Goal: Contribute content: Contribute content

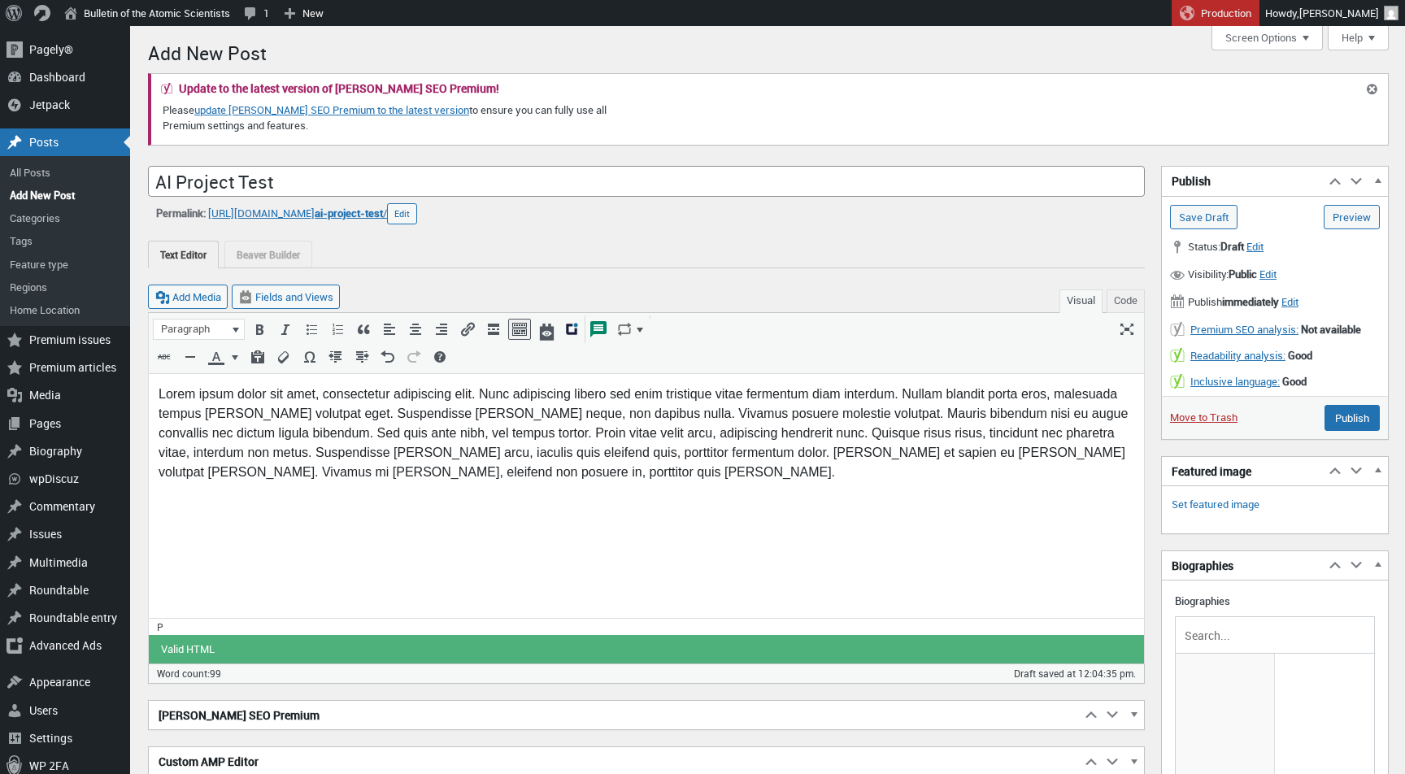
scroll to position [11, 0]
click at [455, 426] on p "Lorem ipsum dolor sit amet, consectetur adipiscing elit. Nunc adipiscing libero…" at bounding box center [647, 433] width 976 height 98
paste body
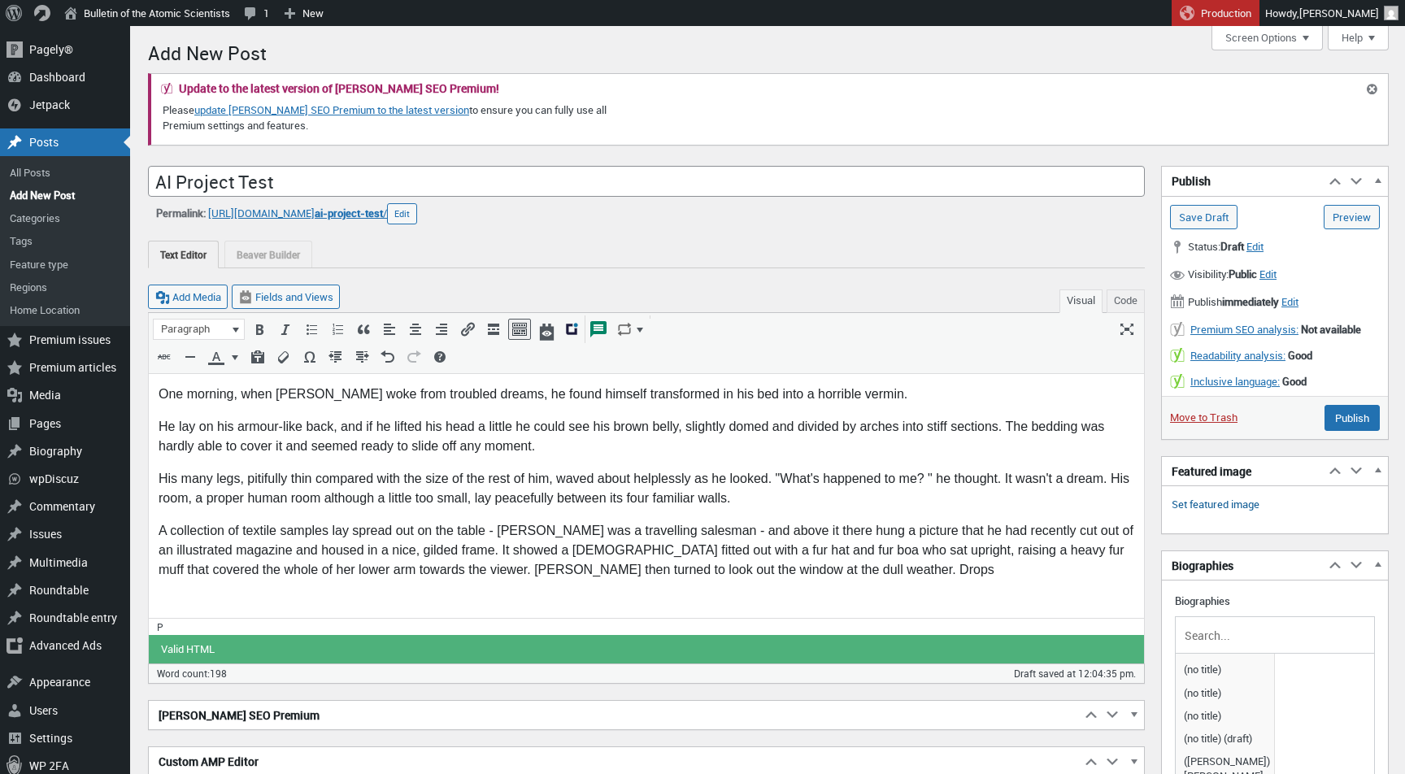
click at [1233, 503] on link "Set featured image" at bounding box center [1216, 505] width 88 height 16
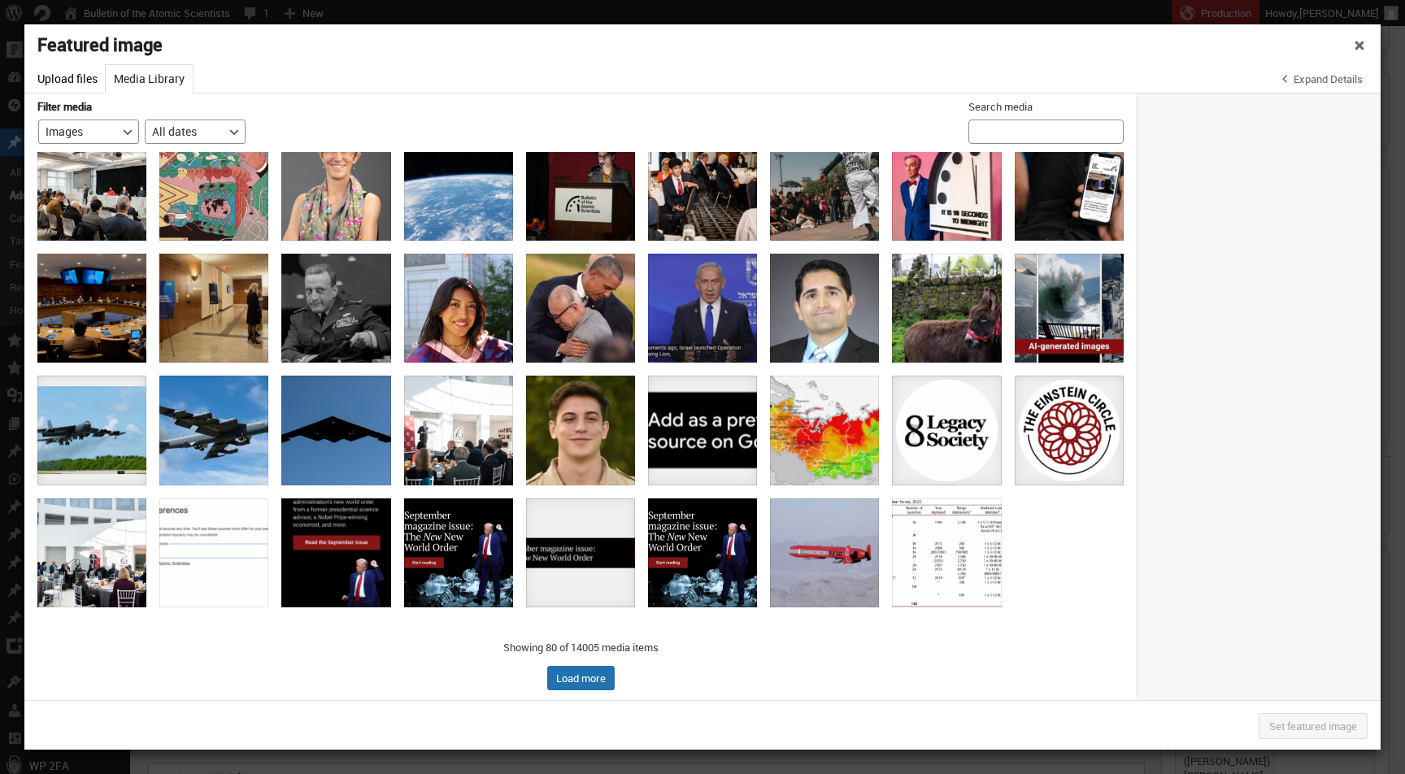
scroll to position [639, 0]
click at [181, 168] on div "clarote_ai4media_power_2560x1440" at bounding box center [213, 186] width 109 height 109
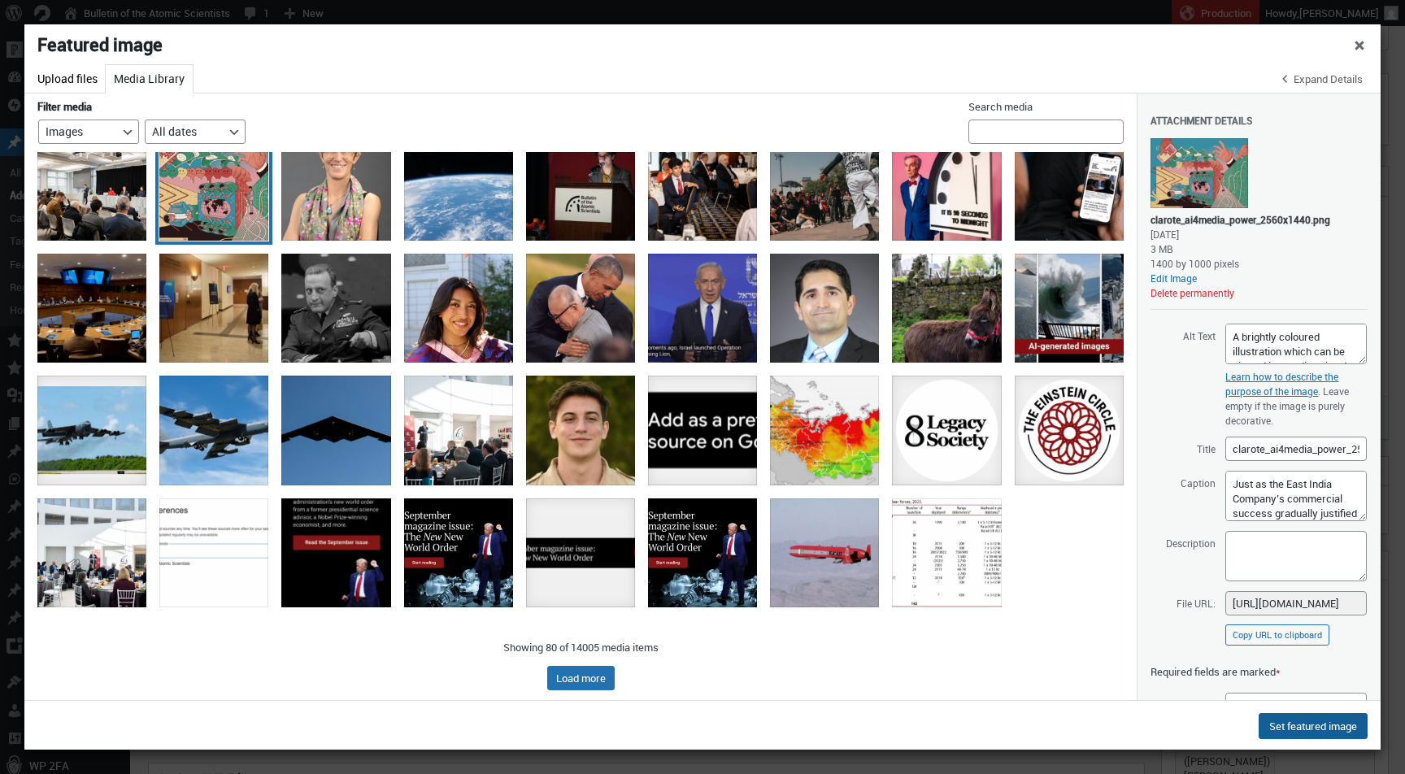
click at [1303, 720] on button "Set featured image" at bounding box center [1313, 726] width 109 height 26
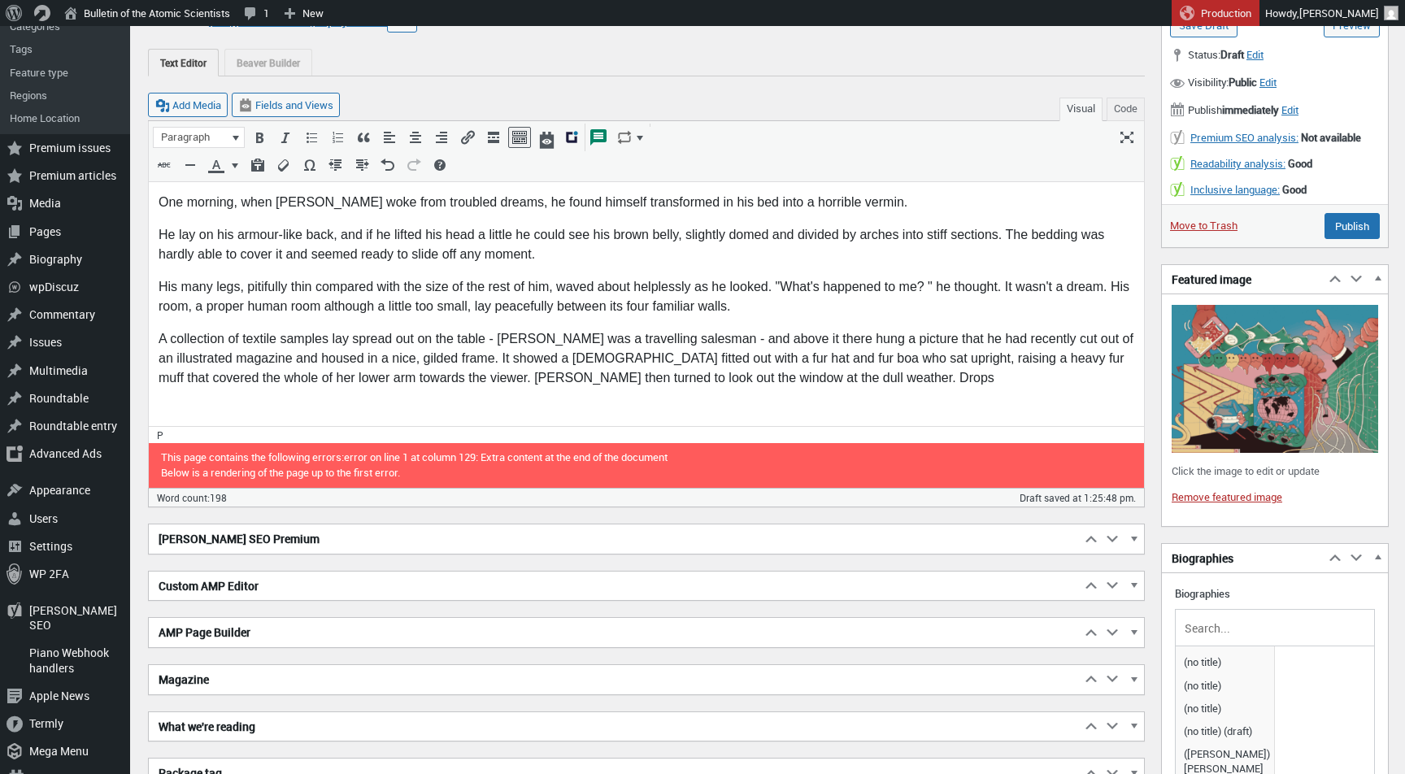
scroll to position [229, 0]
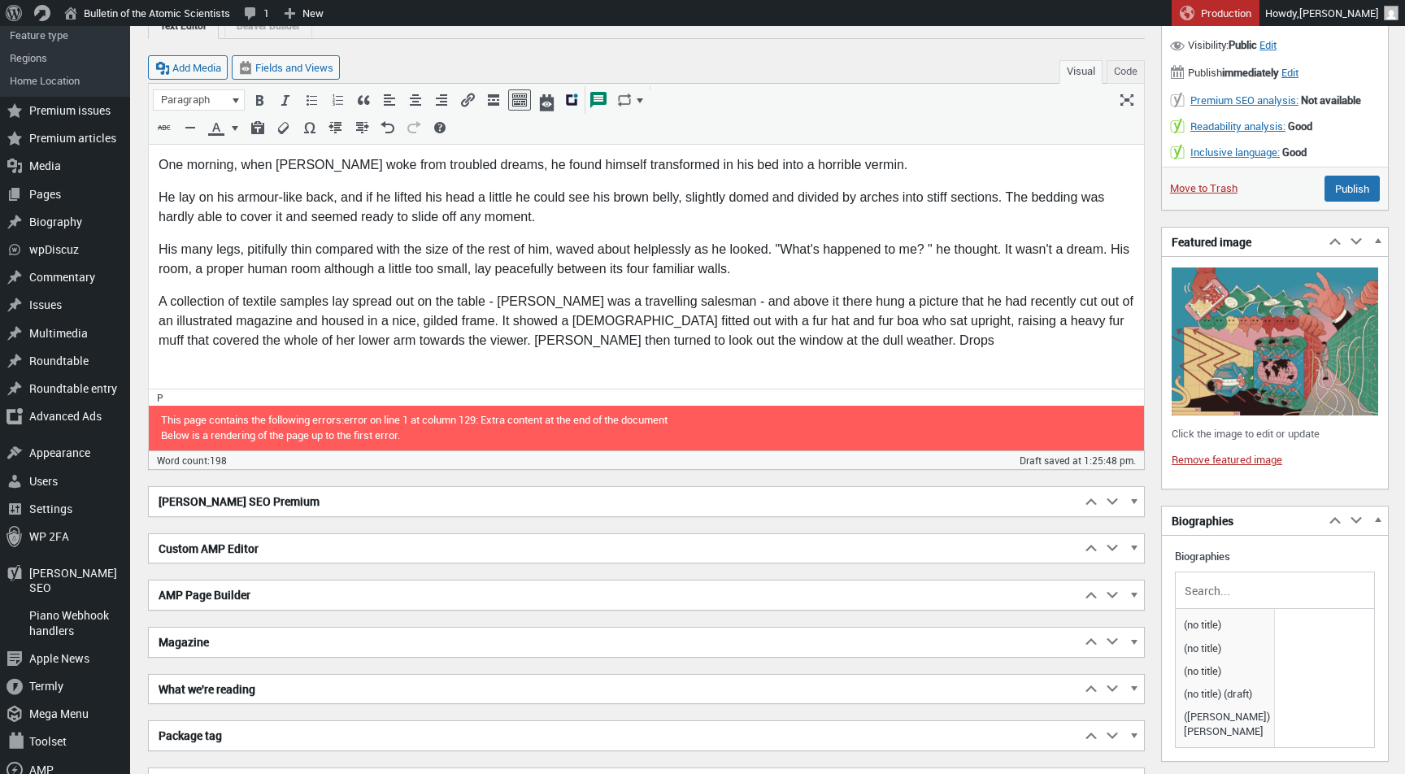
click at [1227, 589] on input "text" at bounding box center [1275, 590] width 187 height 24
type input "gorb"
click at [1234, 631] on span "Mikhail Gorbachev" at bounding box center [1225, 624] width 90 height 23
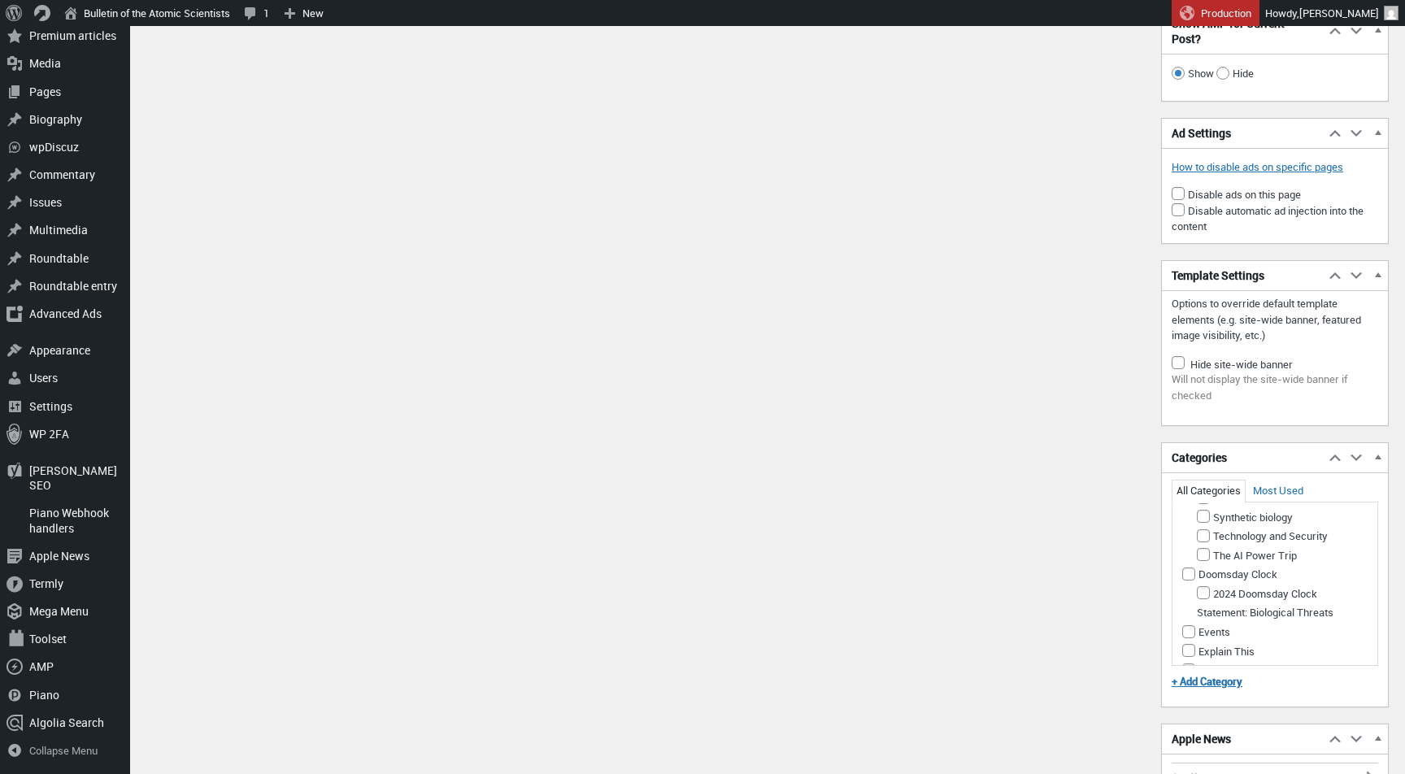
scroll to position [542, 0]
click at [1201, 563] on input "The AI Power Trip" at bounding box center [1203, 556] width 13 height 13
checkbox input "true"
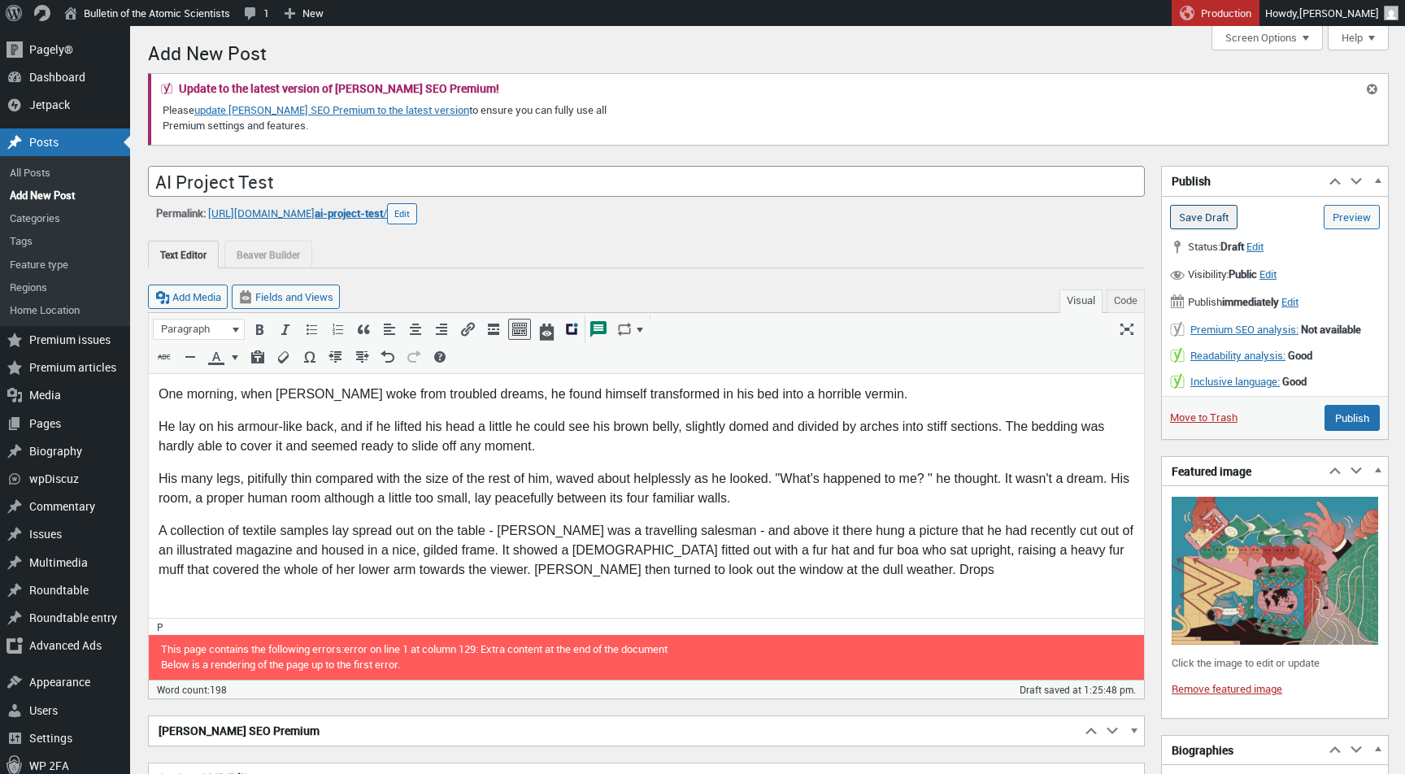
scroll to position [0, 0]
click at [1198, 219] on input "Save Draft" at bounding box center [1204, 217] width 68 height 24
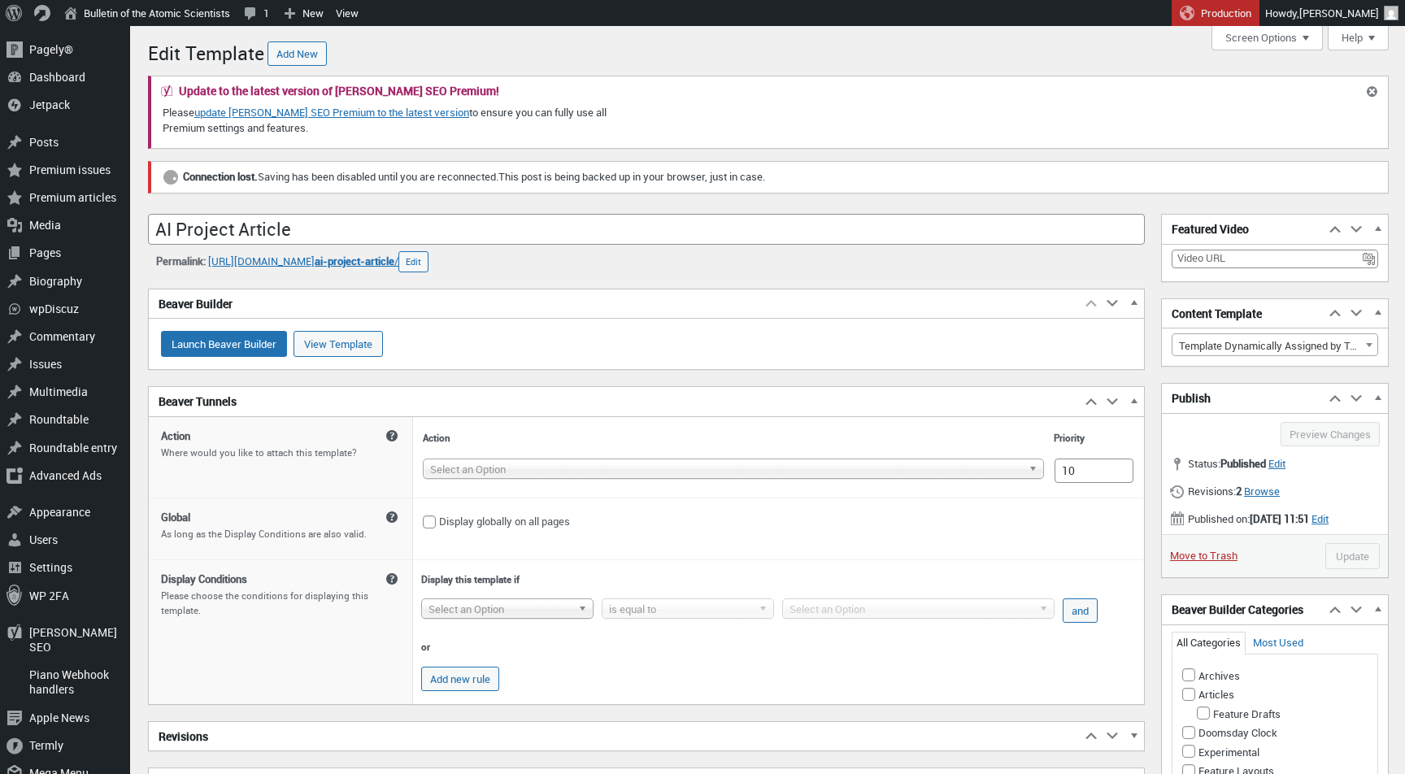
scroll to position [11, 0]
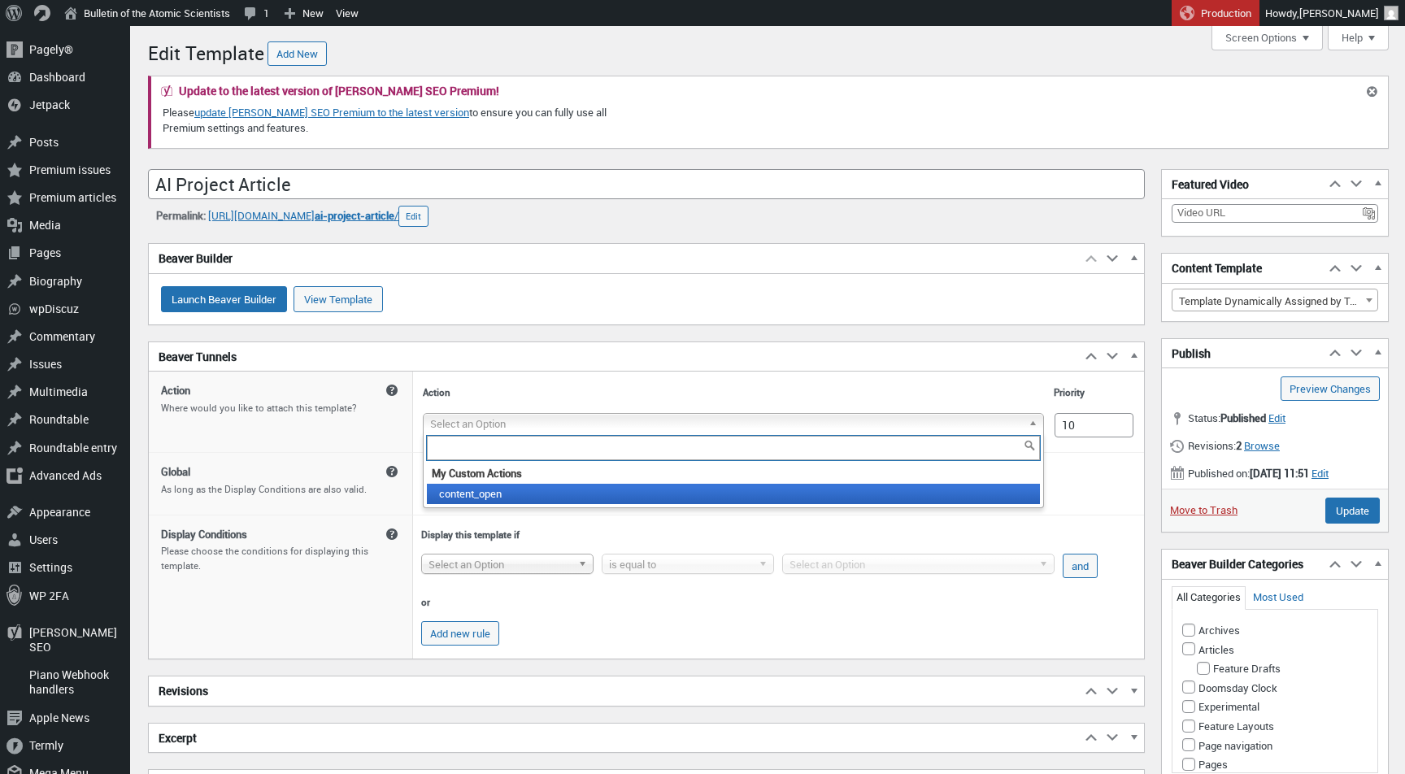
click at [778, 419] on span "Select an Option" at bounding box center [726, 424] width 592 height 20
click at [634, 498] on li "content_open" at bounding box center [733, 494] width 613 height 20
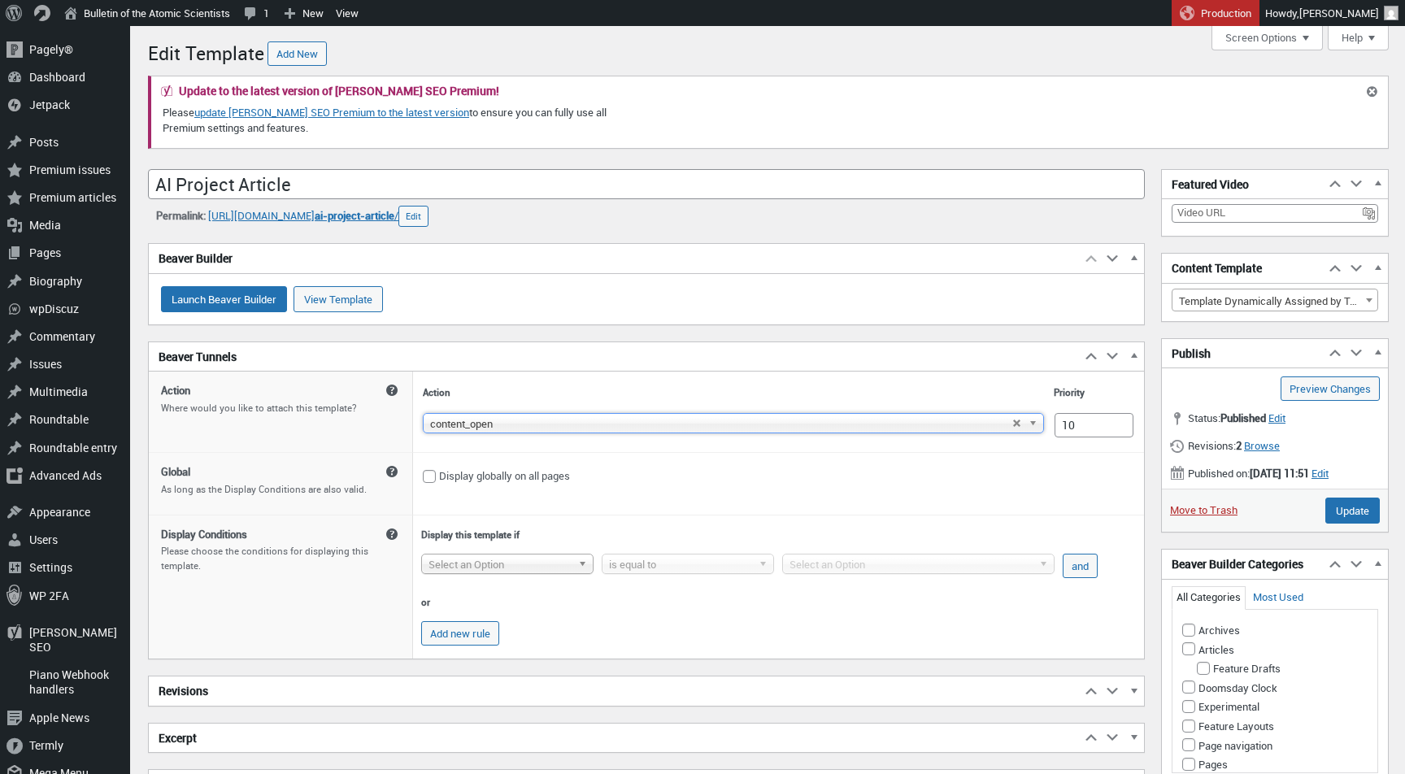
click at [529, 574] on span "Select an Option" at bounding box center [500, 565] width 143 height 20
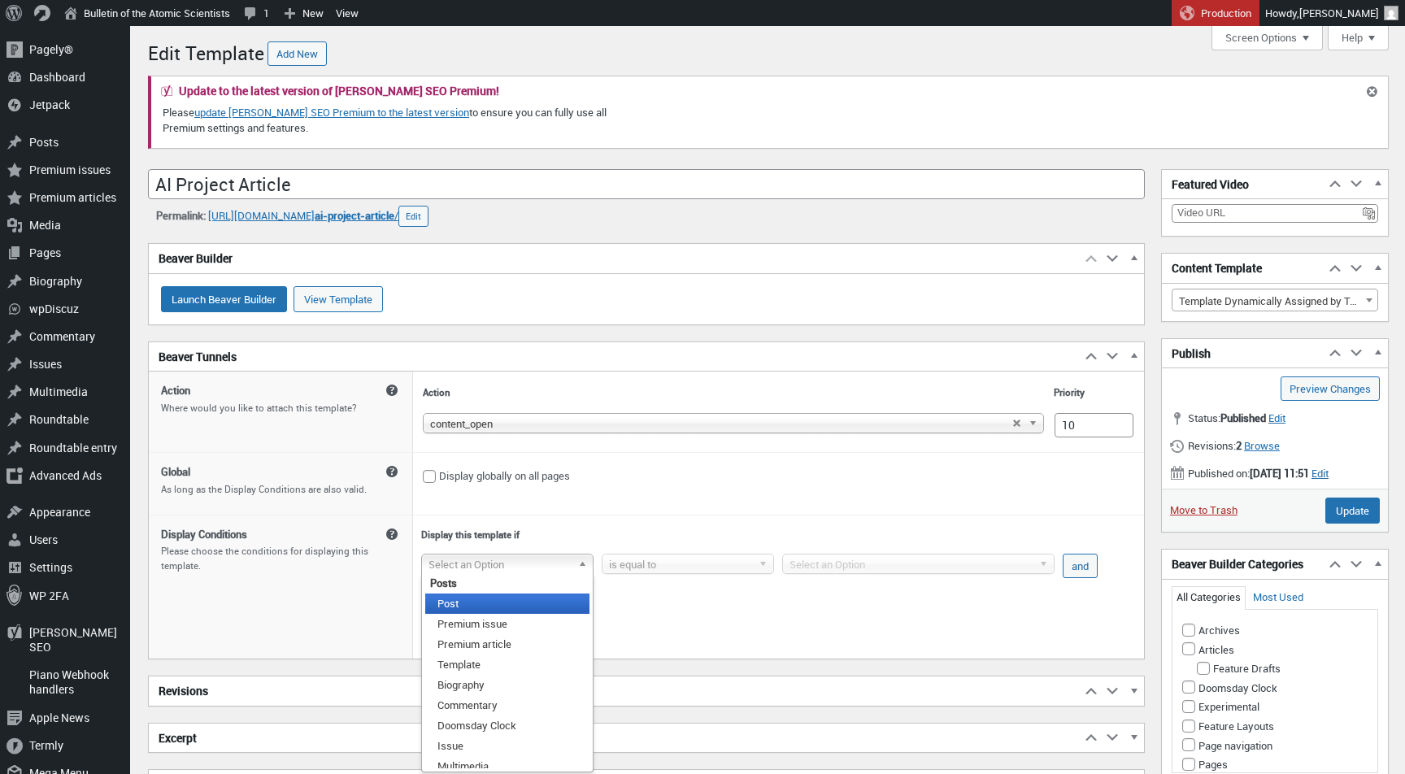
click at [512, 612] on li "Post" at bounding box center [507, 604] width 164 height 20
click at [505, 574] on span "Post" at bounding box center [486, 565] width 115 height 20
click at [699, 507] on td "Display globally on all pages" at bounding box center [778, 483] width 731 height 62
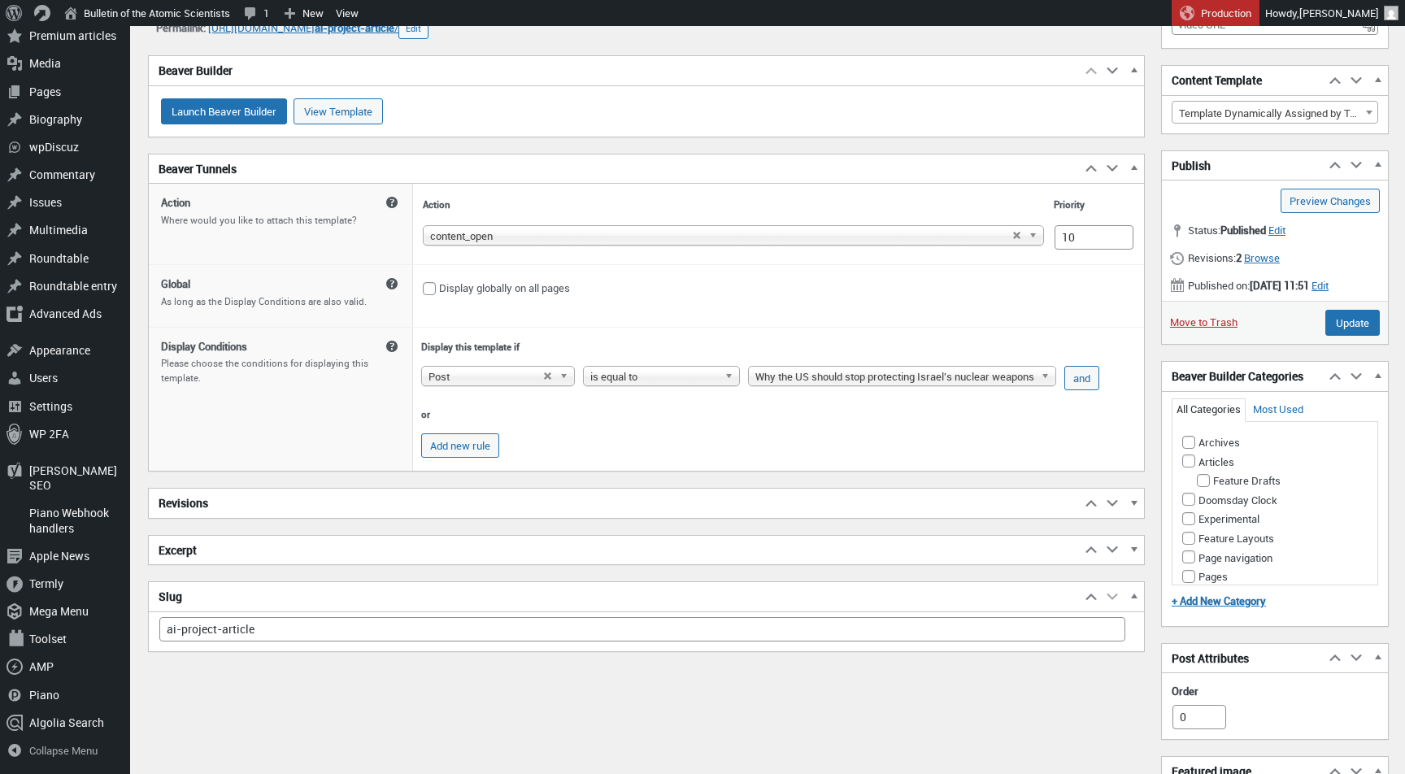
scroll to position [193, 0]
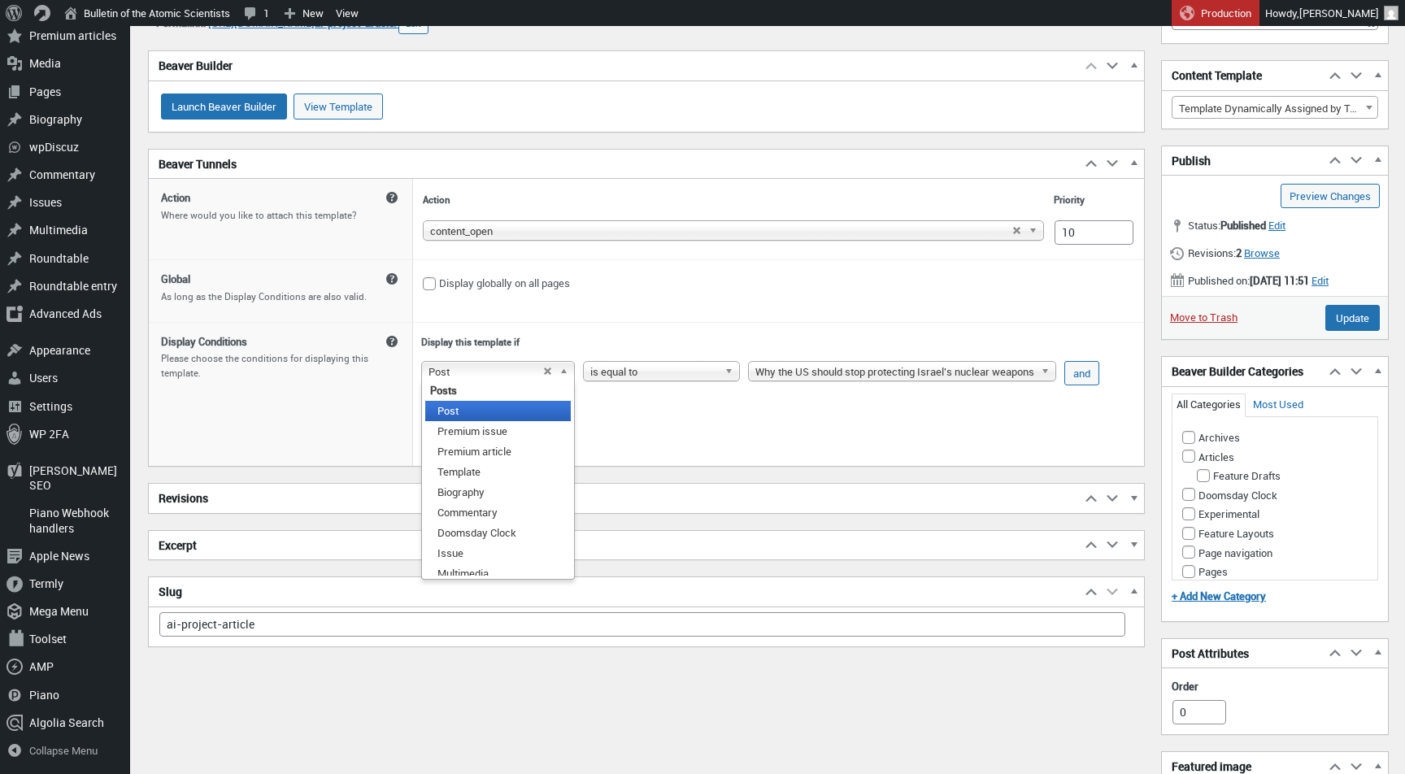
click at [444, 381] on span "Post" at bounding box center [486, 372] width 115 height 20
click at [872, 378] on span "Why the US should stop protecting Israel's nuclear weapons" at bounding box center [895, 372] width 279 height 20
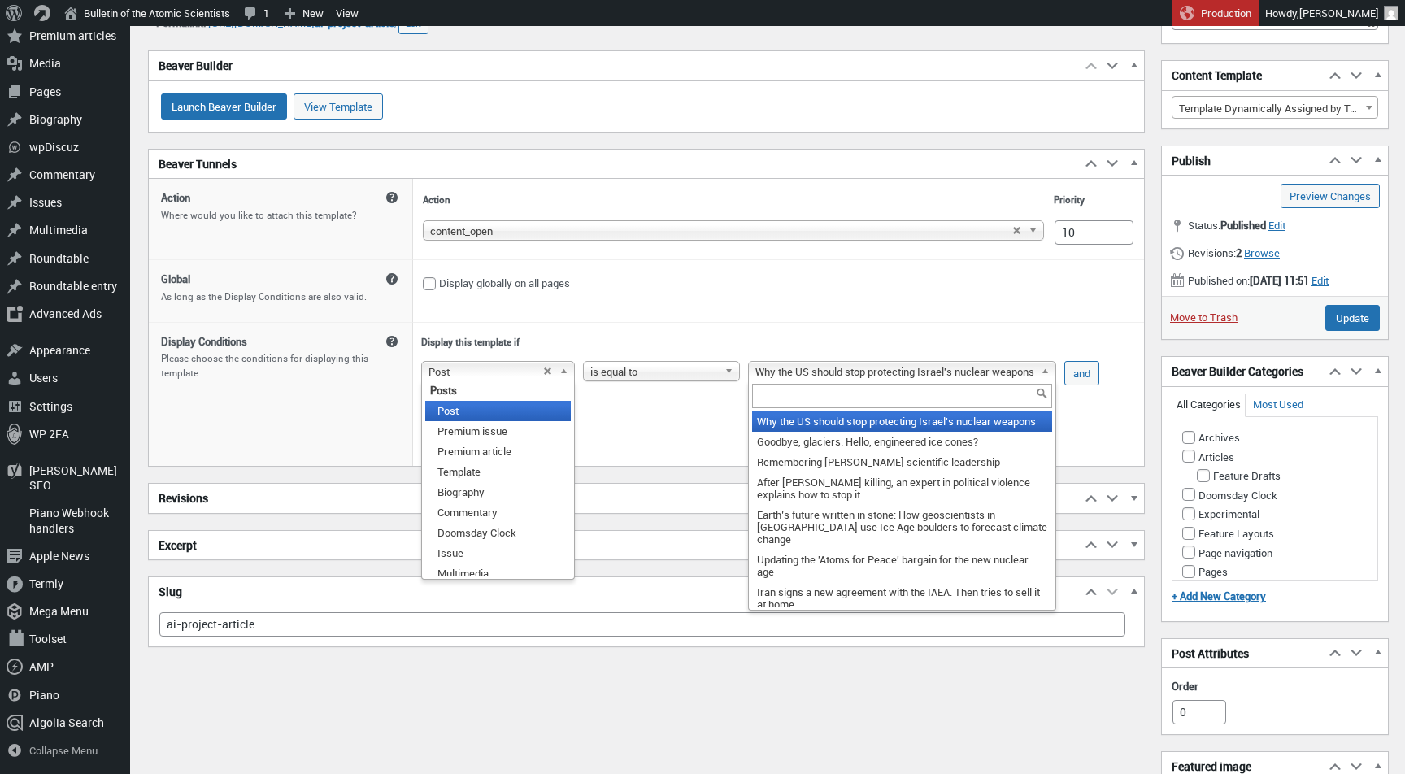
click at [464, 379] on span "Post" at bounding box center [486, 372] width 115 height 20
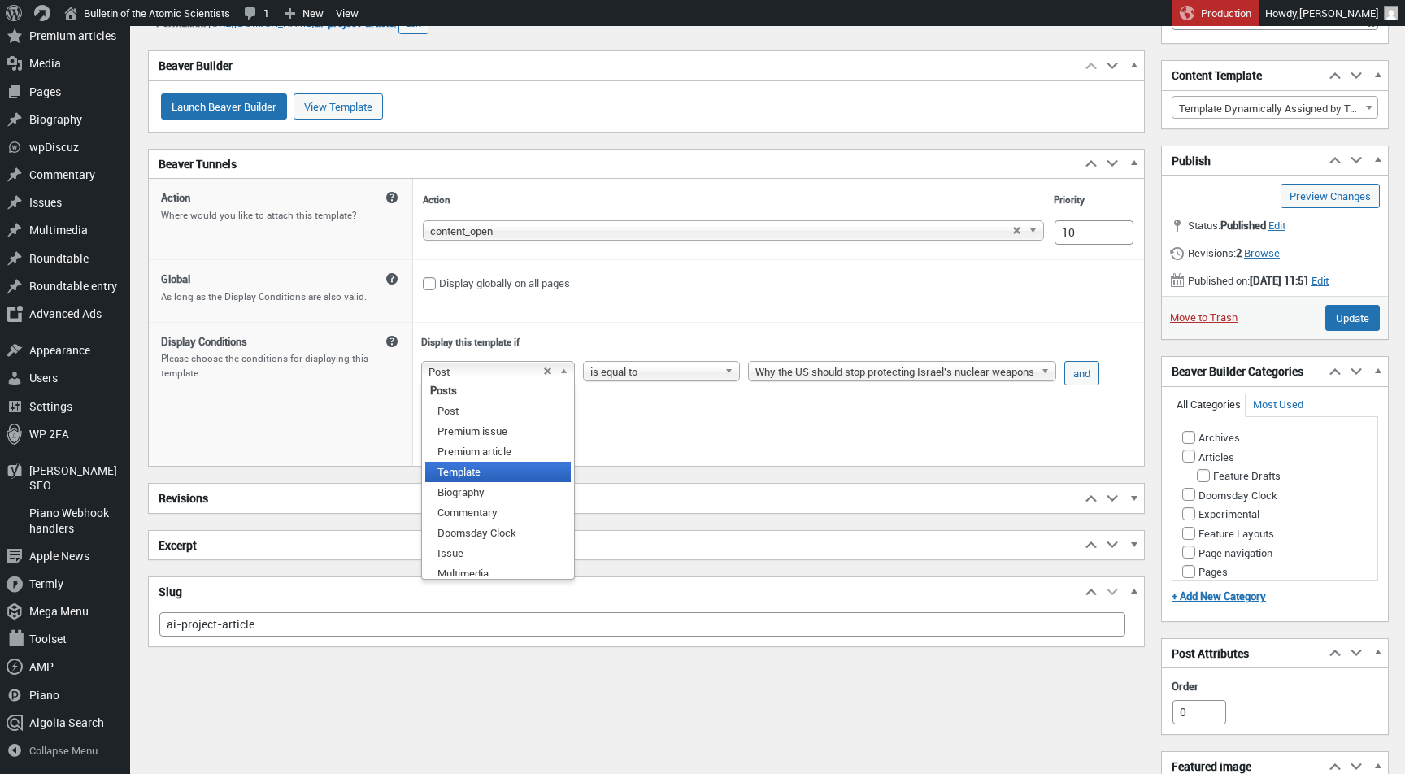
click at [489, 481] on li "Template" at bounding box center [498, 472] width 146 height 20
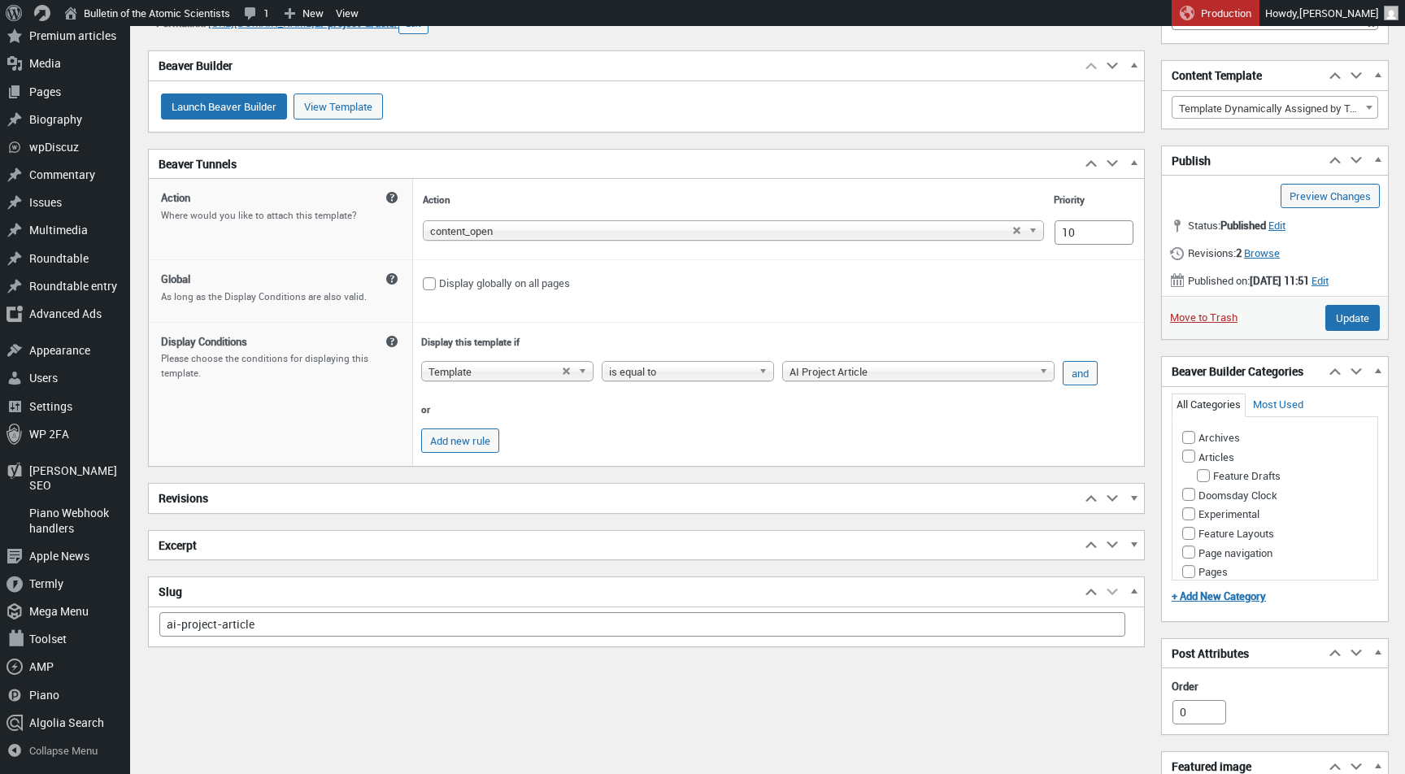
click at [478, 381] on span "Template" at bounding box center [495, 372] width 133 height 20
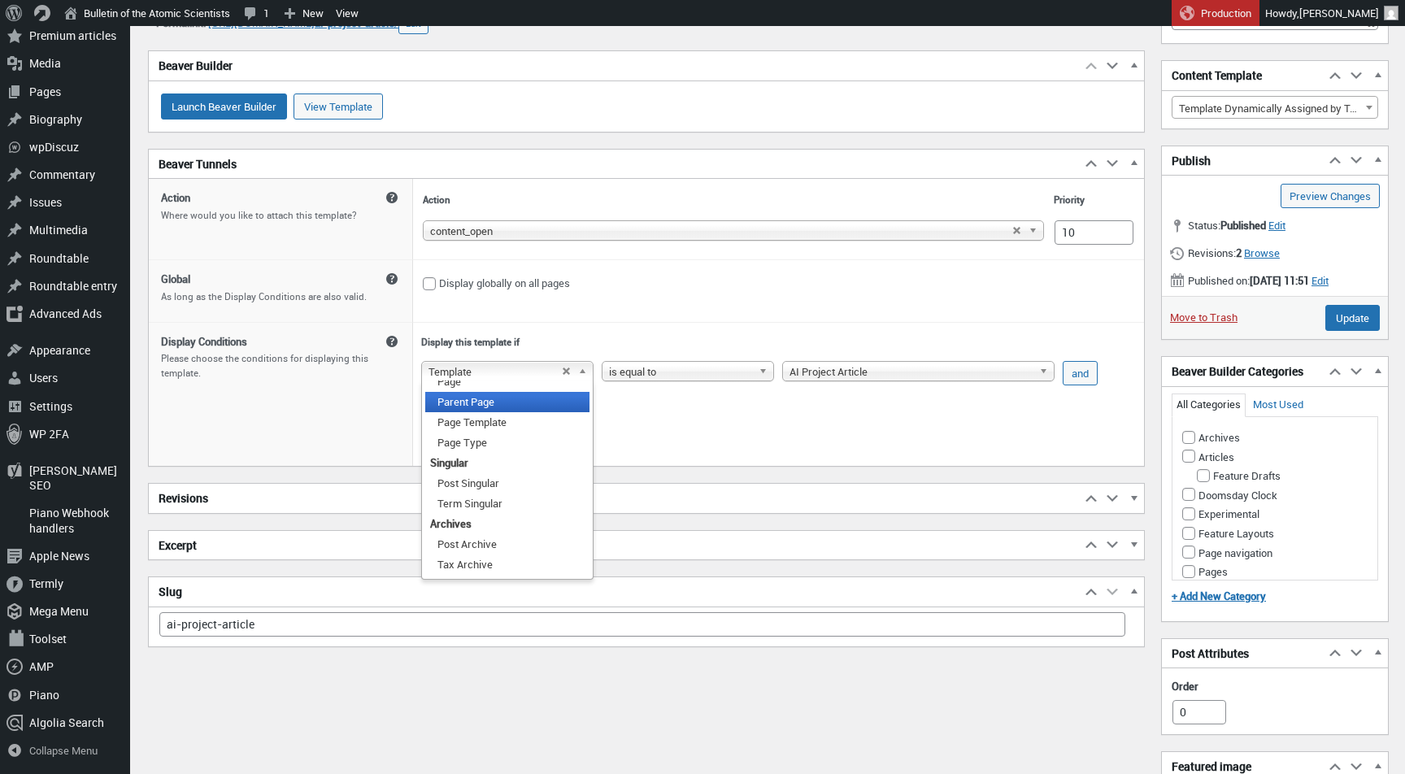
scroll to position [297, 0]
click at [494, 511] on li "Term Singular" at bounding box center [507, 500] width 164 height 20
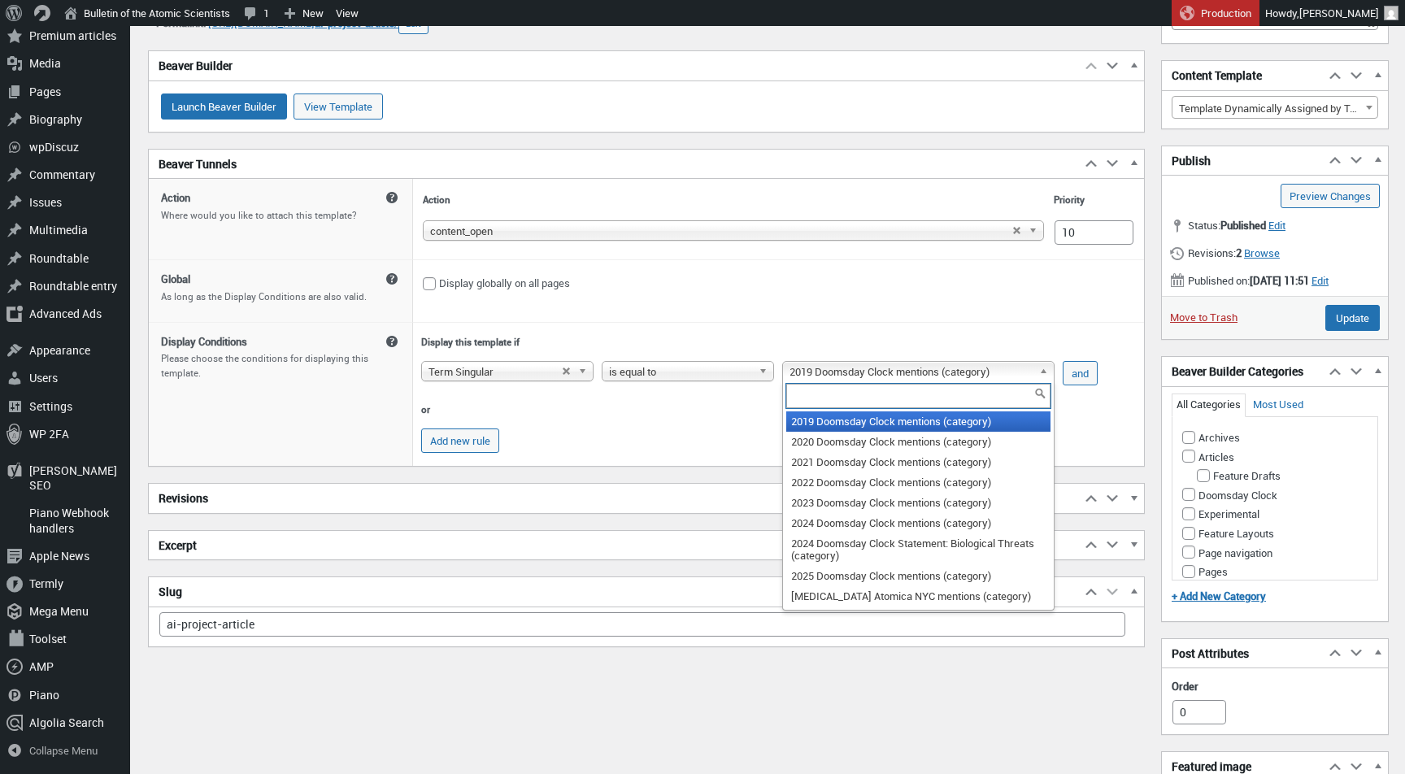
click at [845, 381] on span "2019 Doomsday Clock mentions (category)" at bounding box center [911, 372] width 243 height 20
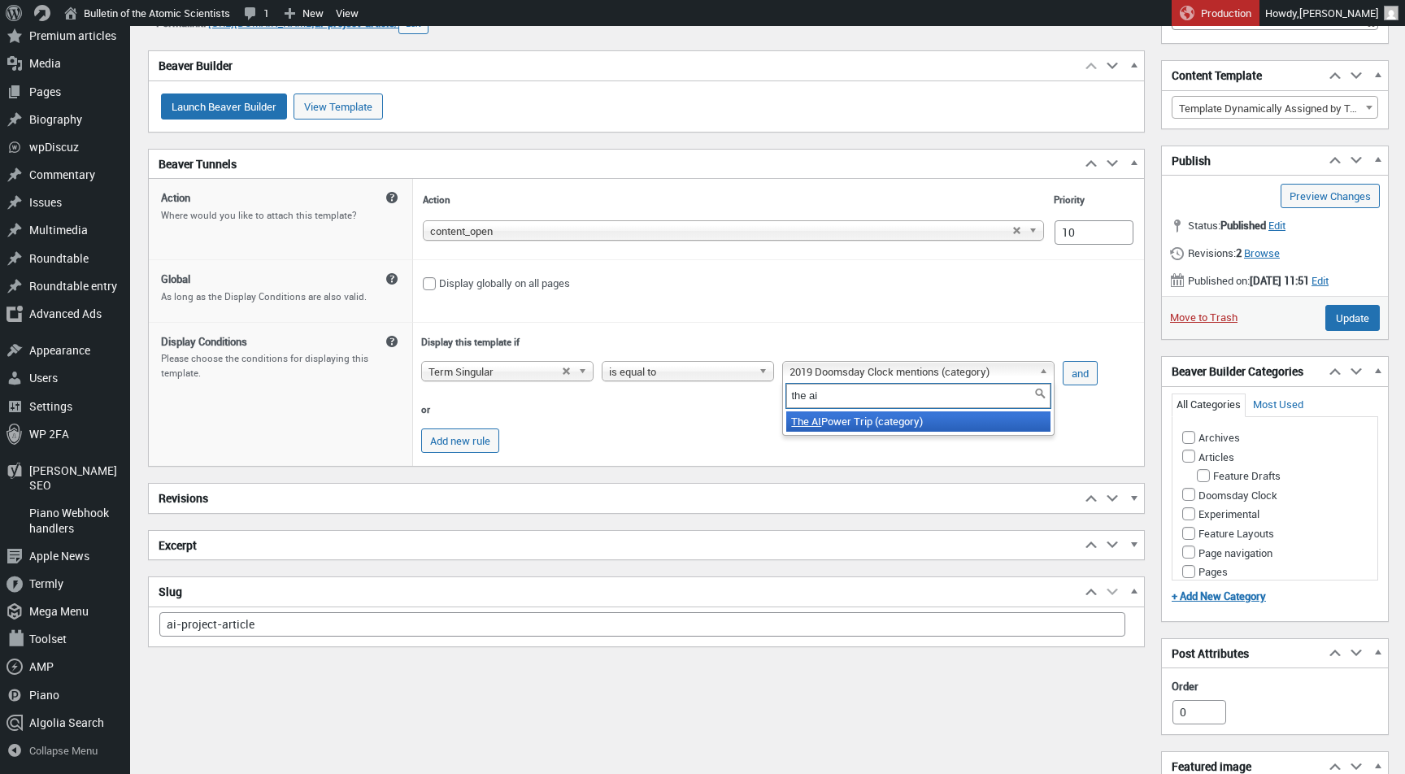
type input "the ai"
click at [820, 432] on li "The AI Power Trip (category)" at bounding box center [918, 422] width 264 height 20
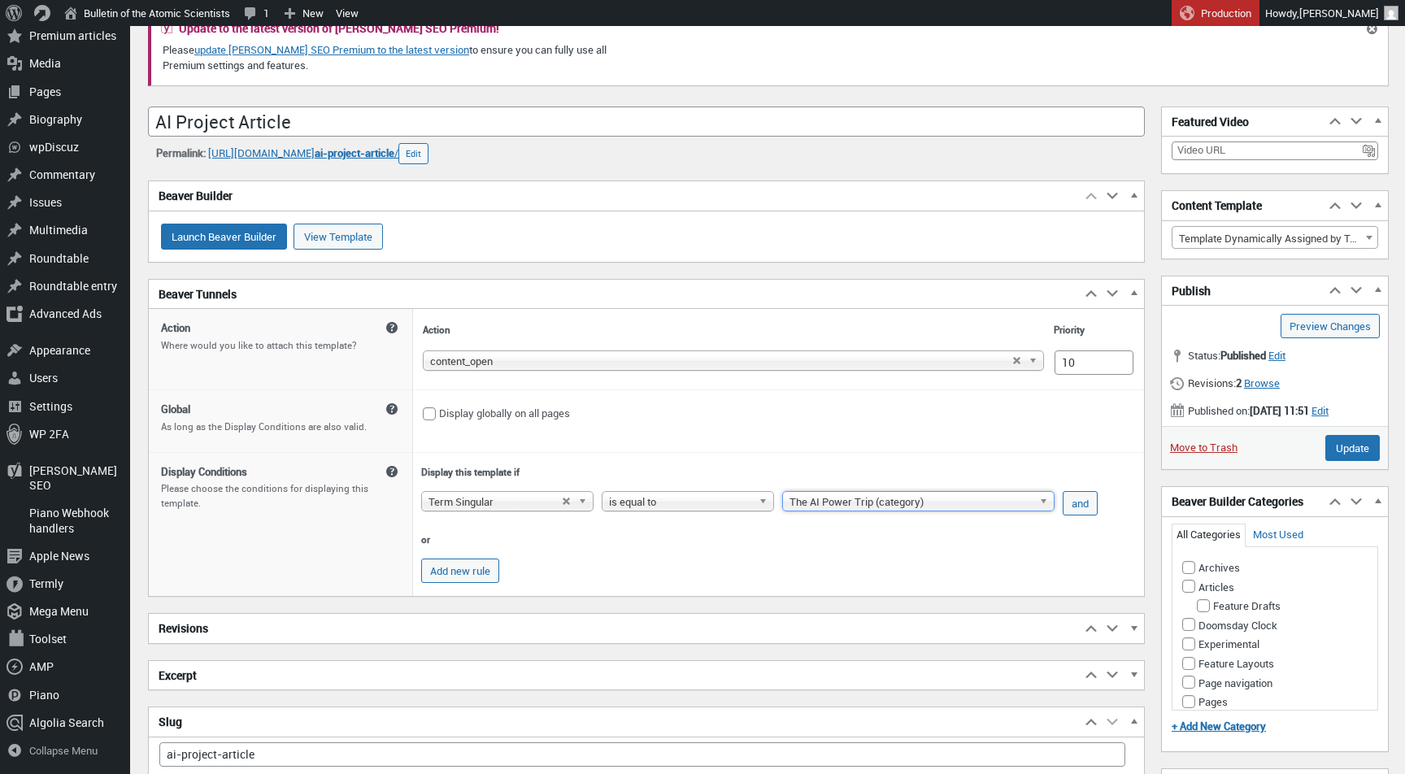
scroll to position [304, 0]
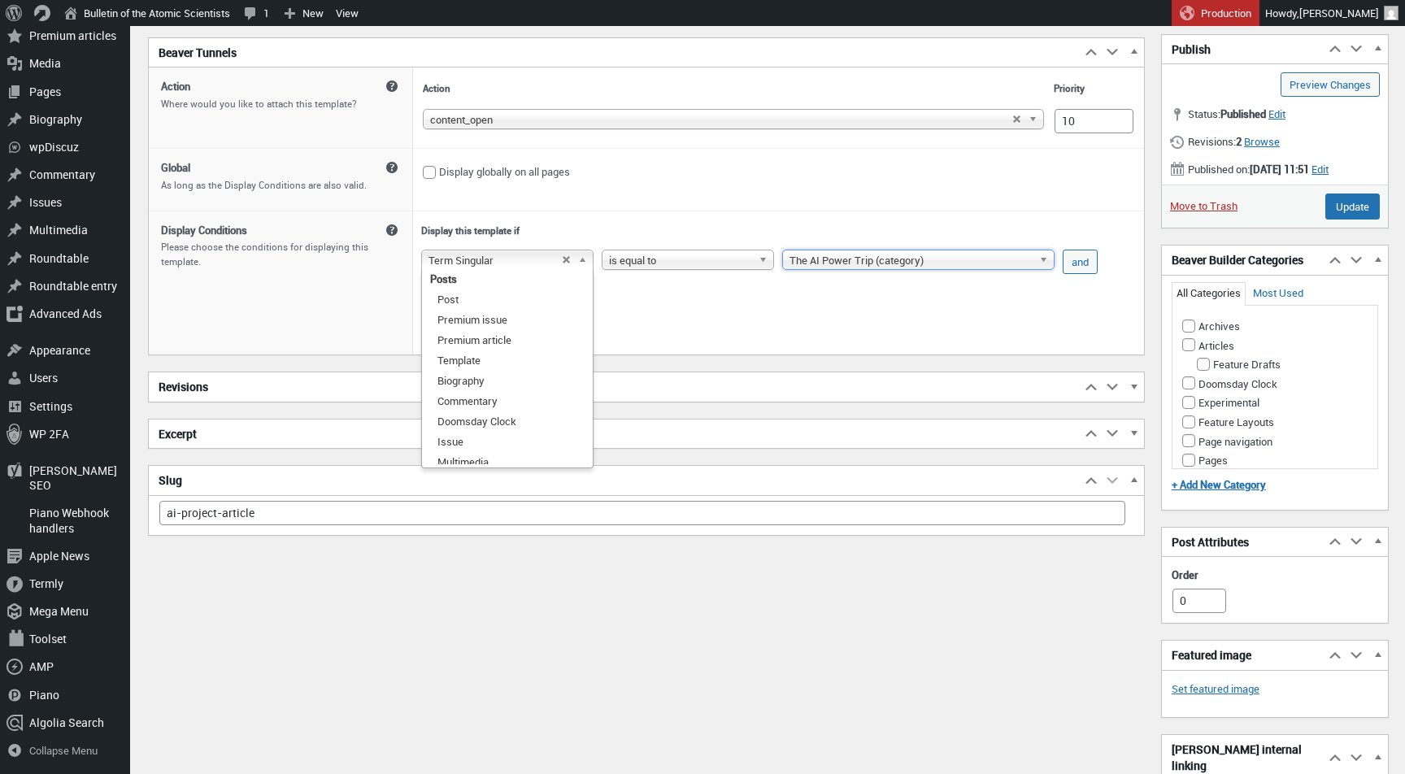
click at [480, 270] on span "Term Singular" at bounding box center [495, 261] width 133 height 20
click at [730, 336] on td "Add new rule" at bounding box center [762, 329] width 691 height 37
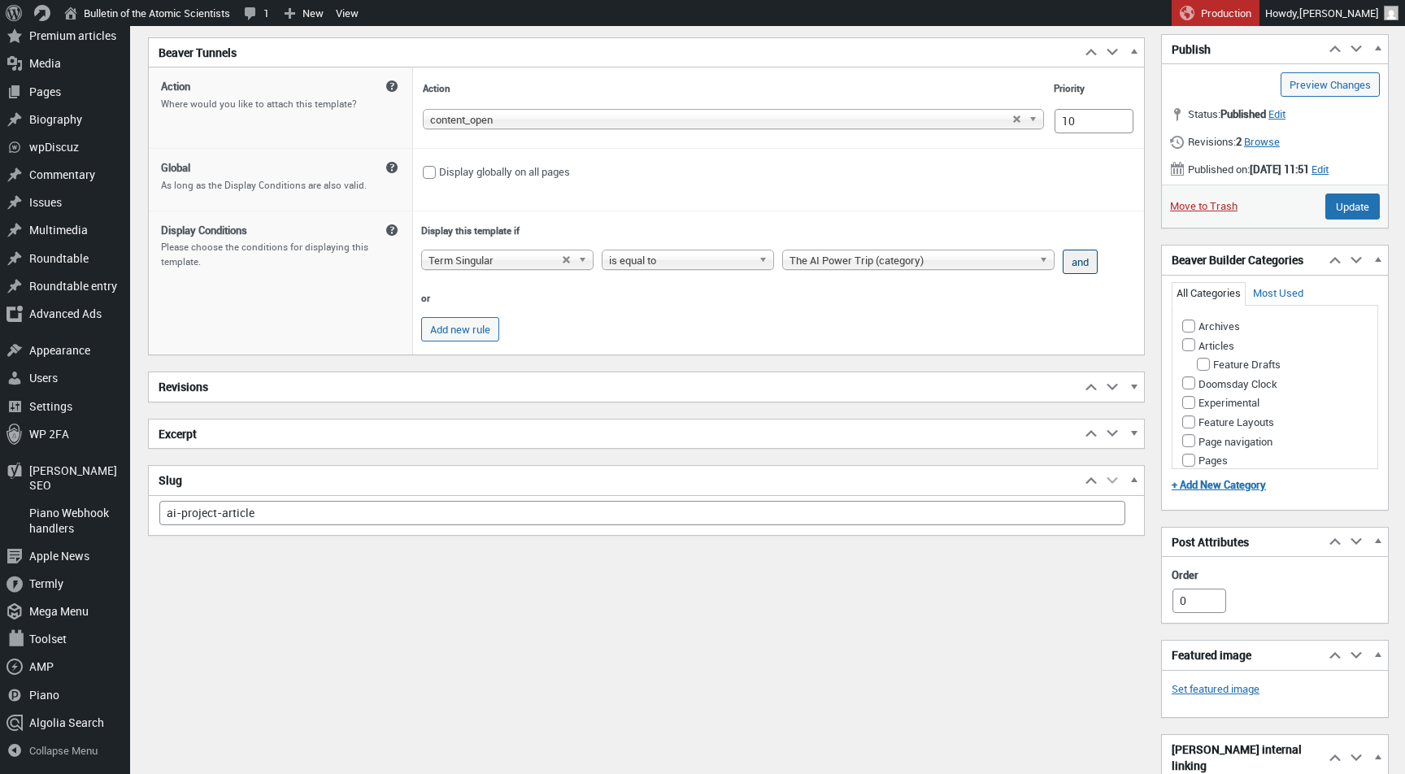
click at [1083, 272] on button "and" at bounding box center [1080, 262] width 35 height 24
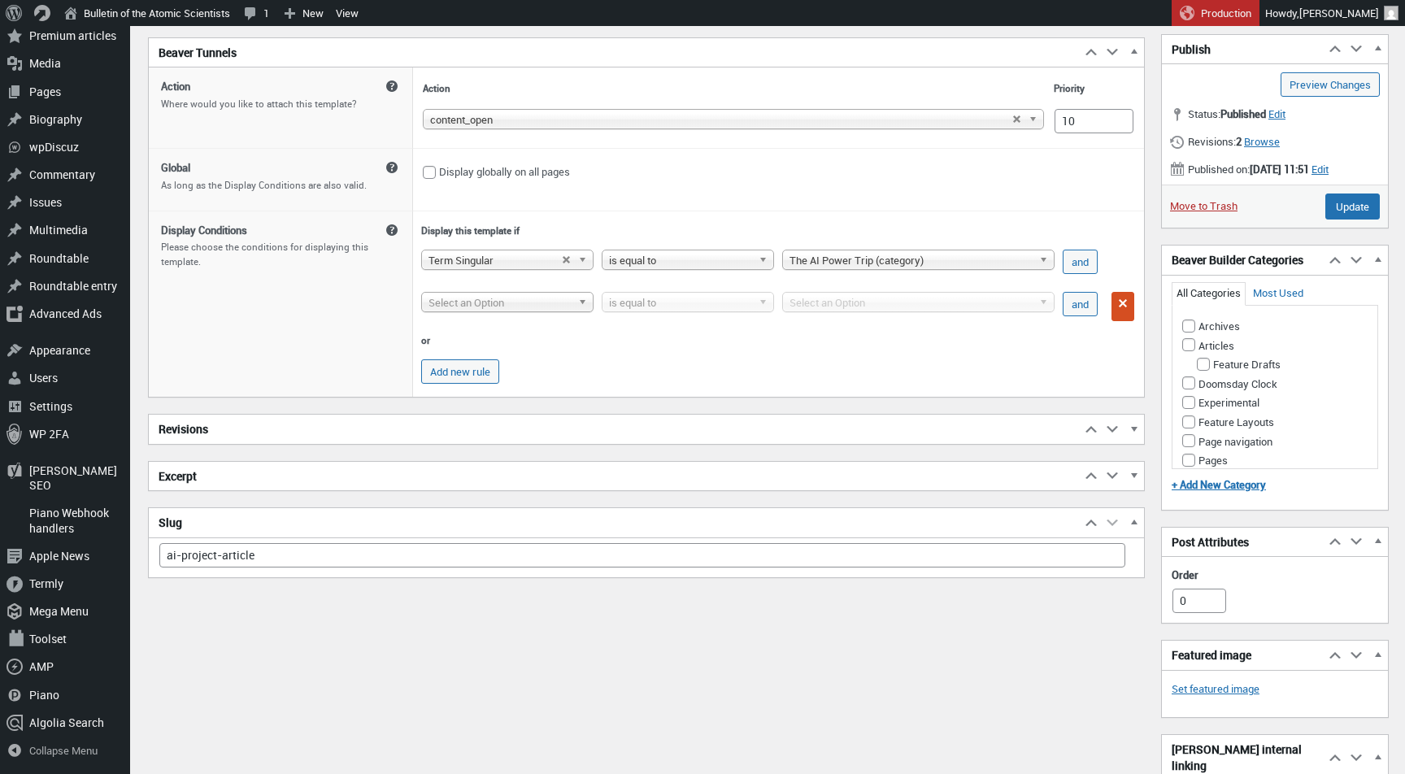
click at [488, 307] on span "Select an Option" at bounding box center [500, 303] width 143 height 20
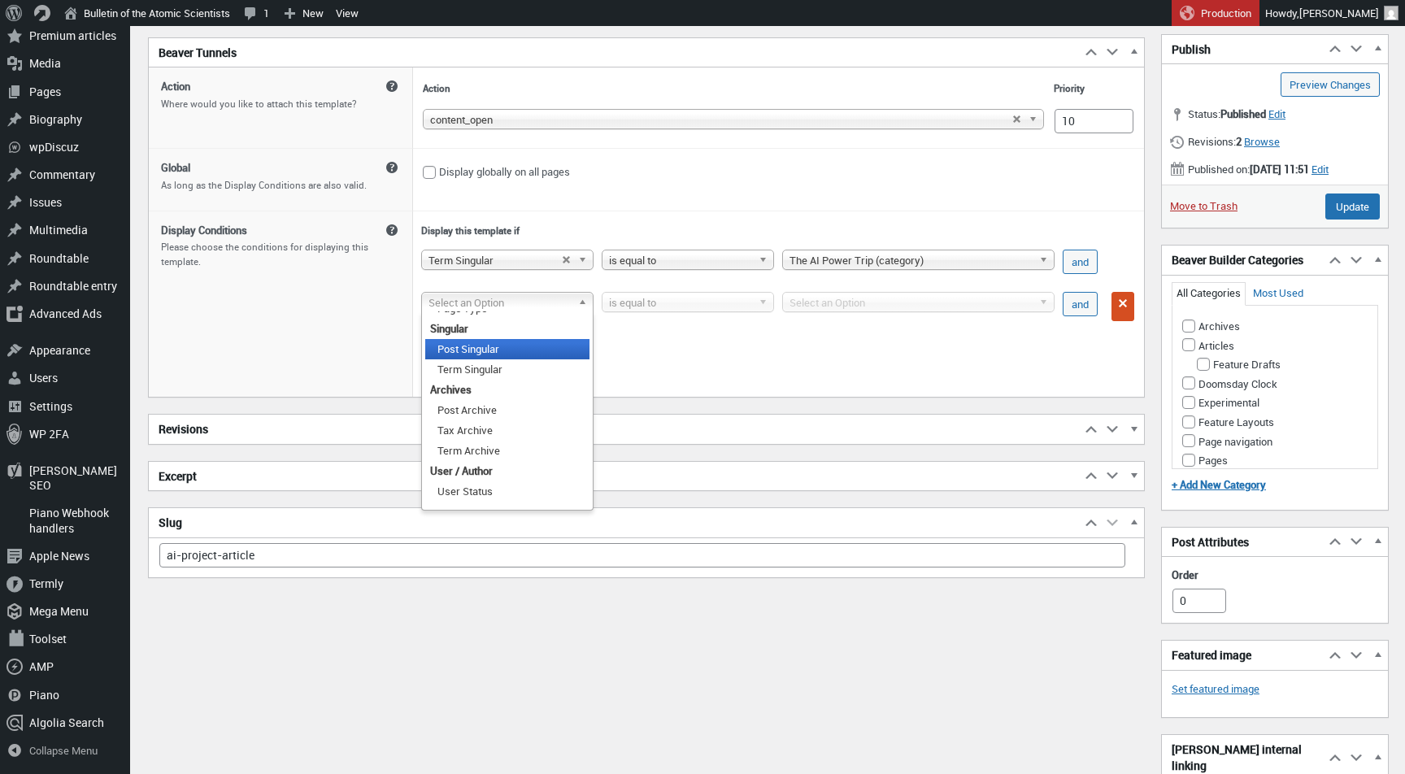
click at [478, 359] on li "Post Singular" at bounding box center [507, 349] width 164 height 20
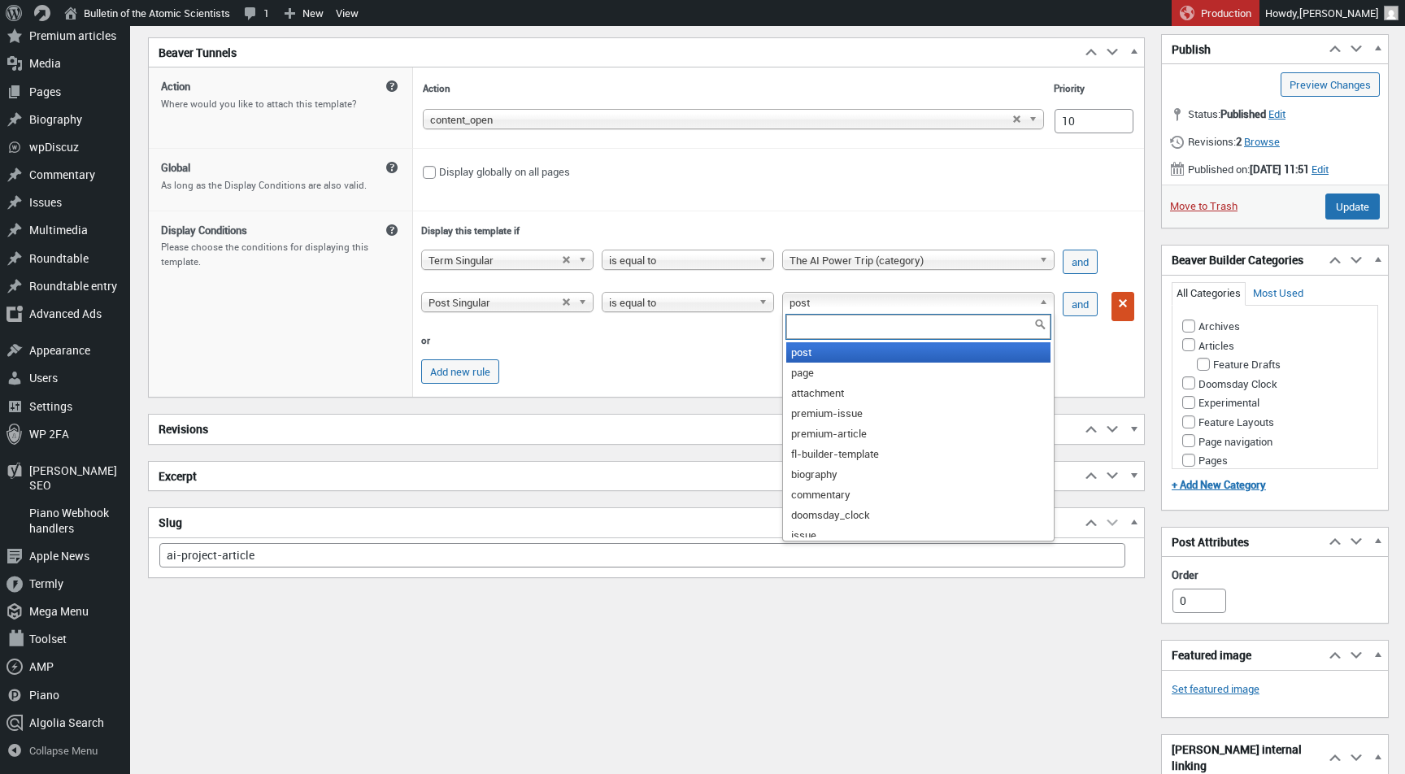
click at [820, 307] on span "post" at bounding box center [911, 303] width 243 height 20
click at [638, 377] on td "Add new rule" at bounding box center [762, 371] width 691 height 37
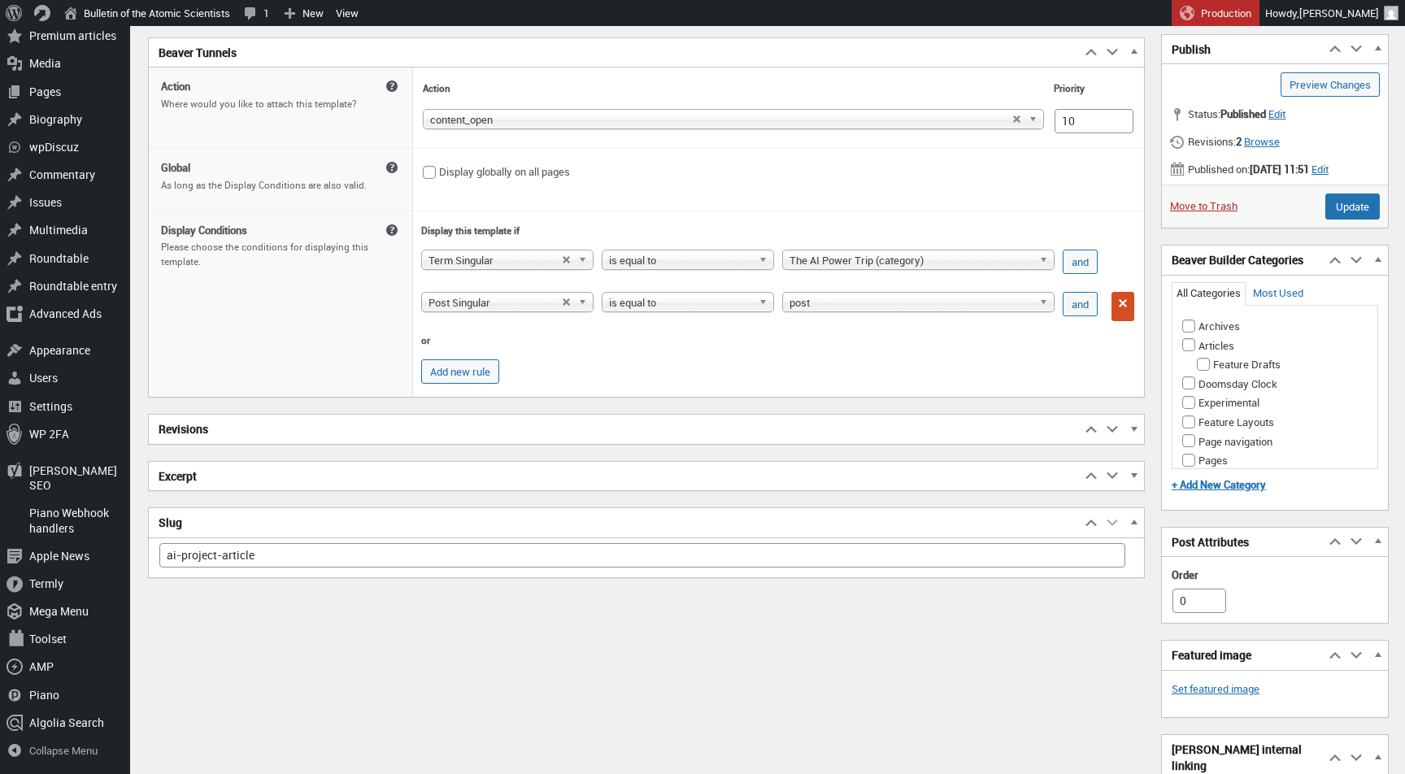
click at [855, 312] on span "post" at bounding box center [911, 303] width 243 height 20
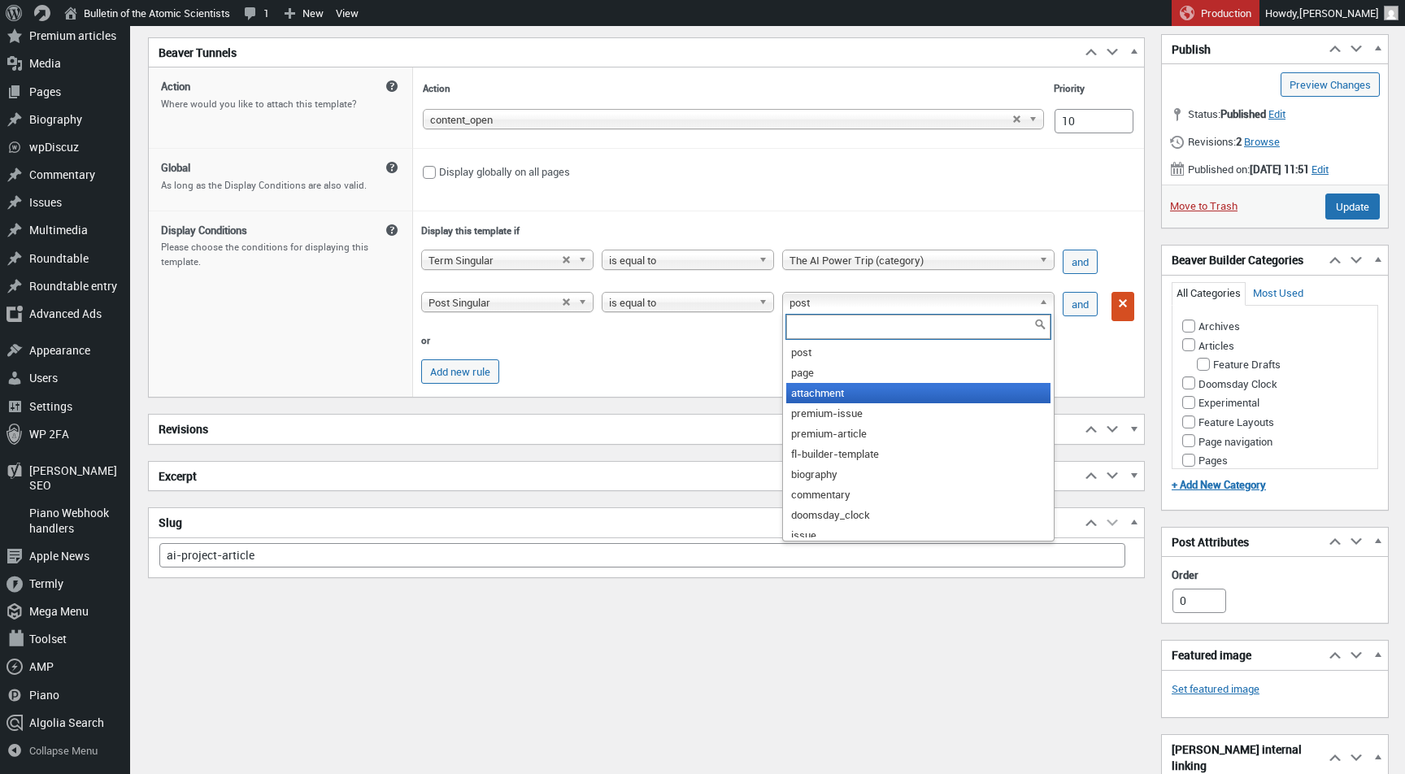
scroll to position [89, 0]
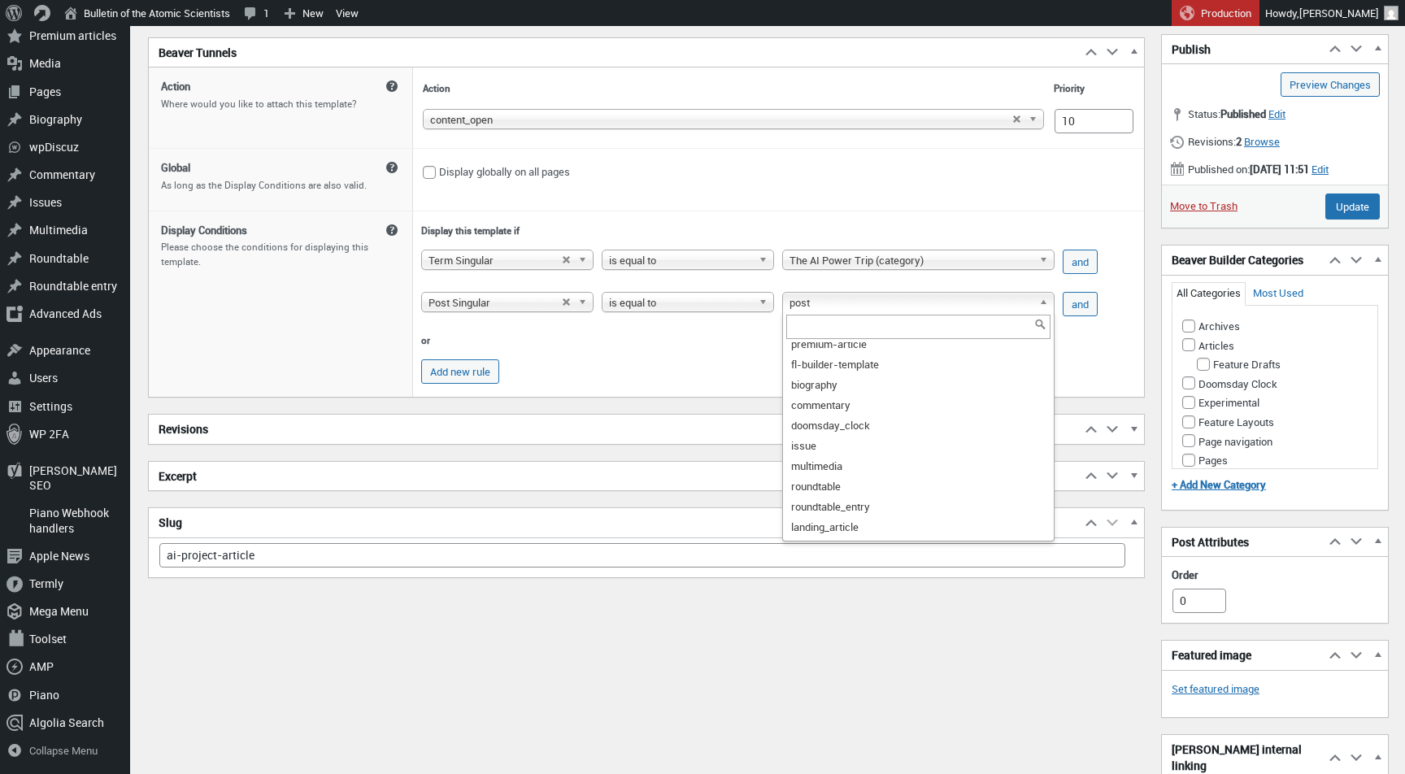
click at [628, 381] on td "Add new rule" at bounding box center [762, 371] width 691 height 37
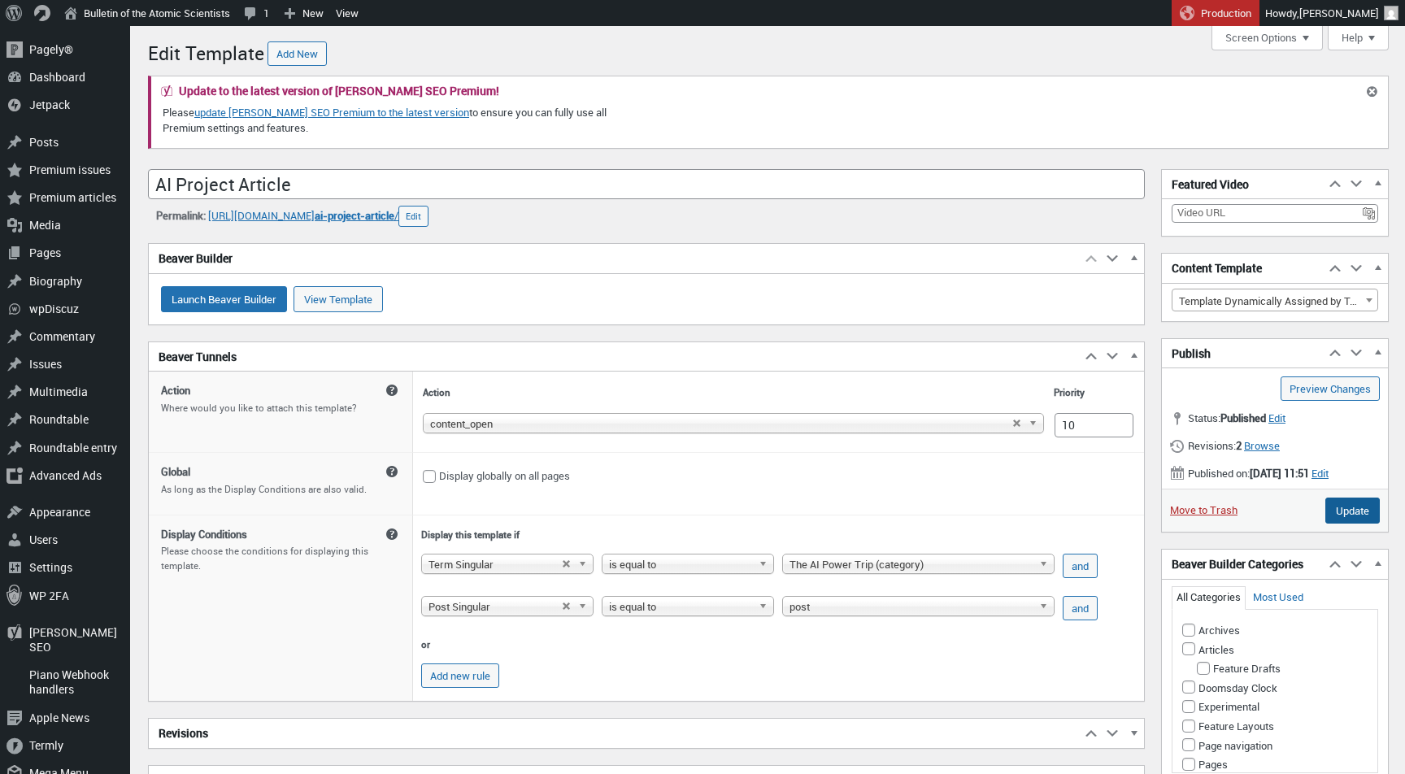
scroll to position [0, 0]
click at [1347, 515] on input "Update" at bounding box center [1353, 511] width 54 height 26
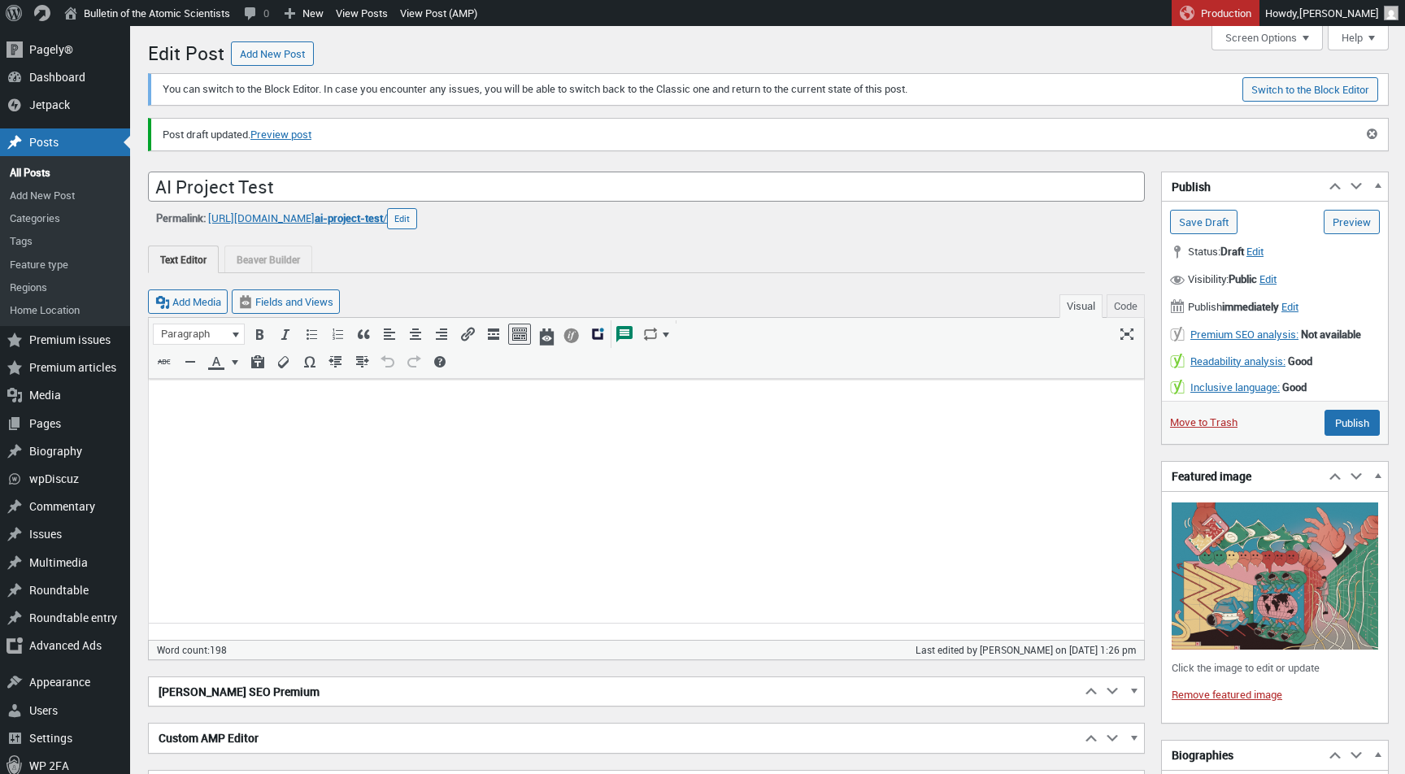
click at [284, 129] on link "Preview post" at bounding box center [281, 135] width 61 height 16
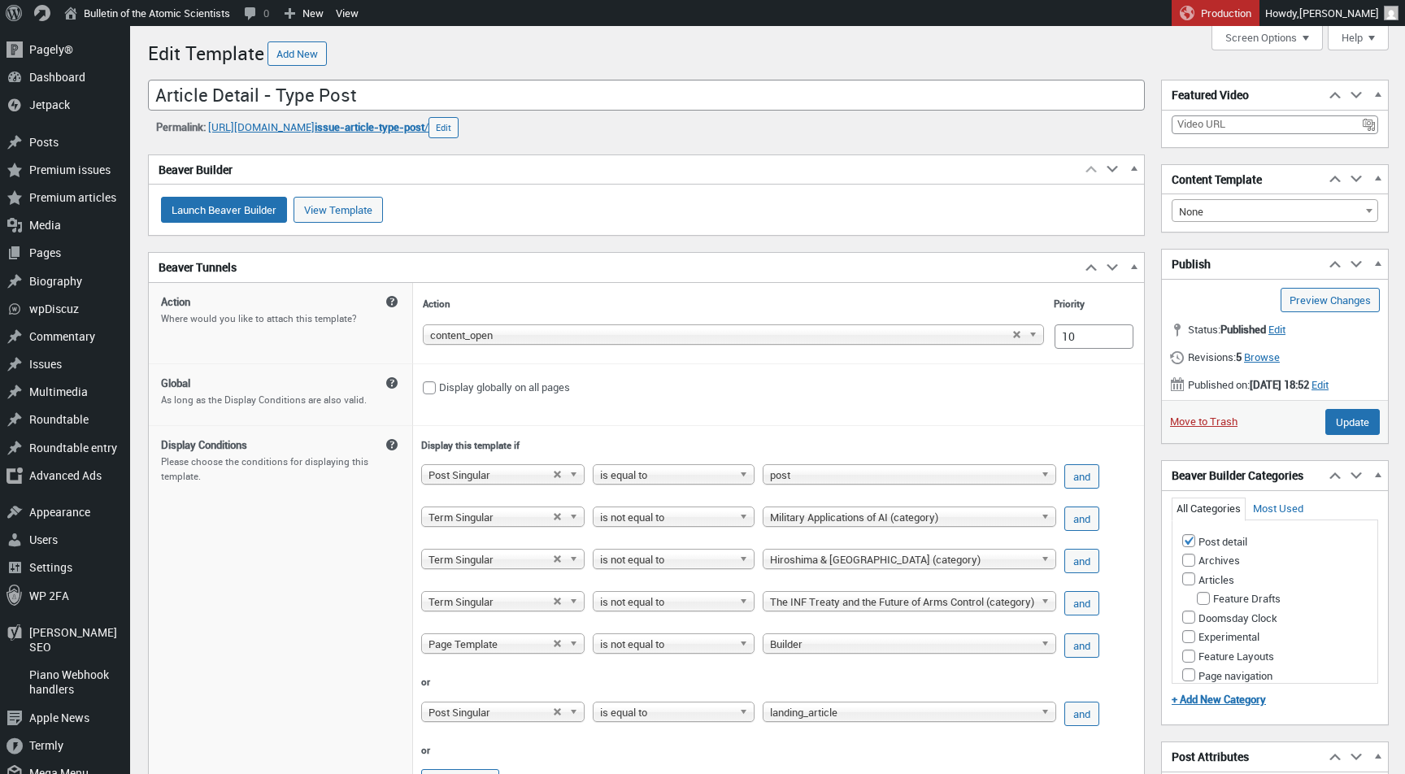
scroll to position [11, 0]
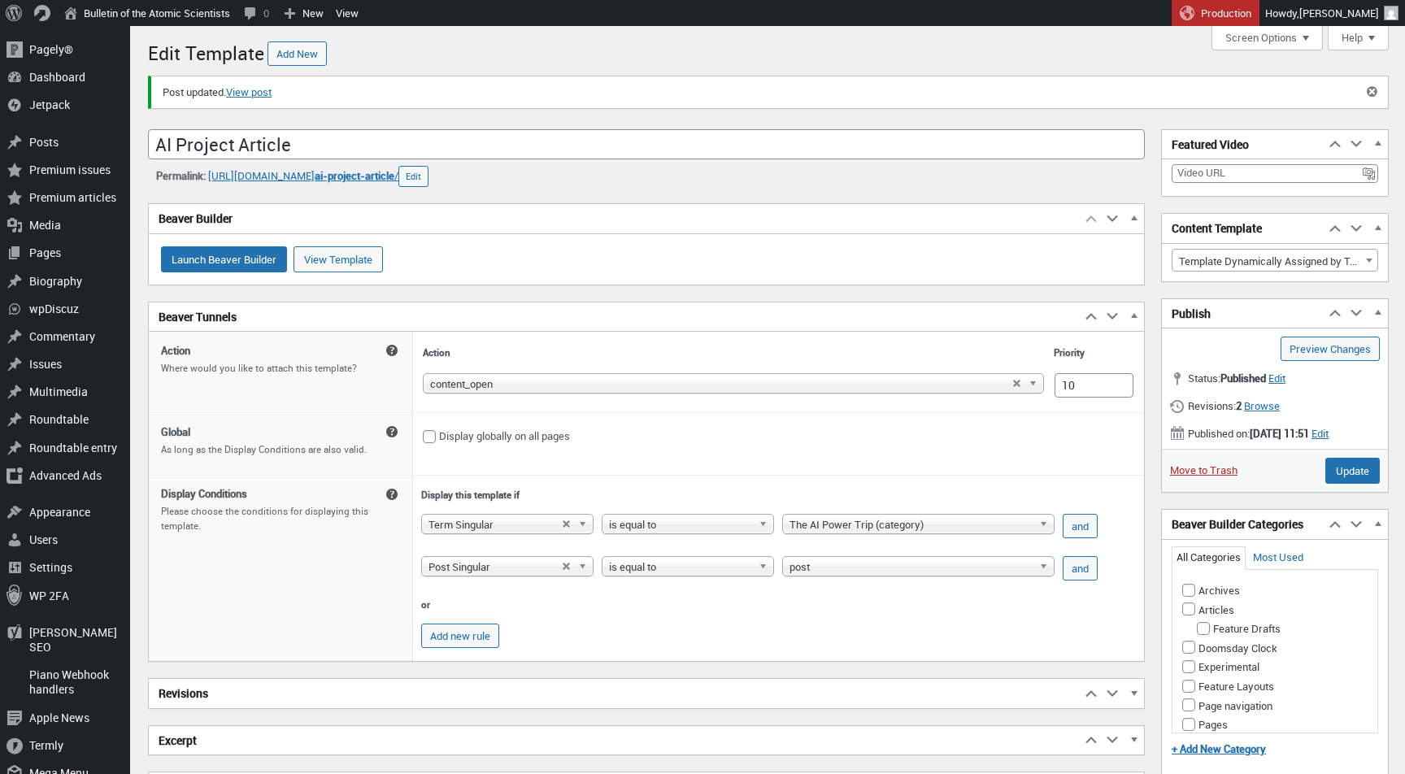
scroll to position [11, 0]
click at [265, 268] on input "Launch Beaver Builder" at bounding box center [224, 259] width 126 height 26
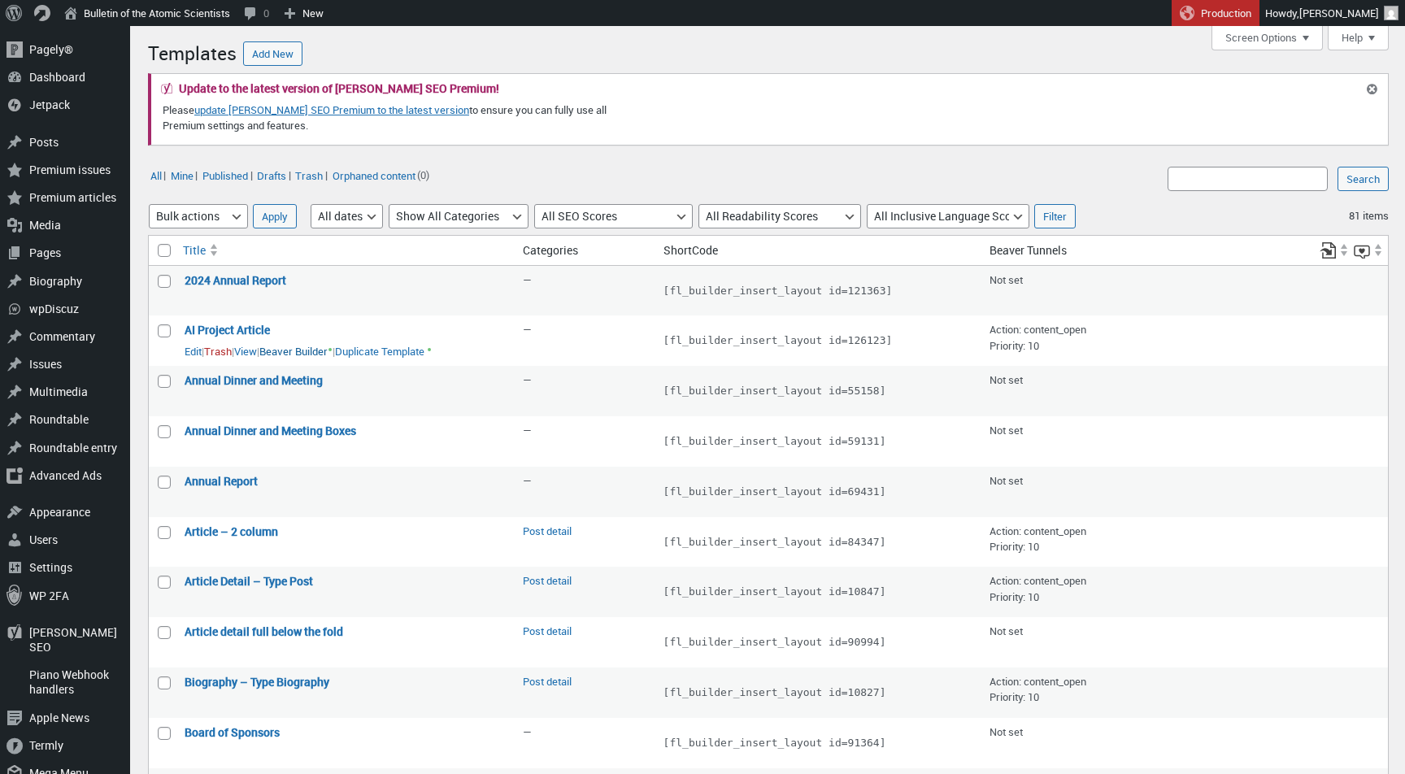
click at [307, 349] on link "Beaver Builder •" at bounding box center [295, 351] width 73 height 18
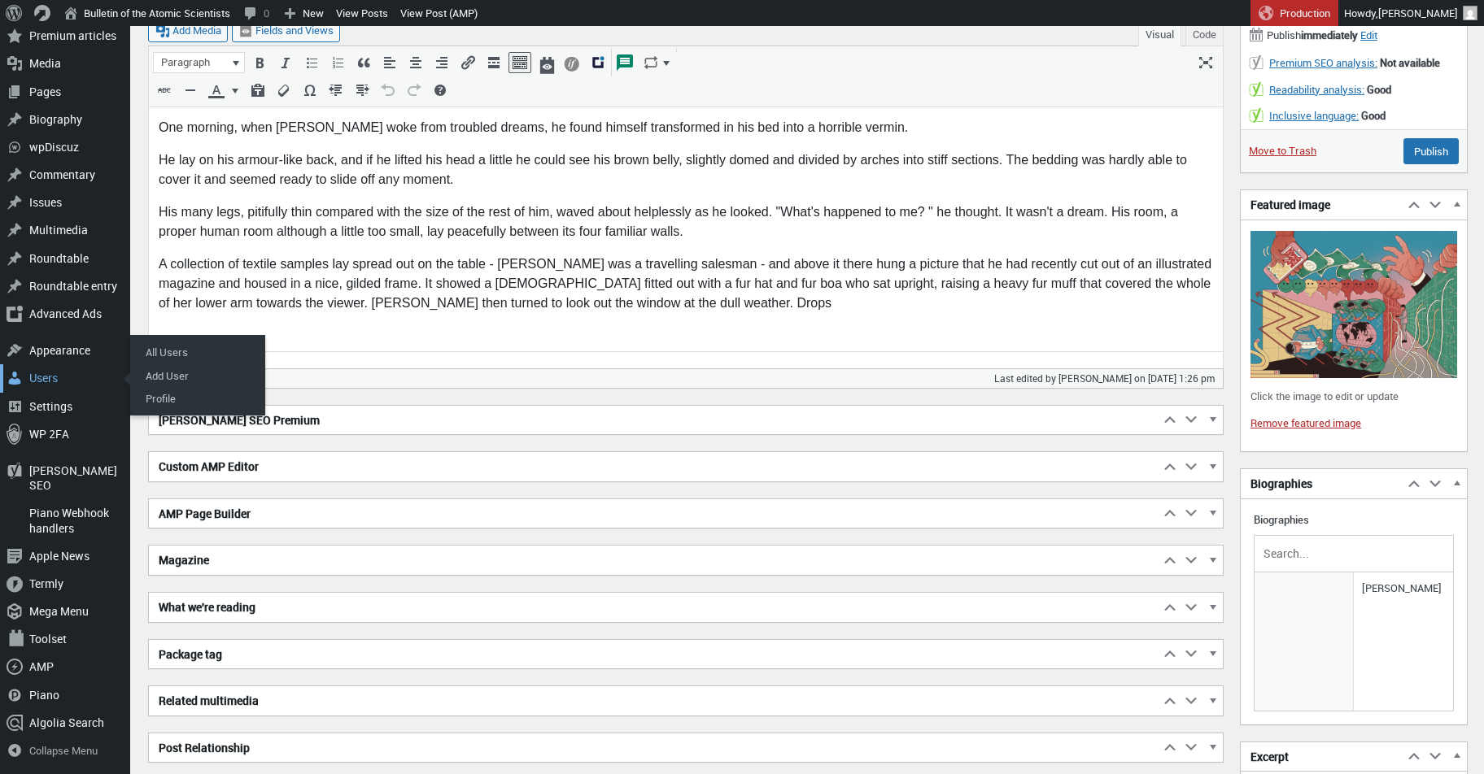
scroll to position [359, 0]
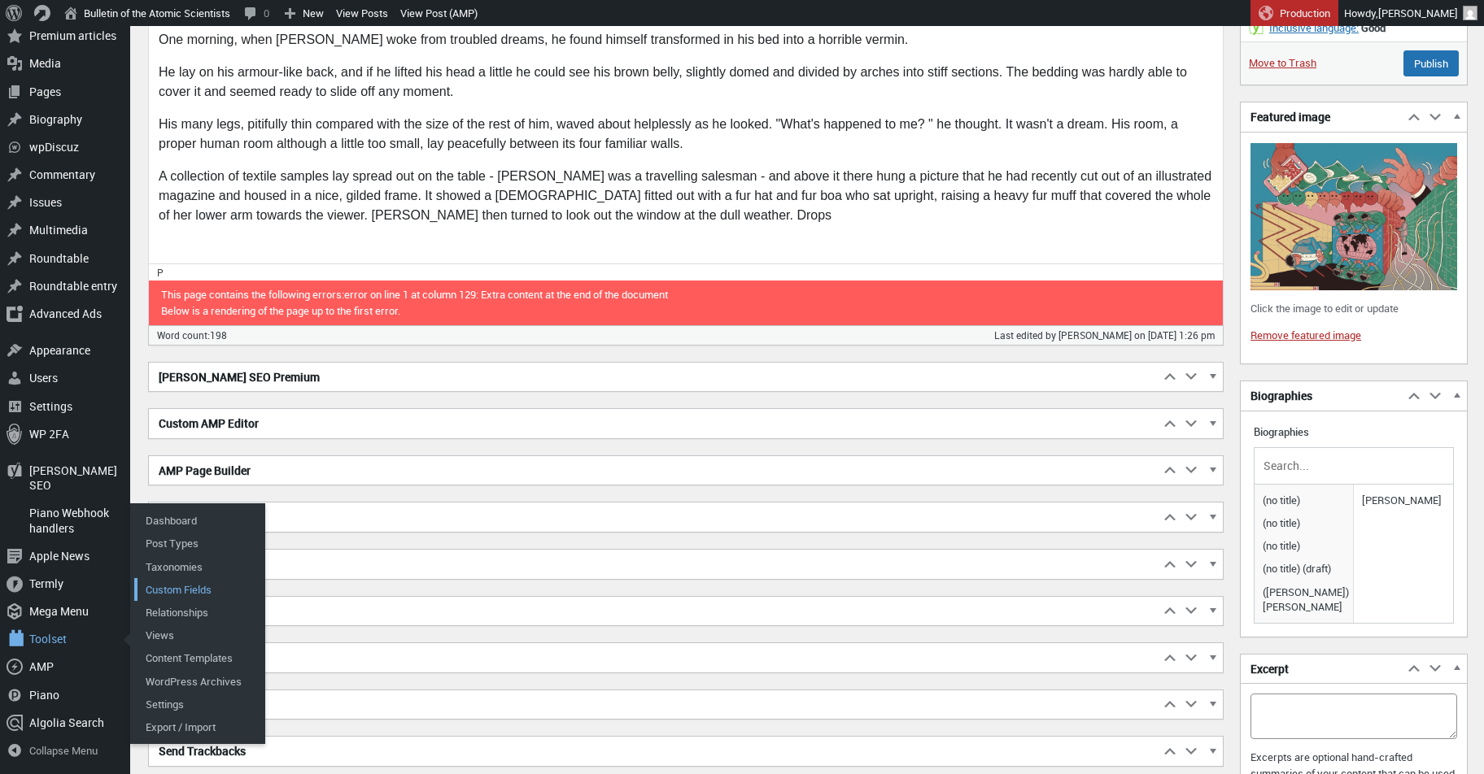
click at [193, 592] on link "Custom Fields" at bounding box center [199, 589] width 130 height 23
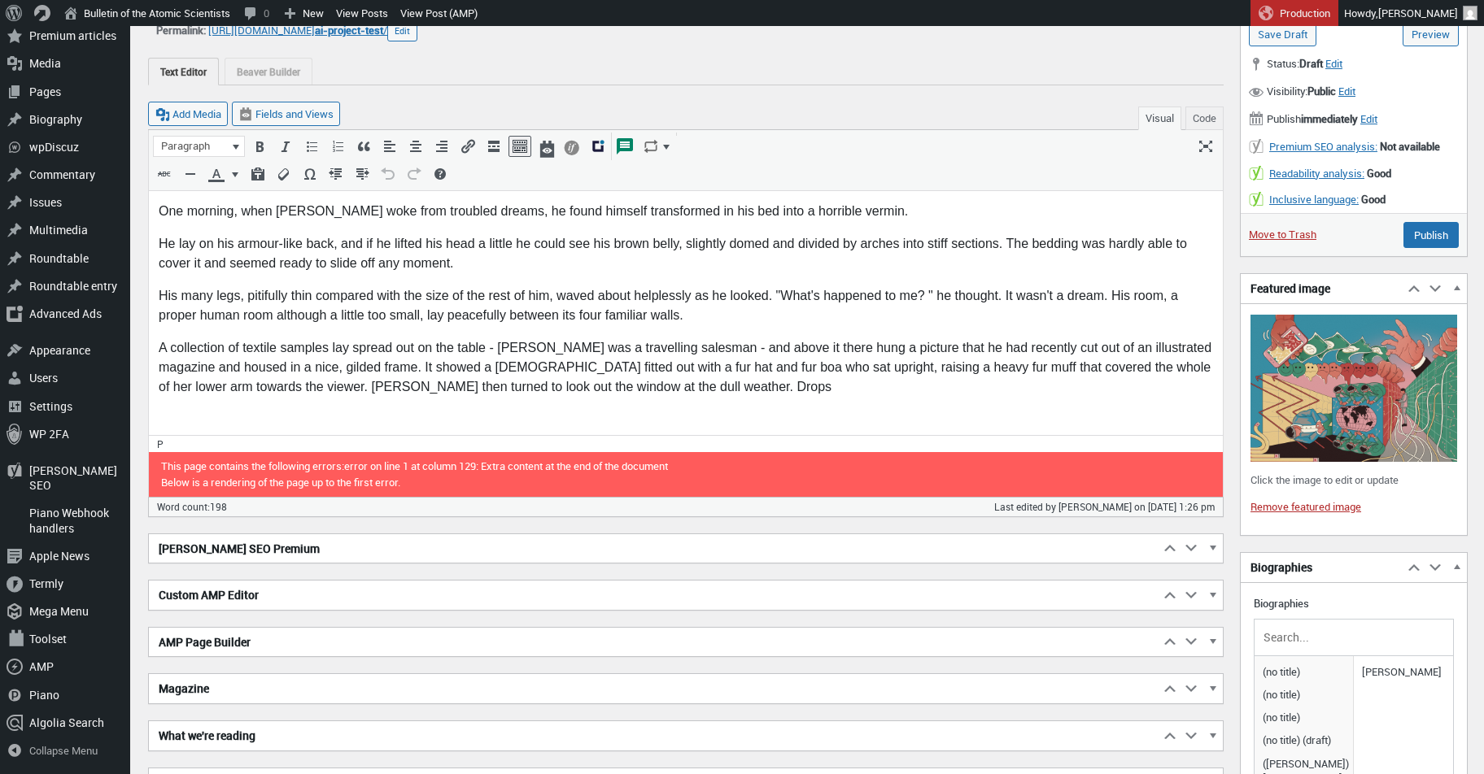
scroll to position [662, 0]
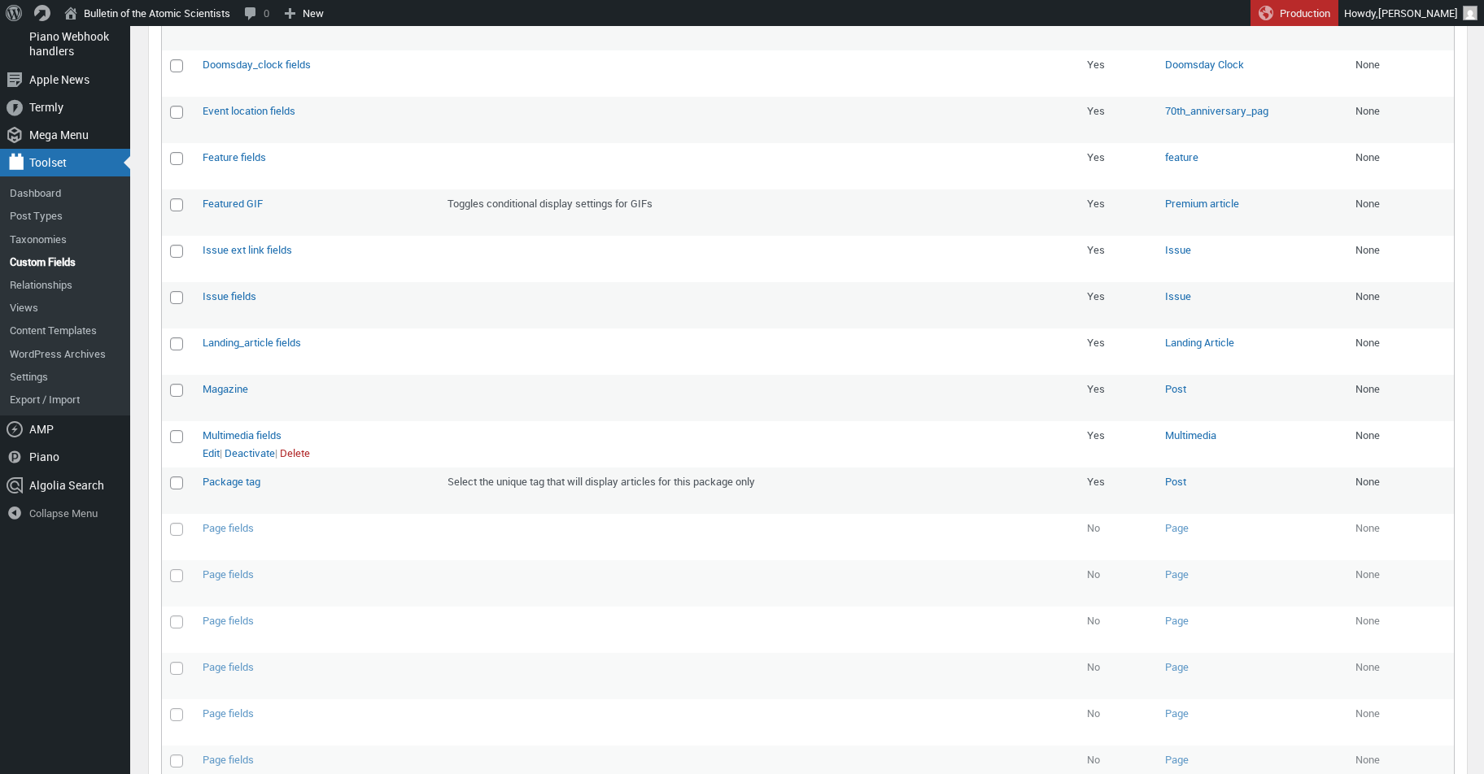
scroll to position [953, 0]
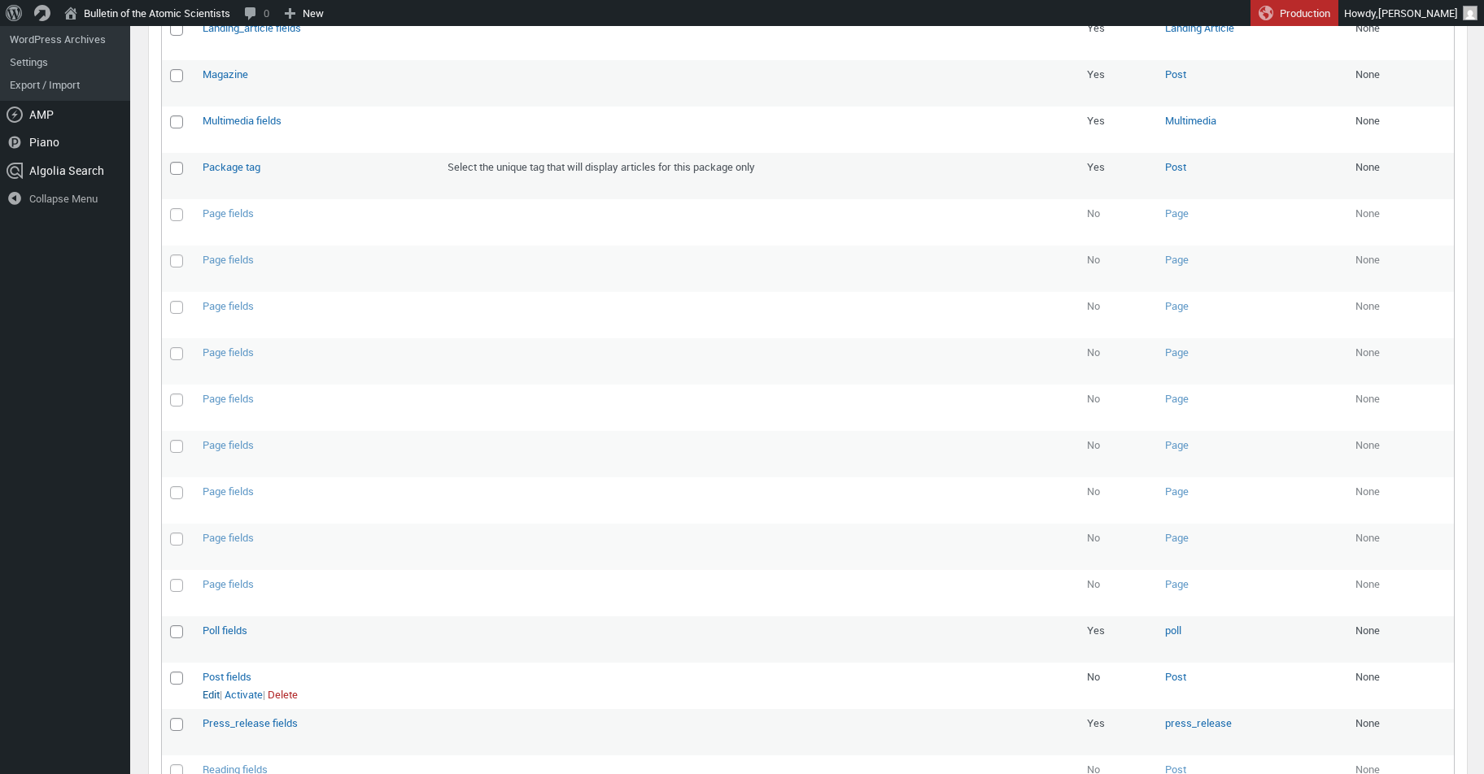
click at [211, 687] on link "Edit" at bounding box center [211, 695] width 17 height 16
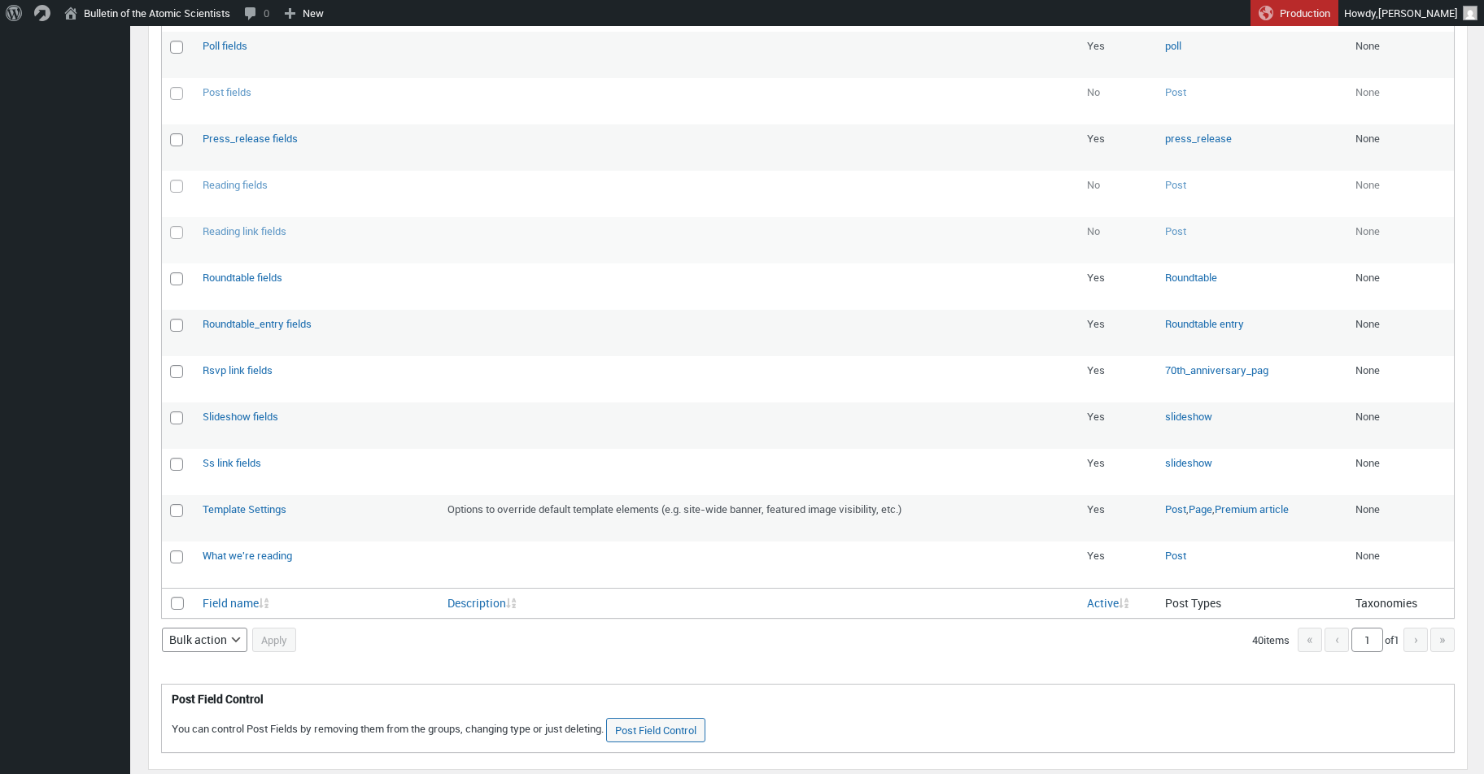
scroll to position [1566, 0]
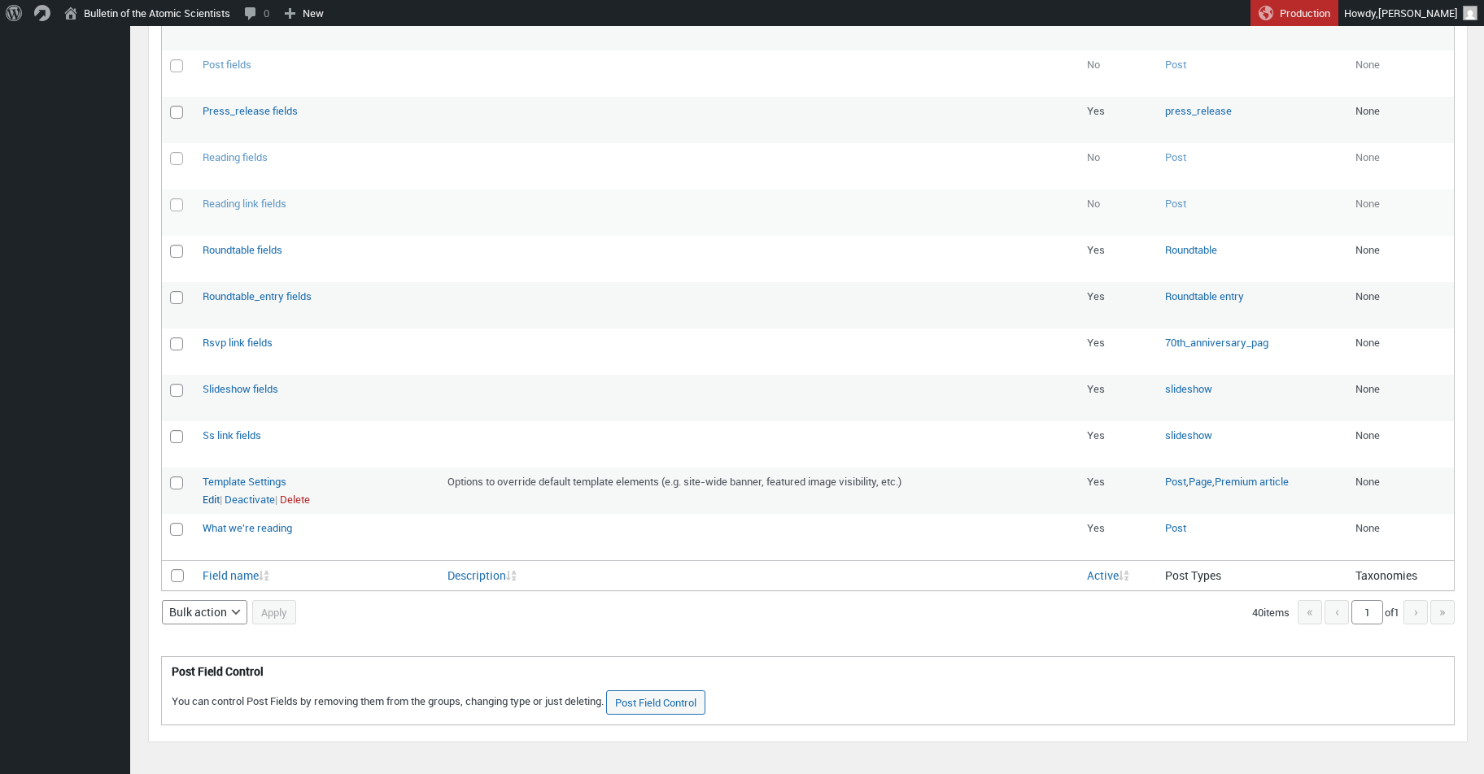
click at [211, 492] on link "Edit" at bounding box center [211, 500] width 17 height 16
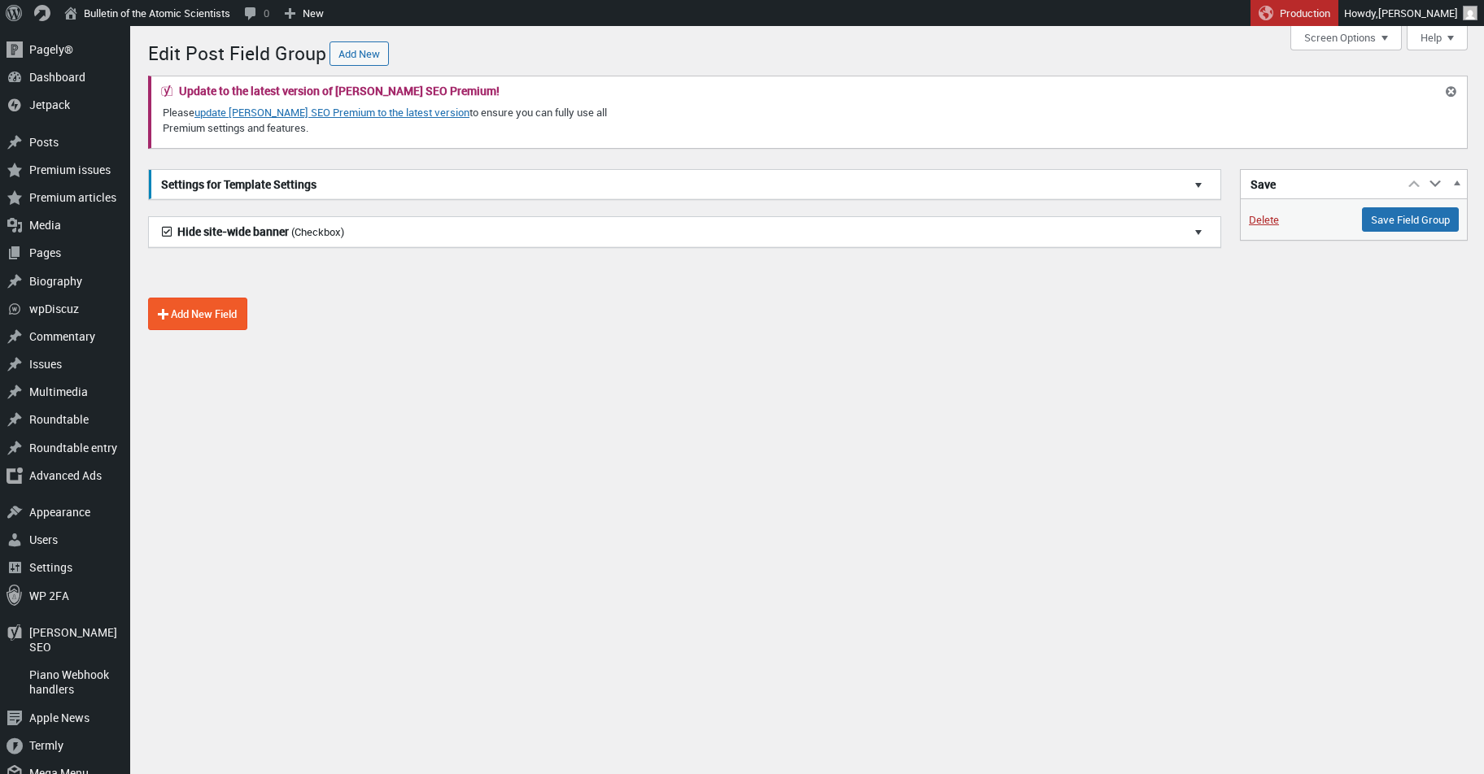
click at [1202, 183] on div at bounding box center [1205, 184] width 29 height 29
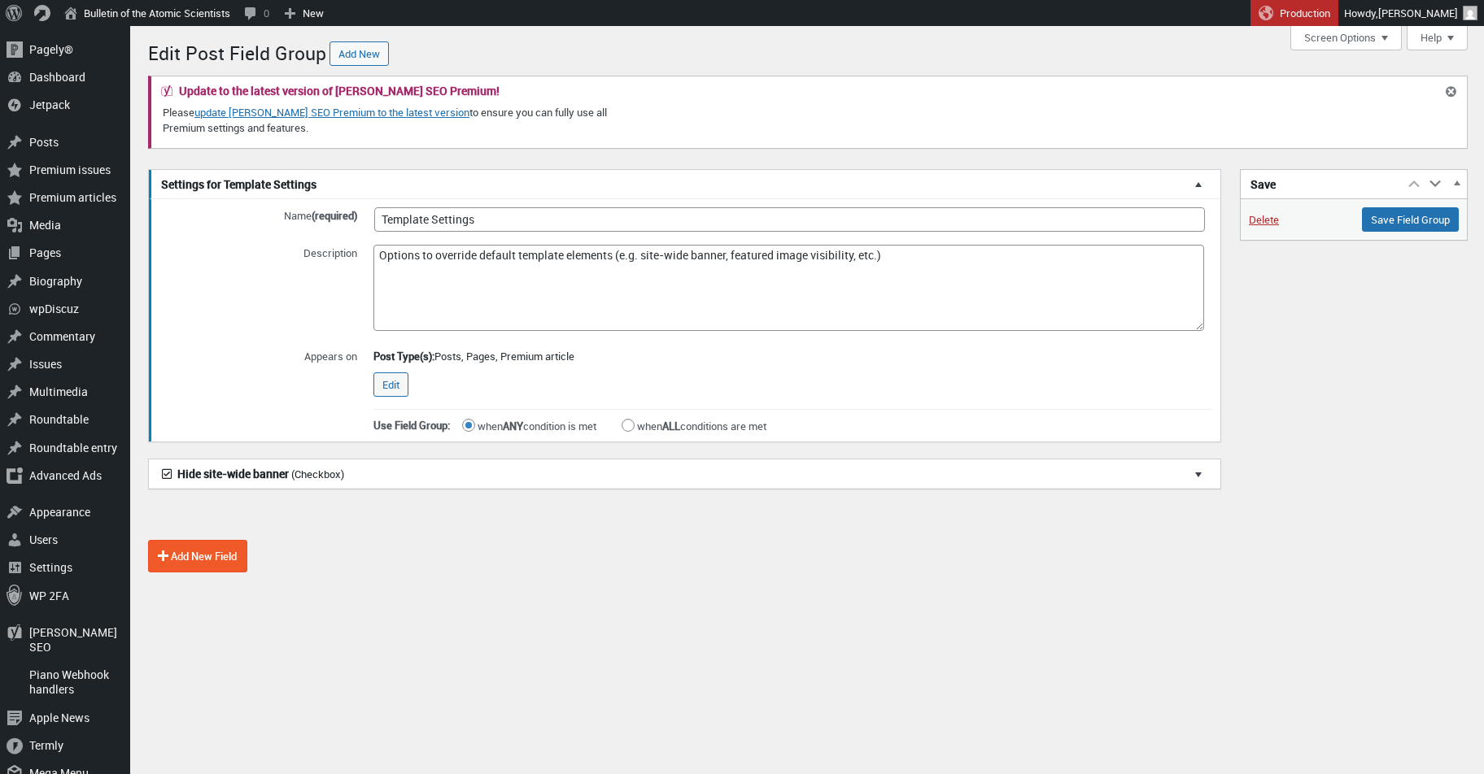
click at [1202, 183] on div at bounding box center [1205, 184] width 29 height 29
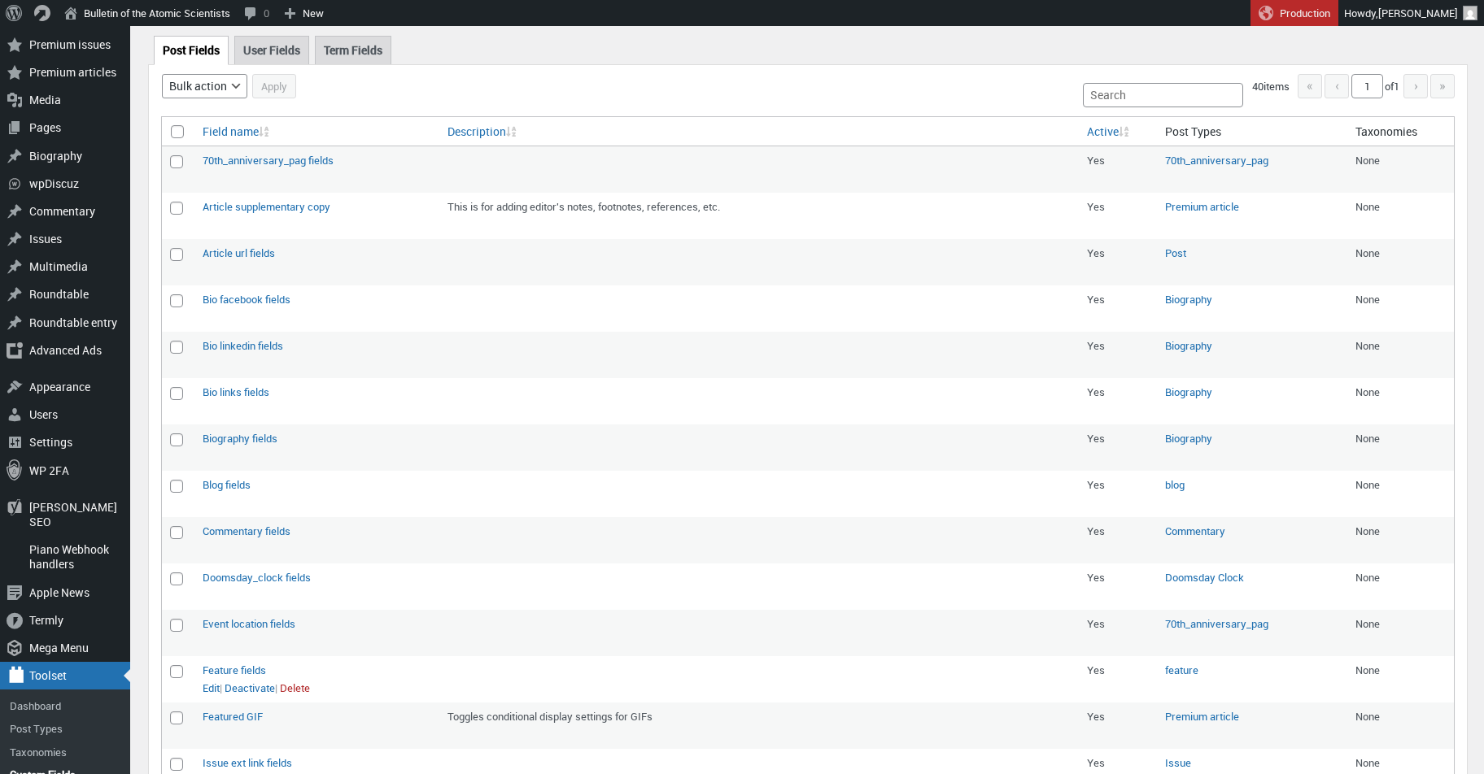
scroll to position [122, 0]
click at [364, 53] on link "Term Fields" at bounding box center [353, 53] width 76 height 28
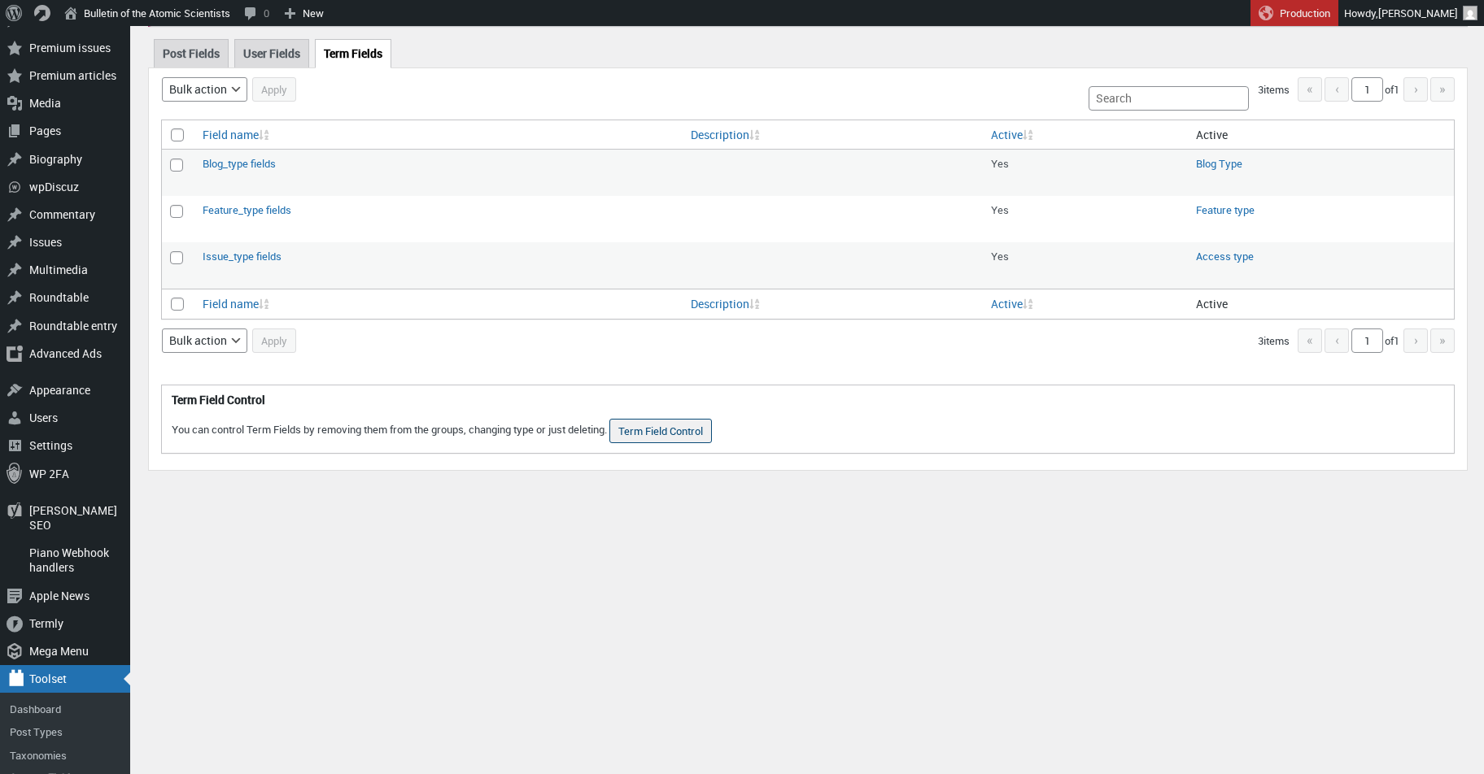
click at [693, 429] on link "Term Field Control" at bounding box center [660, 431] width 102 height 24
click at [193, 59] on link "Post Fields" at bounding box center [191, 53] width 75 height 28
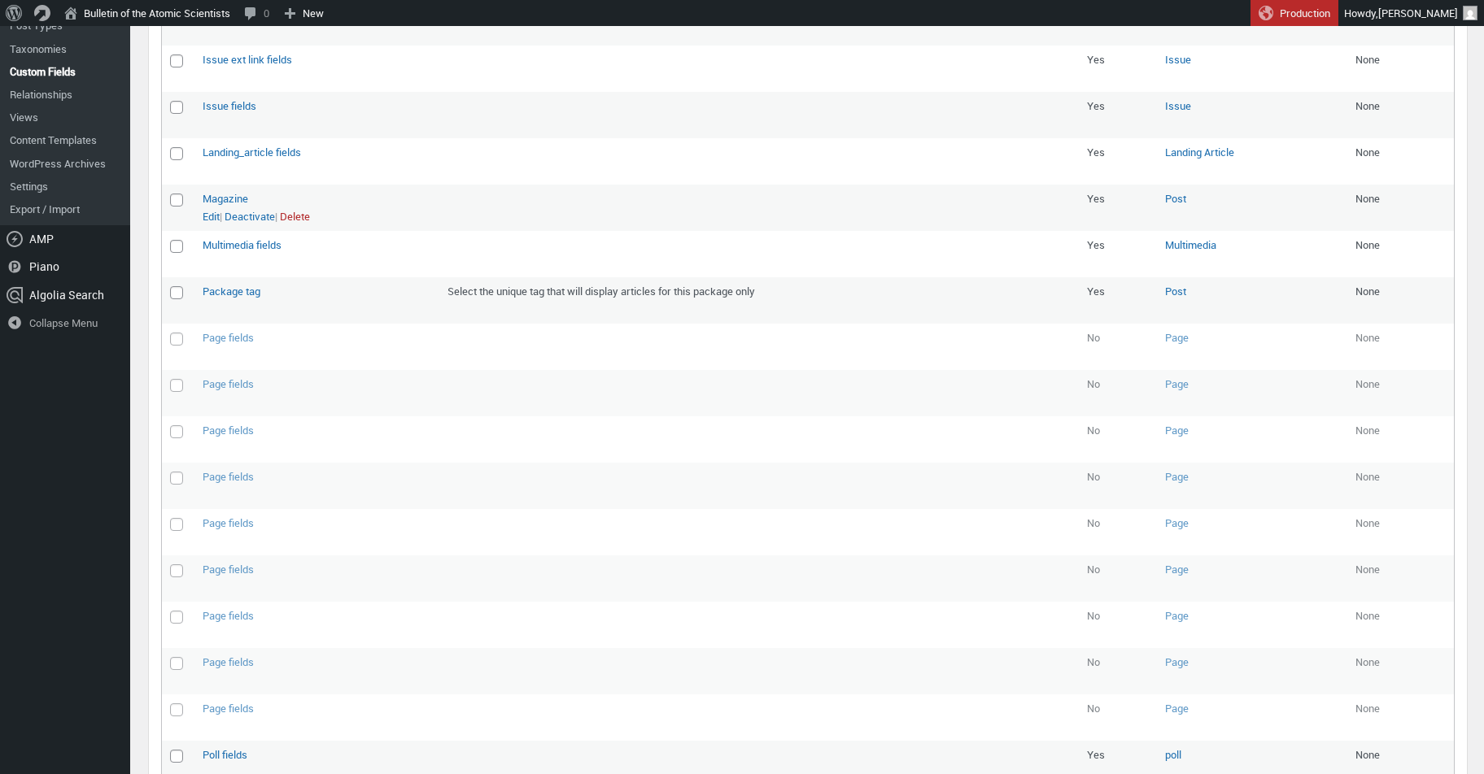
scroll to position [1076, 0]
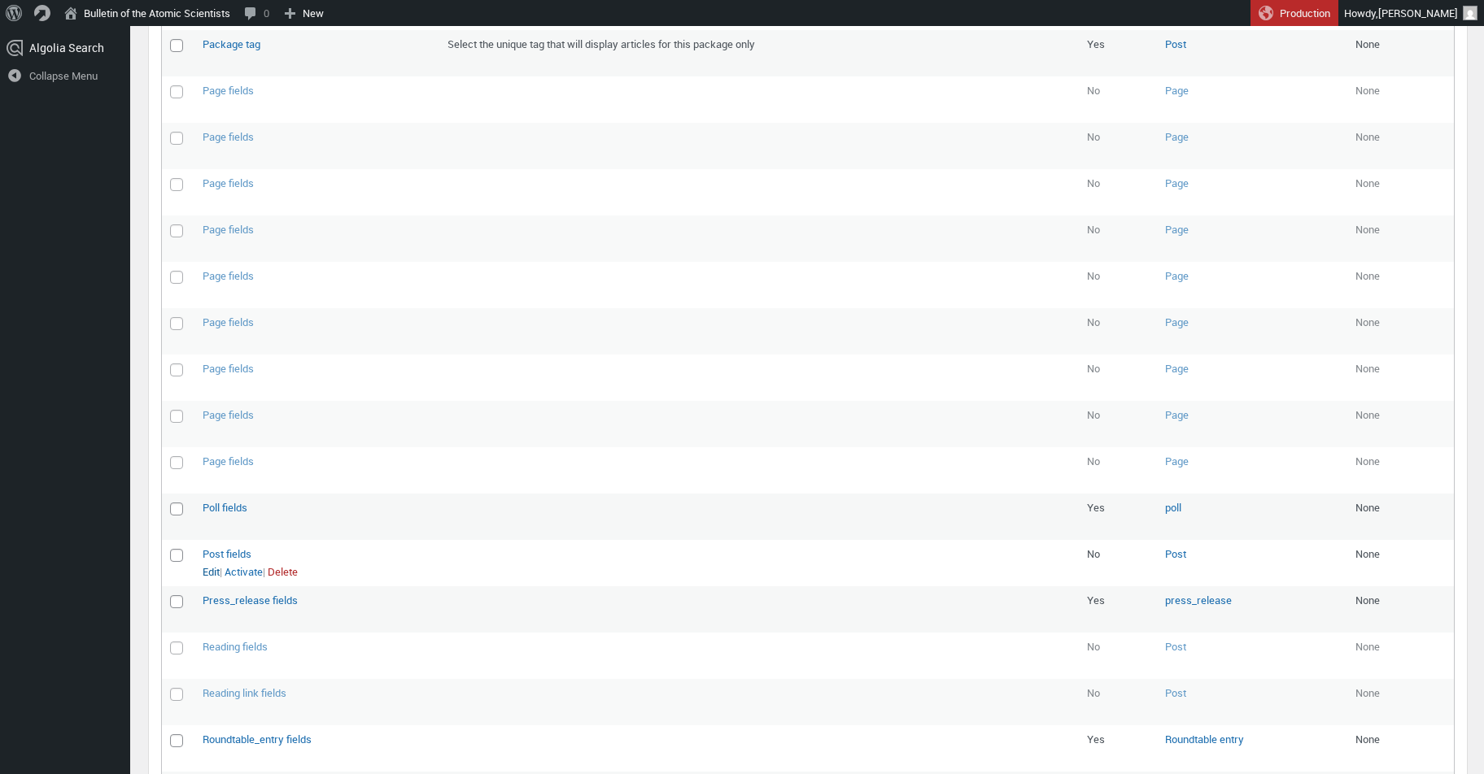
click at [209, 564] on link "Edit" at bounding box center [211, 572] width 17 height 16
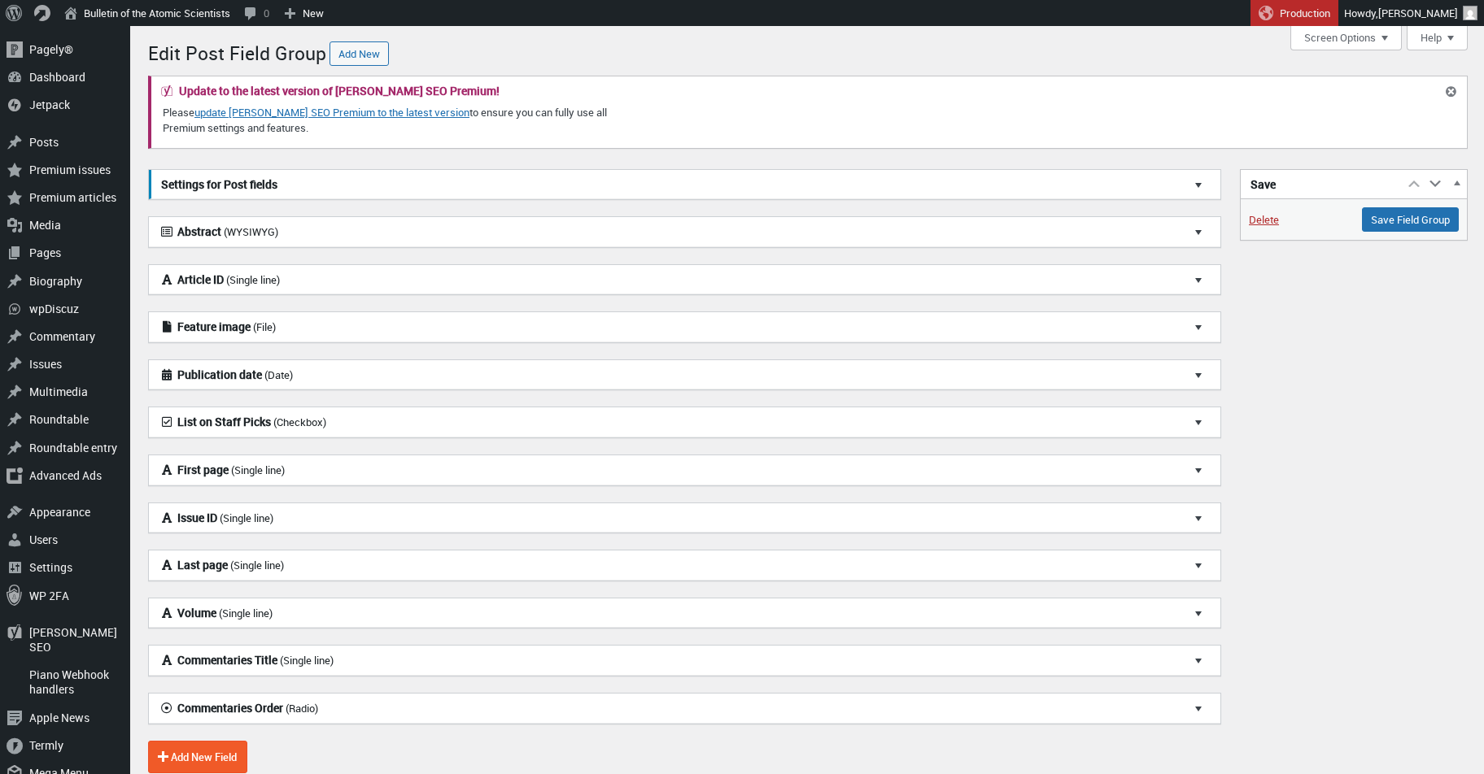
click at [1199, 328] on div at bounding box center [1205, 326] width 29 height 29
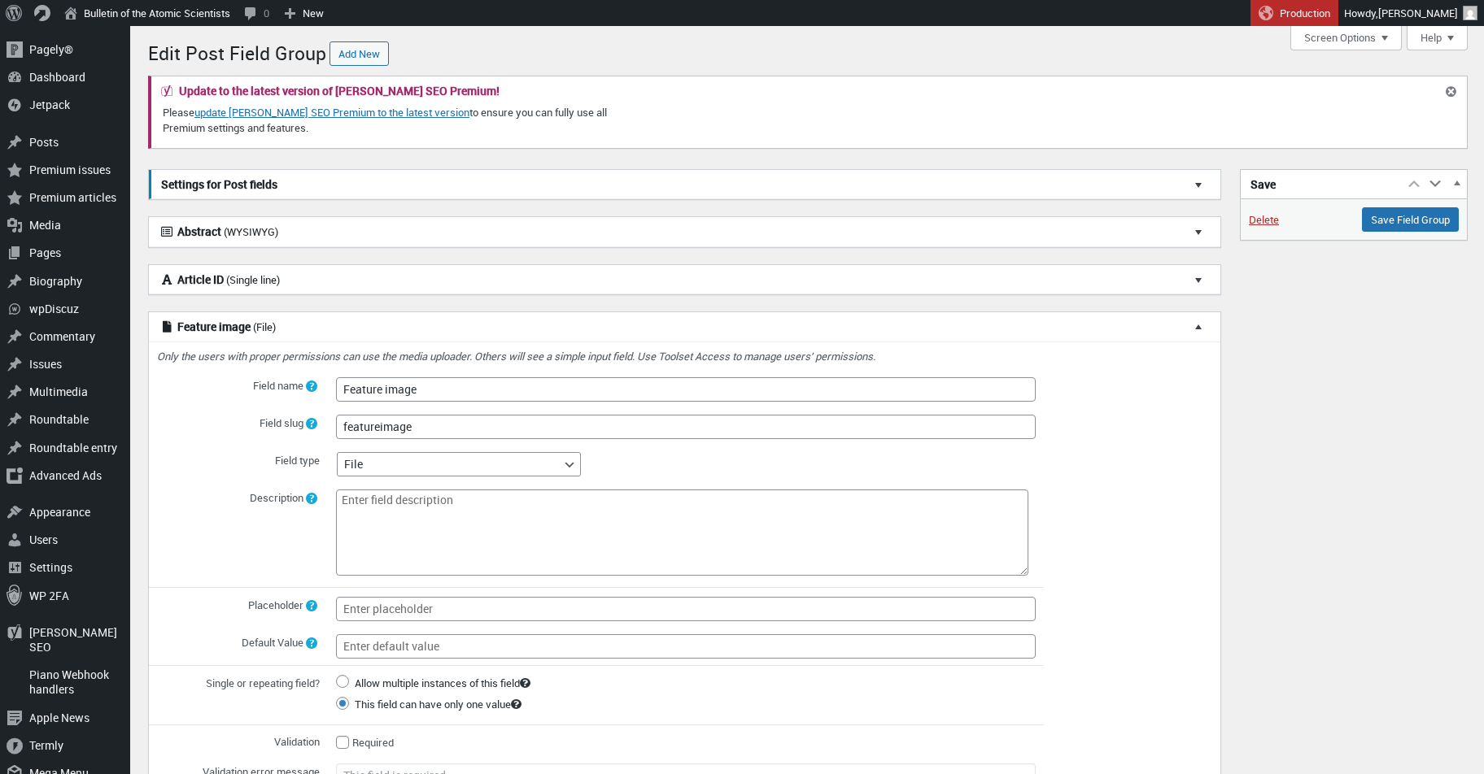
click at [1207, 325] on div at bounding box center [1205, 326] width 29 height 29
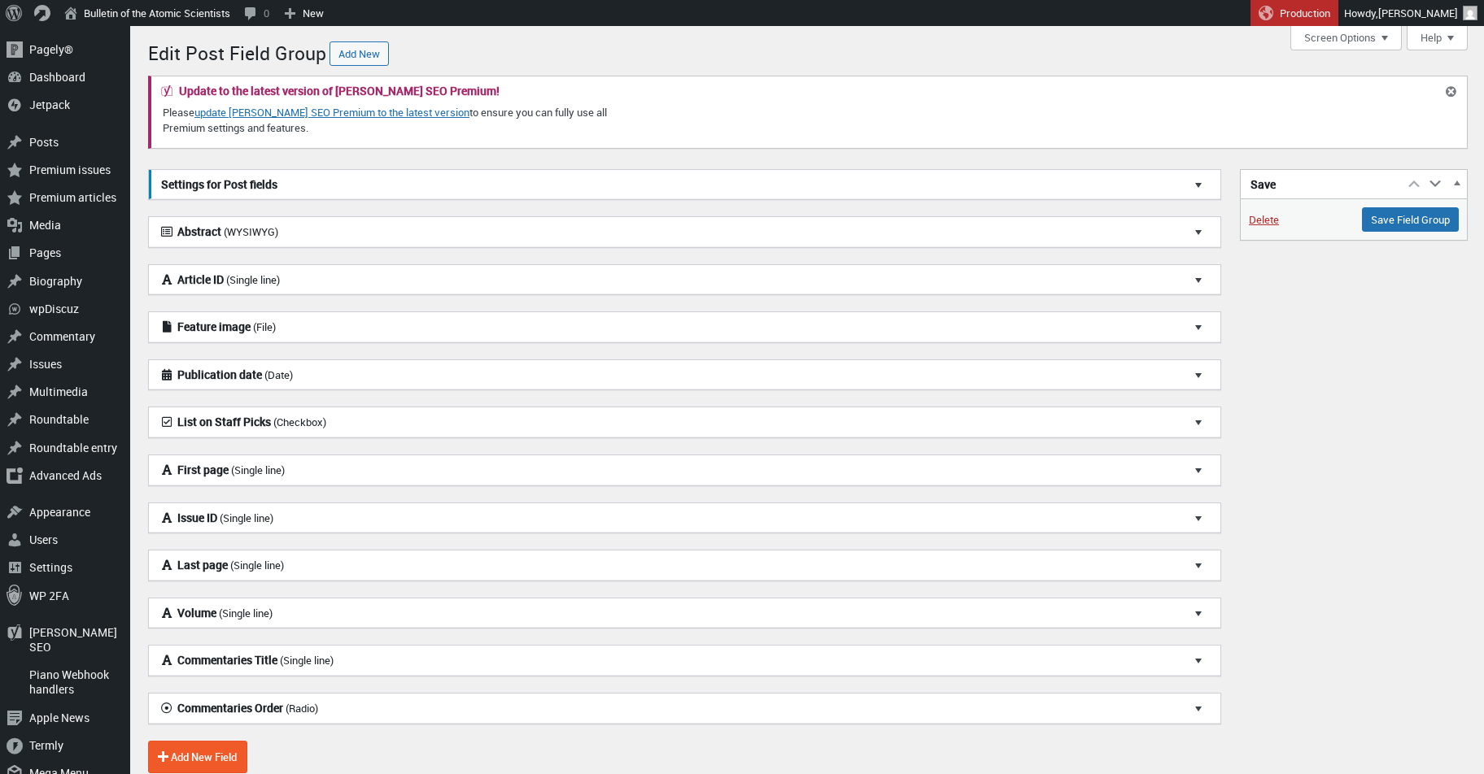
click at [1164, 187] on h3 "Settings for Post fields" at bounding box center [684, 185] width 1071 height 30
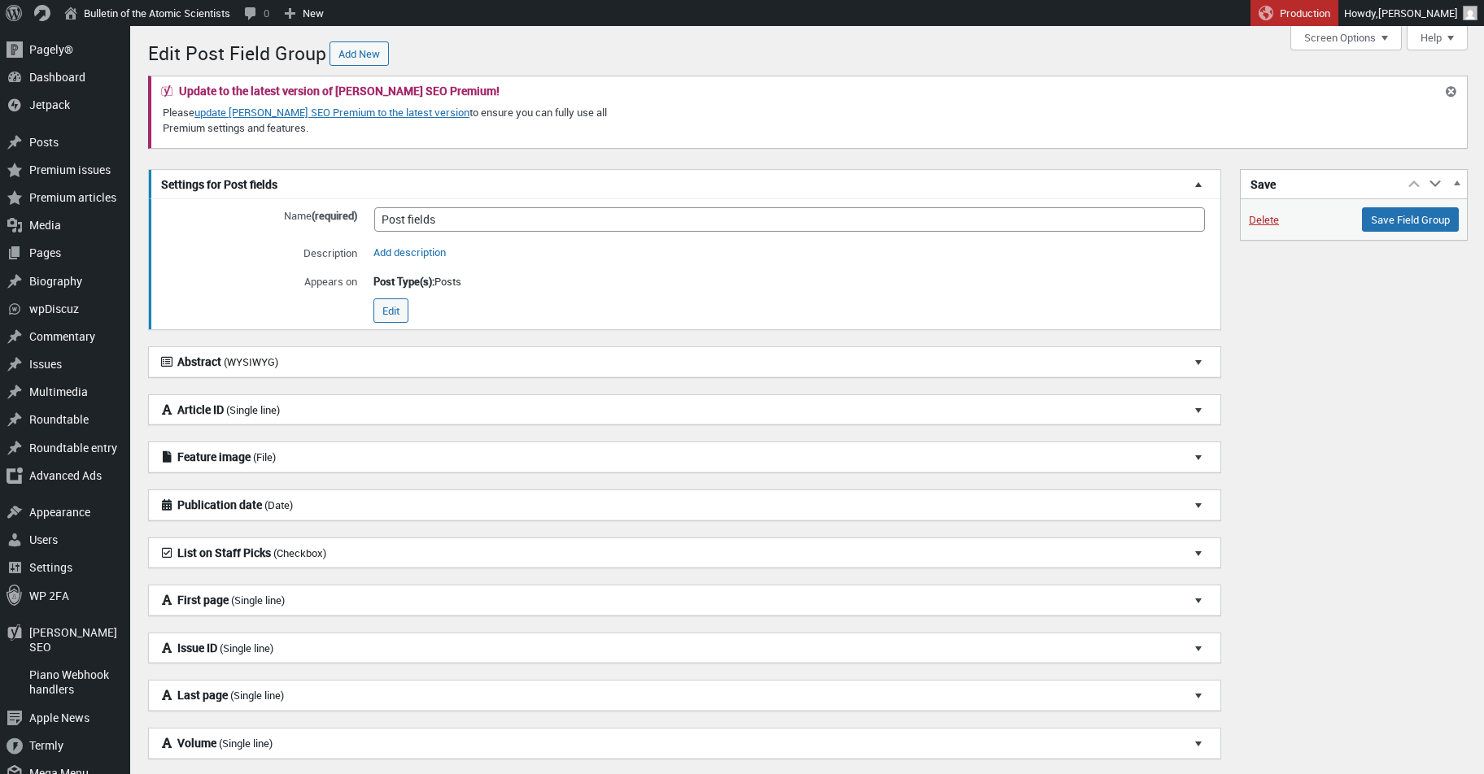
click at [1205, 185] on div at bounding box center [1205, 184] width 29 height 29
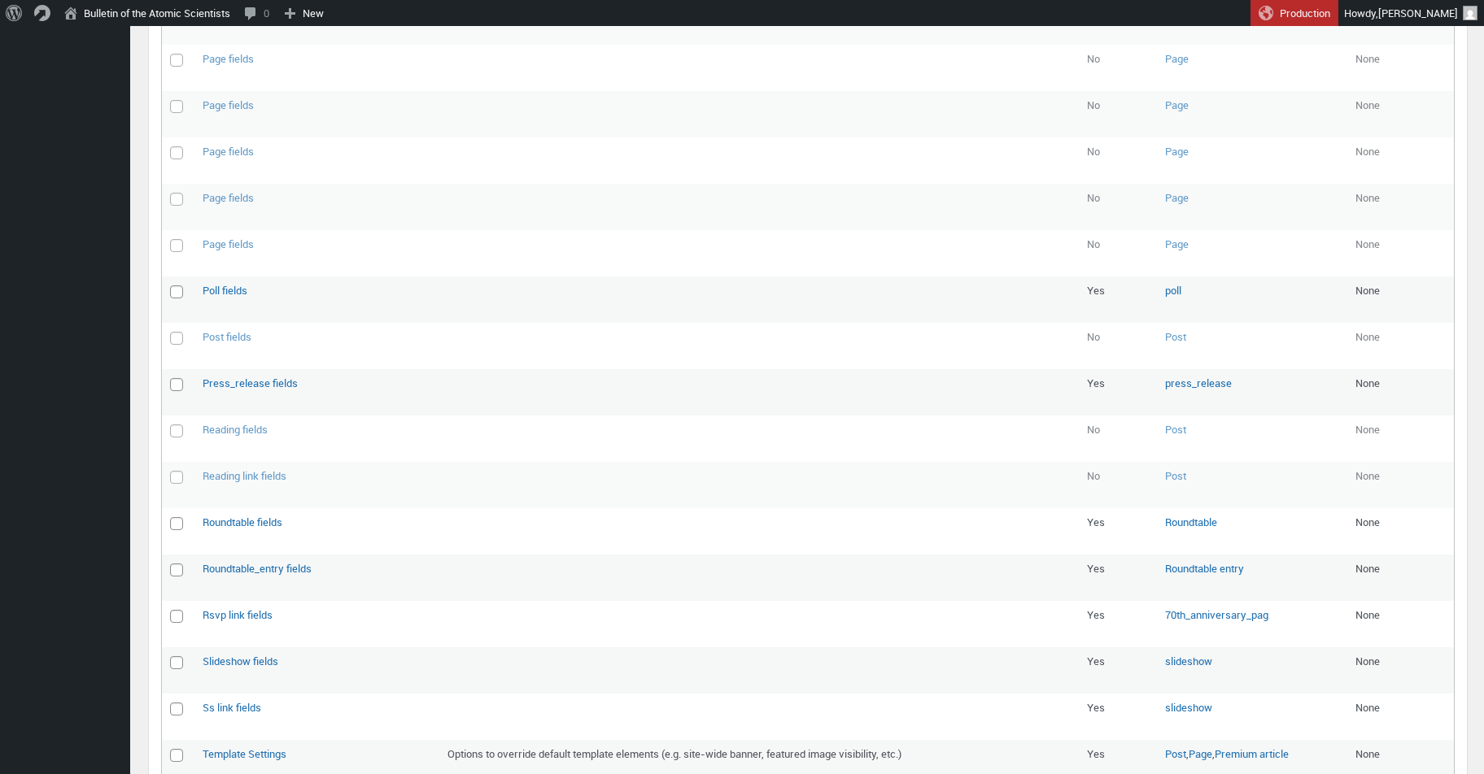
scroll to position [1446, 0]
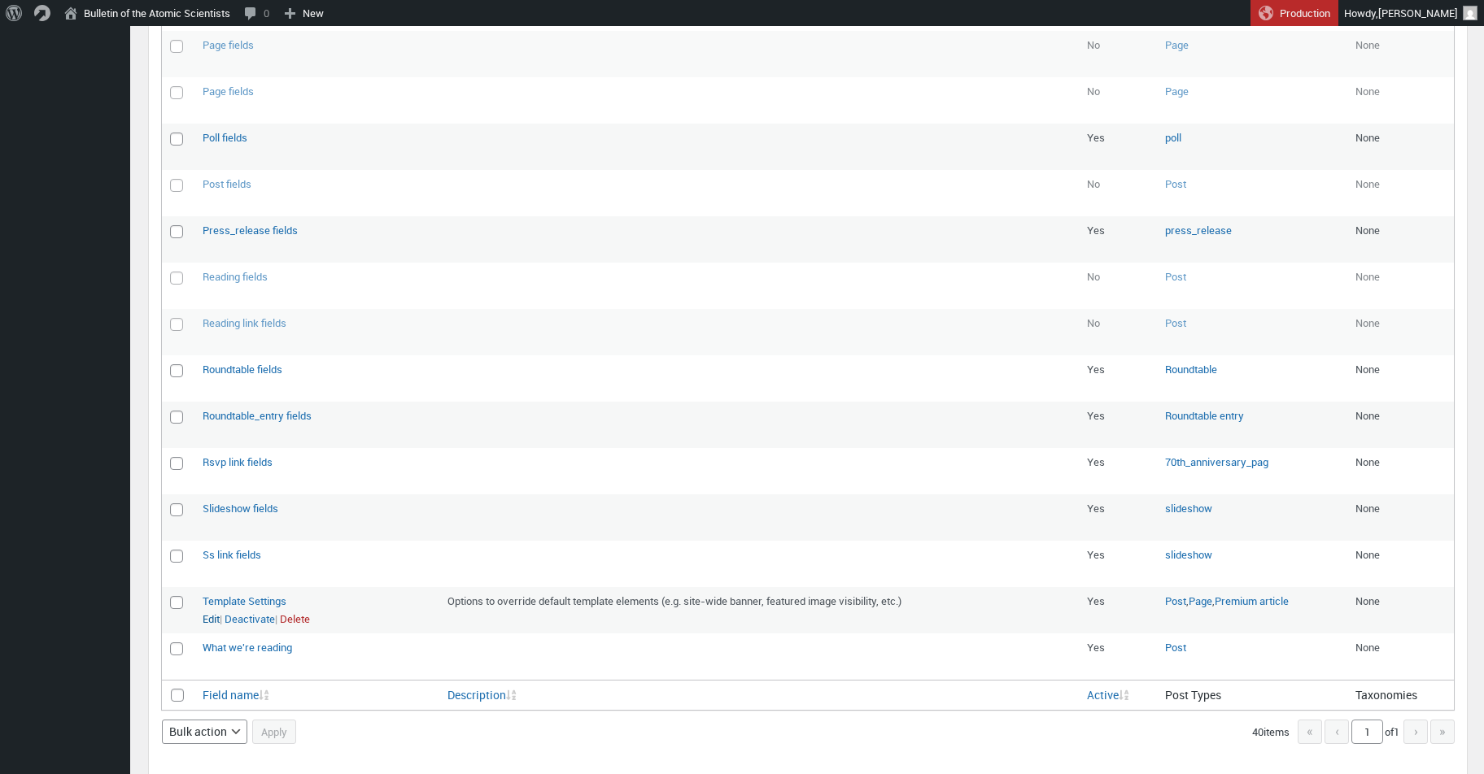
click at [212, 612] on link "Edit" at bounding box center [211, 620] width 17 height 16
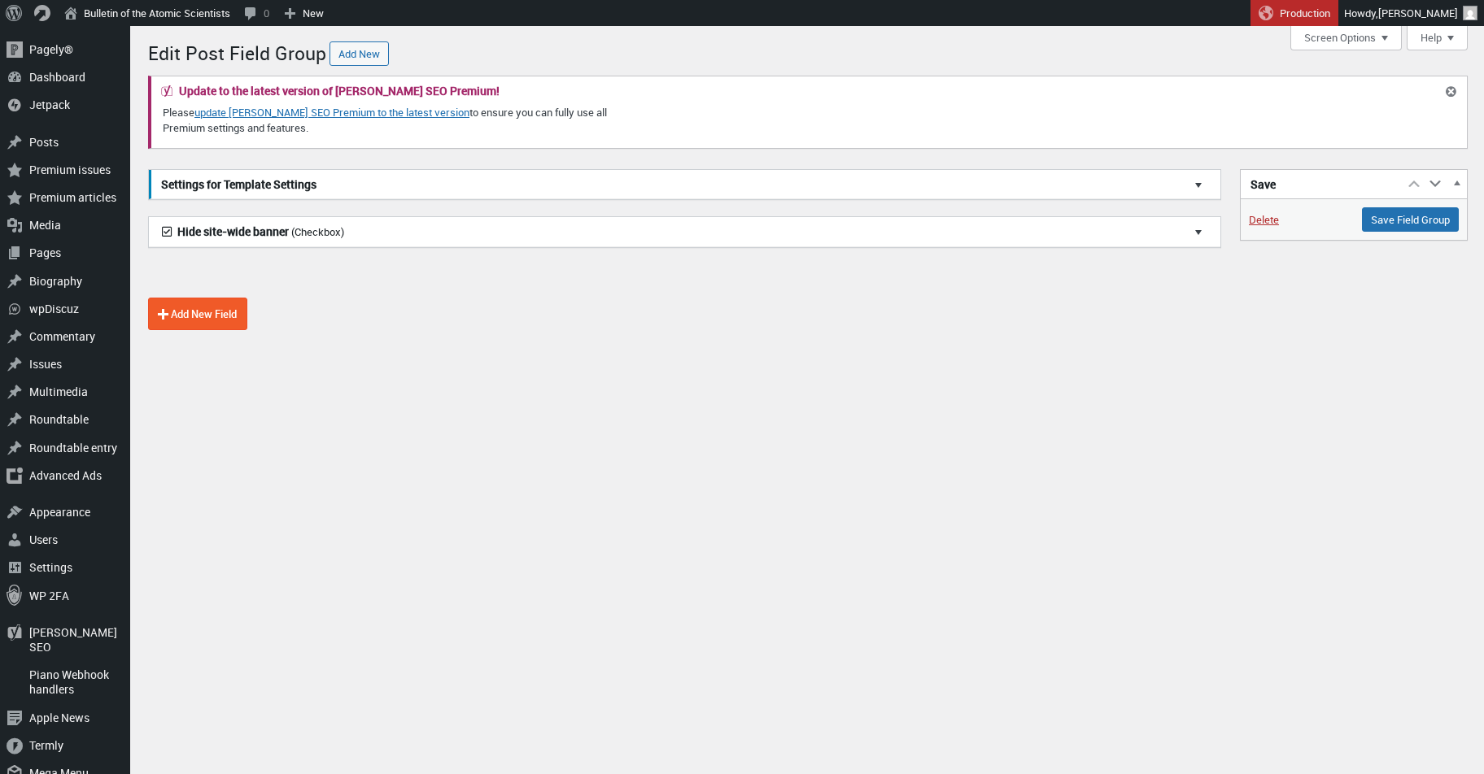
click at [1197, 232] on div at bounding box center [1205, 231] width 29 height 29
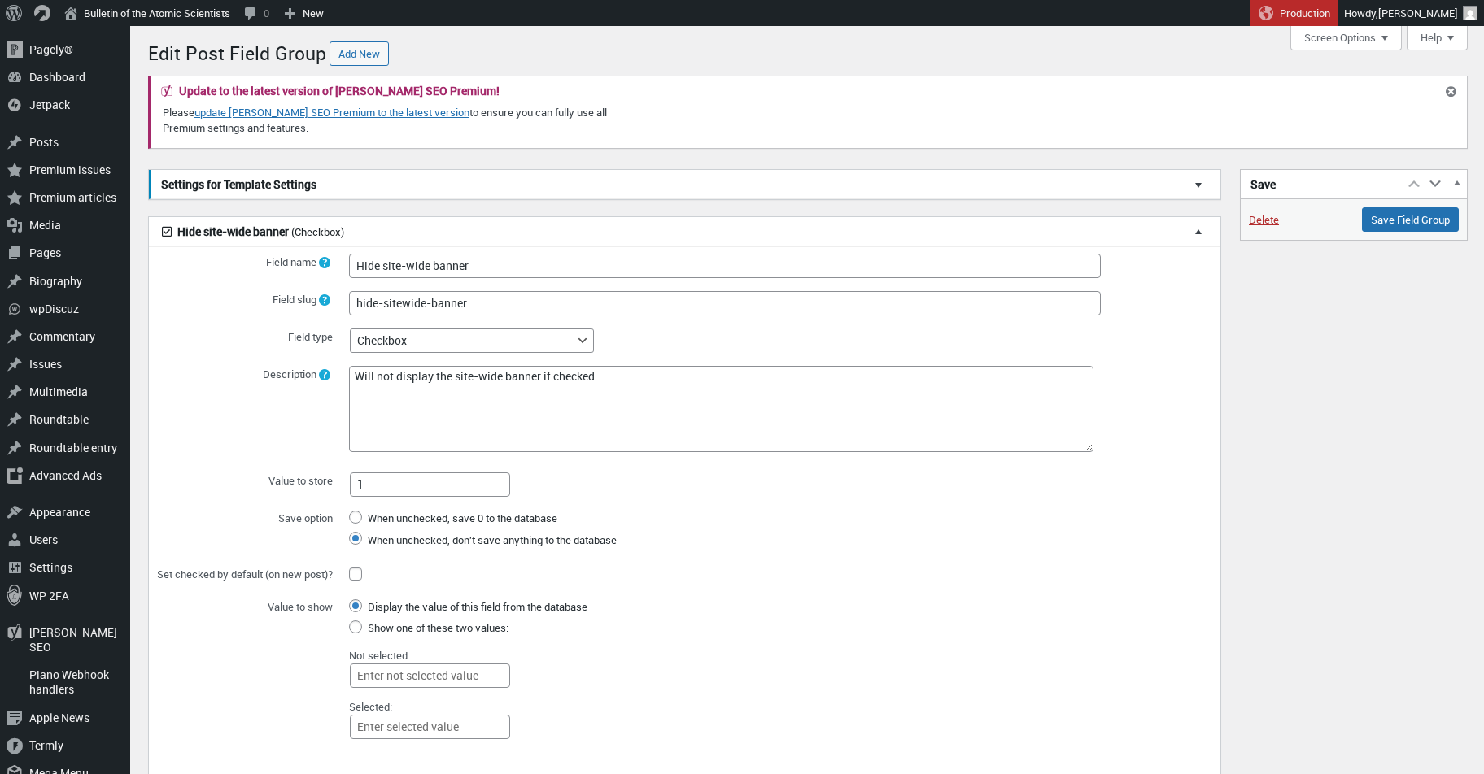
click at [1202, 176] on div at bounding box center [1205, 184] width 29 height 29
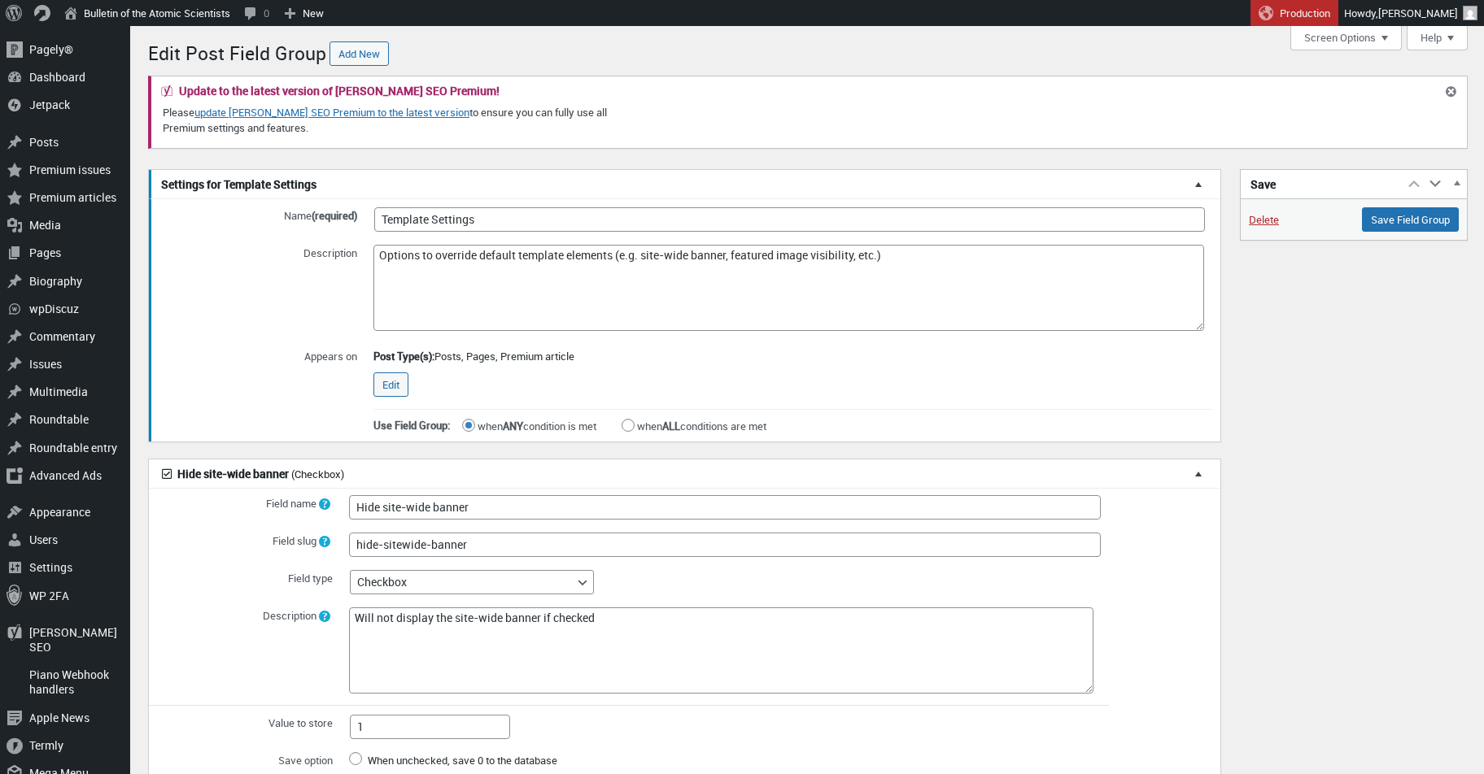
click at [1201, 182] on div at bounding box center [1205, 184] width 29 height 29
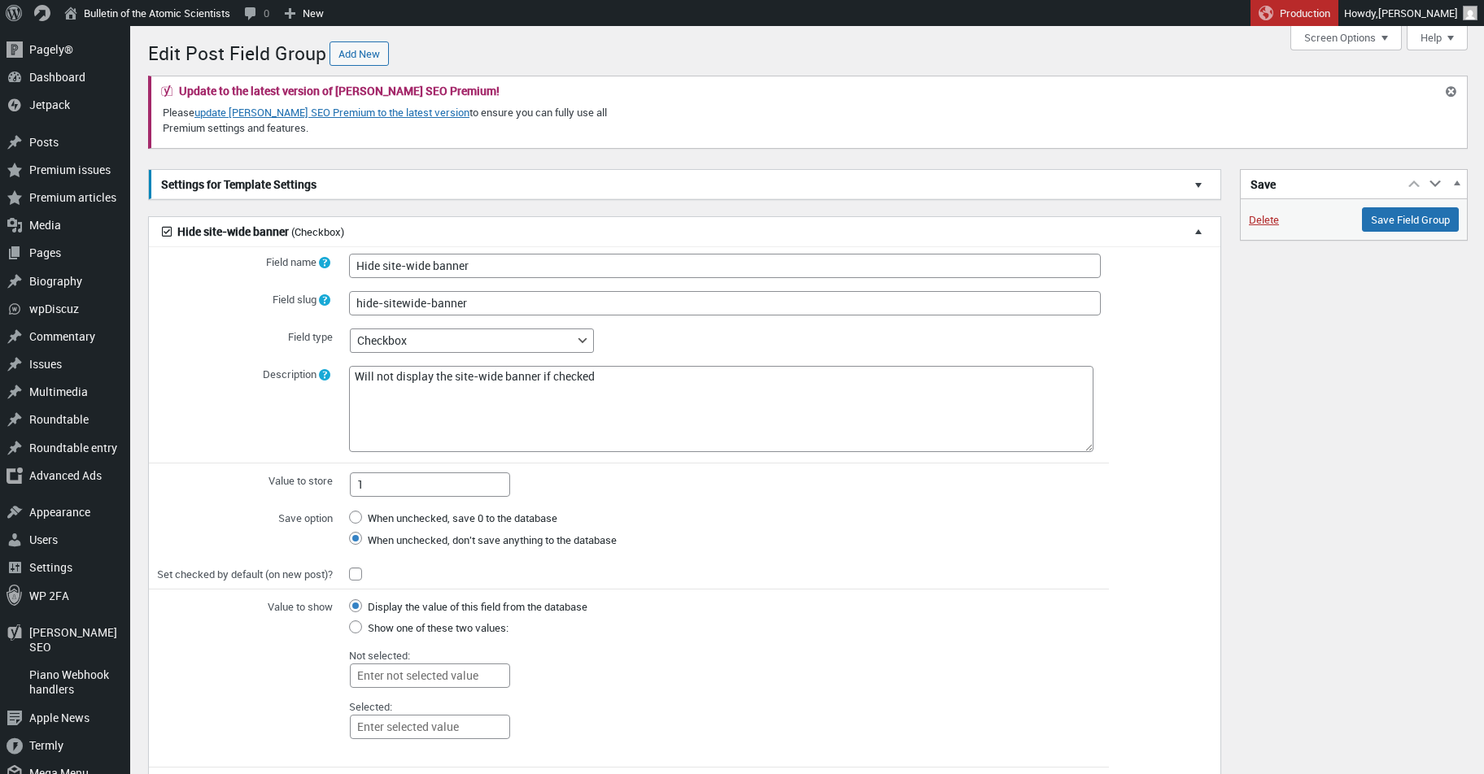
click at [1202, 230] on div at bounding box center [1205, 231] width 29 height 29
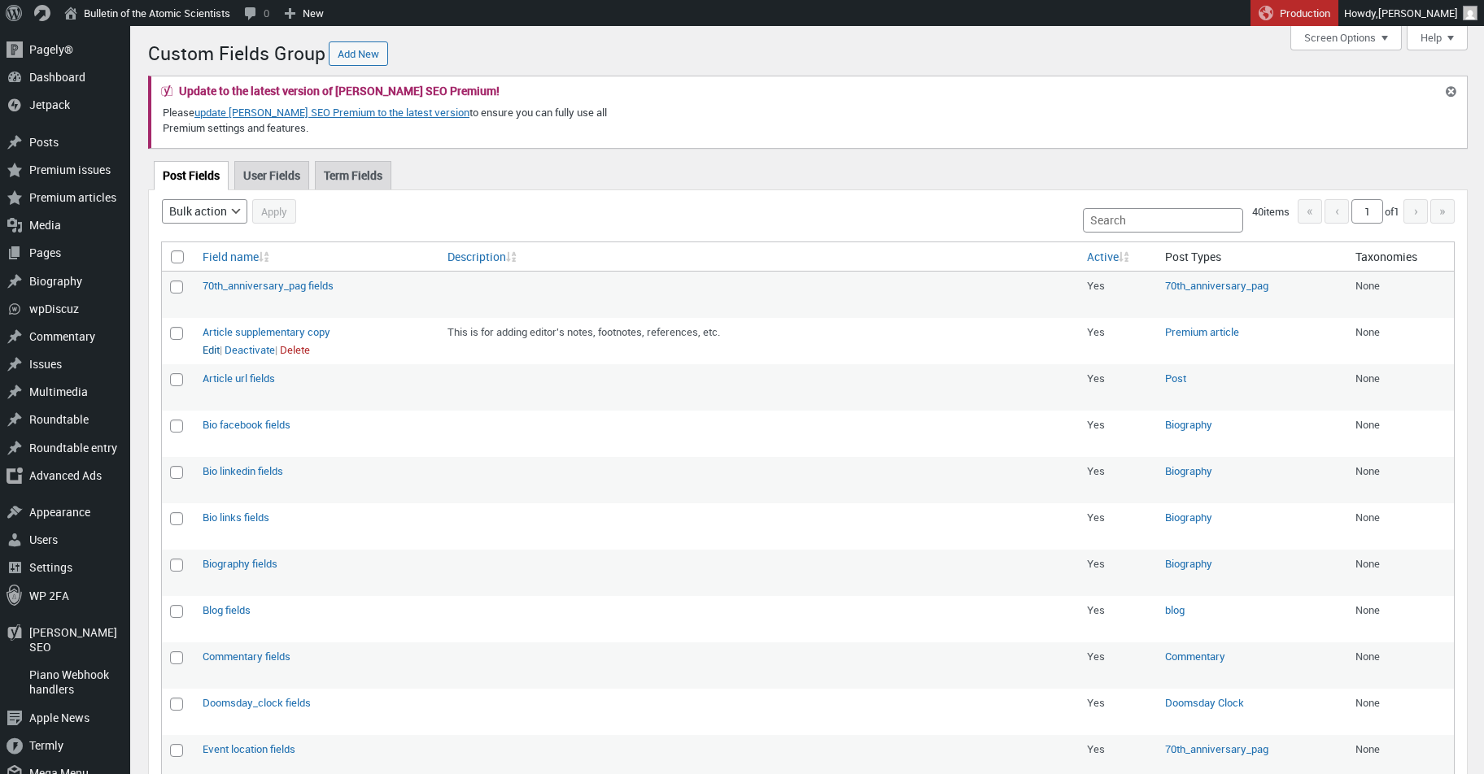
click at [214, 351] on link "Edit" at bounding box center [211, 350] width 17 height 16
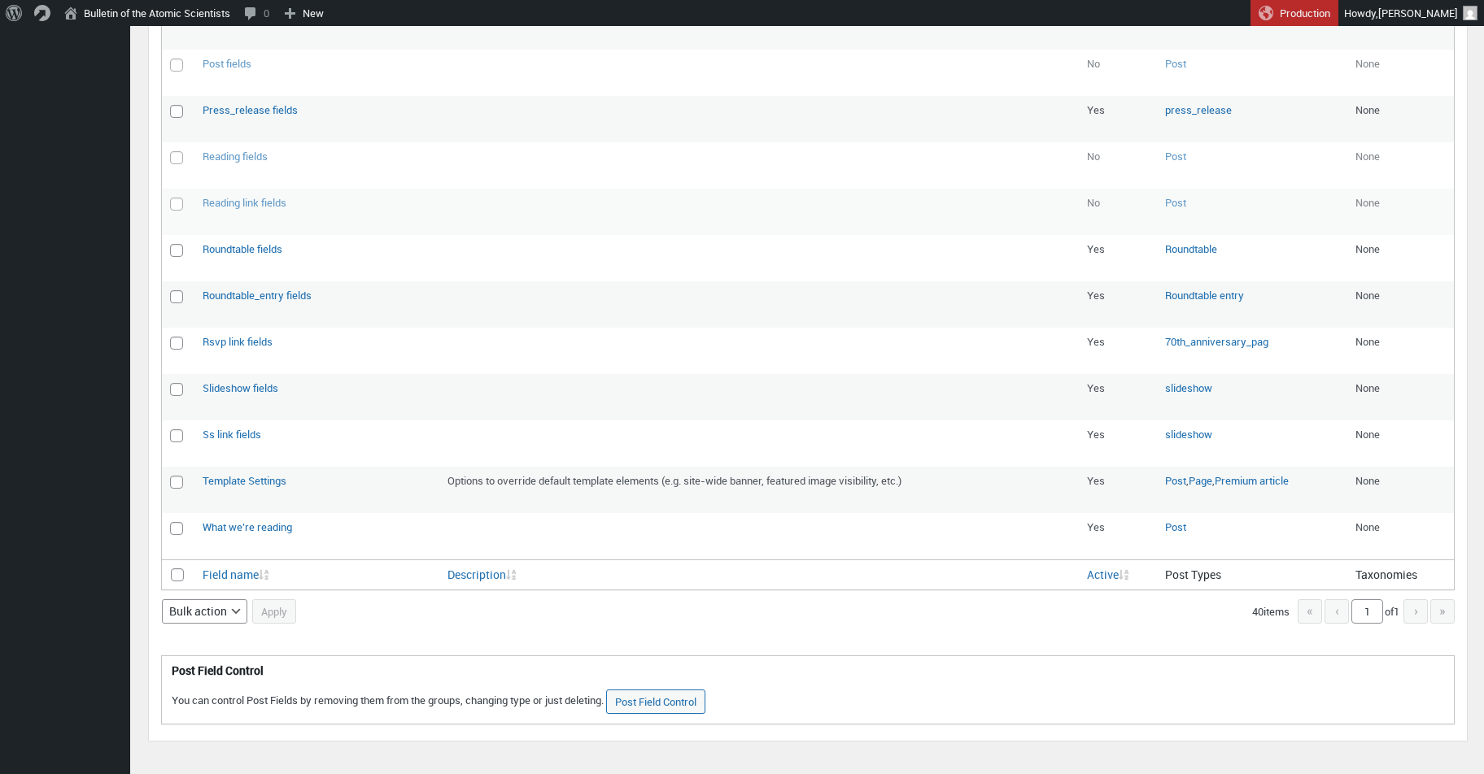
scroll to position [1566, 0]
click at [705, 691] on link "Post Field Control" at bounding box center [655, 703] width 99 height 24
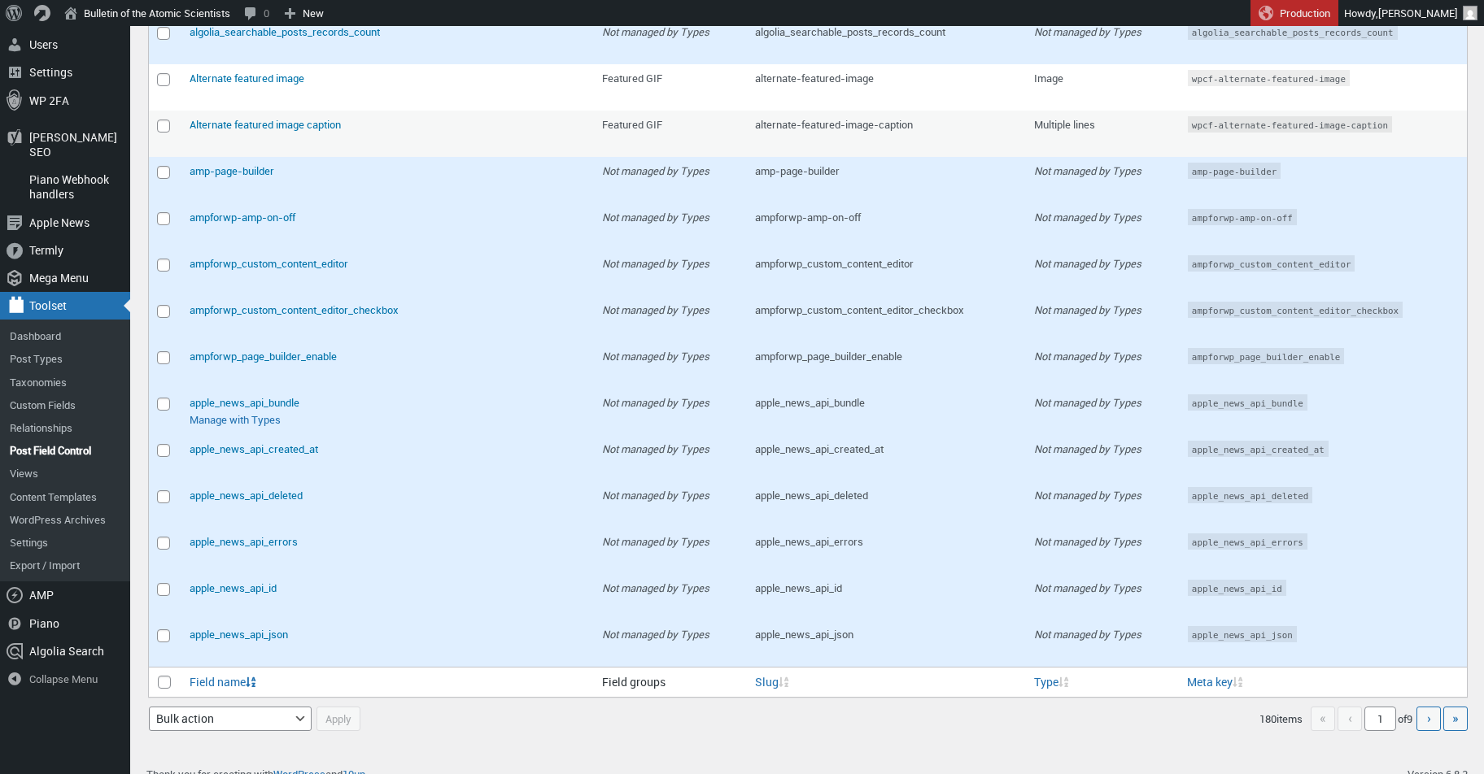
scroll to position [495, 0]
click at [1427, 710] on span "›" at bounding box center [1429, 719] width 4 height 18
type input "2"
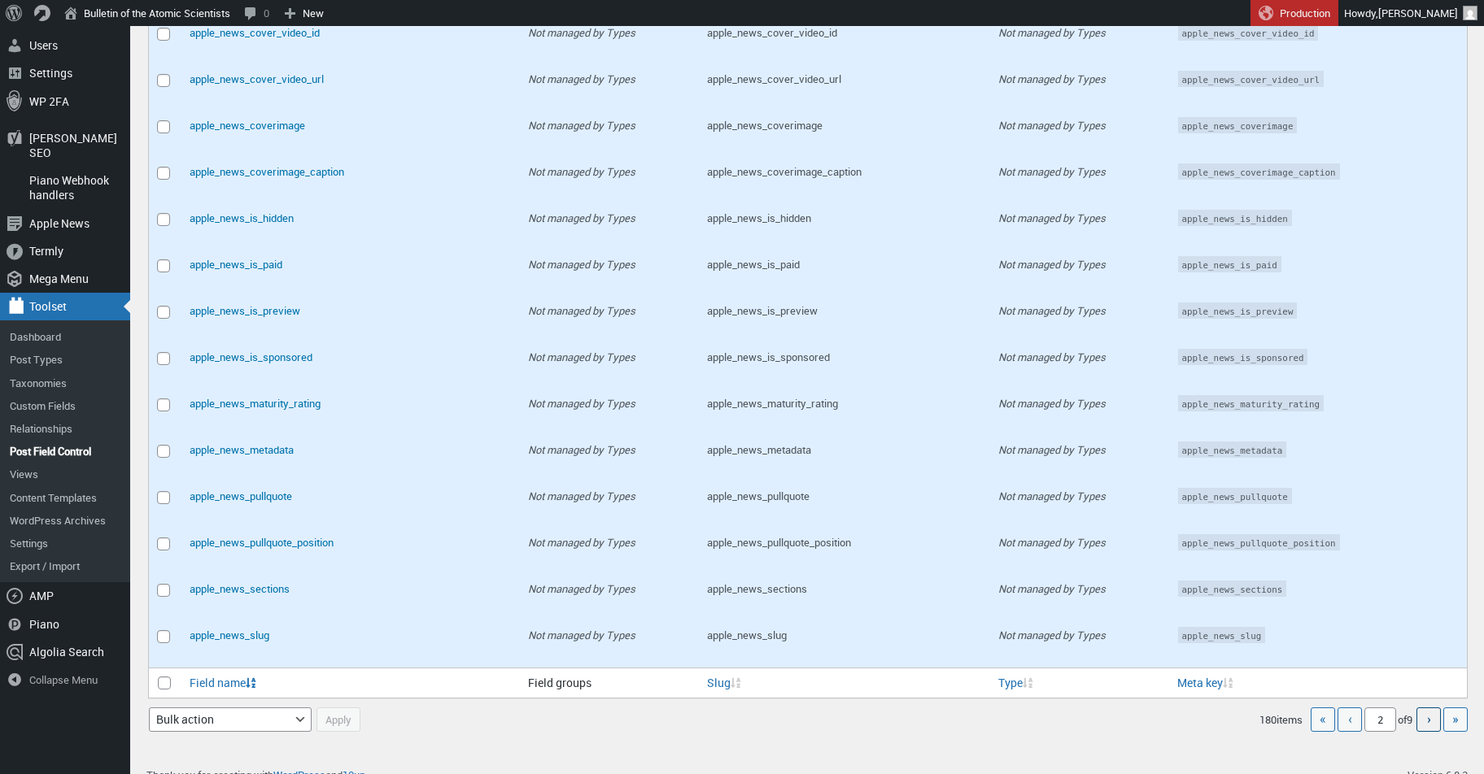
click at [1427, 710] on span "›" at bounding box center [1429, 719] width 4 height 18
type input "3"
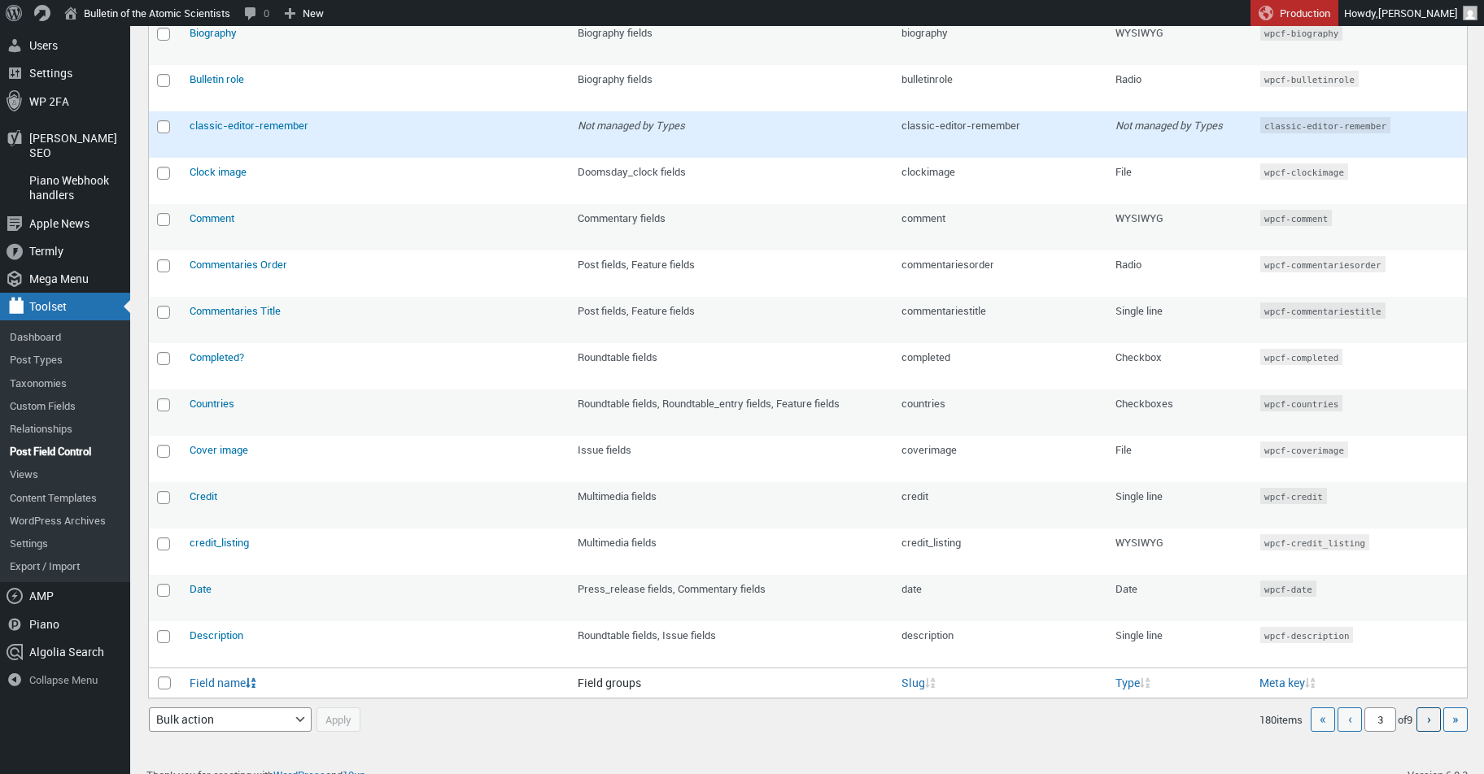
click at [1432, 708] on link "›" at bounding box center [1428, 720] width 24 height 24
type input "4"
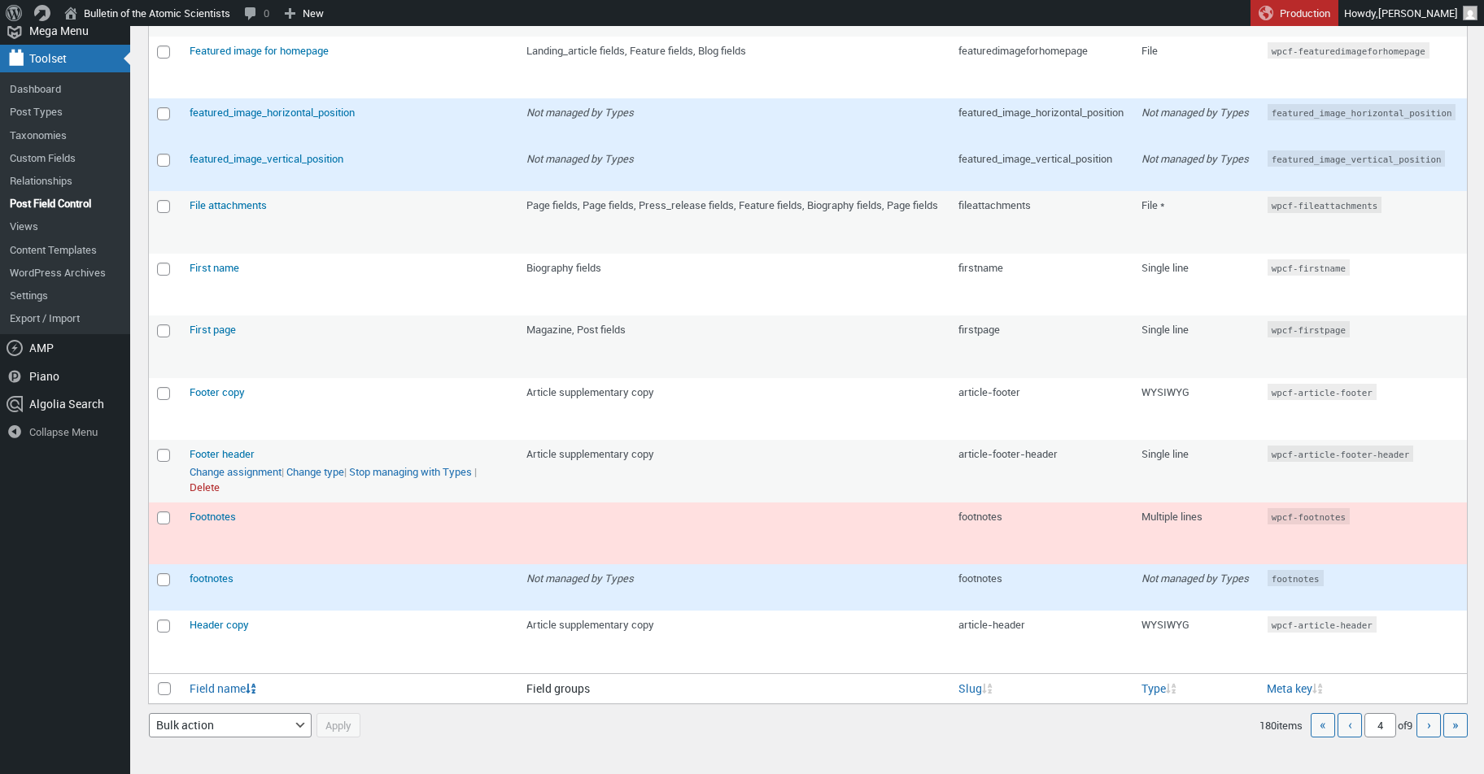
scroll to position [742, 0]
click at [1433, 714] on link "›" at bounding box center [1428, 726] width 24 height 24
type input "5"
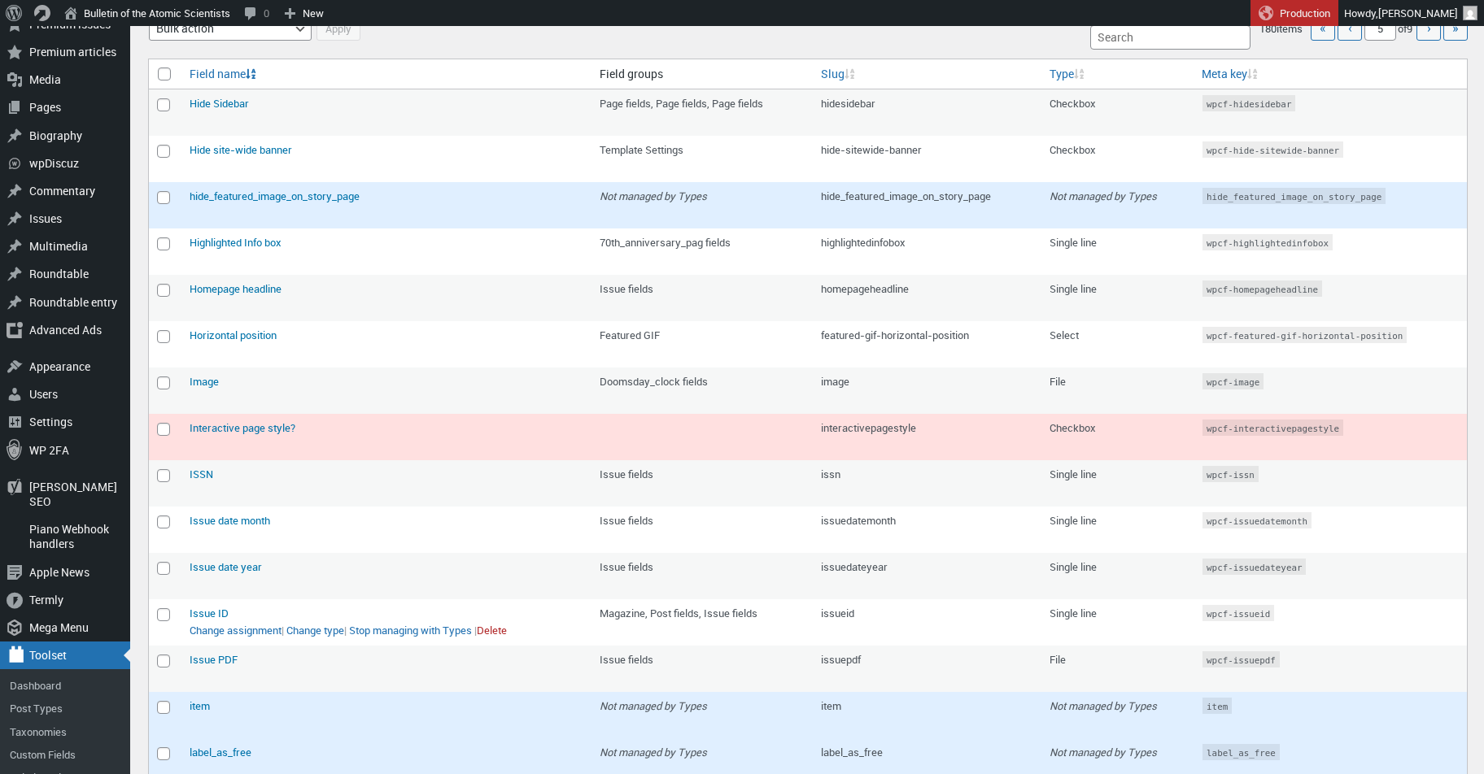
scroll to position [145, 0]
click at [267, 216] on link "Manage with Types" at bounding box center [235, 215] width 91 height 16
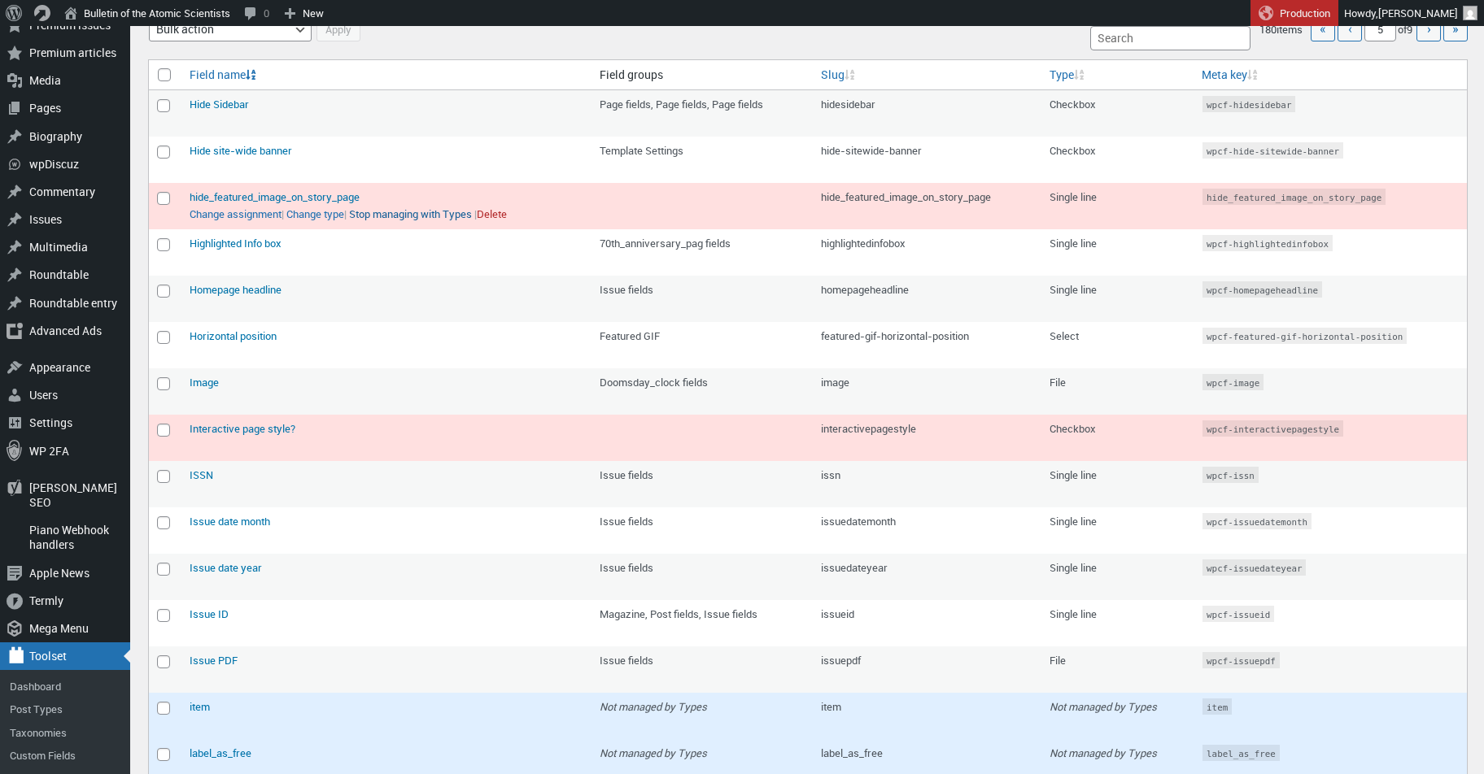
click at [402, 207] on link "Stop managing with Types" at bounding box center [410, 215] width 123 height 16
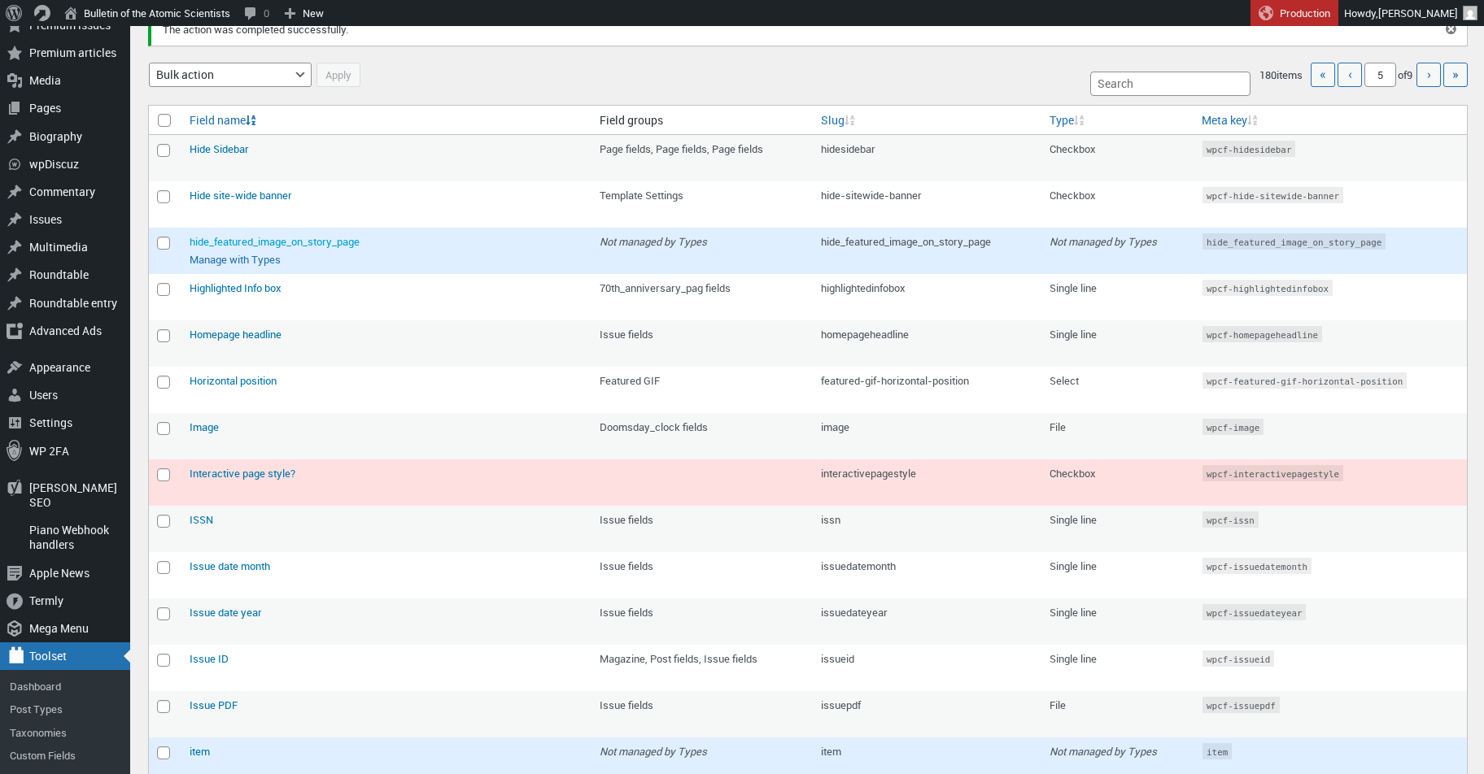
click at [347, 237] on span "hide_featured_image_on_story_page" at bounding box center [275, 241] width 170 height 15
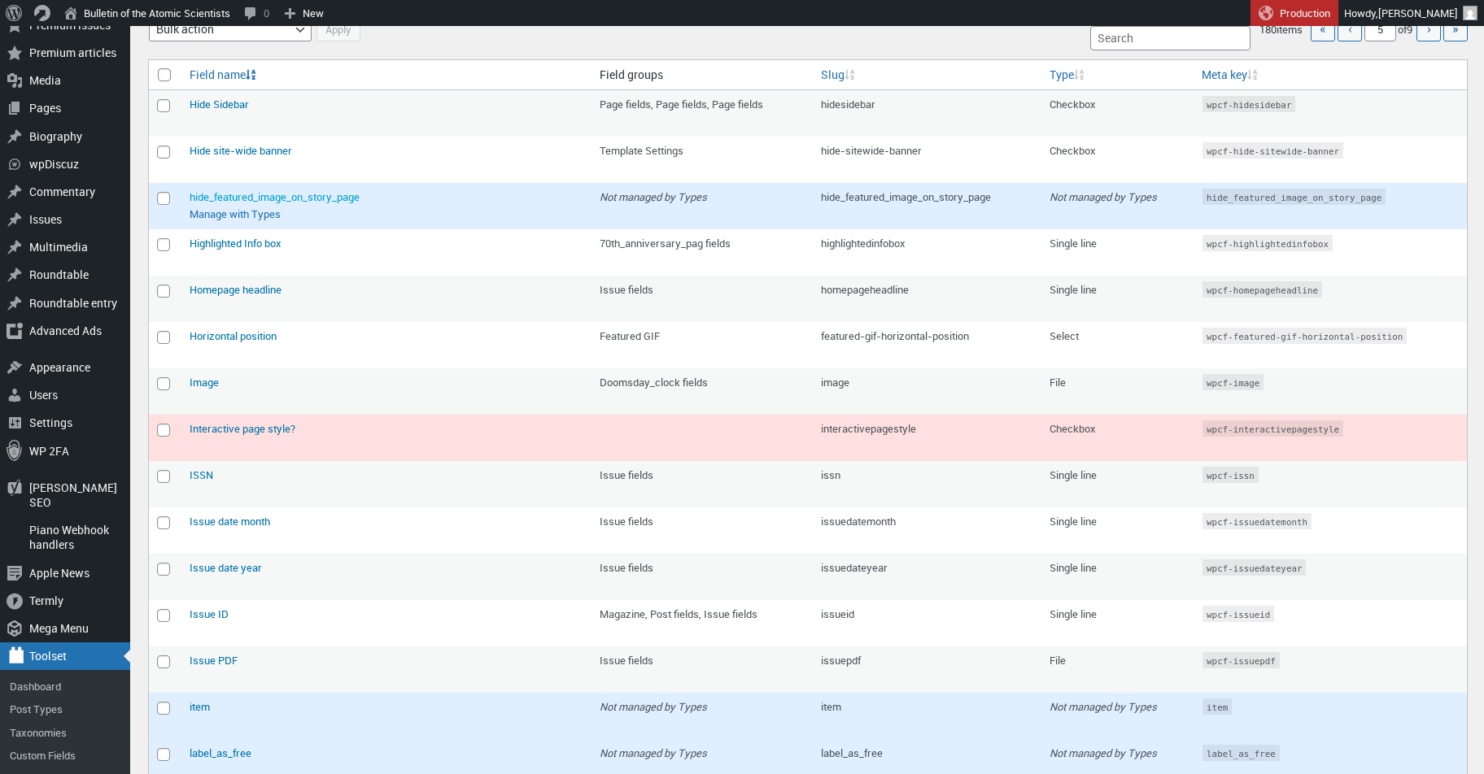
click at [351, 194] on span "hide_featured_image_on_story_page" at bounding box center [275, 197] width 170 height 15
click at [432, 187] on td "hide_featured_image_on_story_page Change assignment | Change type | Manage with…" at bounding box center [386, 206] width 410 height 46
click at [257, 212] on link "Manage with Types" at bounding box center [235, 215] width 91 height 16
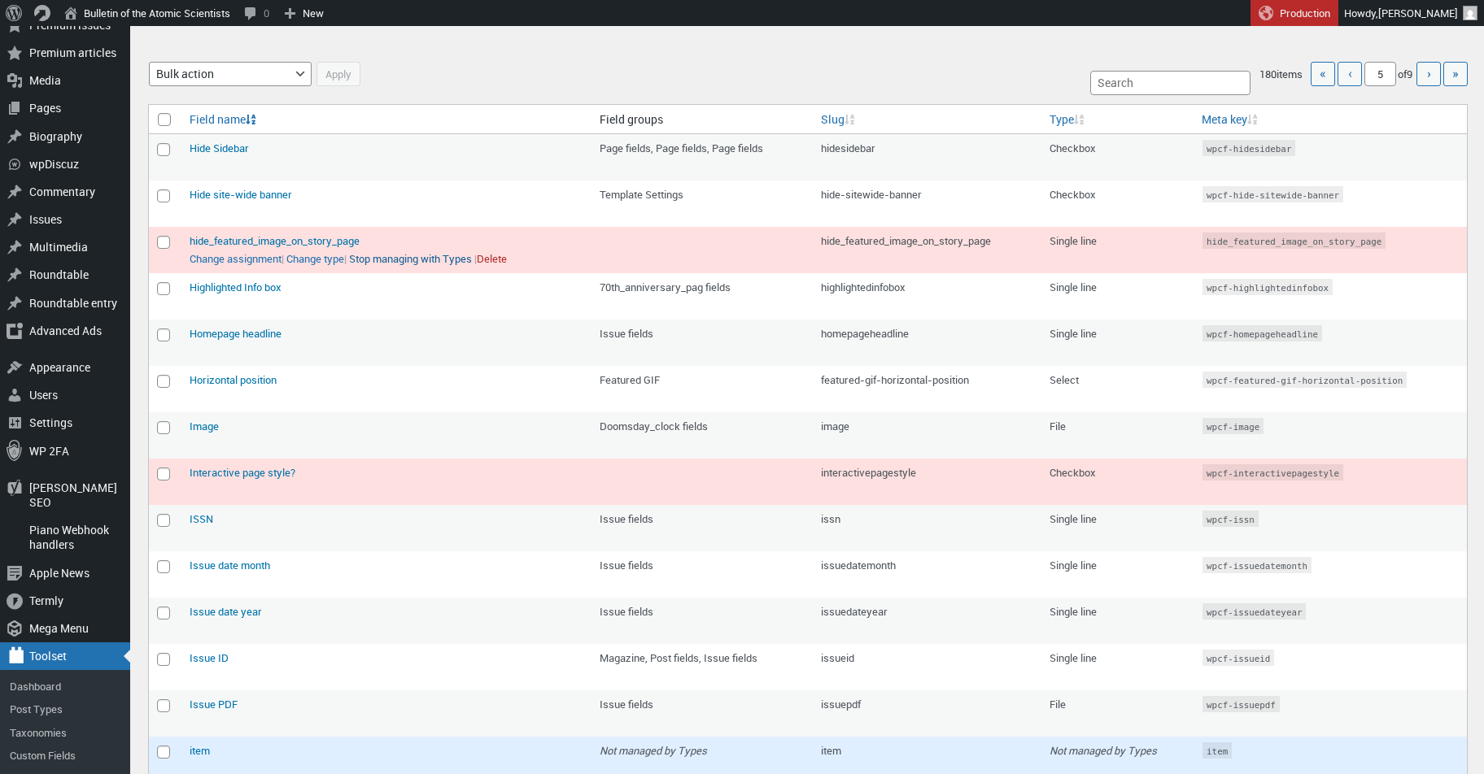
click at [447, 259] on link "Stop managing with Types" at bounding box center [410, 259] width 123 height 16
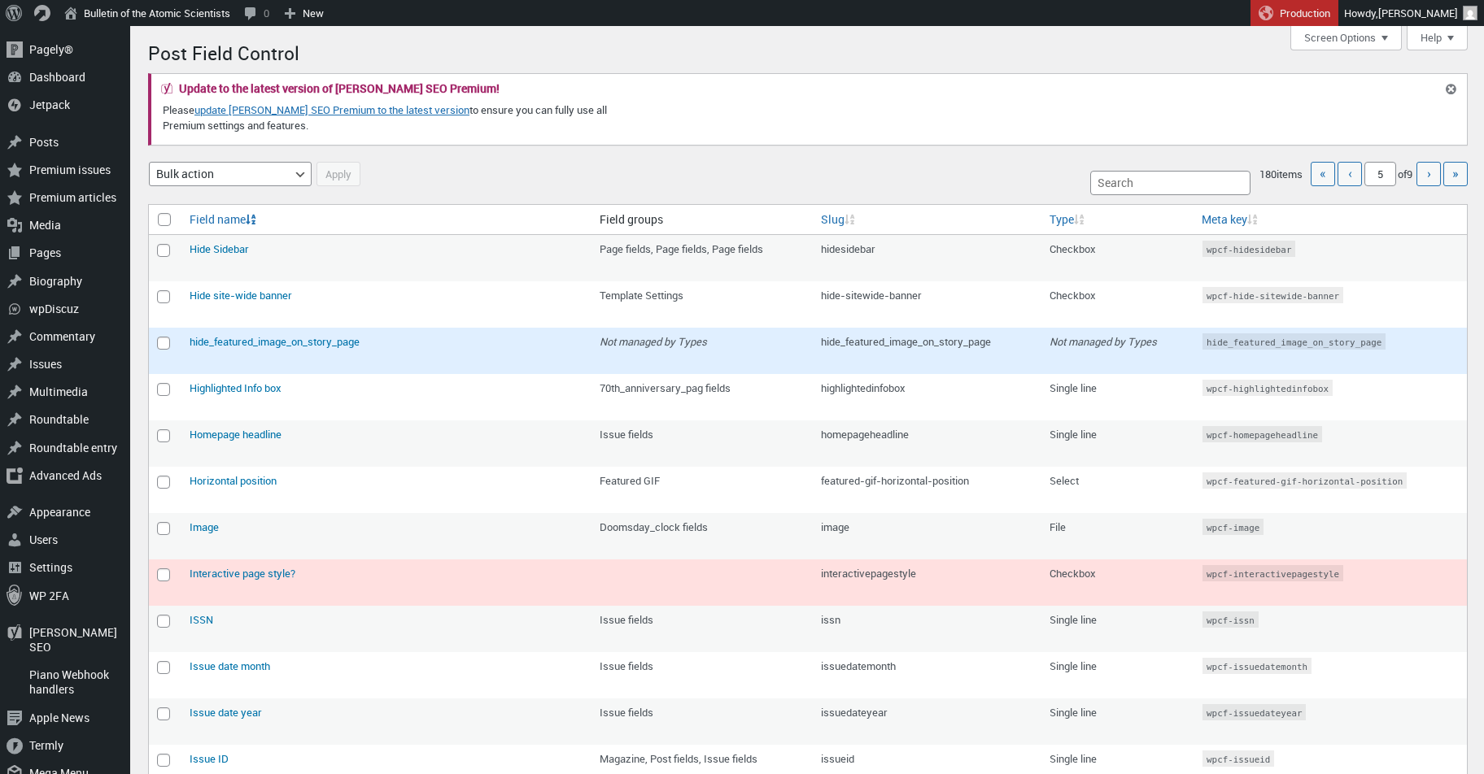
scroll to position [0, 0]
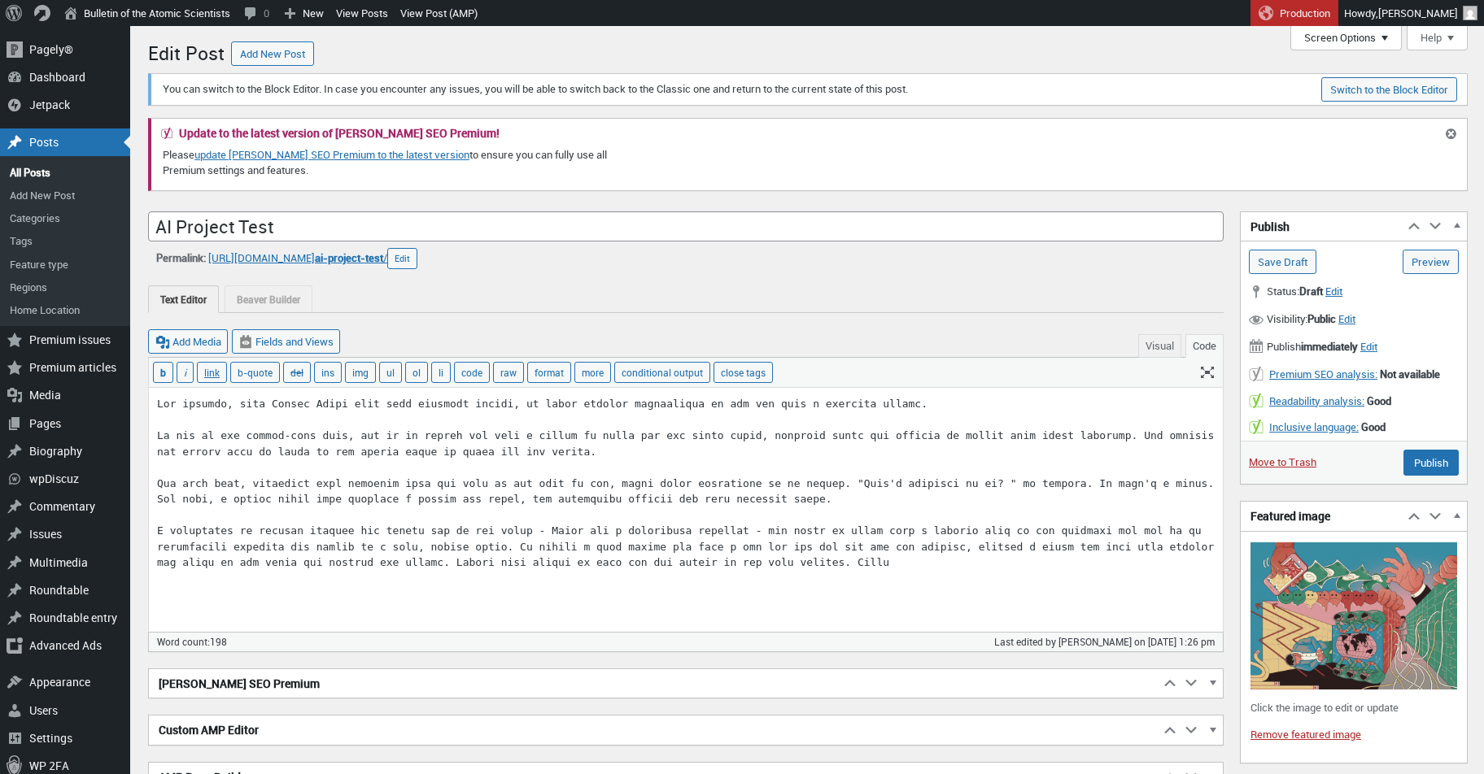
click at [1318, 46] on button "Screen Options" at bounding box center [1345, 38] width 111 height 24
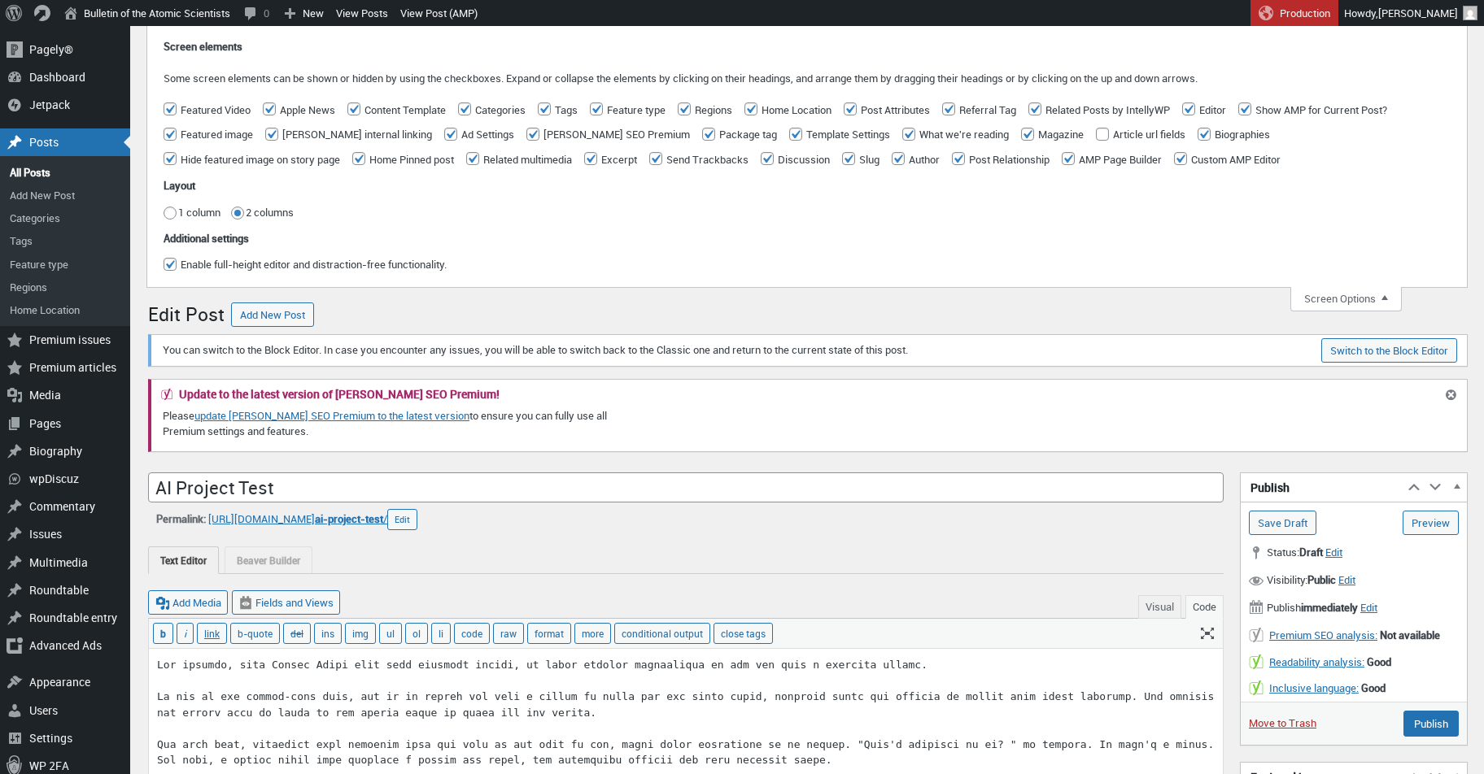
click at [1096, 137] on input "Article url fields" at bounding box center [1102, 134] width 13 height 13
checkbox input "true"
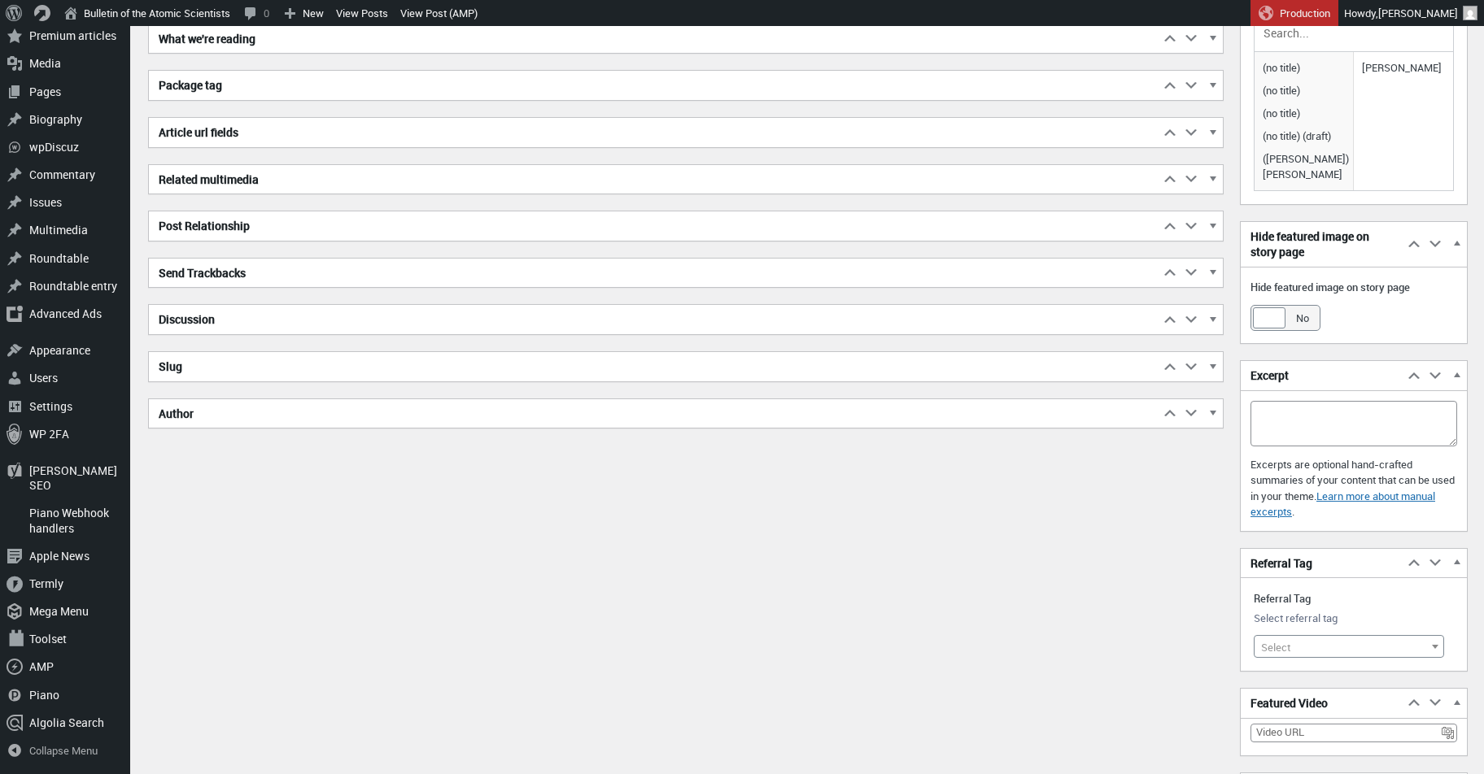
scroll to position [1095, 0]
click at [1218, 126] on span "button" at bounding box center [1212, 133] width 16 height 15
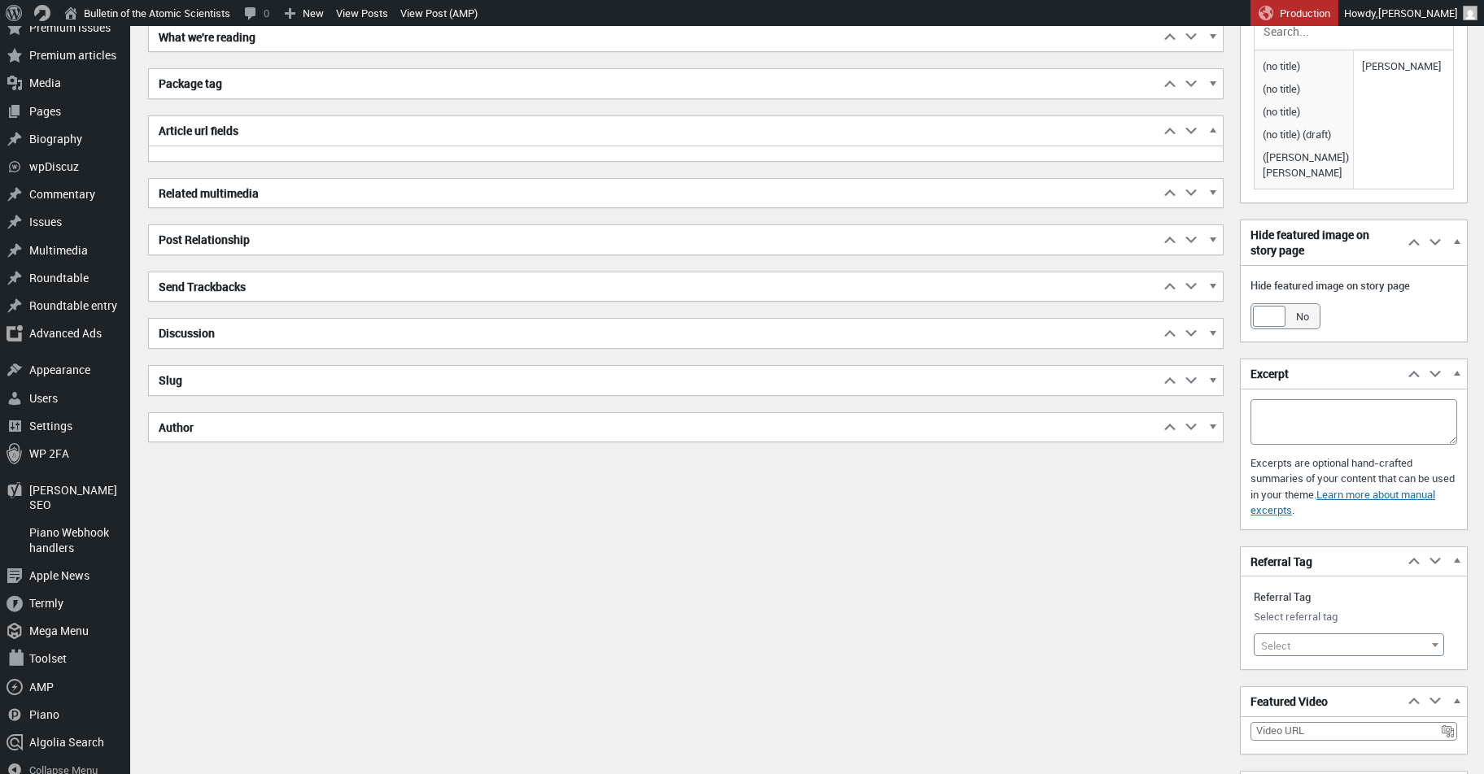
click at [1215, 126] on span "button" at bounding box center [1212, 133] width 16 height 15
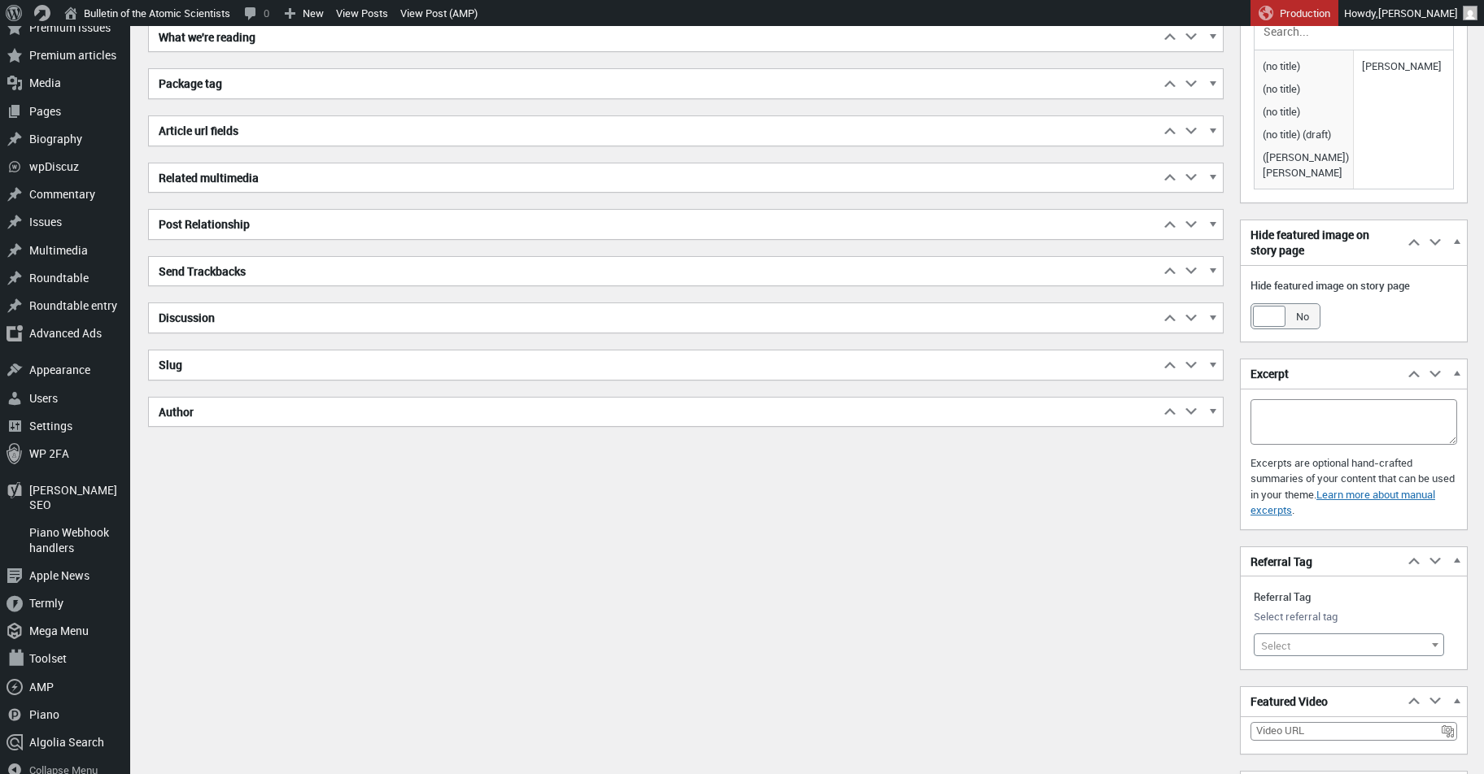
click at [1215, 126] on span "button" at bounding box center [1212, 133] width 16 height 15
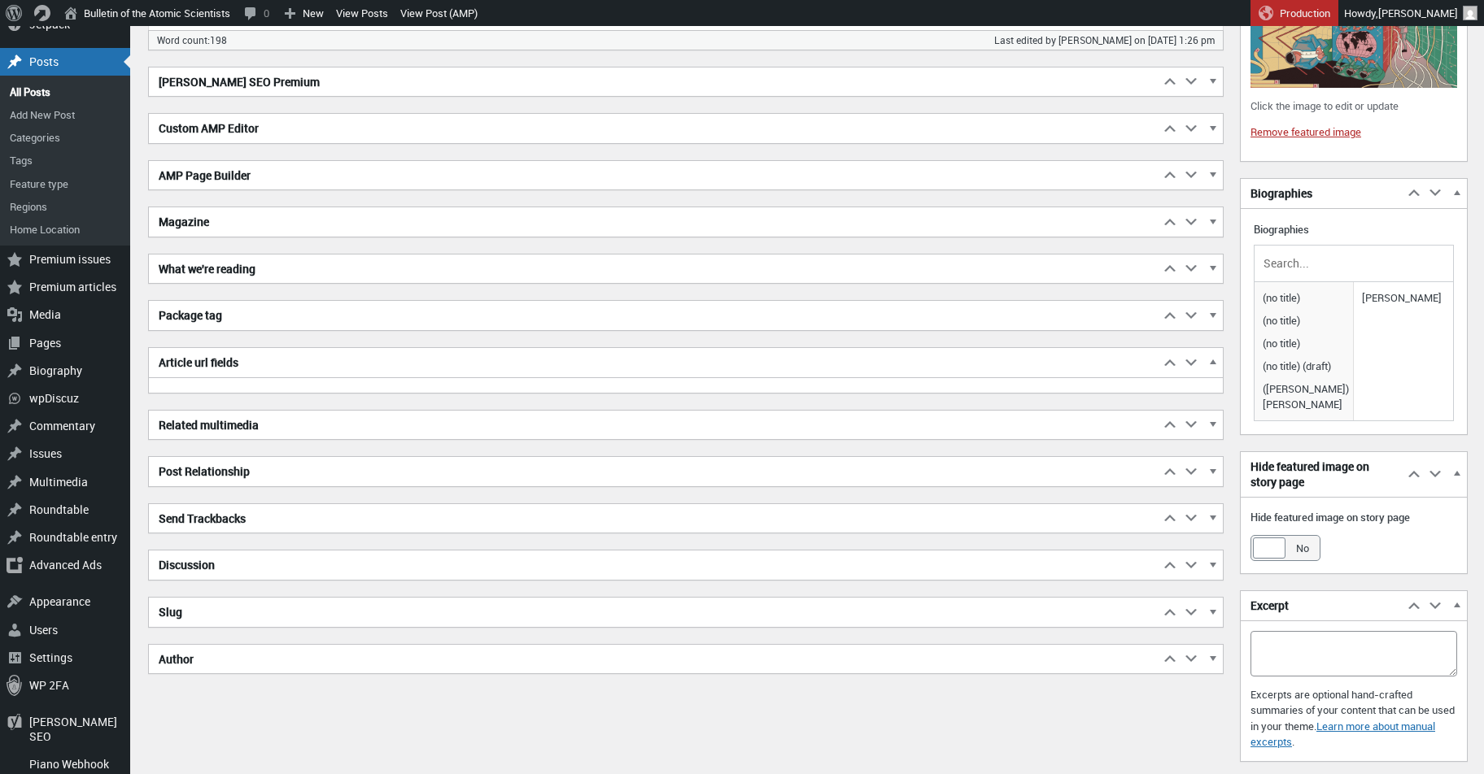
scroll to position [809, 0]
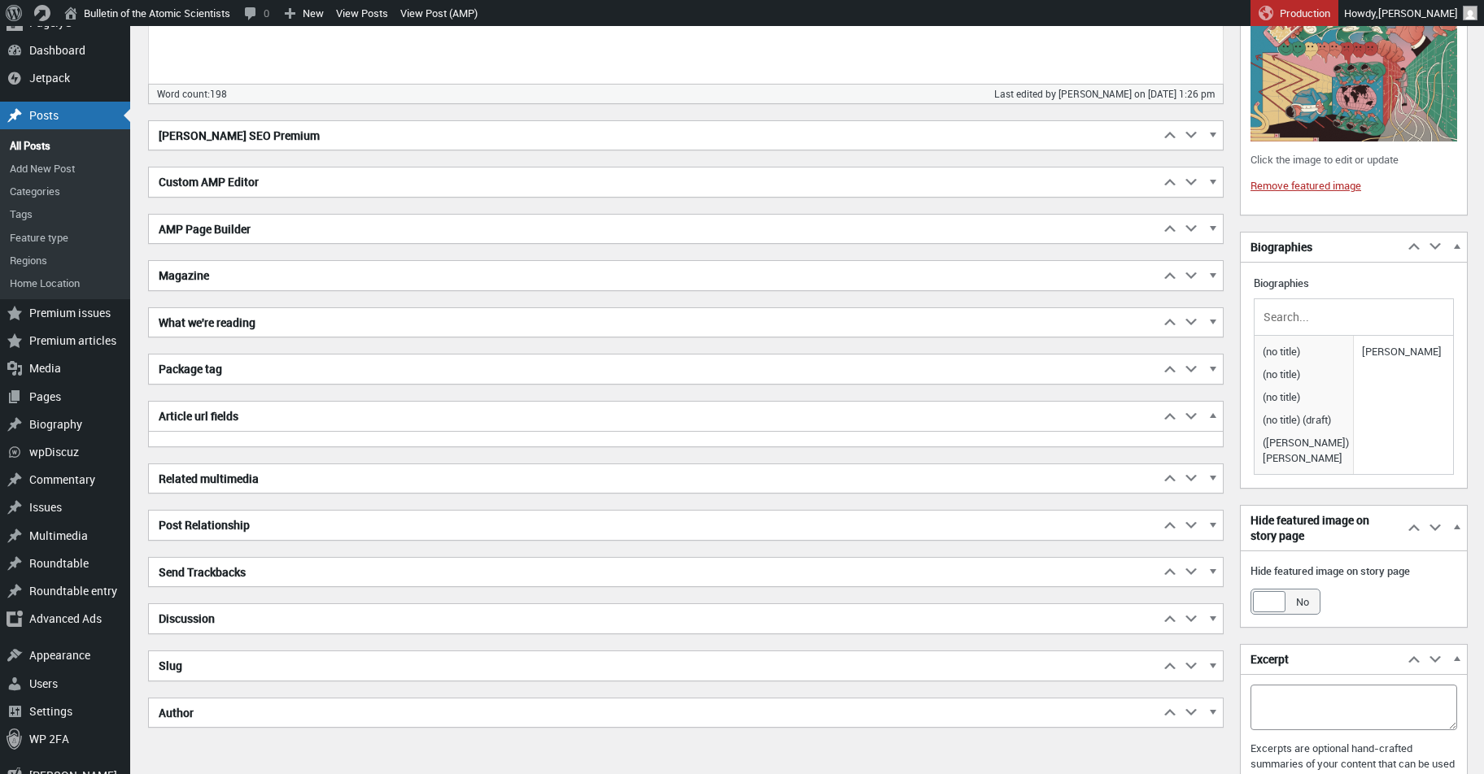
click at [1220, 364] on span "button" at bounding box center [1212, 371] width 16 height 15
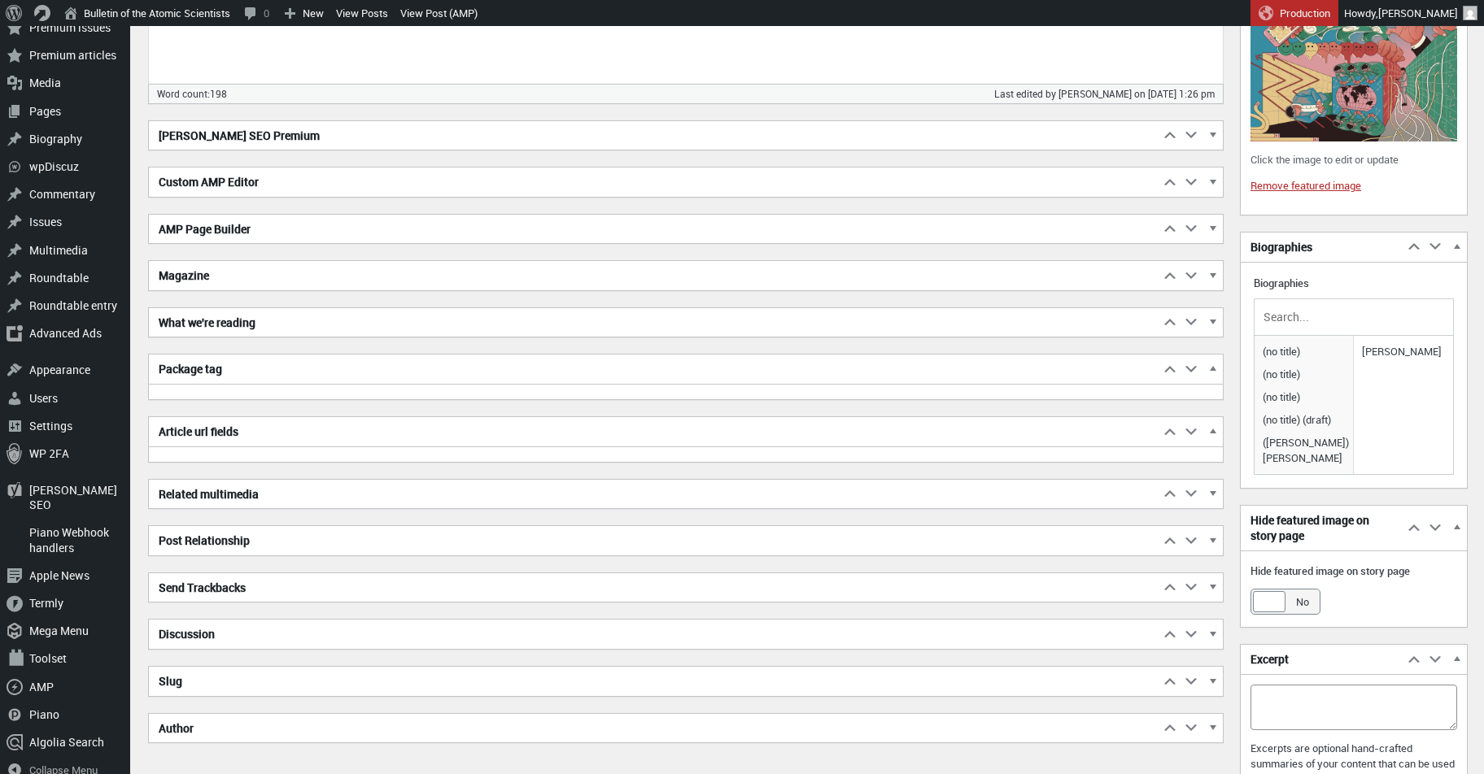
click at [1220, 364] on span "button" at bounding box center [1212, 371] width 16 height 15
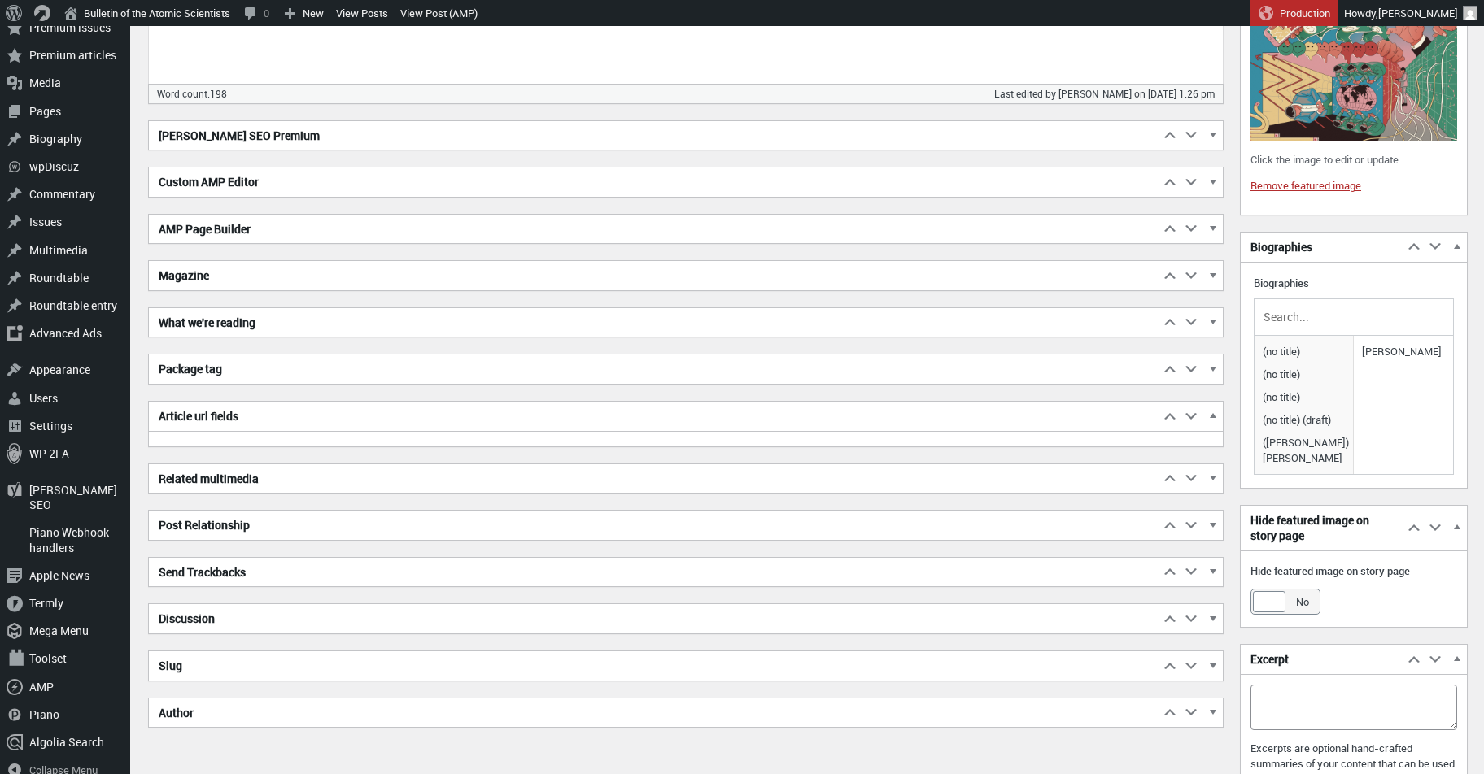
click at [1212, 271] on span "button" at bounding box center [1212, 278] width 16 height 15
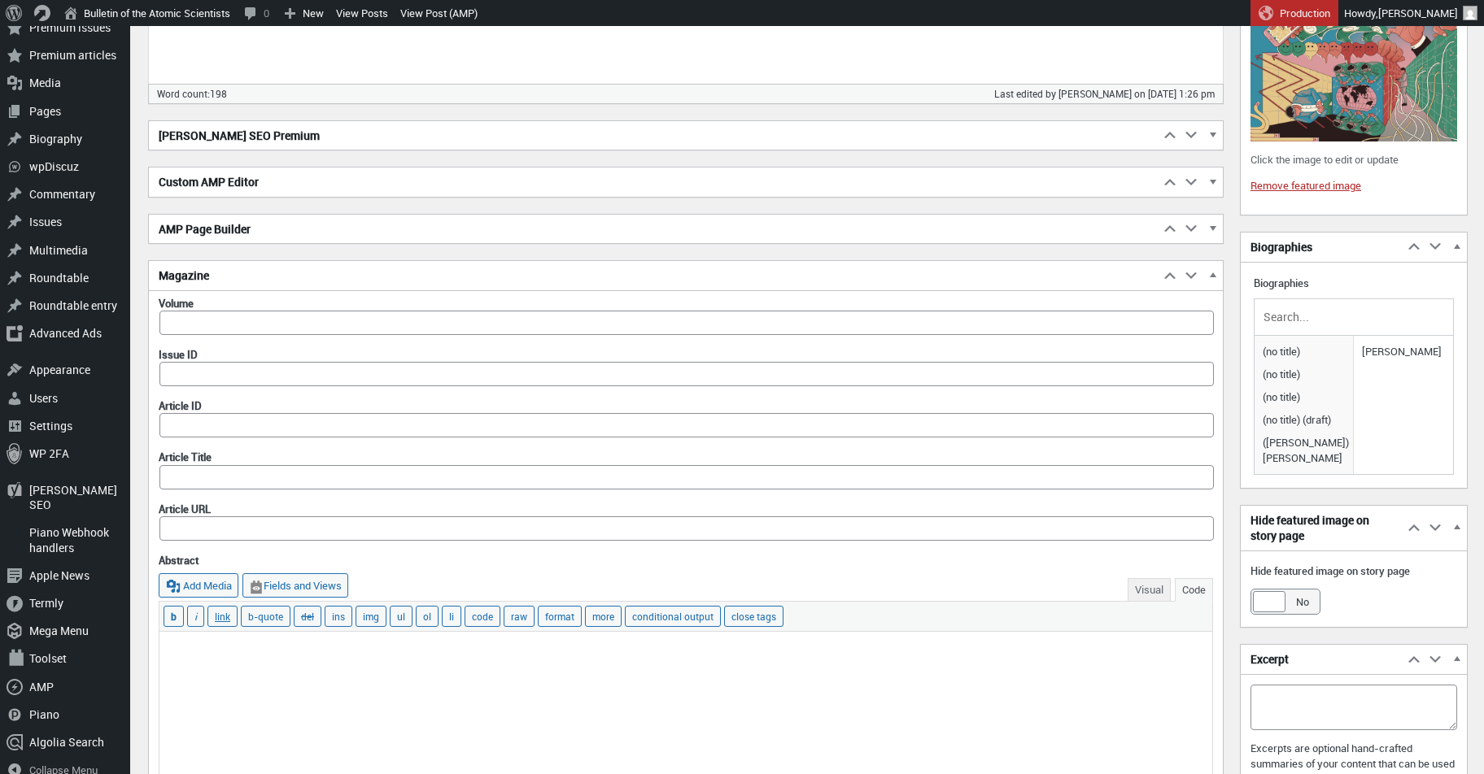
click at [1212, 271] on span "button" at bounding box center [1212, 278] width 16 height 15
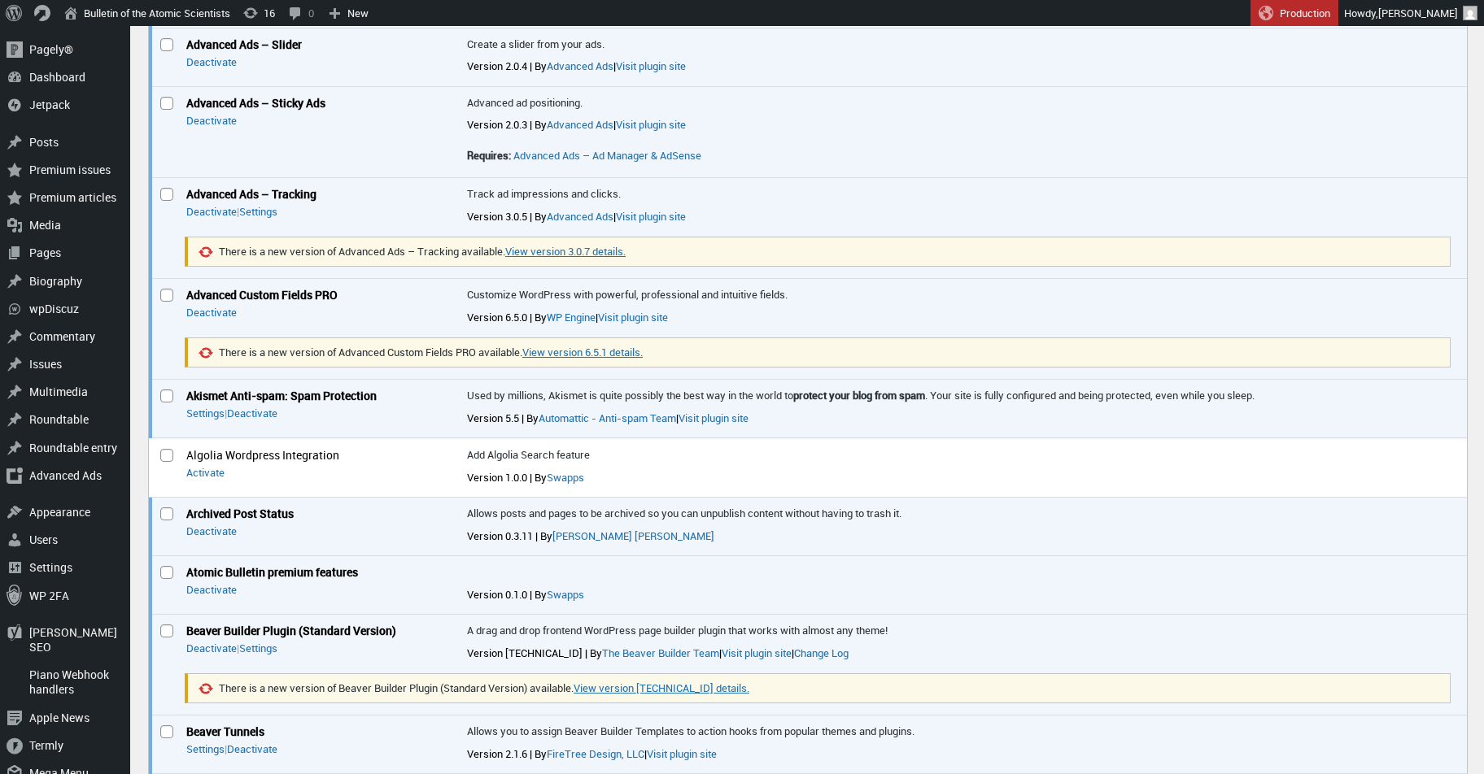
scroll to position [829, 0]
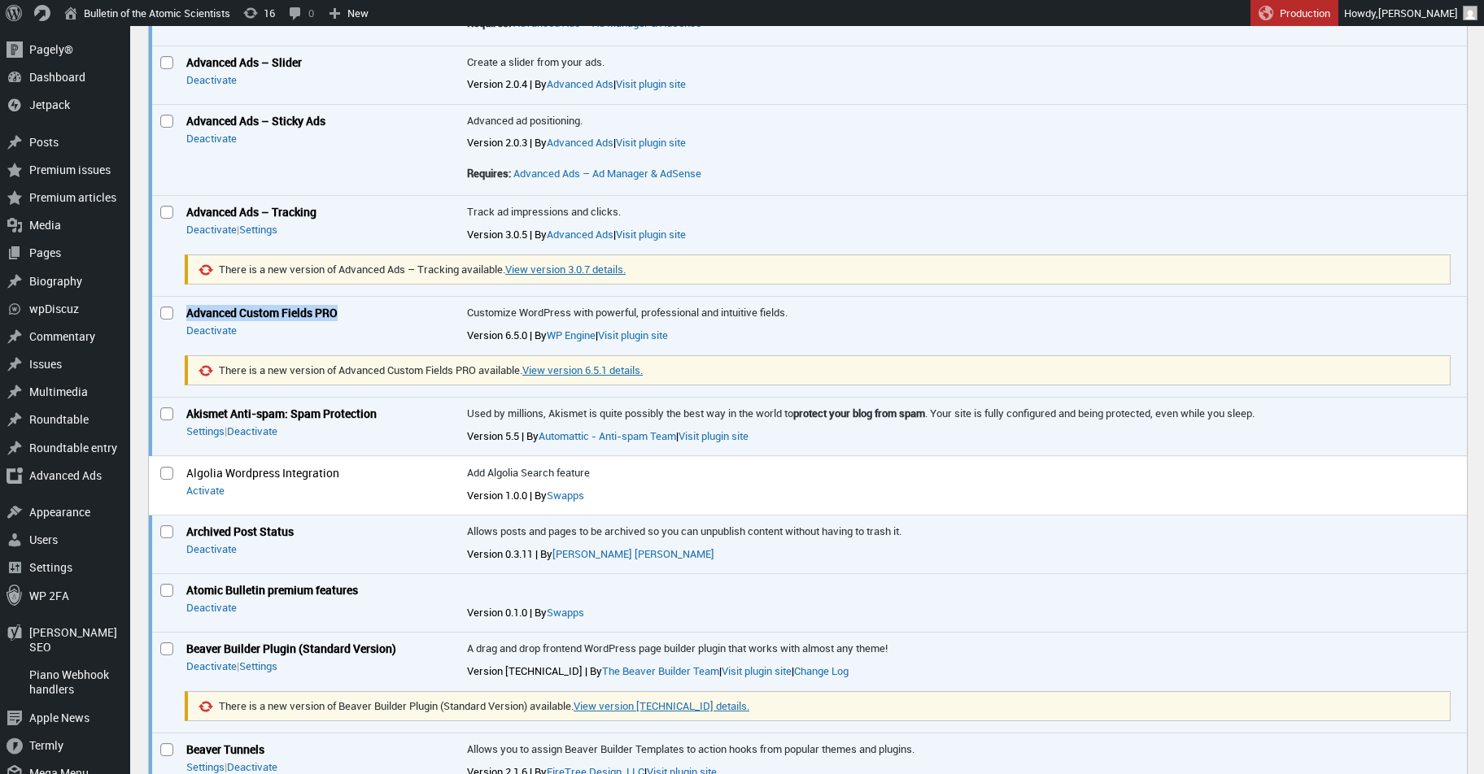
drag, startPoint x: 187, startPoint y: 301, endPoint x: 378, endPoint y: 301, distance: 191.1
click at [378, 305] on strong "Advanced Custom Fields PRO" at bounding box center [318, 313] width 264 height 16
copy strong "Advanced Custom Fields PRO"
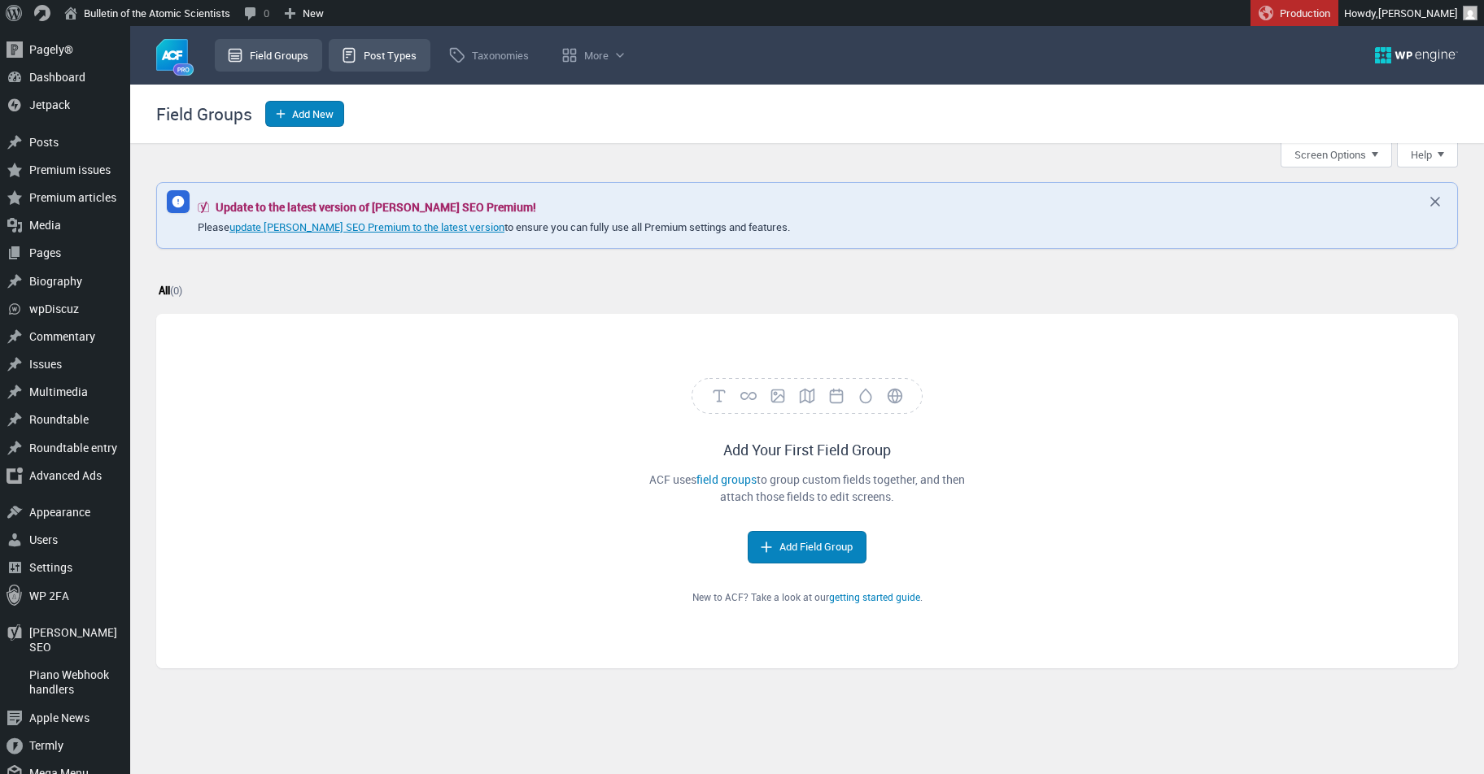
click at [372, 45] on link "Post Types" at bounding box center [380, 55] width 102 height 33
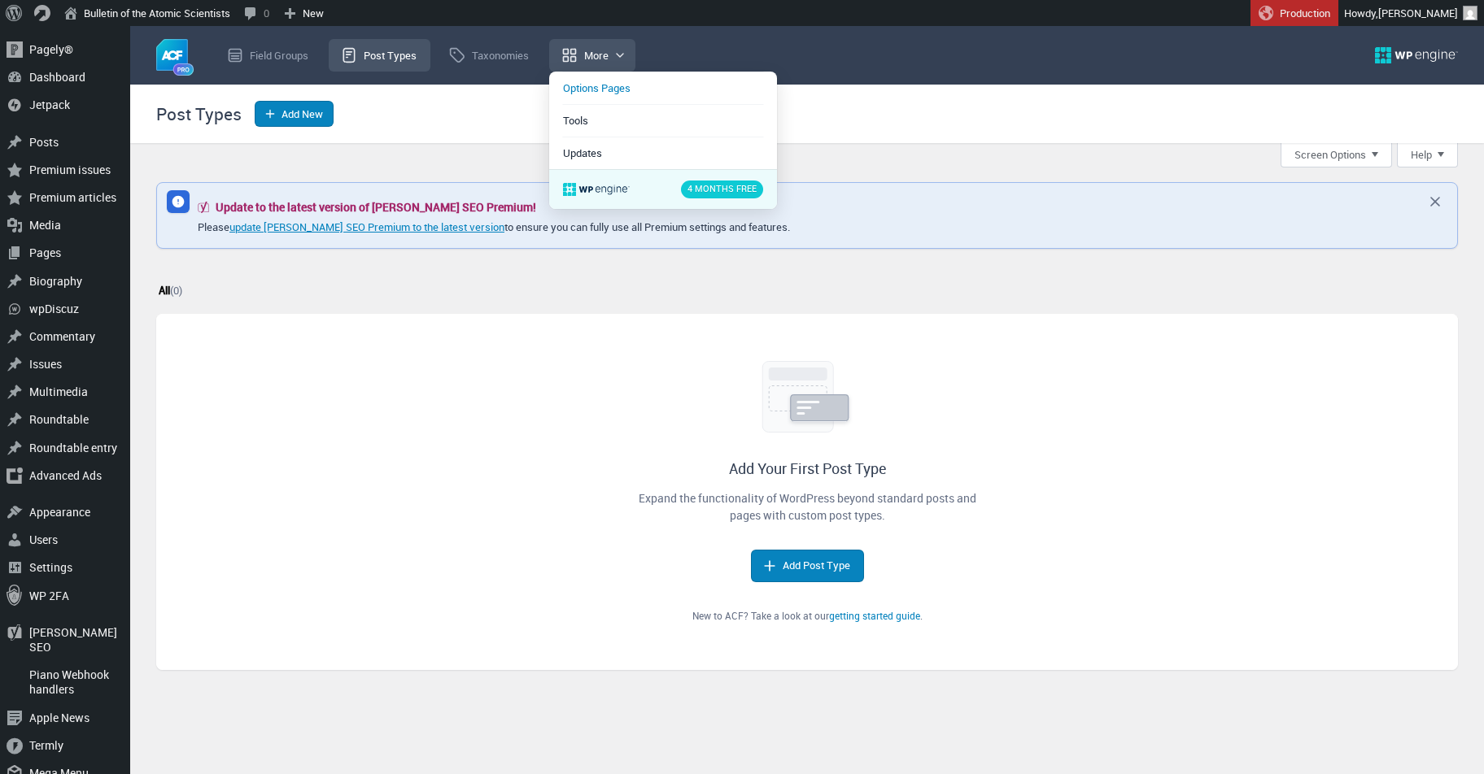
click at [610, 87] on link "Options Pages" at bounding box center [663, 88] width 202 height 33
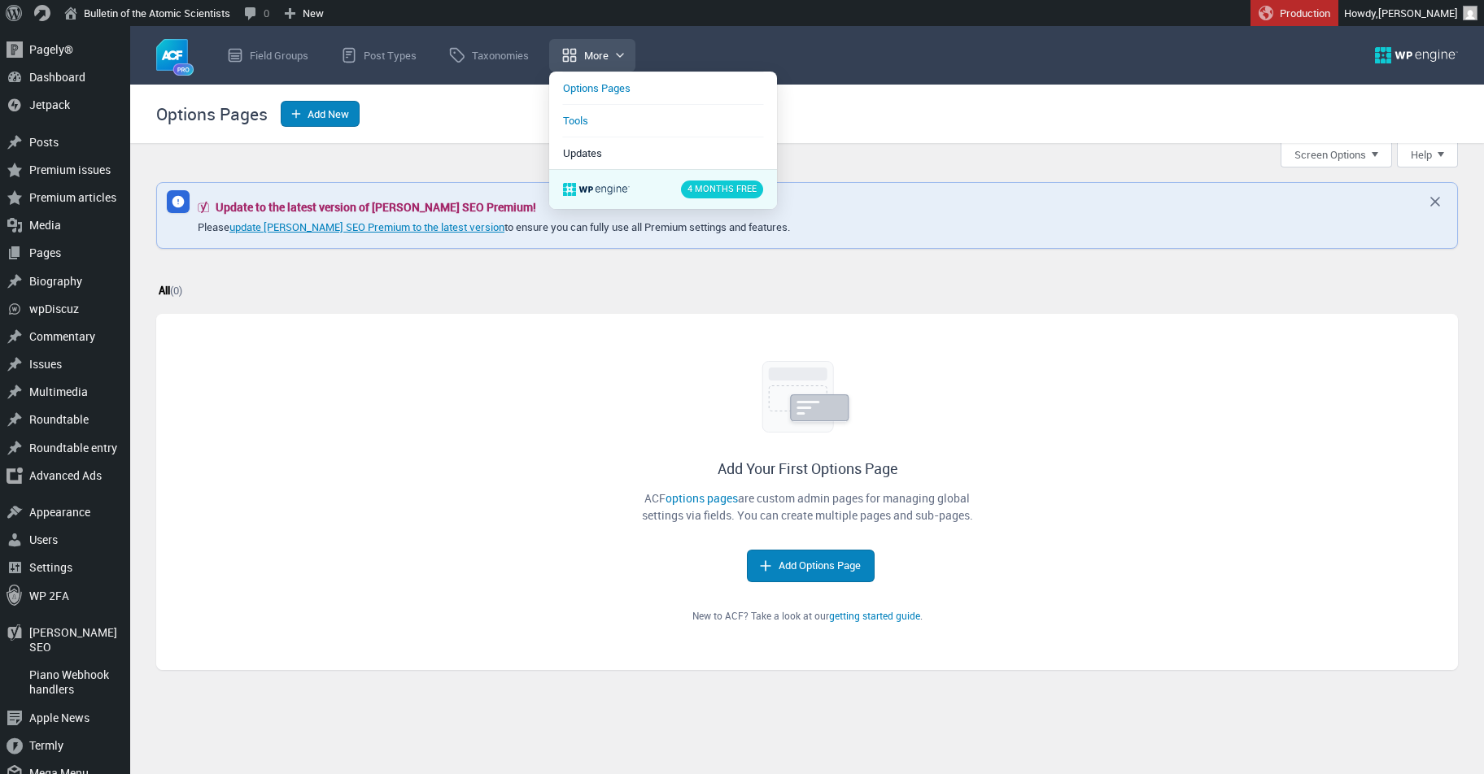
click at [590, 117] on link "Tools" at bounding box center [663, 120] width 202 height 33
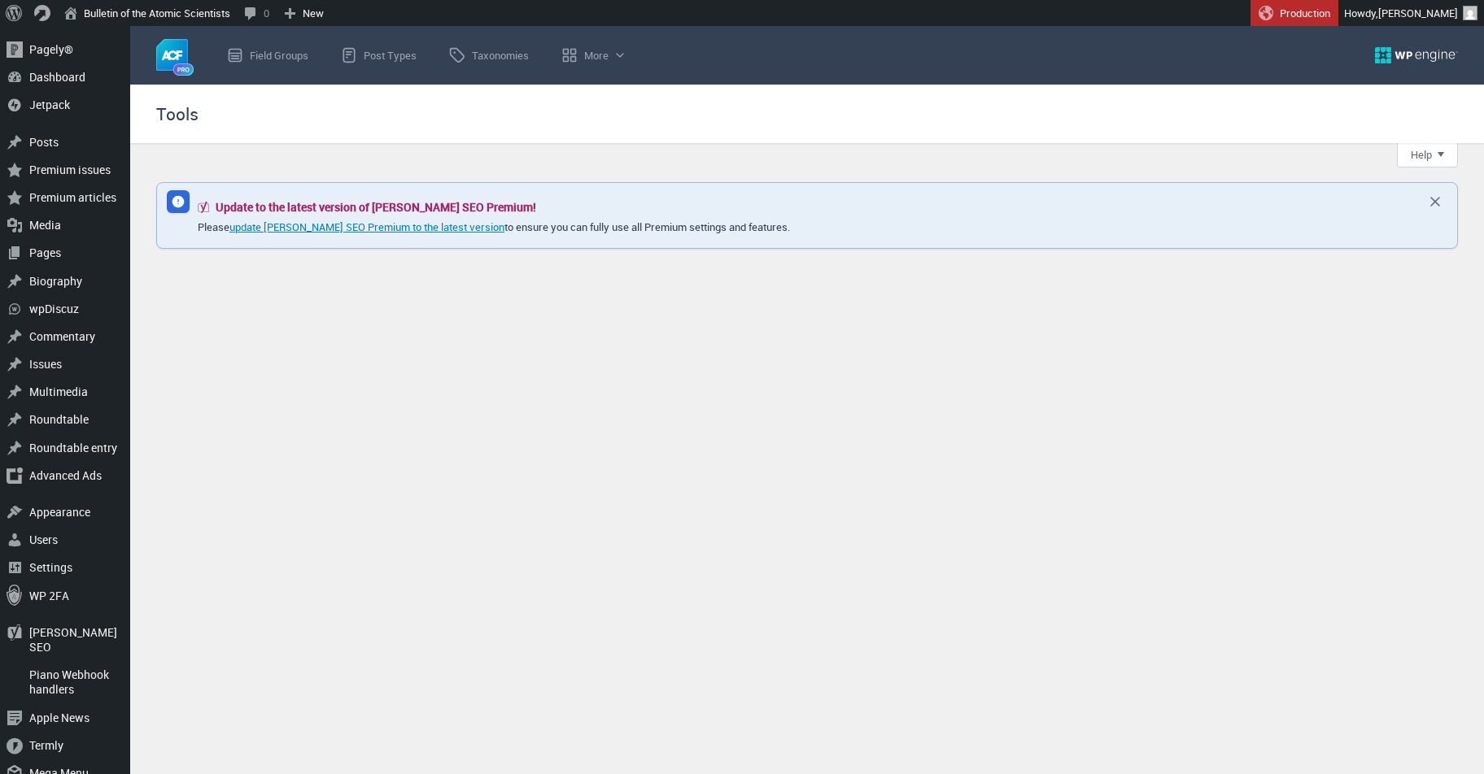
click at [319, 298] on div "Overview Help & Support Information Version 6.5.0 View details Visit website Ov…" at bounding box center [814, 229] width 1337 height 172
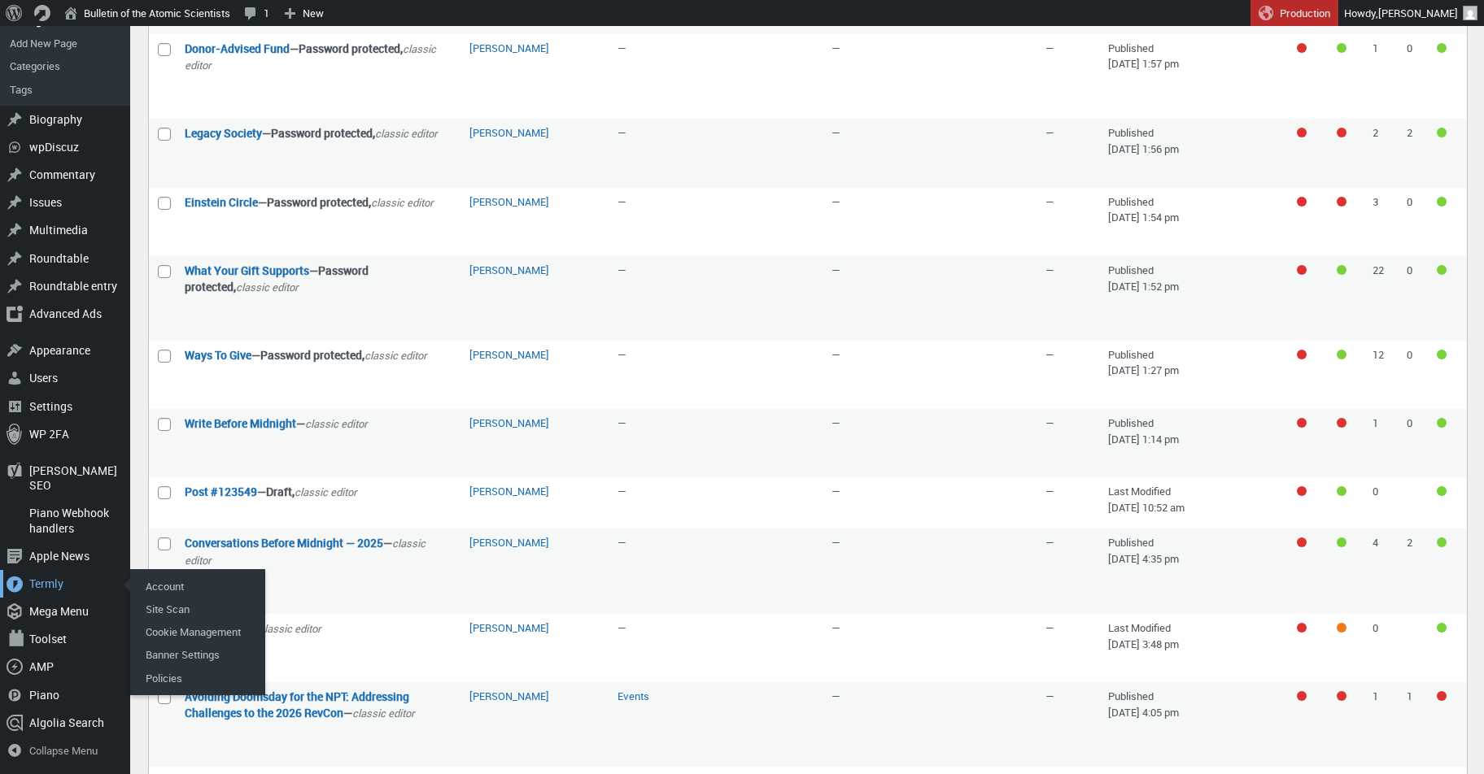
scroll to position [328, 0]
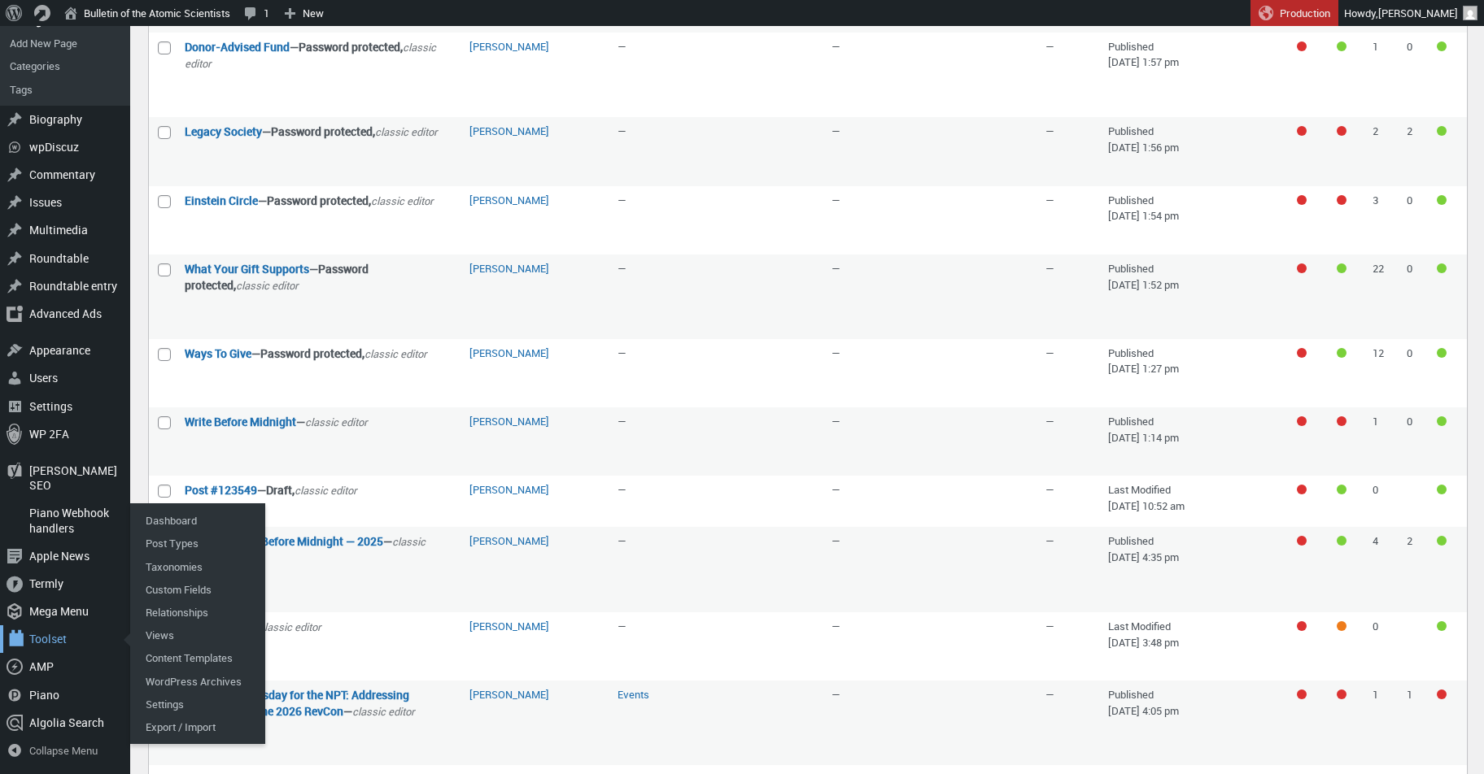
click at [60, 640] on div "Toolset" at bounding box center [65, 639] width 130 height 28
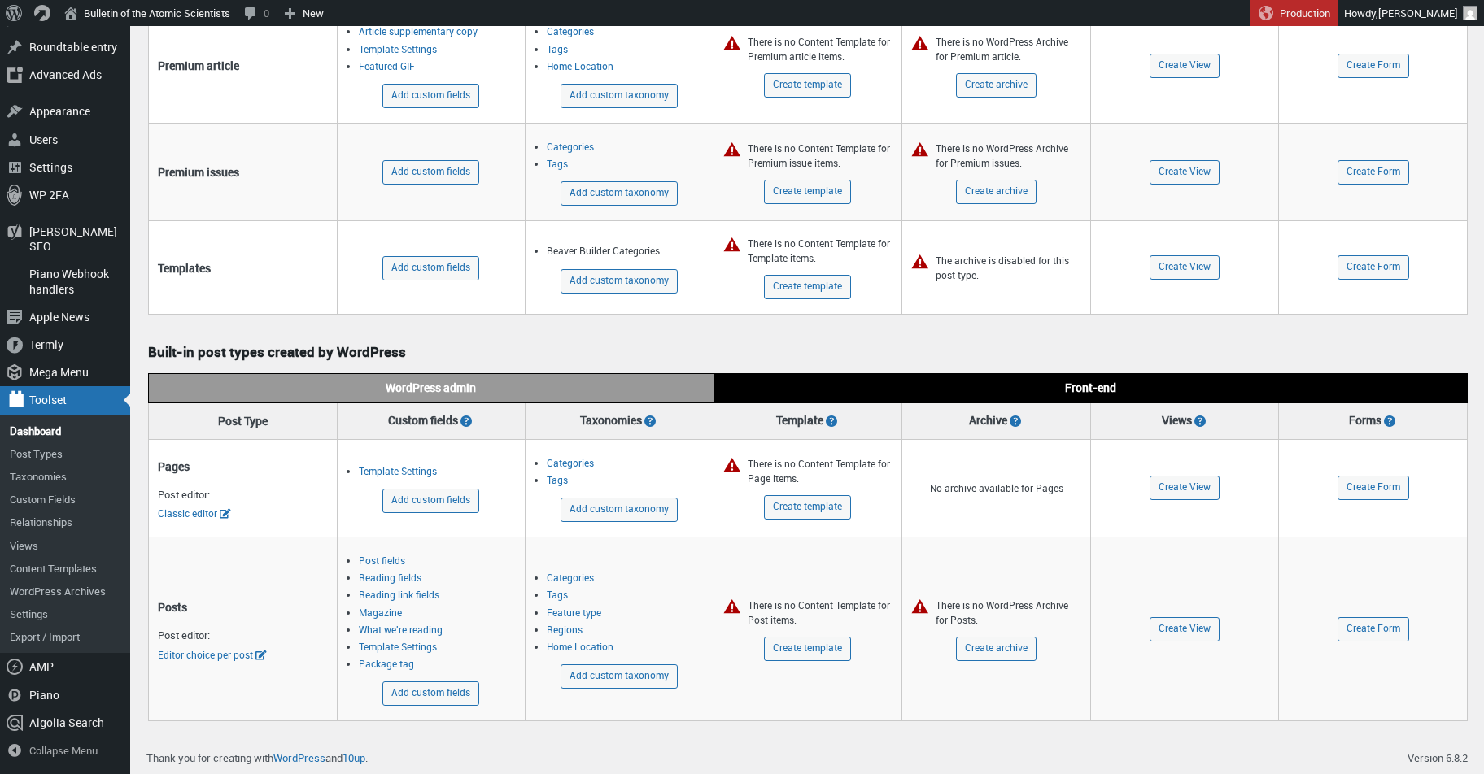
scroll to position [1353, 0]
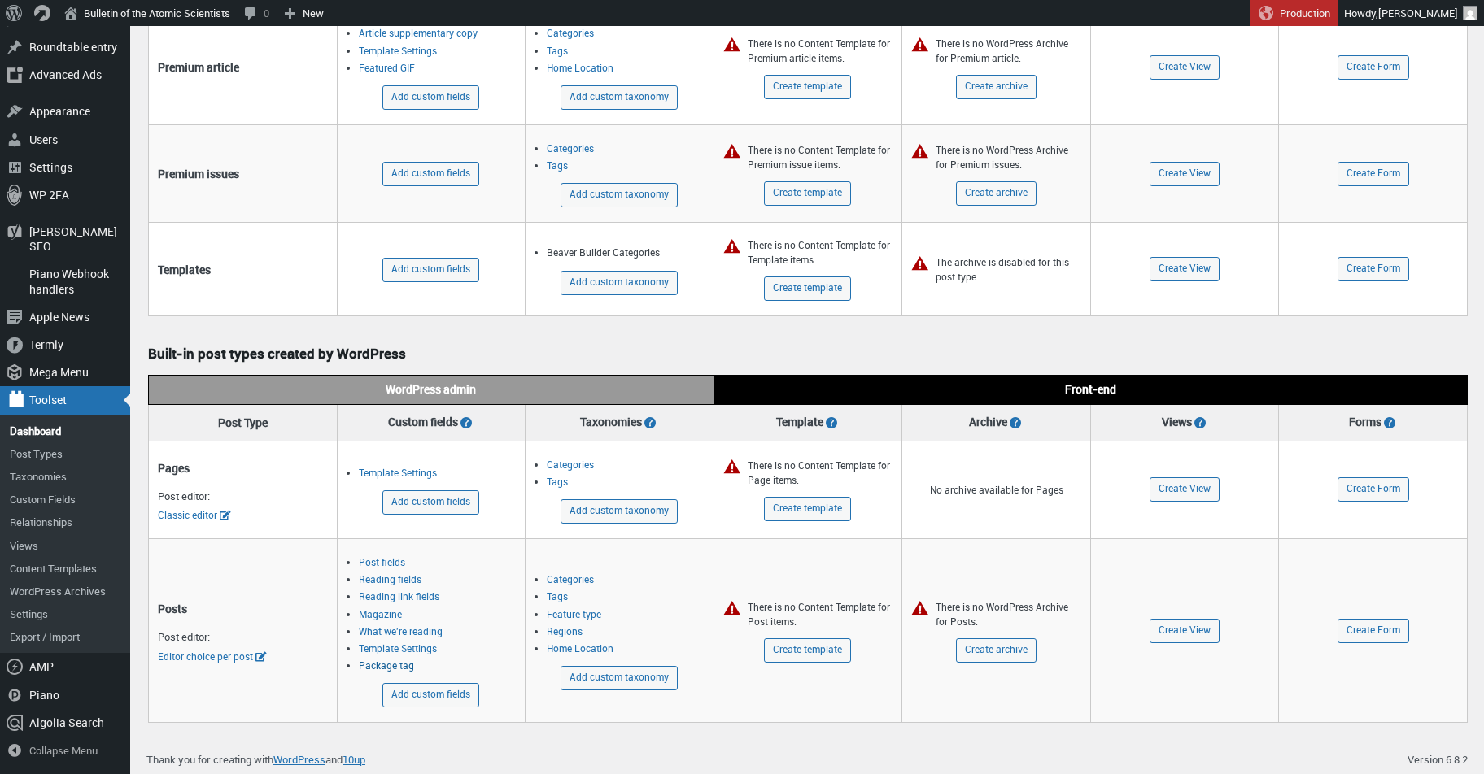
click at [386, 661] on link "Package tag" at bounding box center [386, 665] width 55 height 13
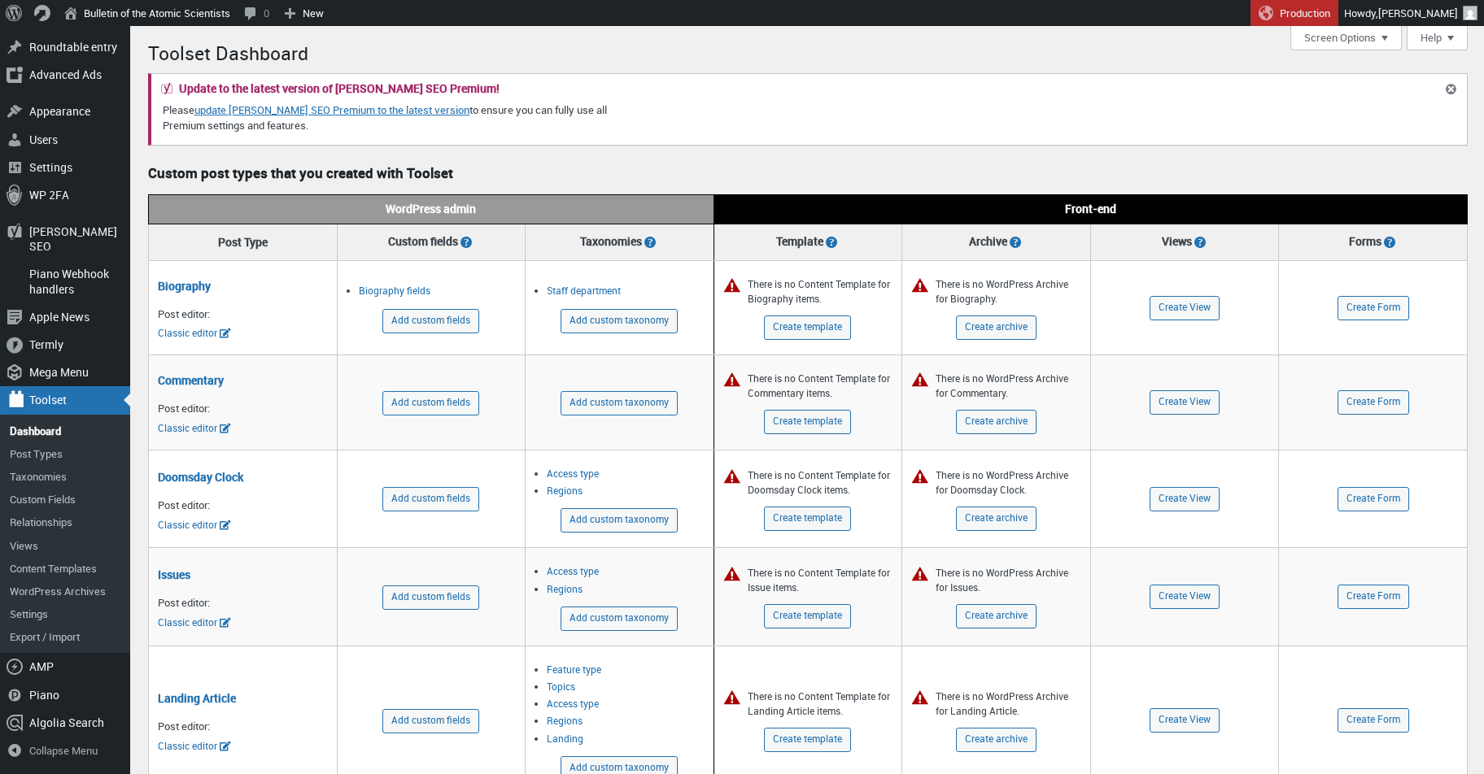
scroll to position [1353, 0]
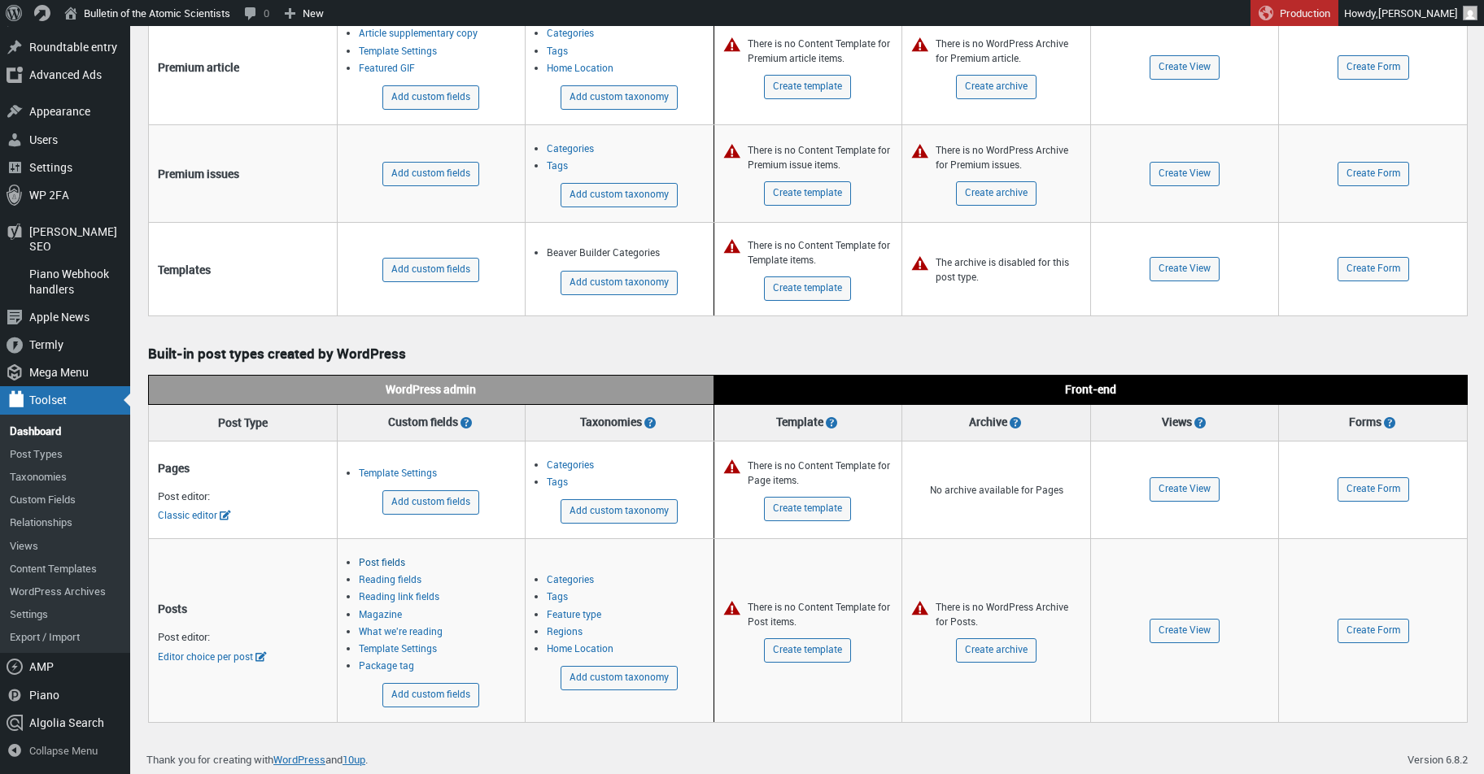
click at [386, 560] on link "Post fields" at bounding box center [382, 562] width 46 height 13
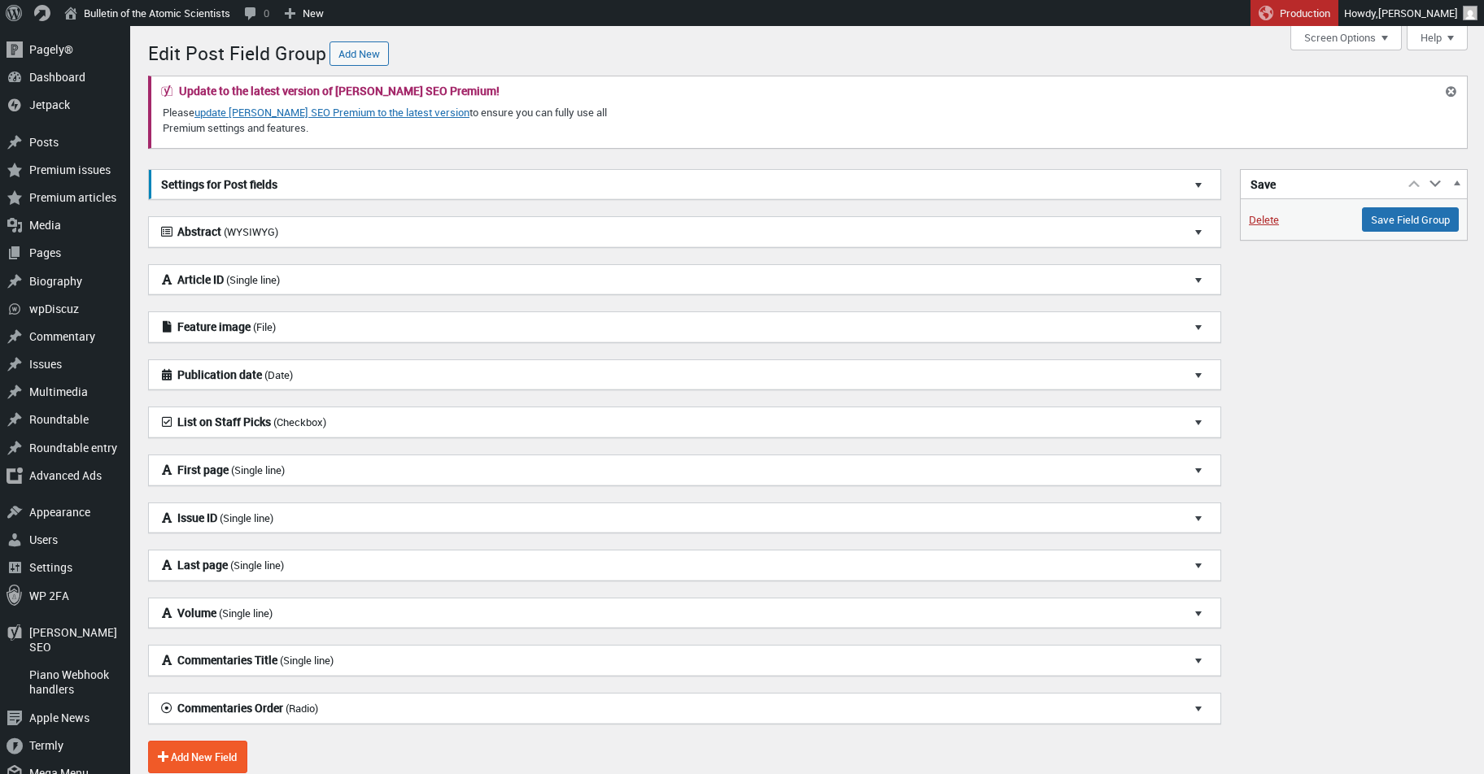
click at [366, 202] on div "Settings for Post fields Name (required) Post fields Description Add descriptio…" at bounding box center [685, 476] width 1075 height 615
click at [366, 194] on h3 "Settings for Post fields" at bounding box center [684, 185] width 1071 height 30
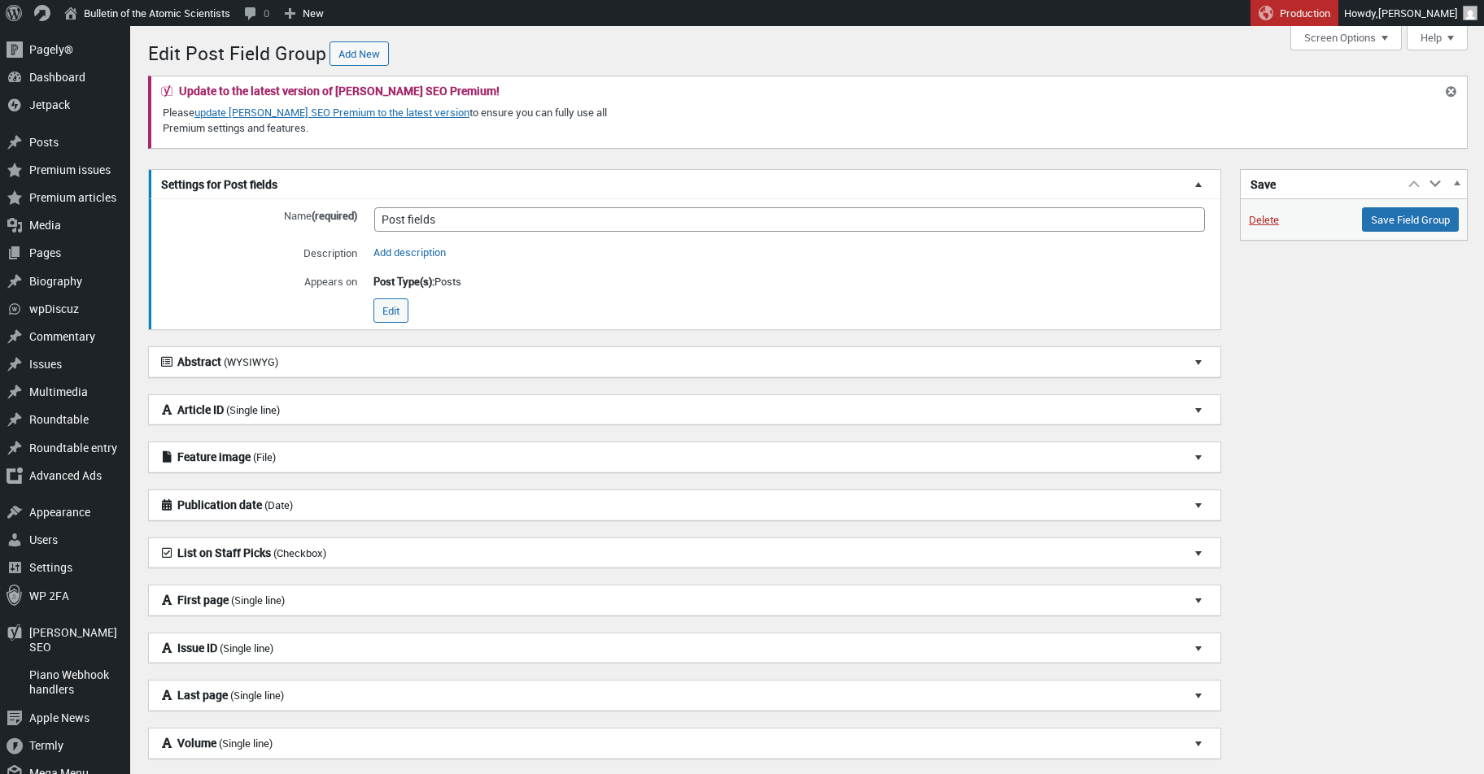
click at [366, 194] on h3 "Settings for Post fields" at bounding box center [684, 185] width 1071 height 30
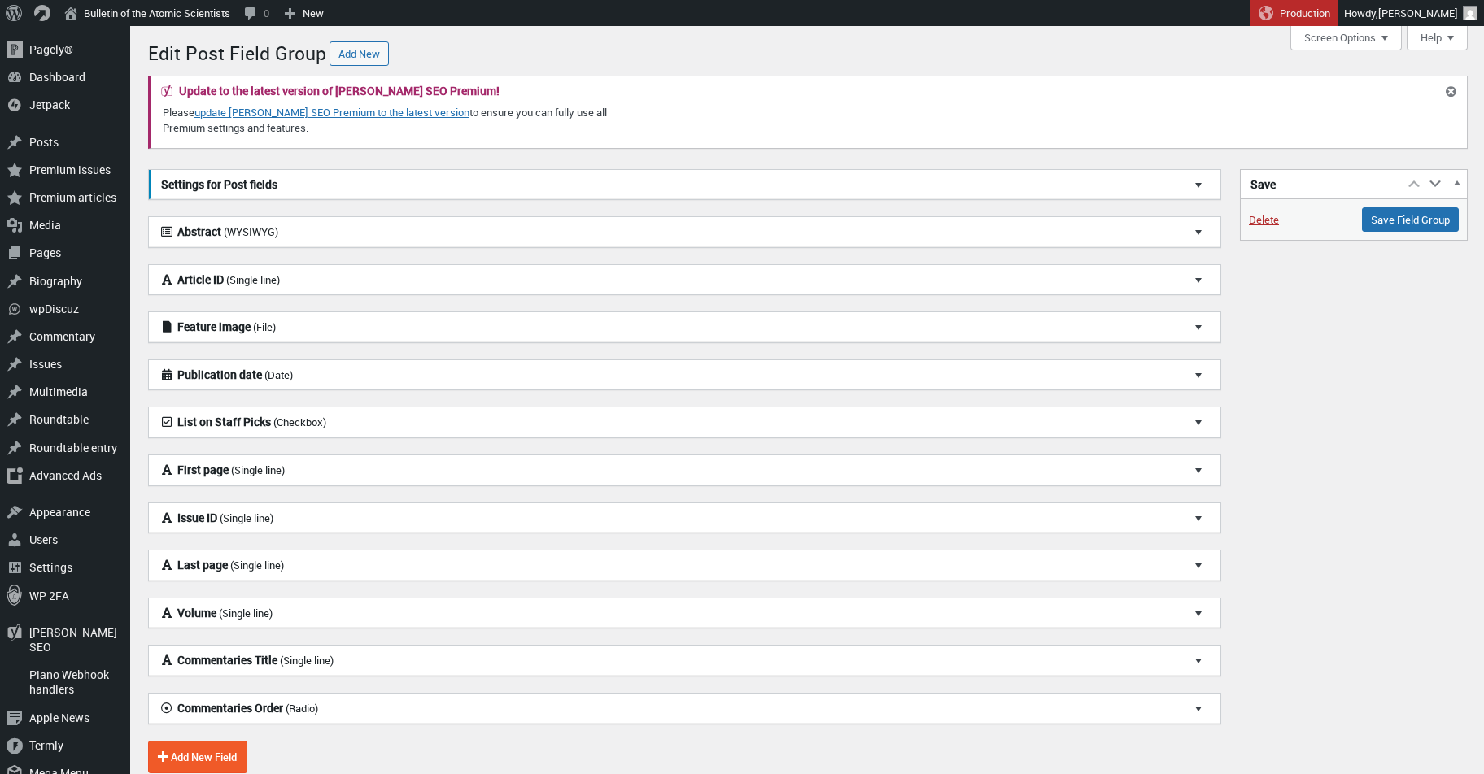
click at [331, 472] on h3 "First page (Single line)" at bounding box center [684, 470] width 1071 height 30
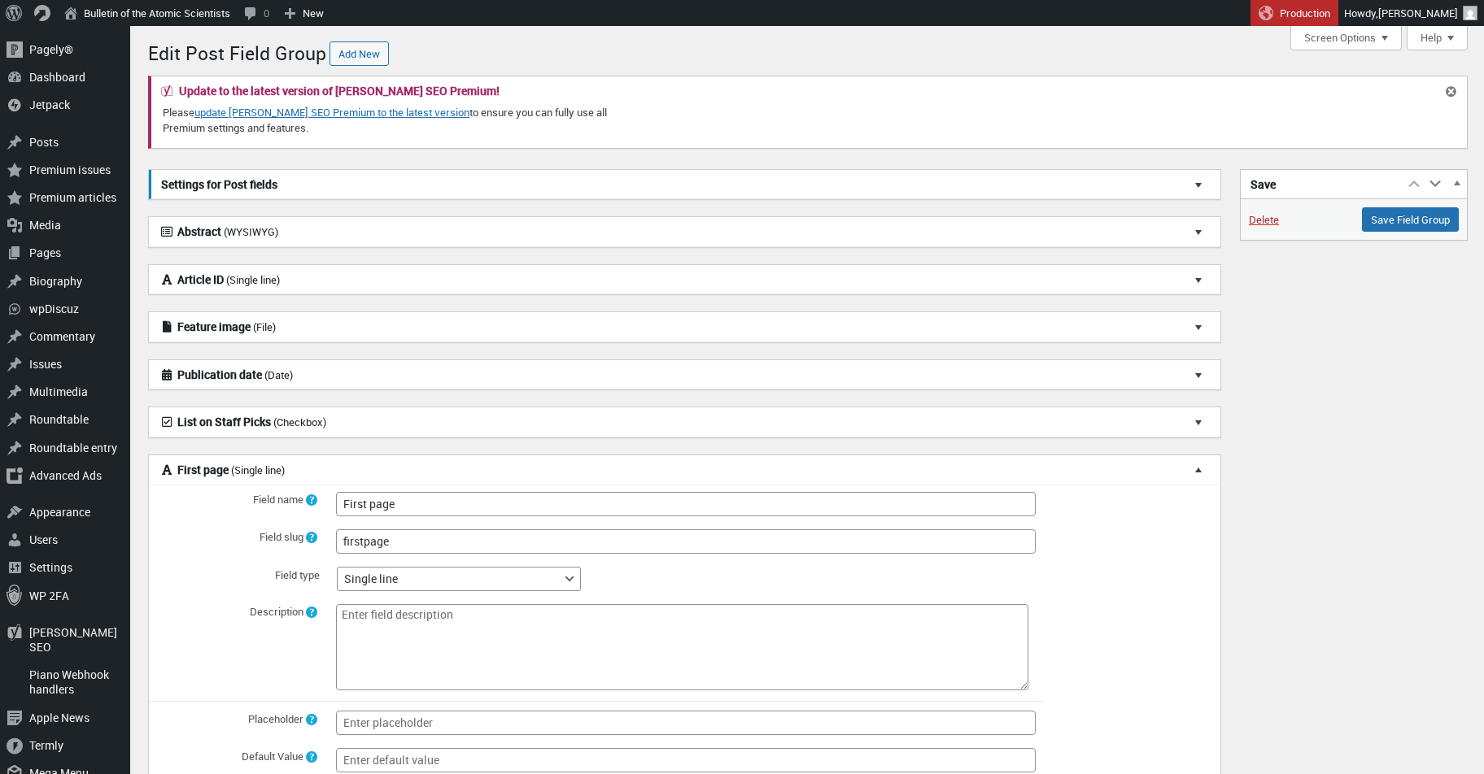
click at [333, 463] on h3 "First page (Single line)" at bounding box center [684, 470] width 1071 height 30
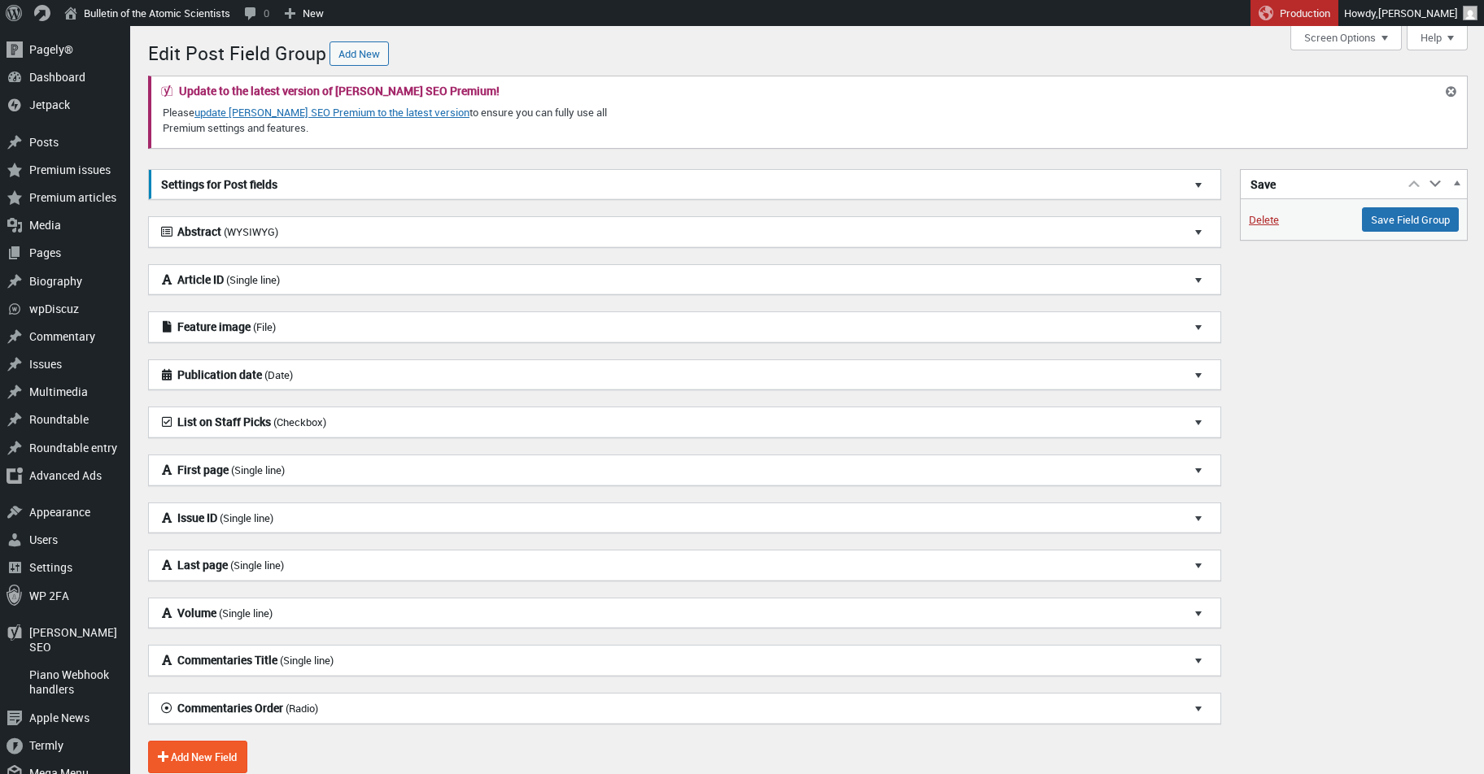
click at [355, 425] on h3 "List on Staff Picks (Checkbox)" at bounding box center [684, 422] width 1071 height 30
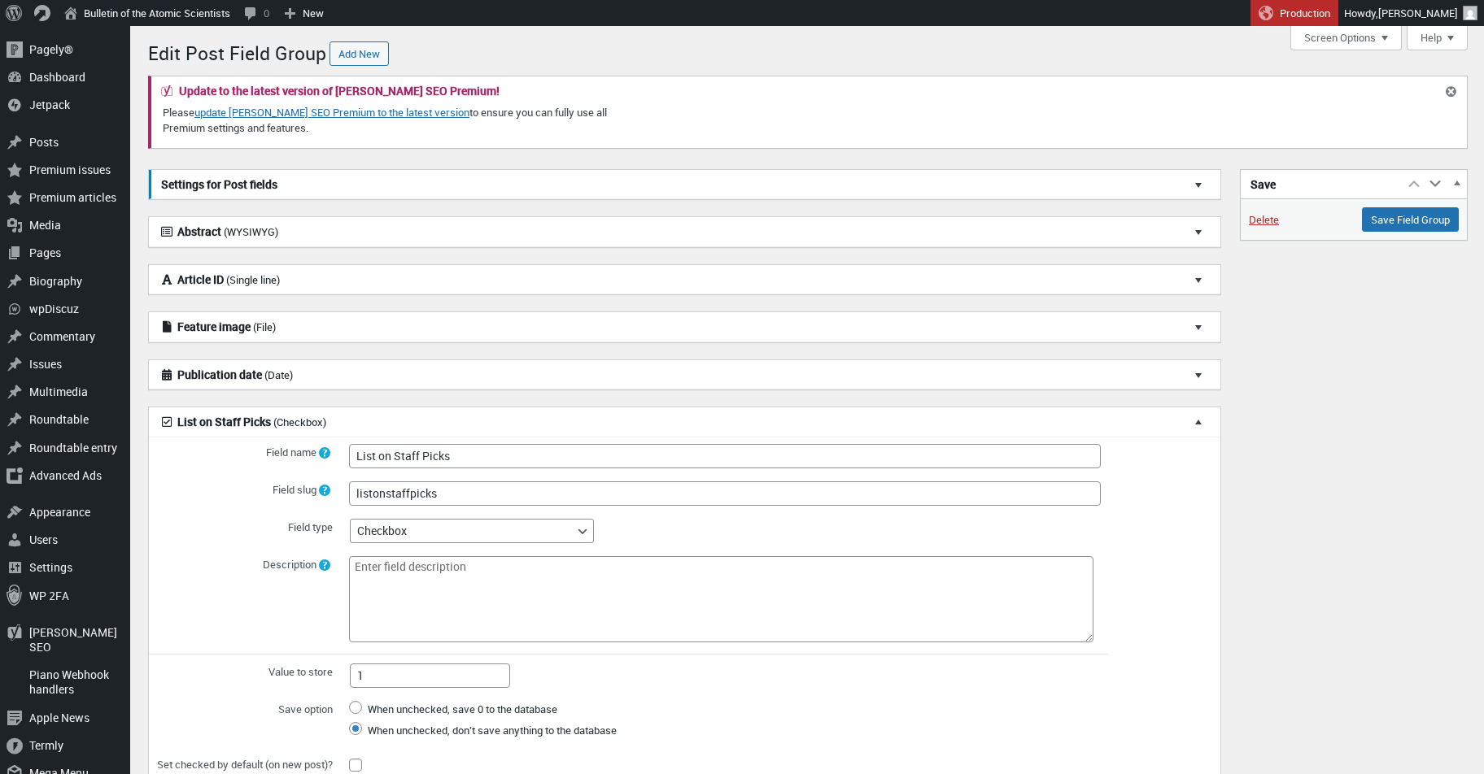
click at [355, 425] on h3 "List on Staff Picks (Checkbox)" at bounding box center [684, 422] width 1071 height 30
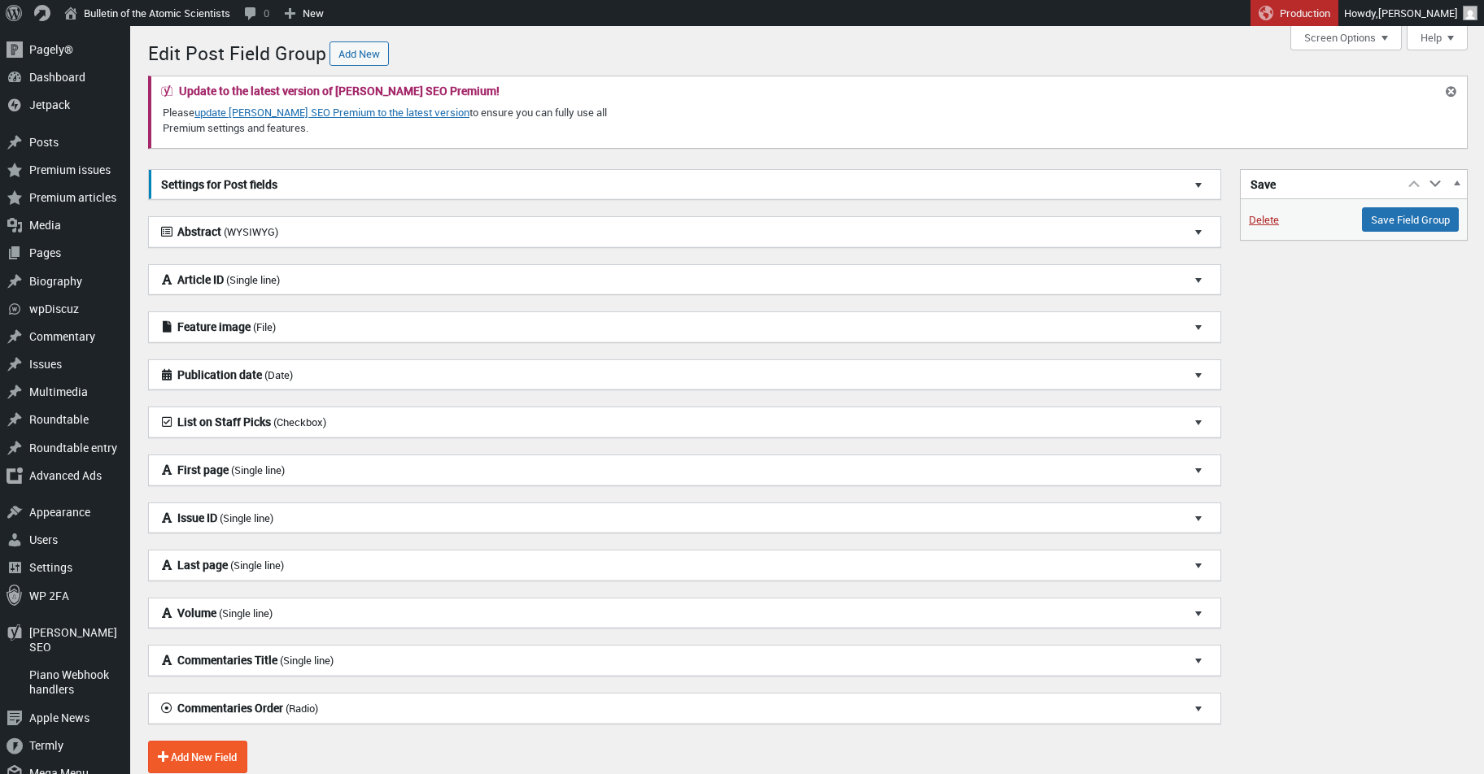
click at [355, 377] on h3 "Publication date (Date)" at bounding box center [684, 375] width 1071 height 30
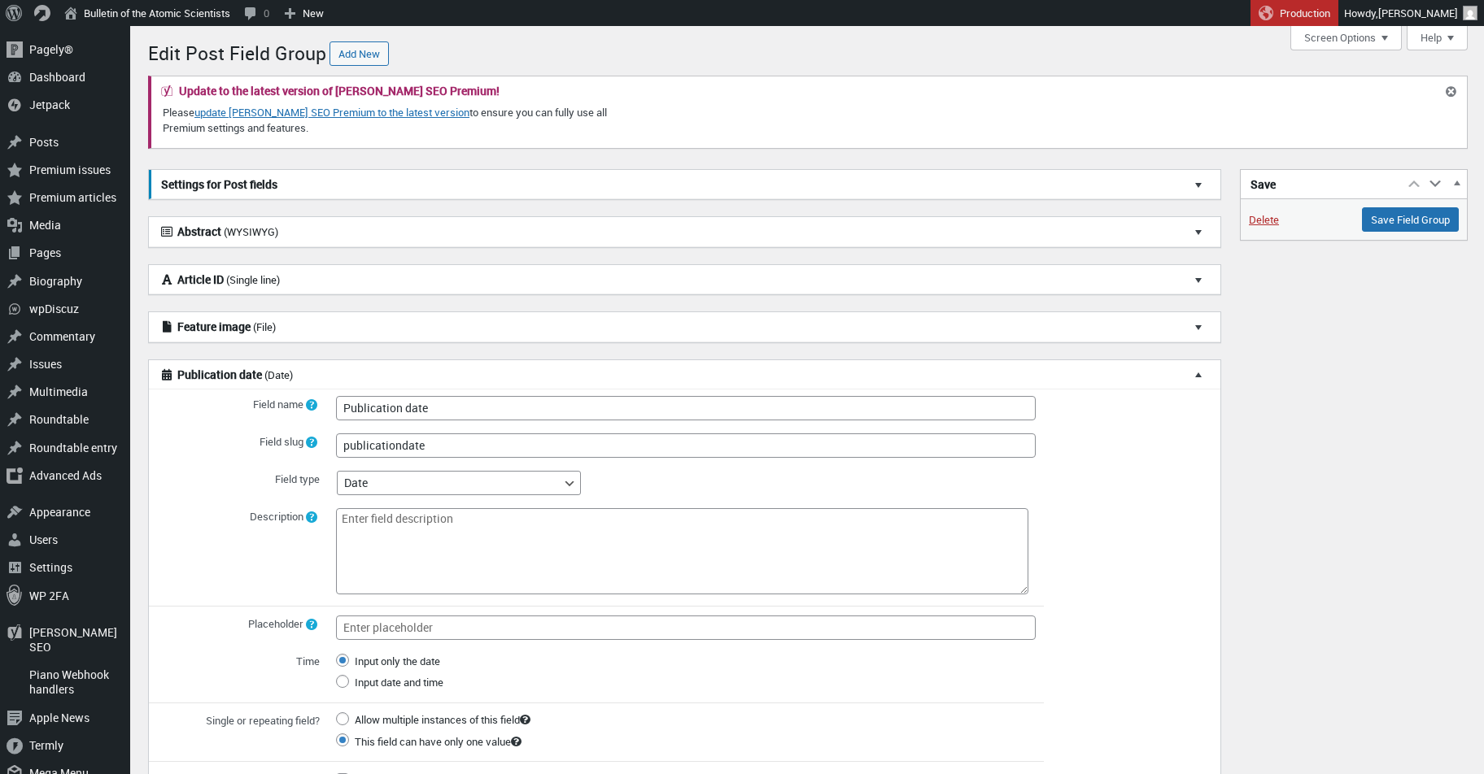
click at [358, 369] on h3 "Publication date (Date)" at bounding box center [684, 375] width 1071 height 30
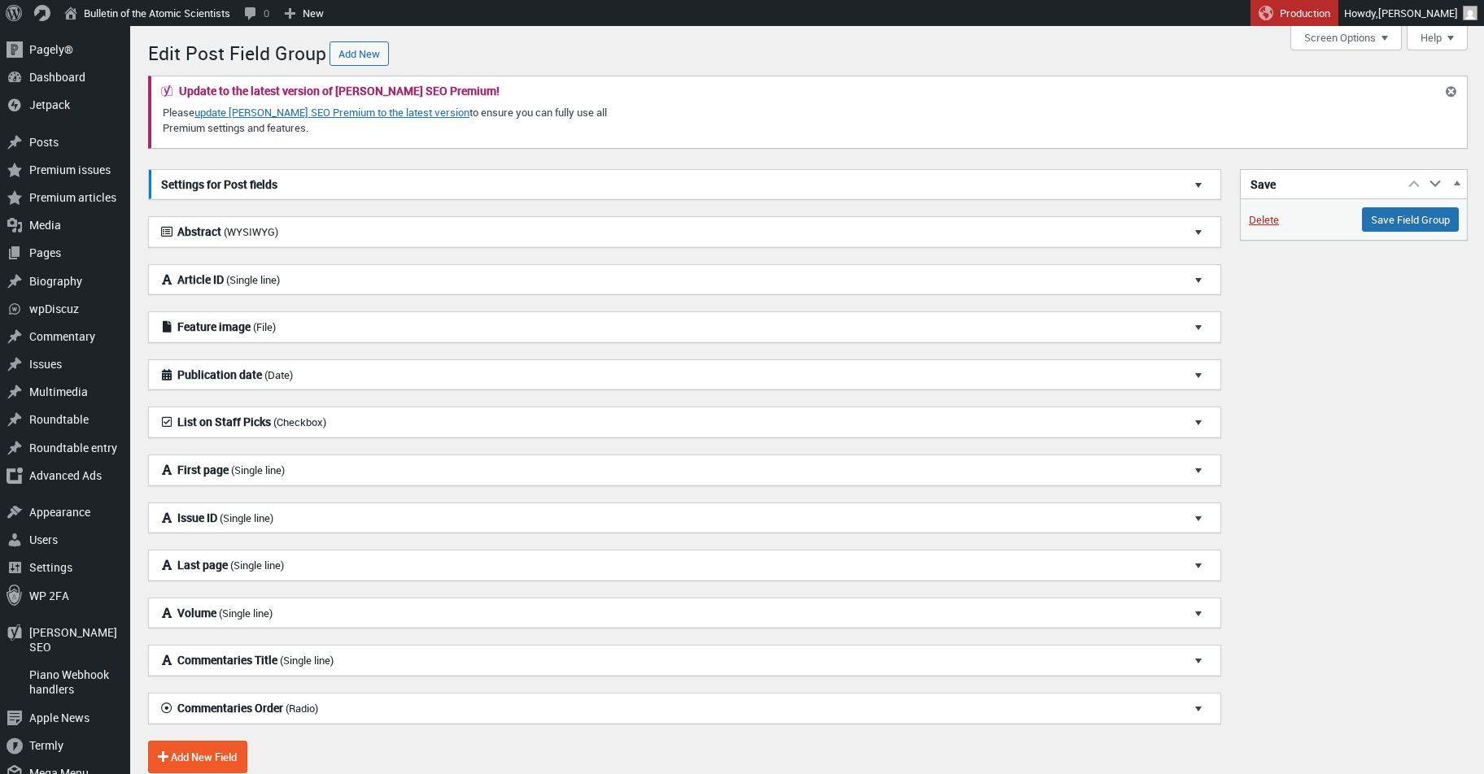
click at [363, 332] on h3 "Feature image (File)" at bounding box center [684, 327] width 1071 height 30
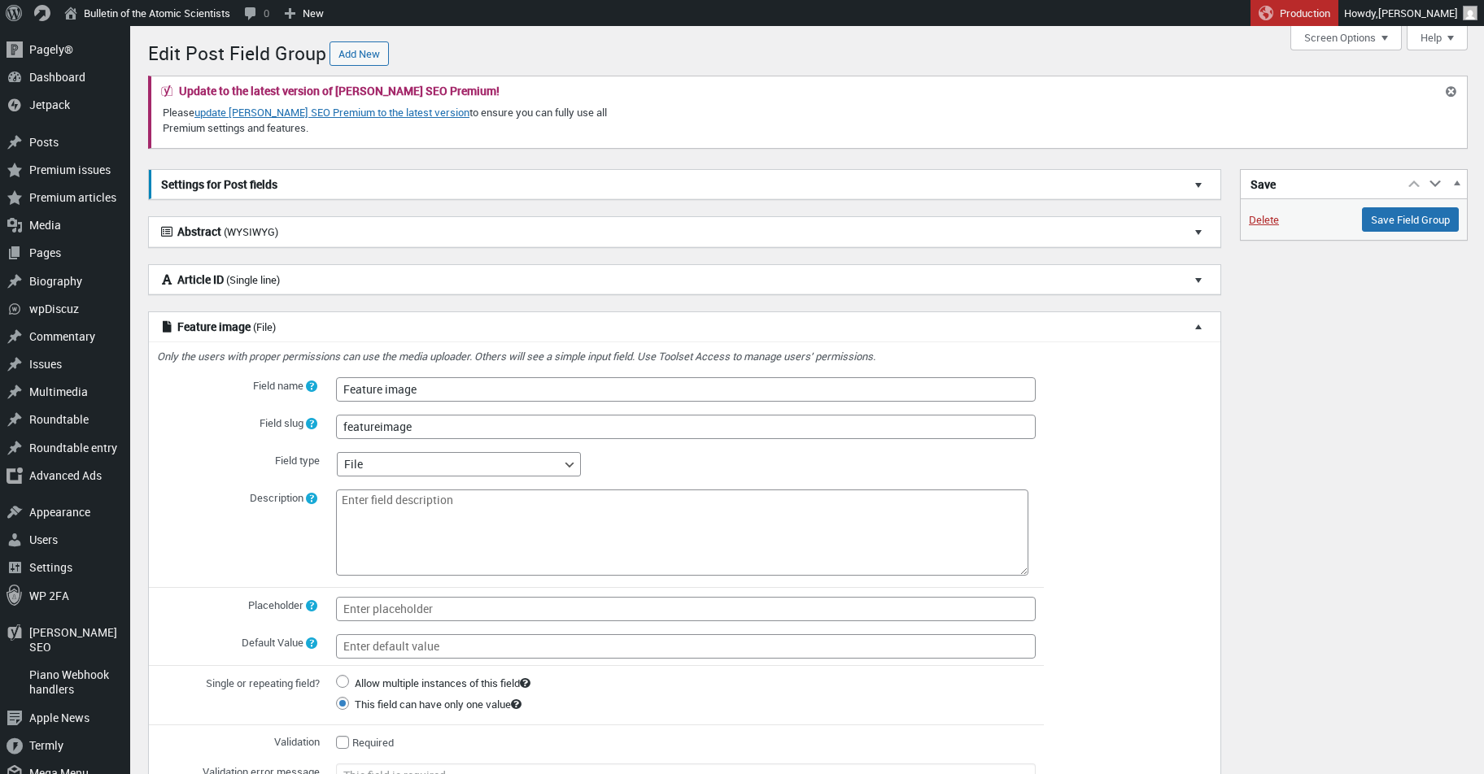
click at [368, 322] on h3 "Feature image (File)" at bounding box center [684, 327] width 1071 height 30
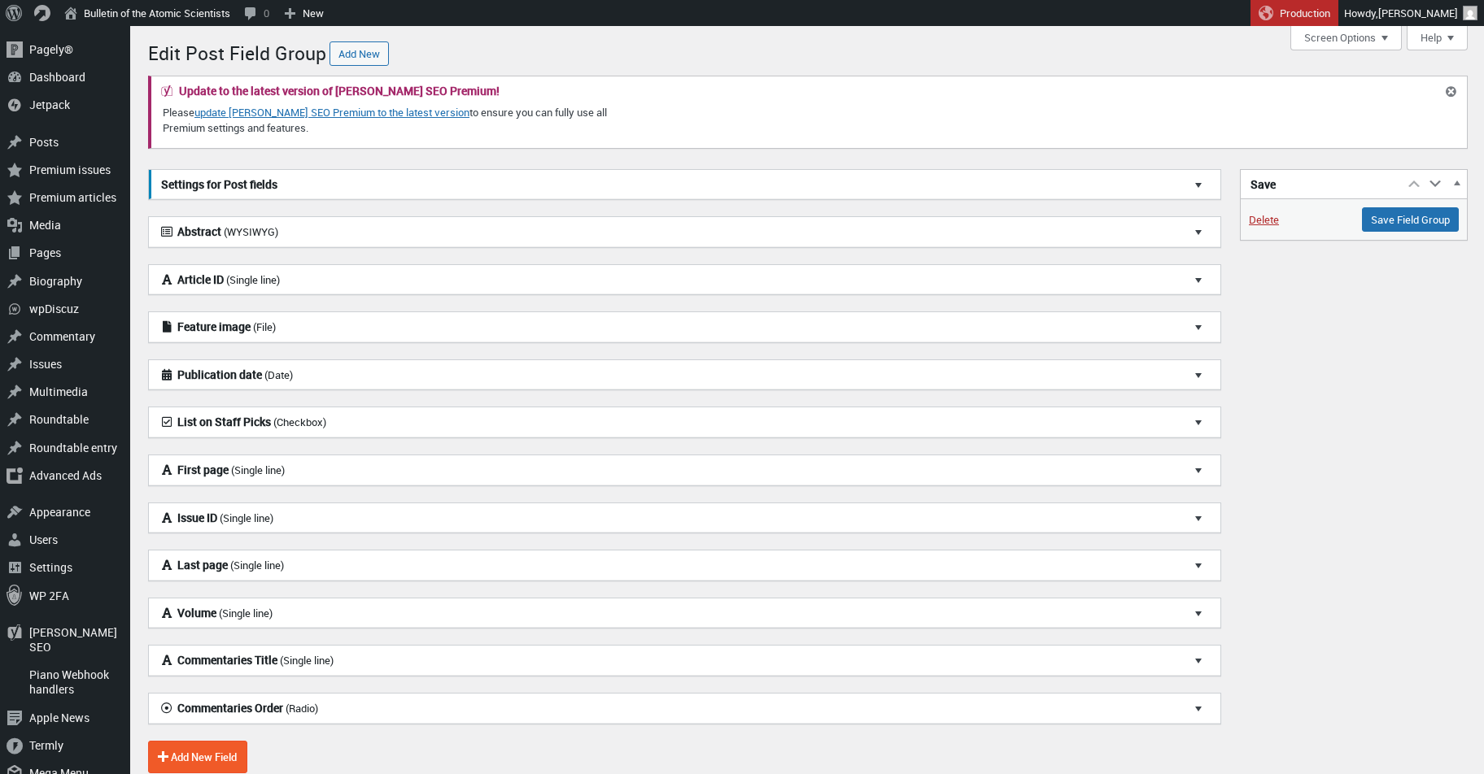
scroll to position [104, 0]
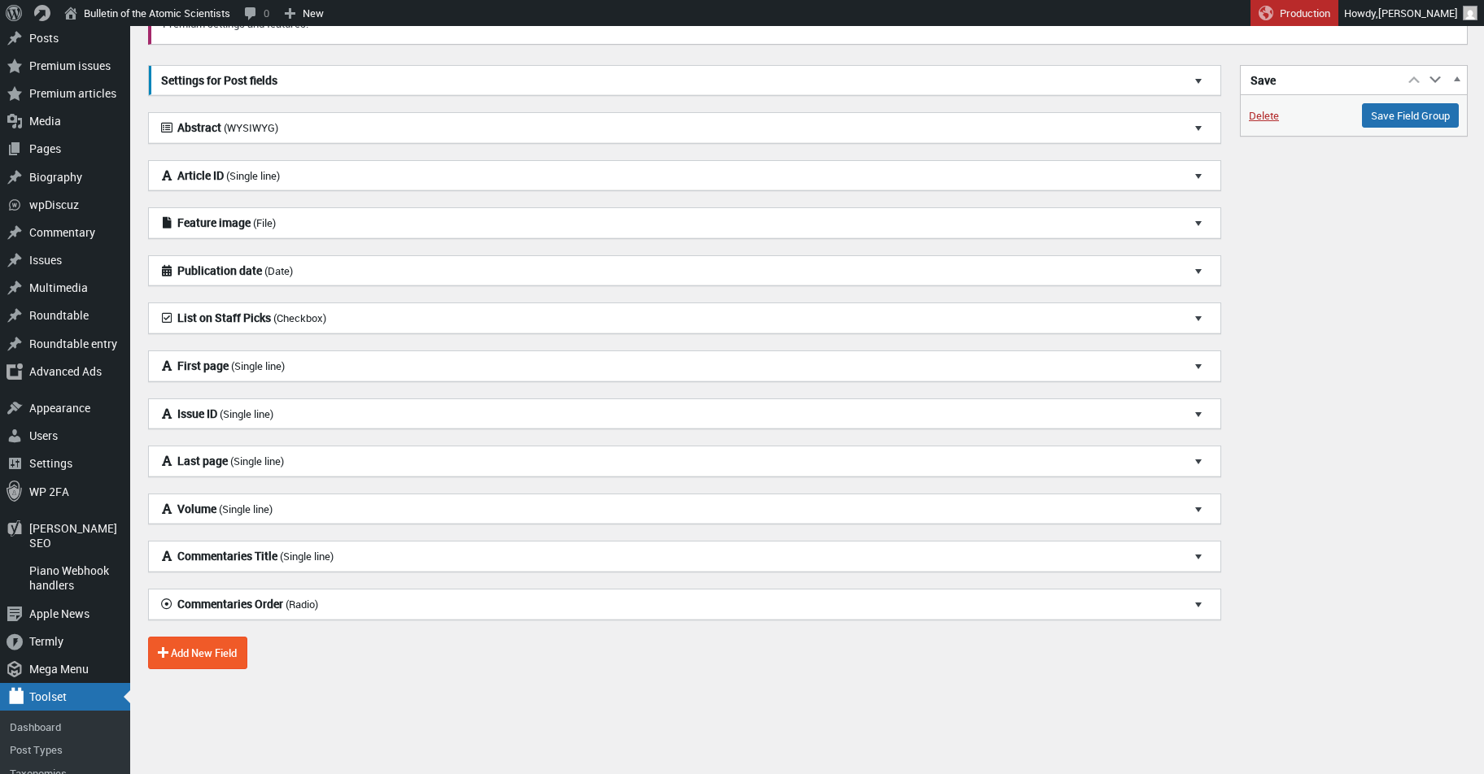
click at [230, 651] on button "Add New Field" at bounding box center [197, 653] width 99 height 33
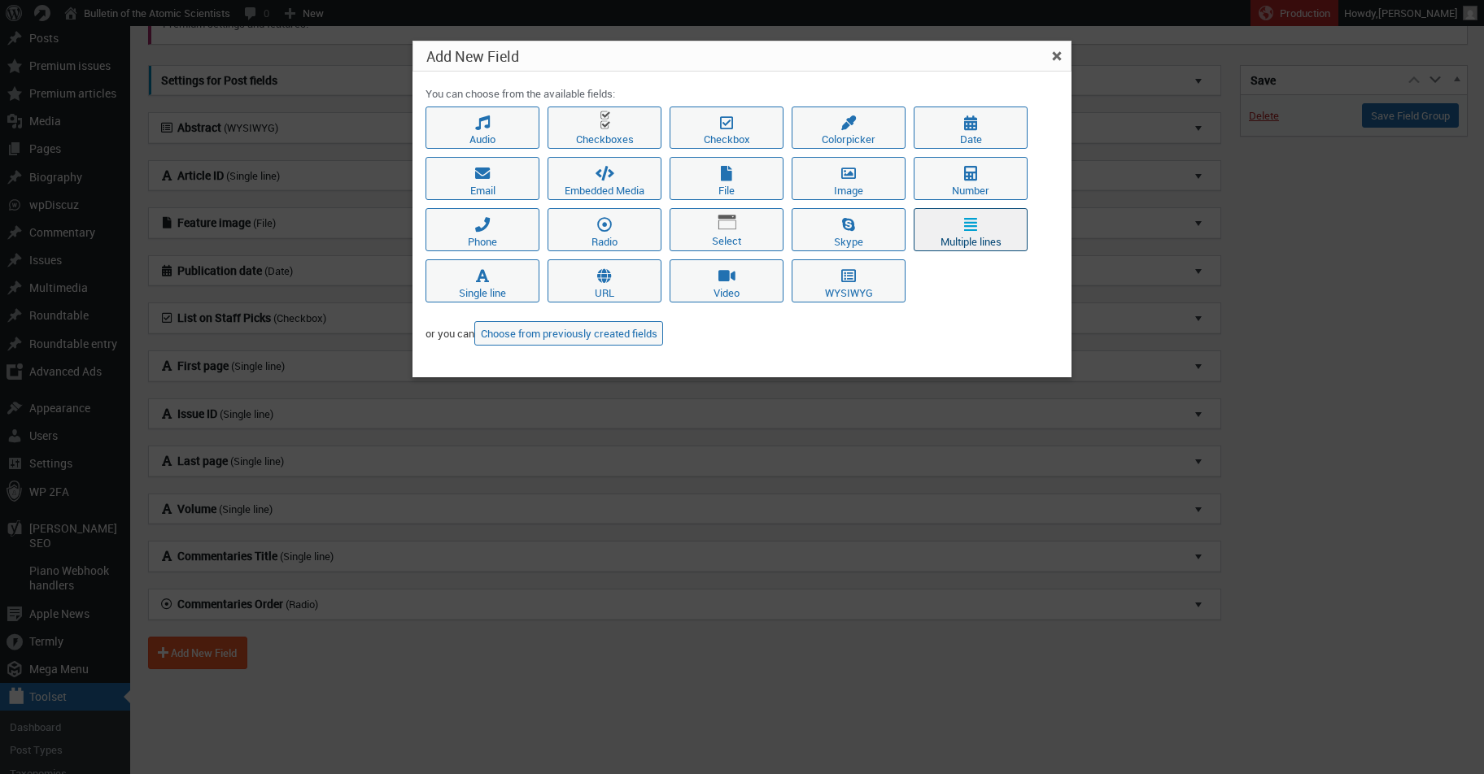
click at [946, 243] on button "Multiple lines" at bounding box center [970, 229] width 114 height 43
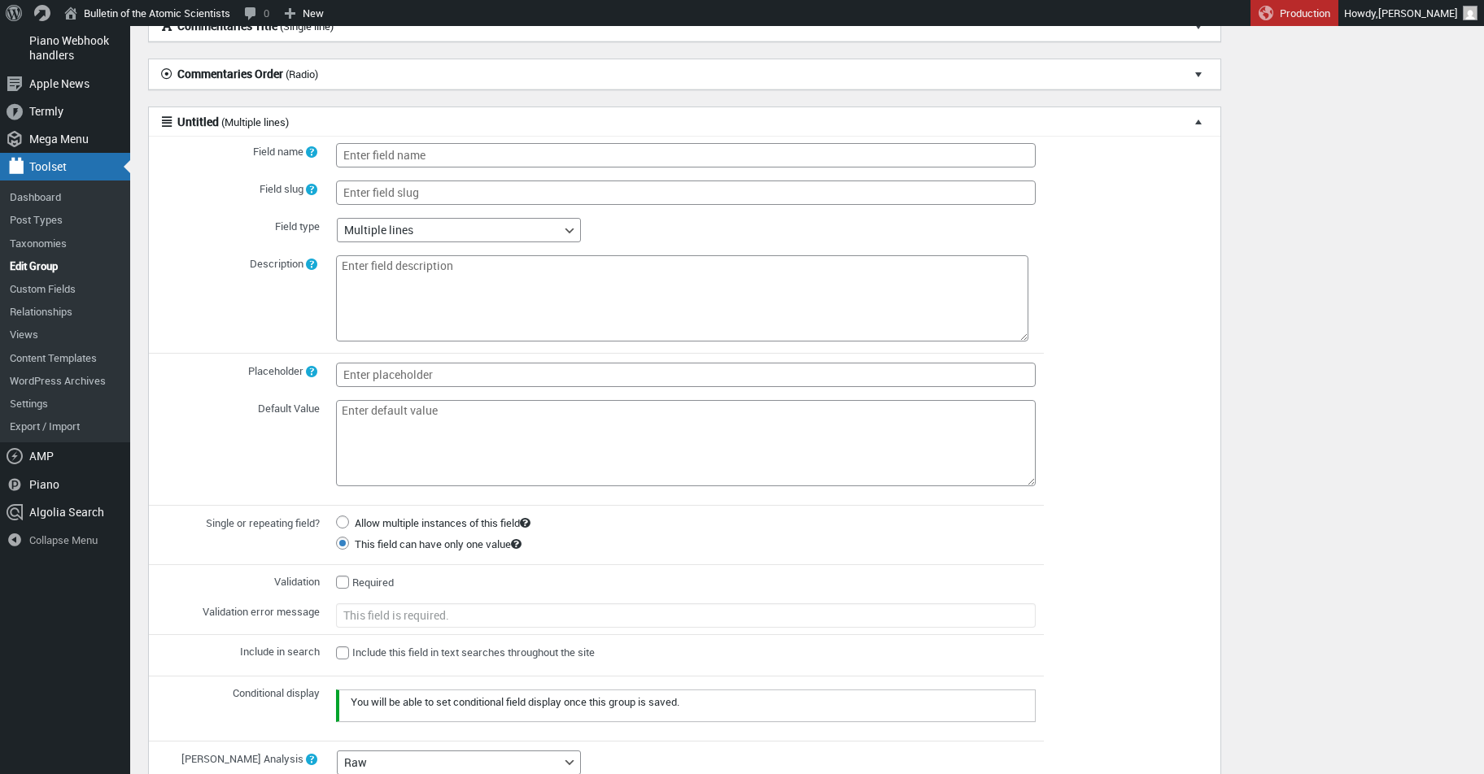
scroll to position [694, 0]
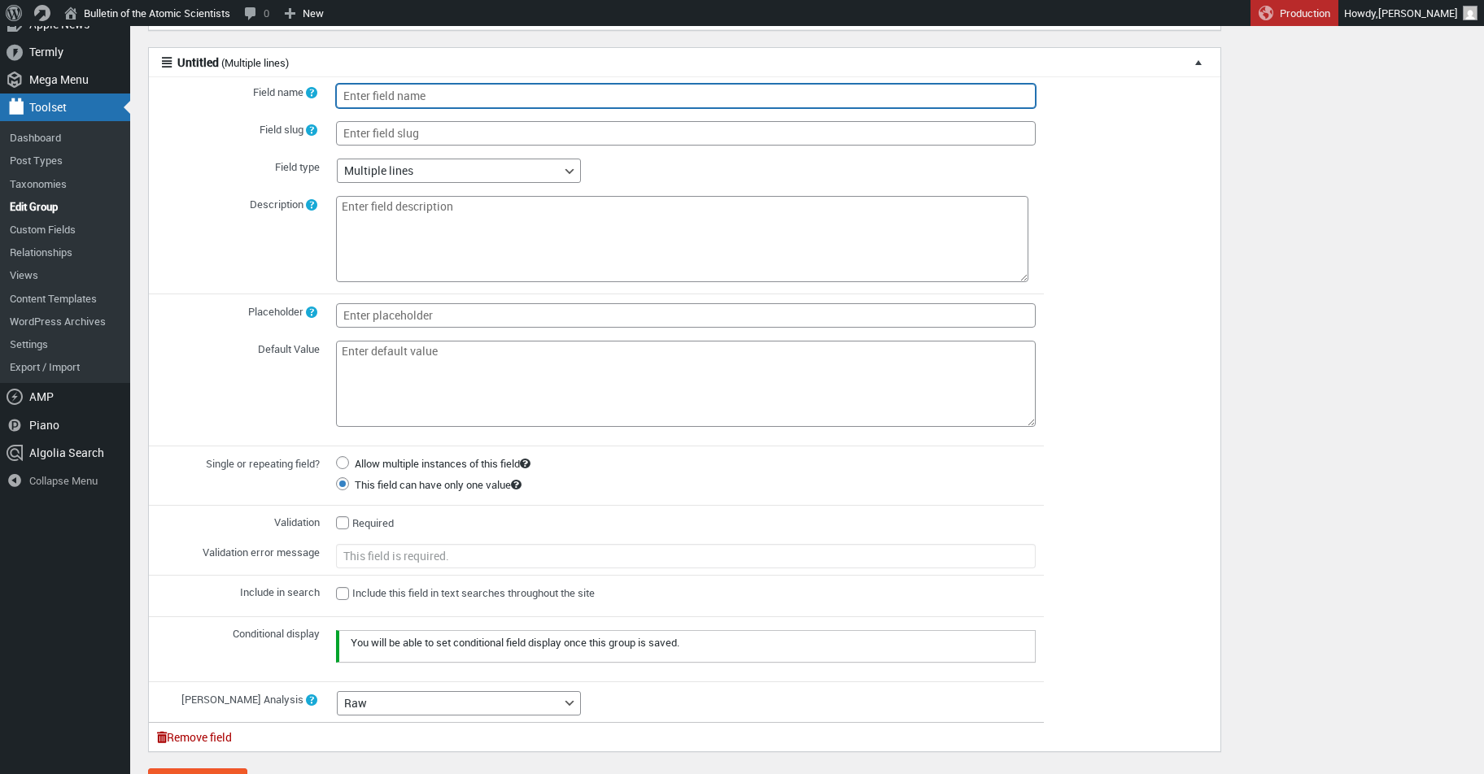
click at [542, 100] on input "Field name" at bounding box center [685, 96] width 699 height 24
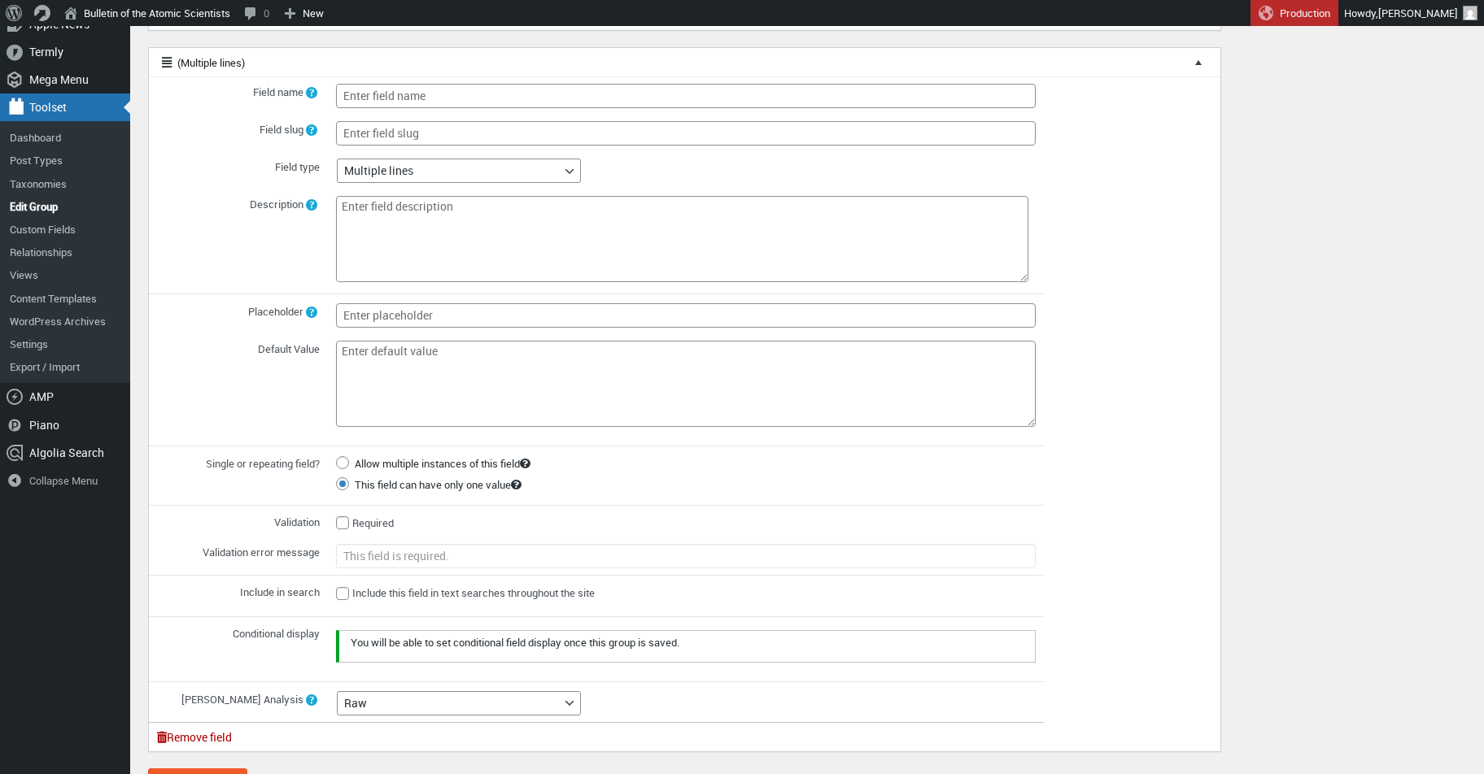
click at [542, 634] on p "You will be able to set conditional field display once this group is saved." at bounding box center [687, 644] width 676 height 20
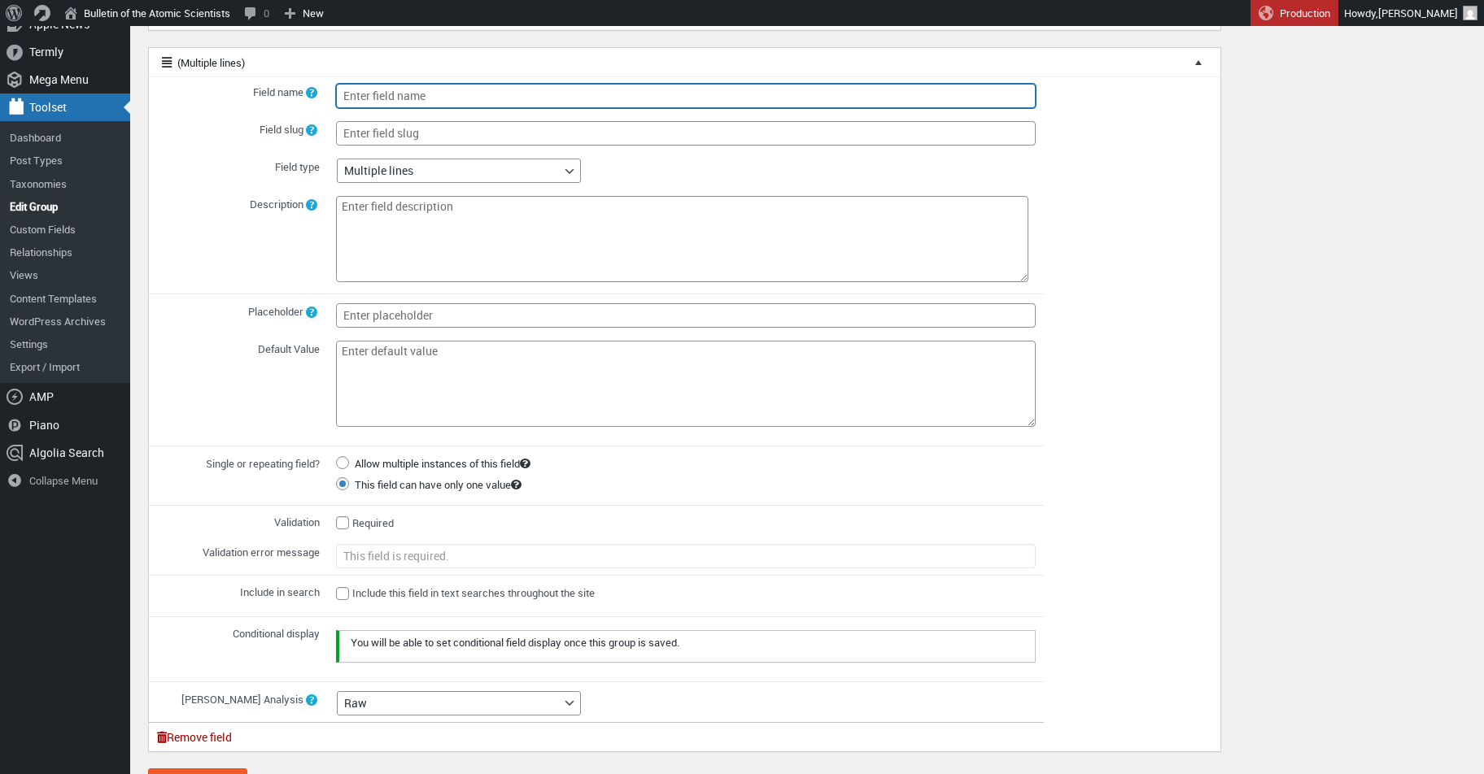
click at [412, 101] on input "Field name" at bounding box center [685, 96] width 699 height 24
type input "Dek"
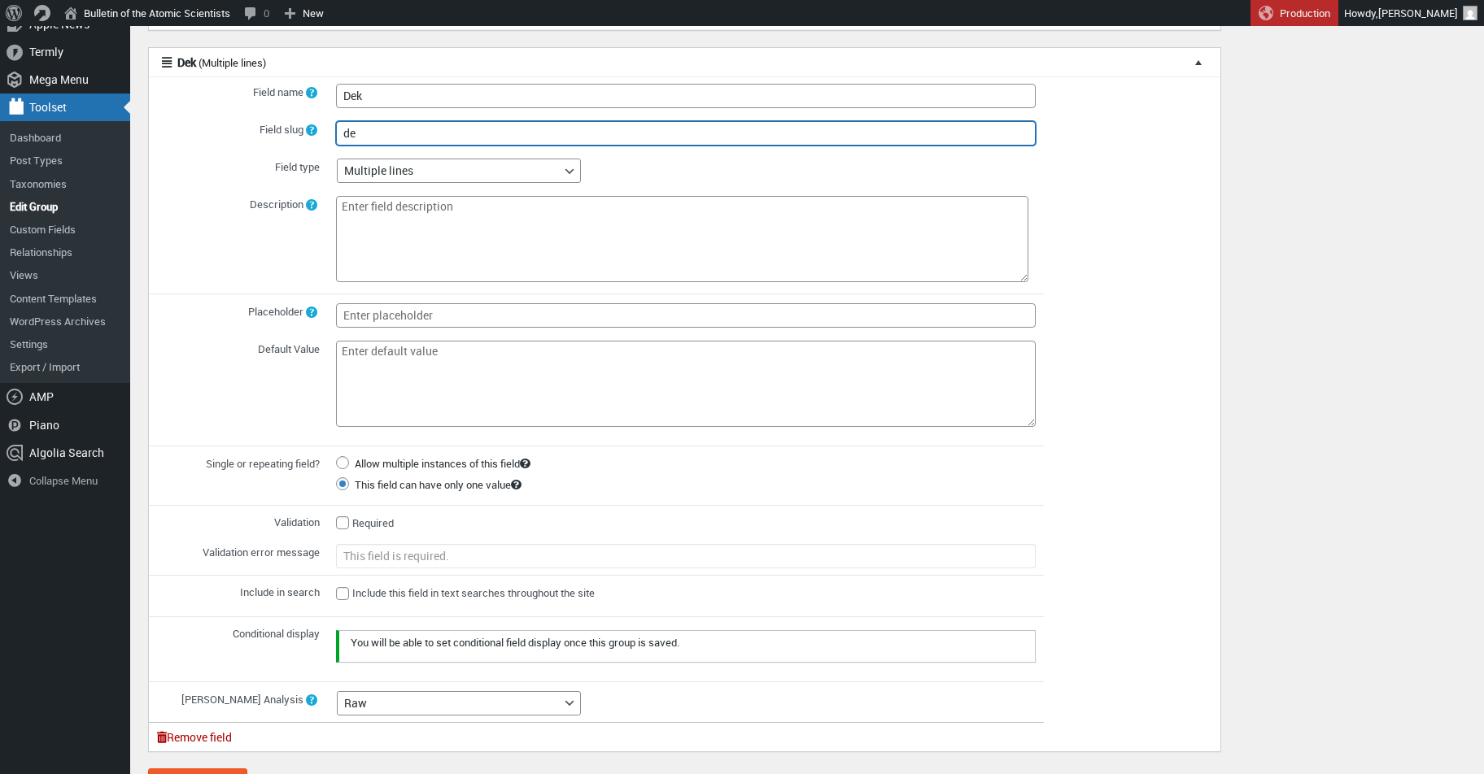
type input "dek"
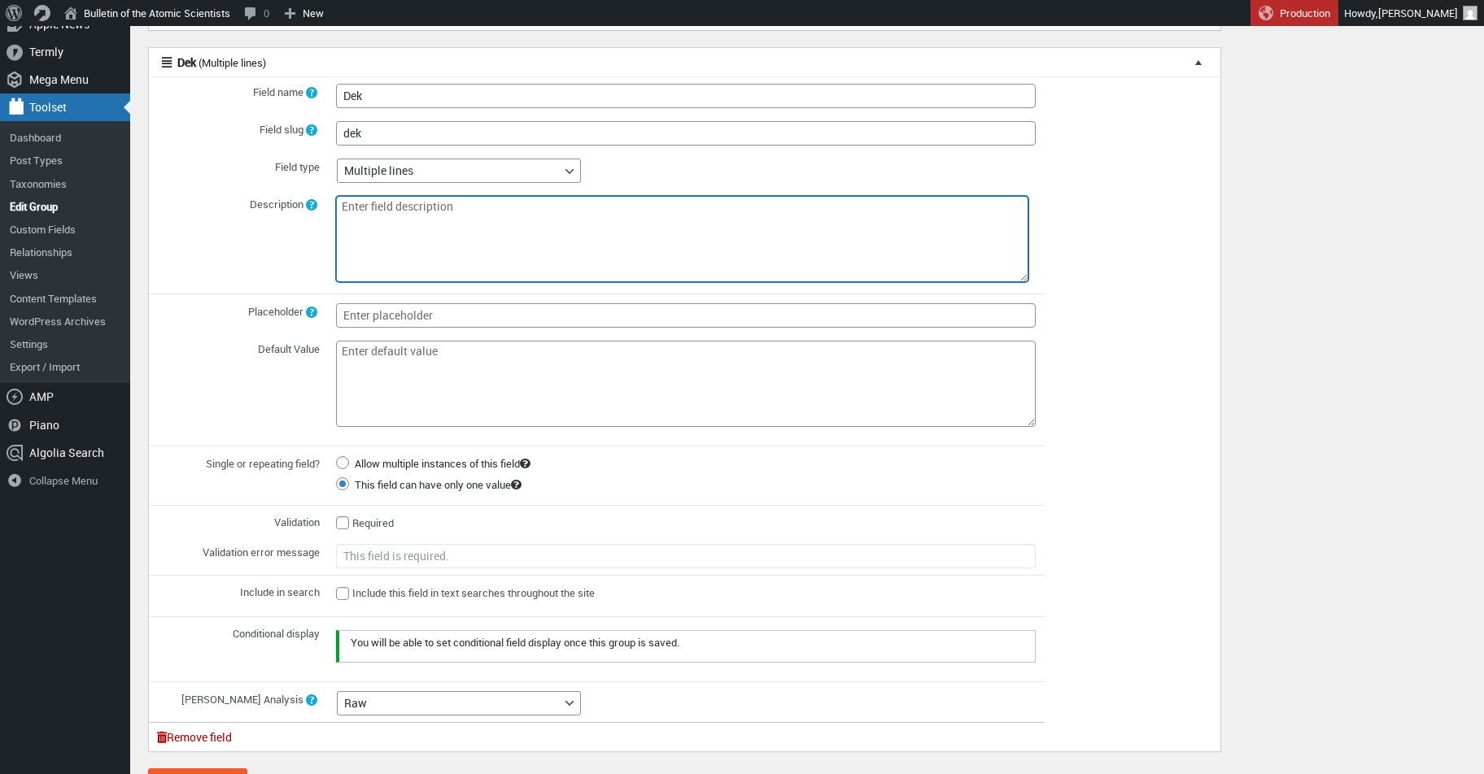
click at [407, 211] on textarea "Description" at bounding box center [682, 239] width 692 height 86
type textarea "Dek"
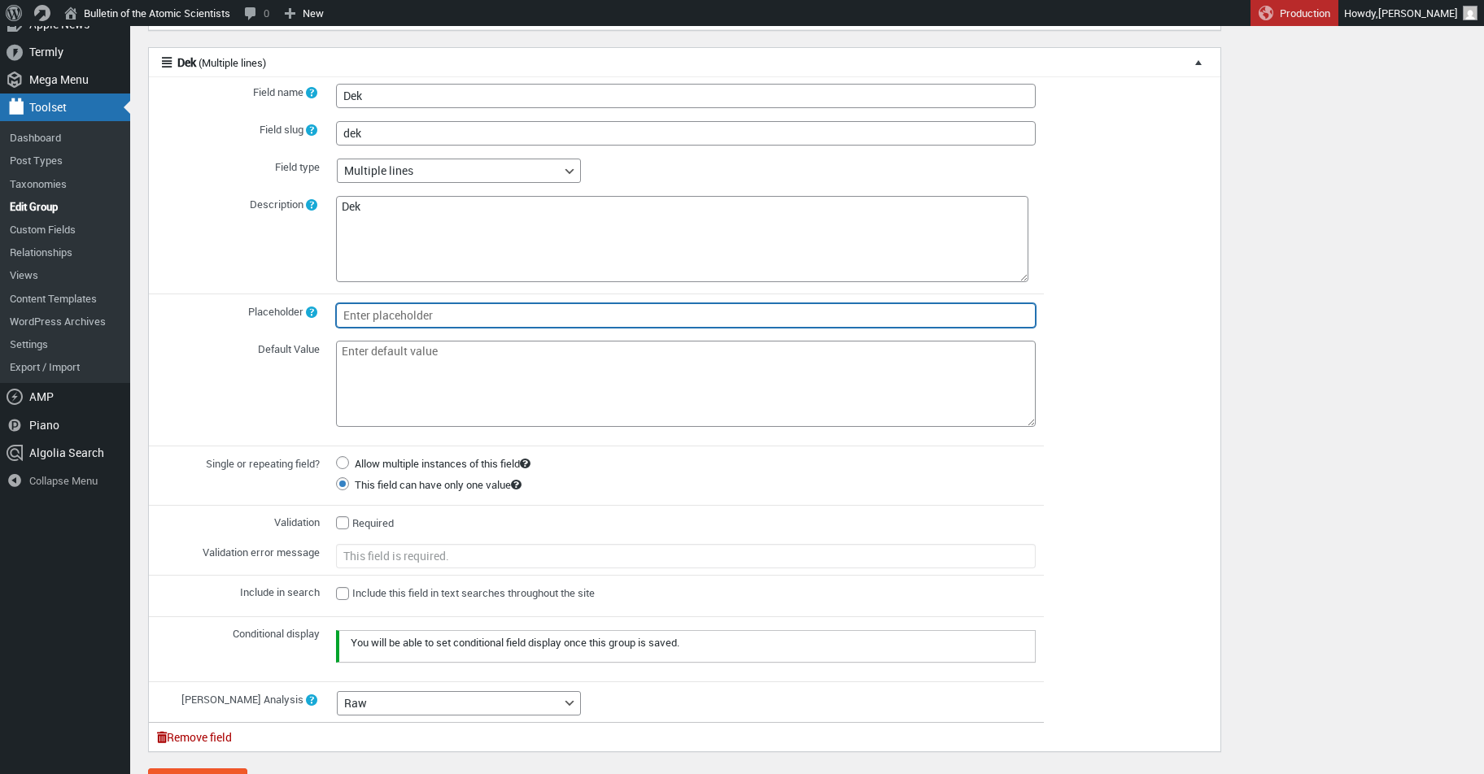
click at [394, 303] on input "Placeholder" at bounding box center [685, 315] width 699 height 24
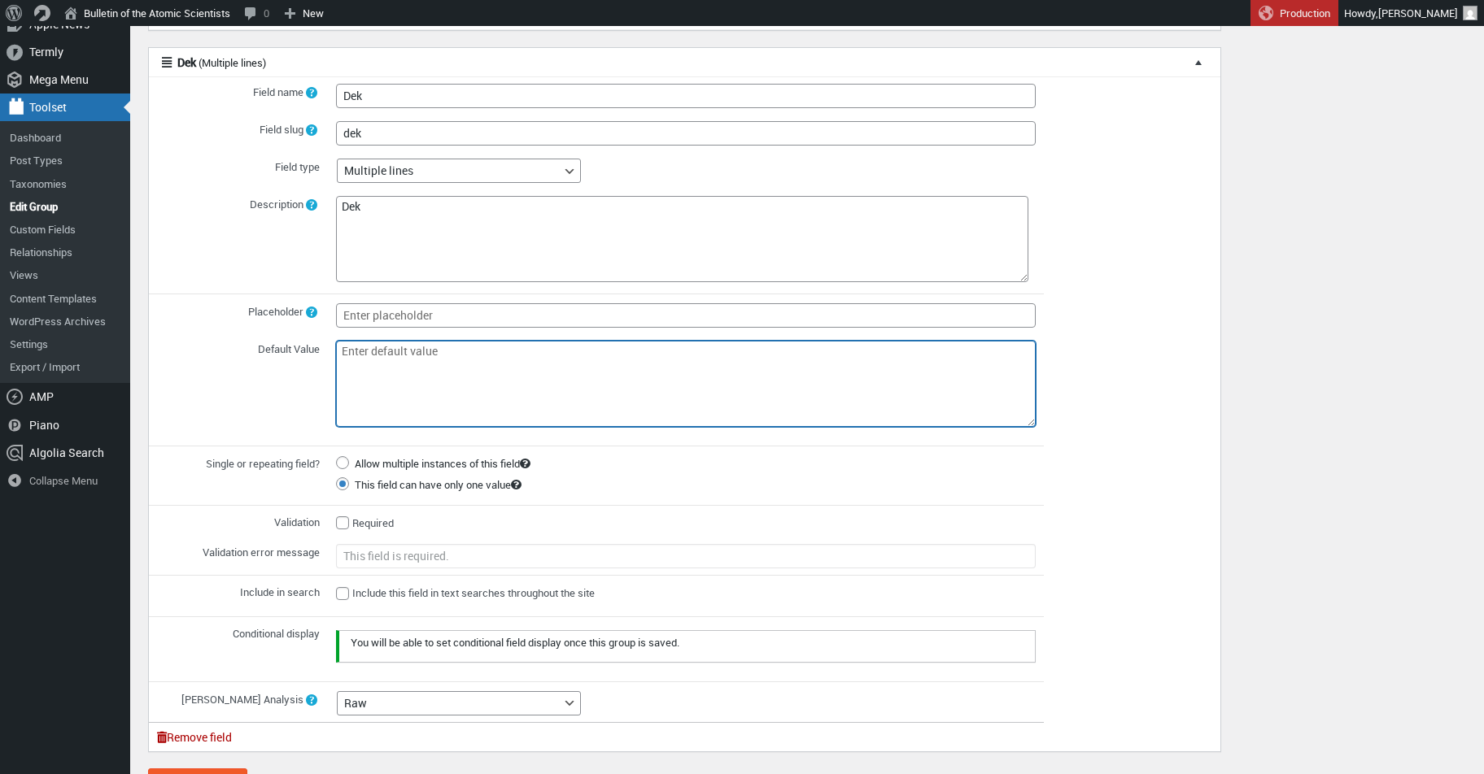
click at [390, 349] on textarea "Default Value" at bounding box center [685, 384] width 699 height 86
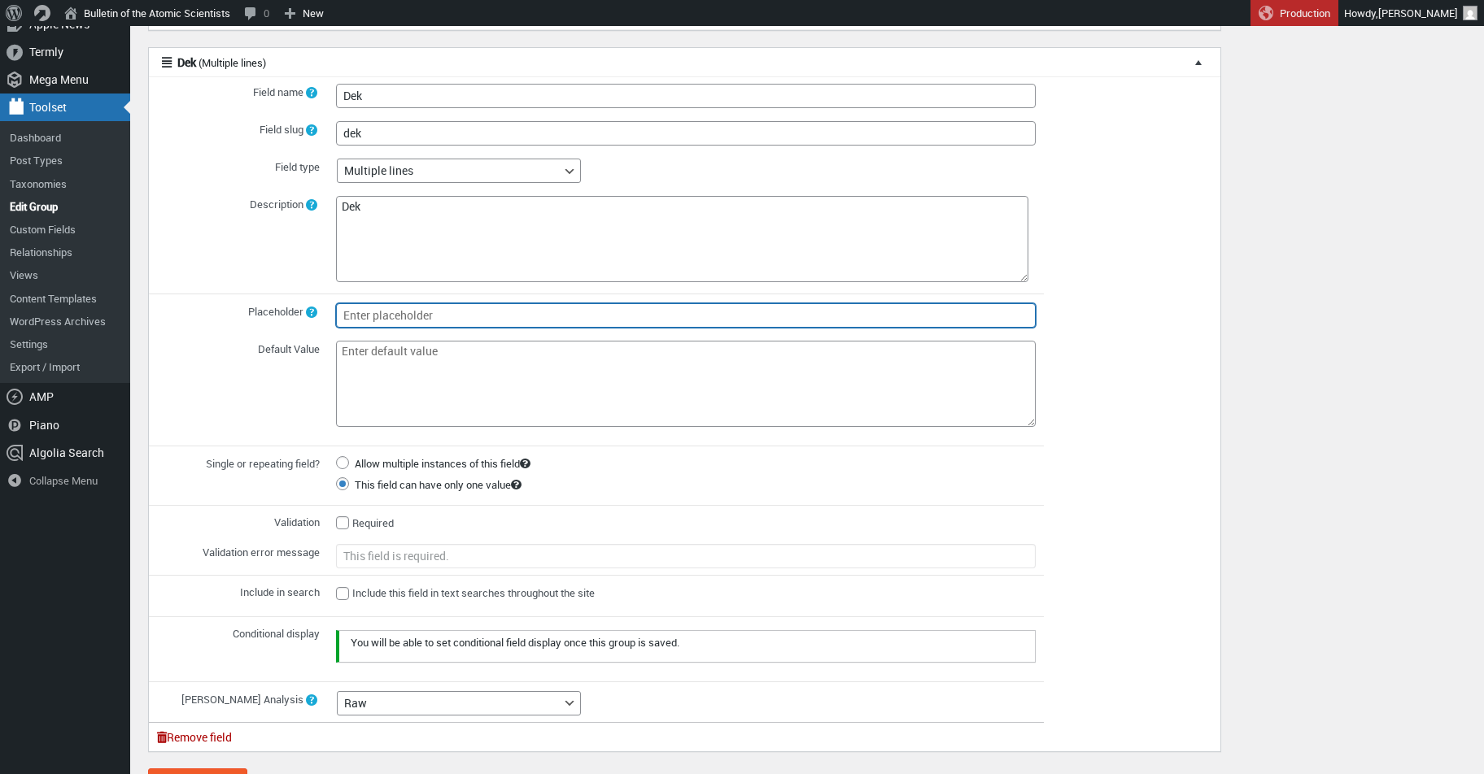
click at [409, 311] on input "Placeholder" at bounding box center [685, 315] width 699 height 24
type input "Short dek"
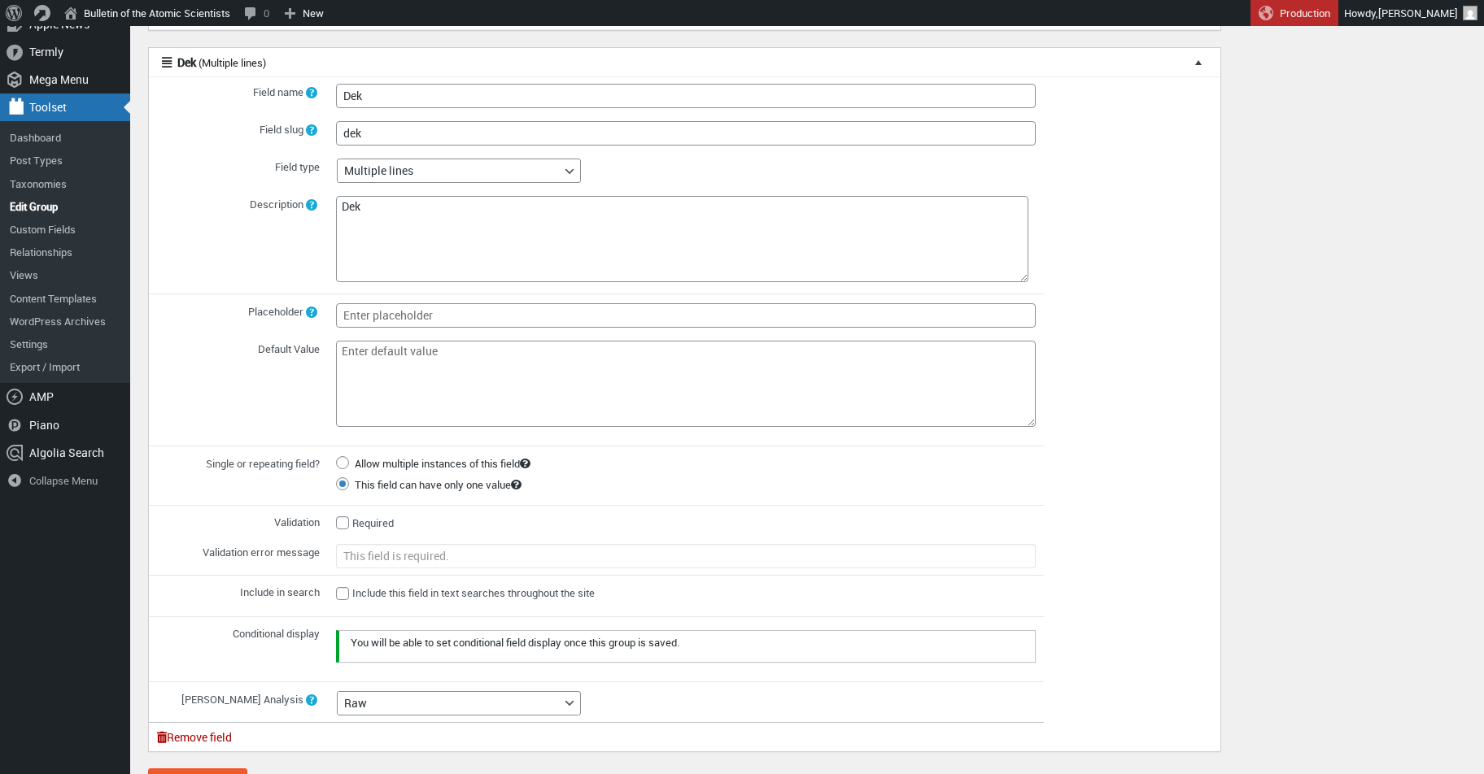
click at [344, 481] on input "This field can have only one value" at bounding box center [342, 483] width 13 height 13
click at [342, 587] on input "Include this field in text searches throughout the site" at bounding box center [342, 593] width 13 height 13
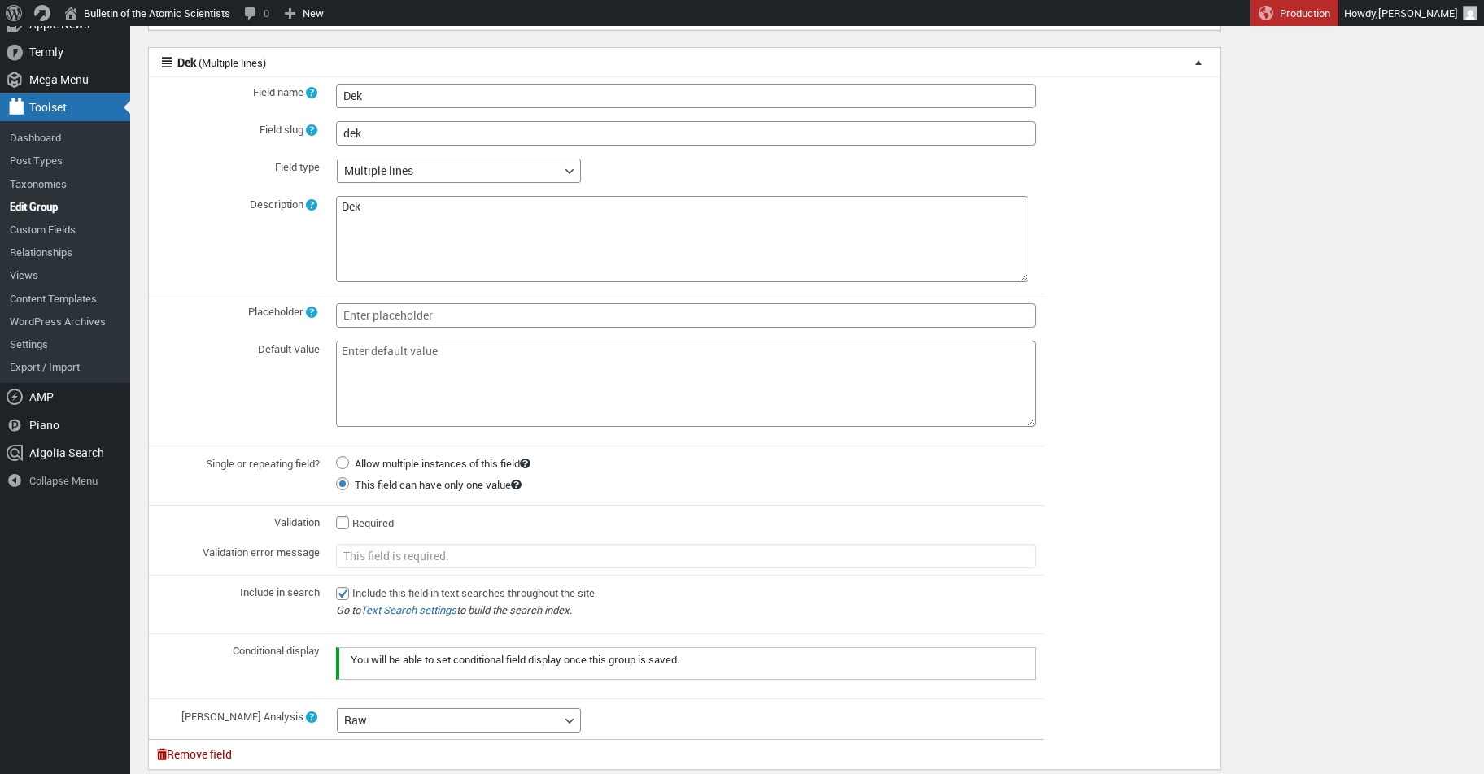
click at [345, 587] on input "Include this field in text searches throughout the site" at bounding box center [342, 593] width 13 height 13
checkbox input "false"
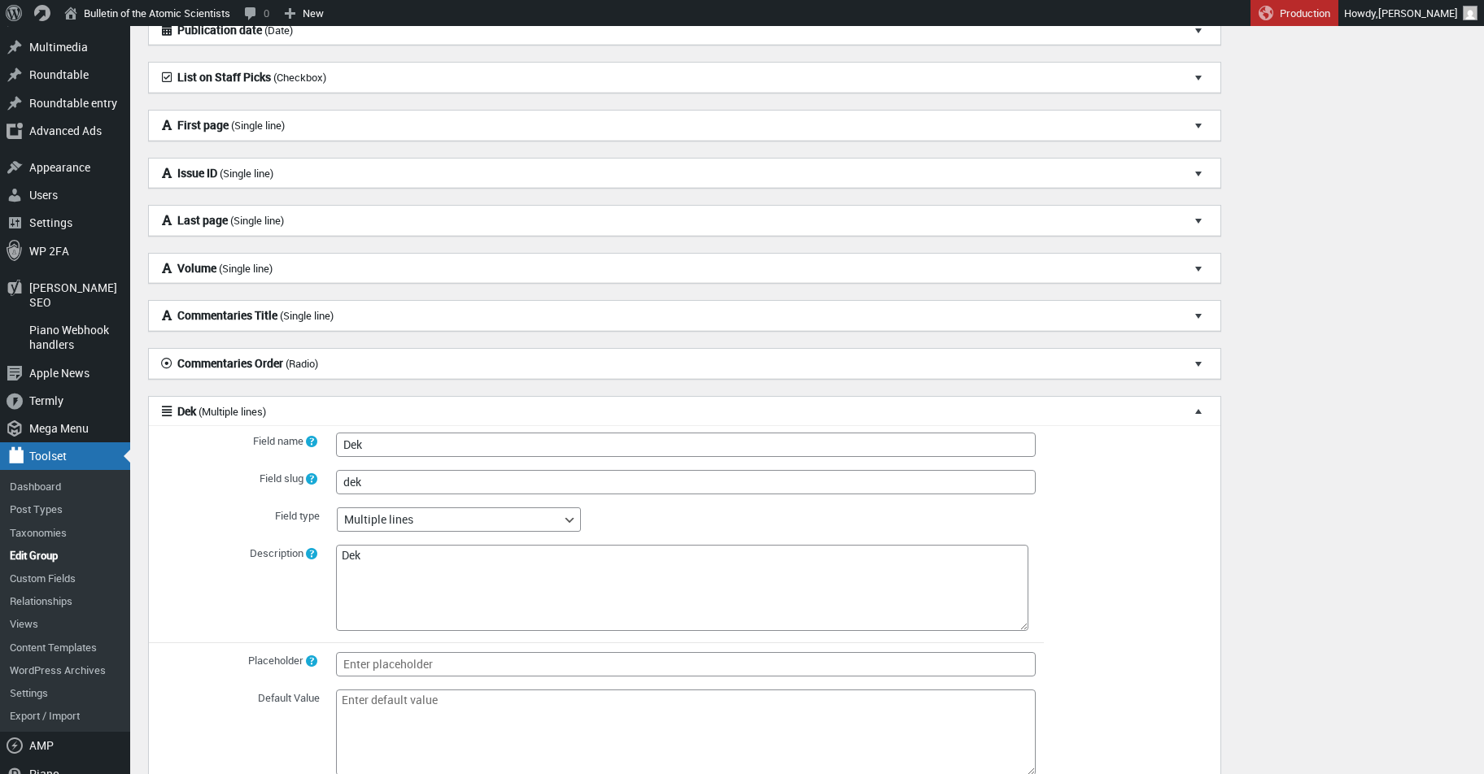
scroll to position [604, 0]
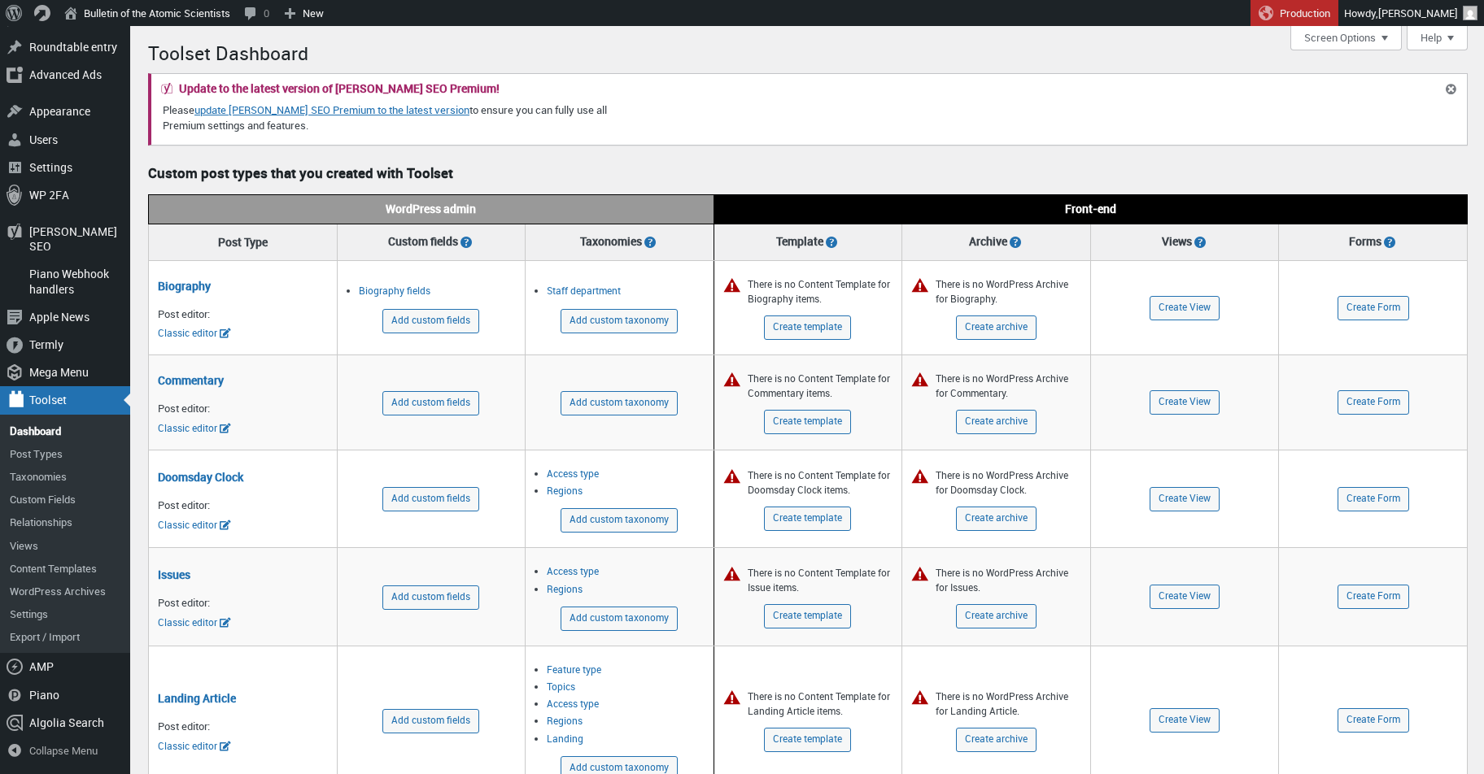
scroll to position [1353, 0]
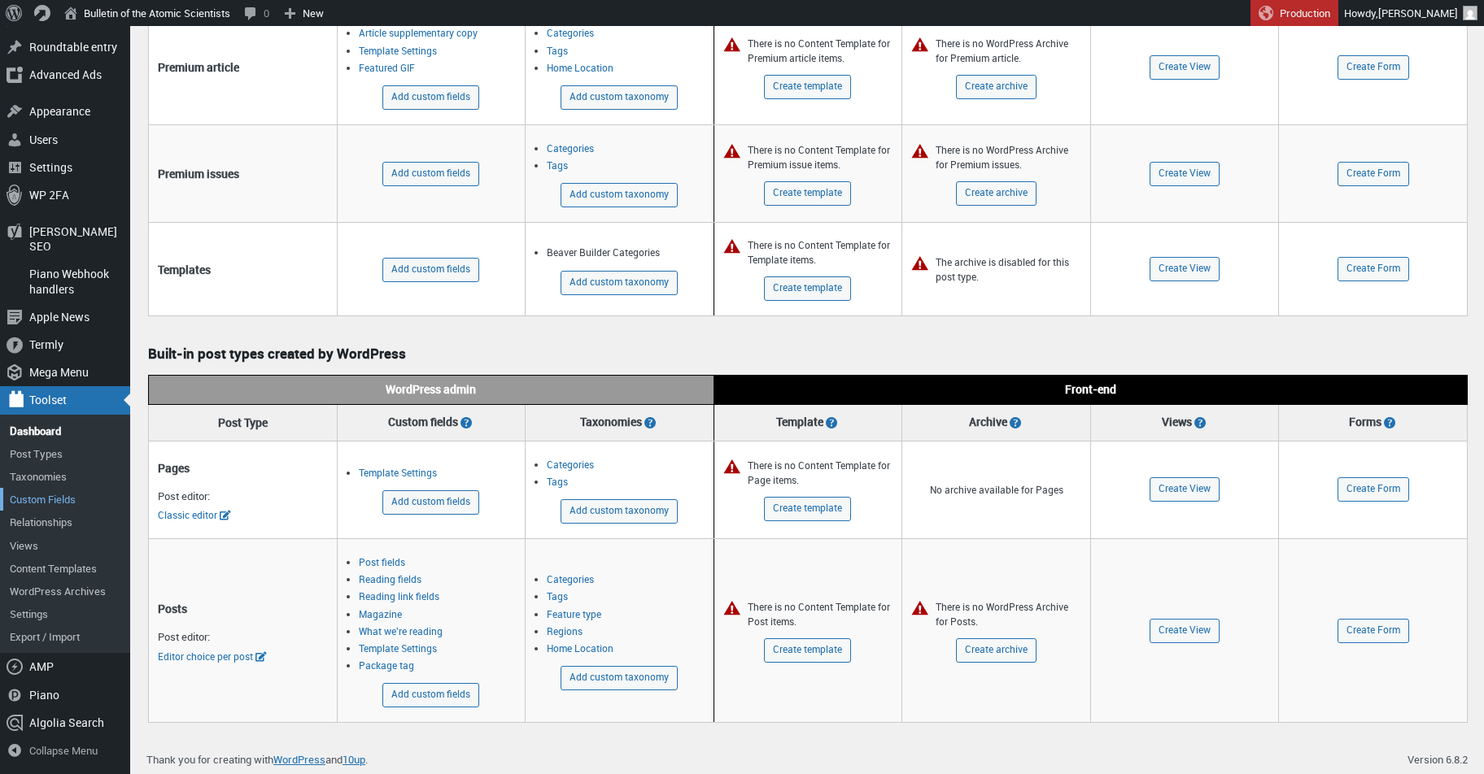
click at [50, 503] on link "Custom Fields" at bounding box center [65, 499] width 130 height 23
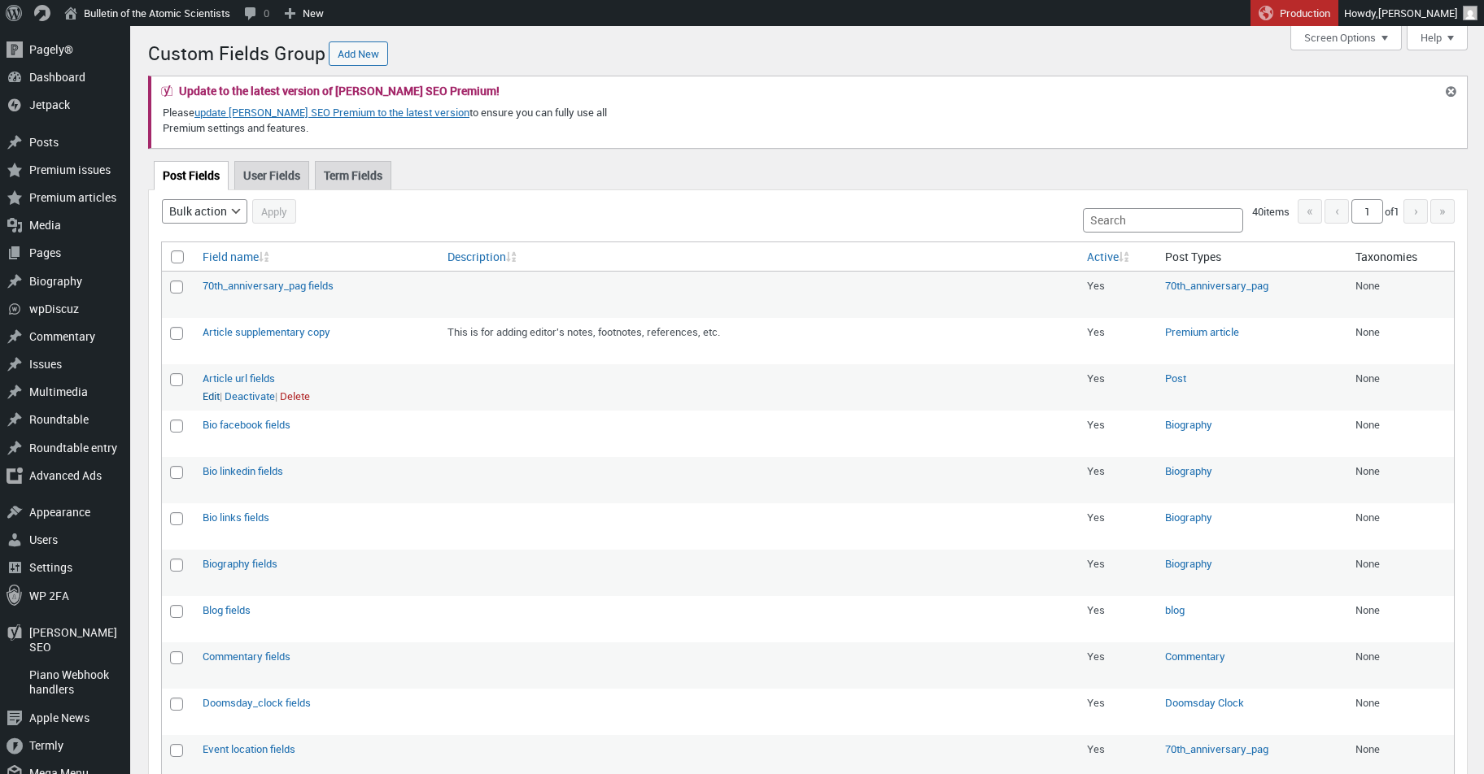
click at [216, 394] on link "Edit" at bounding box center [211, 397] width 17 height 16
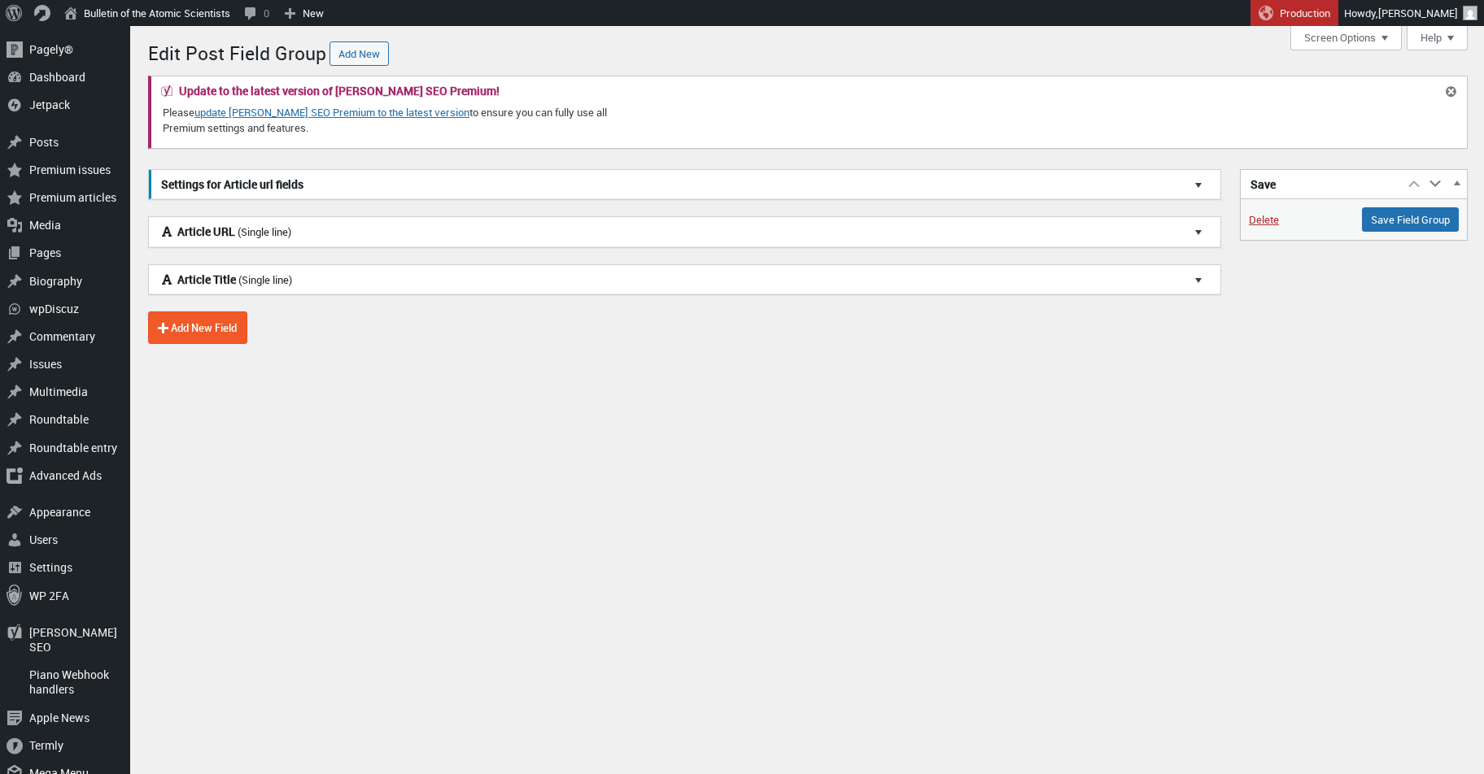
click at [360, 234] on h3 "Article URL (Single line)" at bounding box center [684, 232] width 1071 height 30
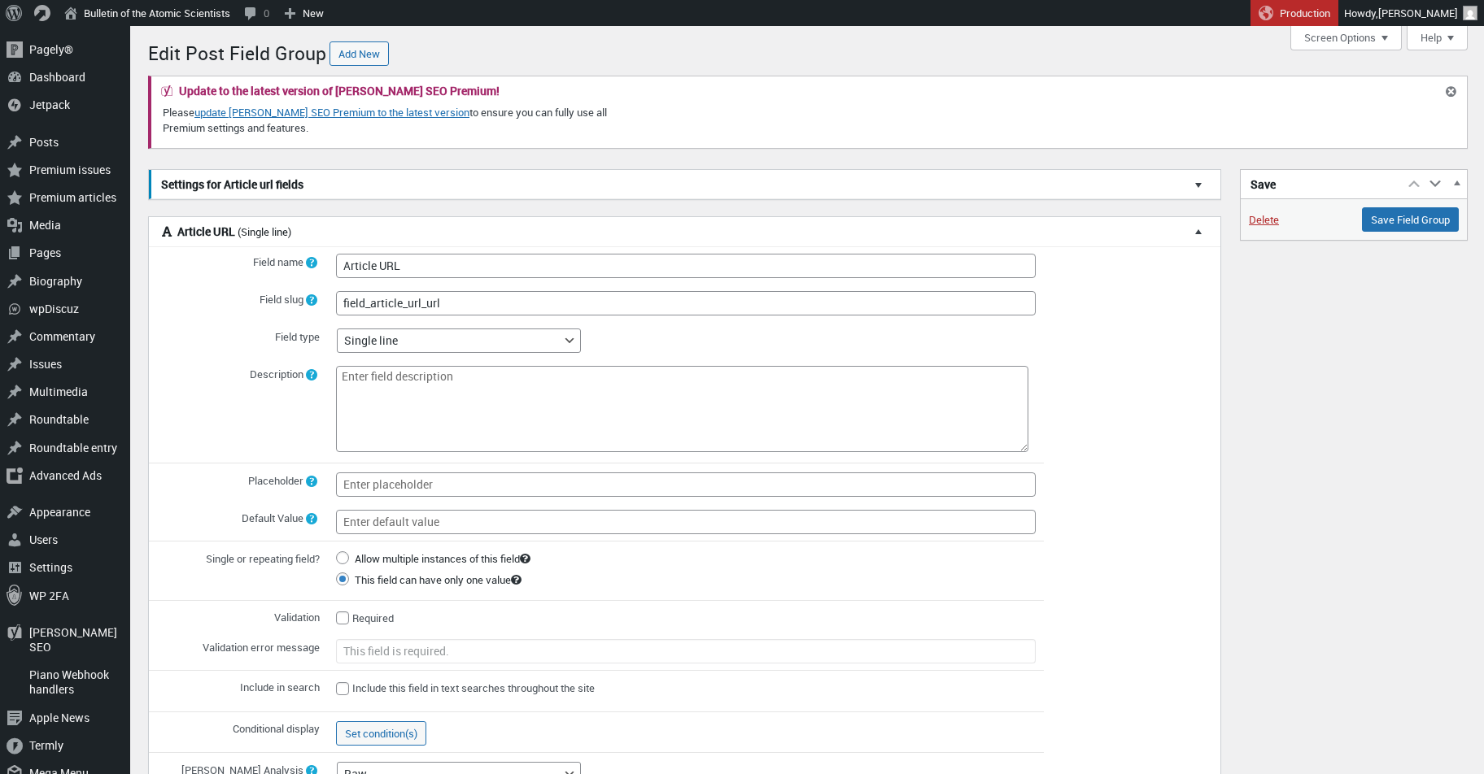
click at [368, 228] on h3 "Article URL (Single line)" at bounding box center [684, 232] width 1071 height 30
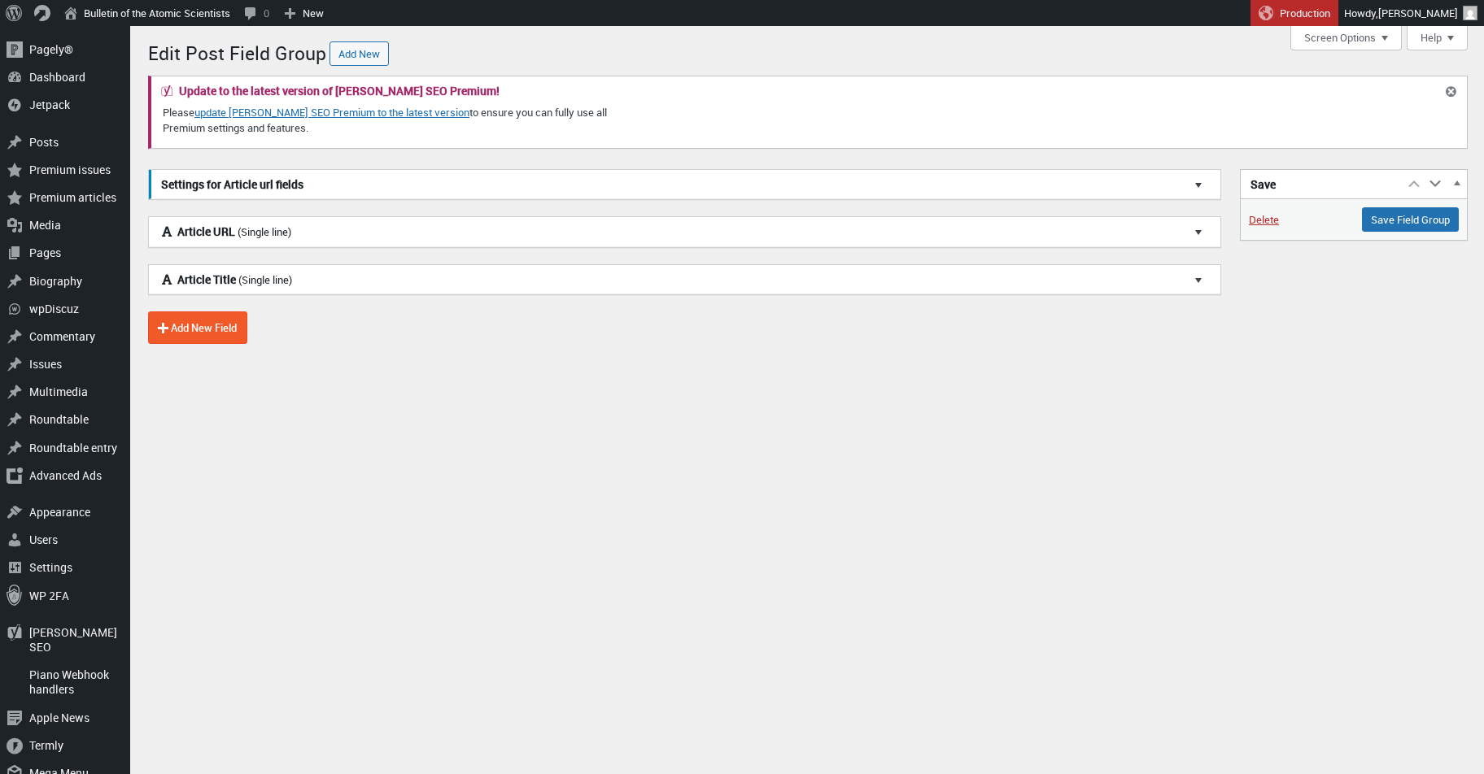
click at [341, 283] on h3 "Article Title (Single line)" at bounding box center [684, 280] width 1071 height 30
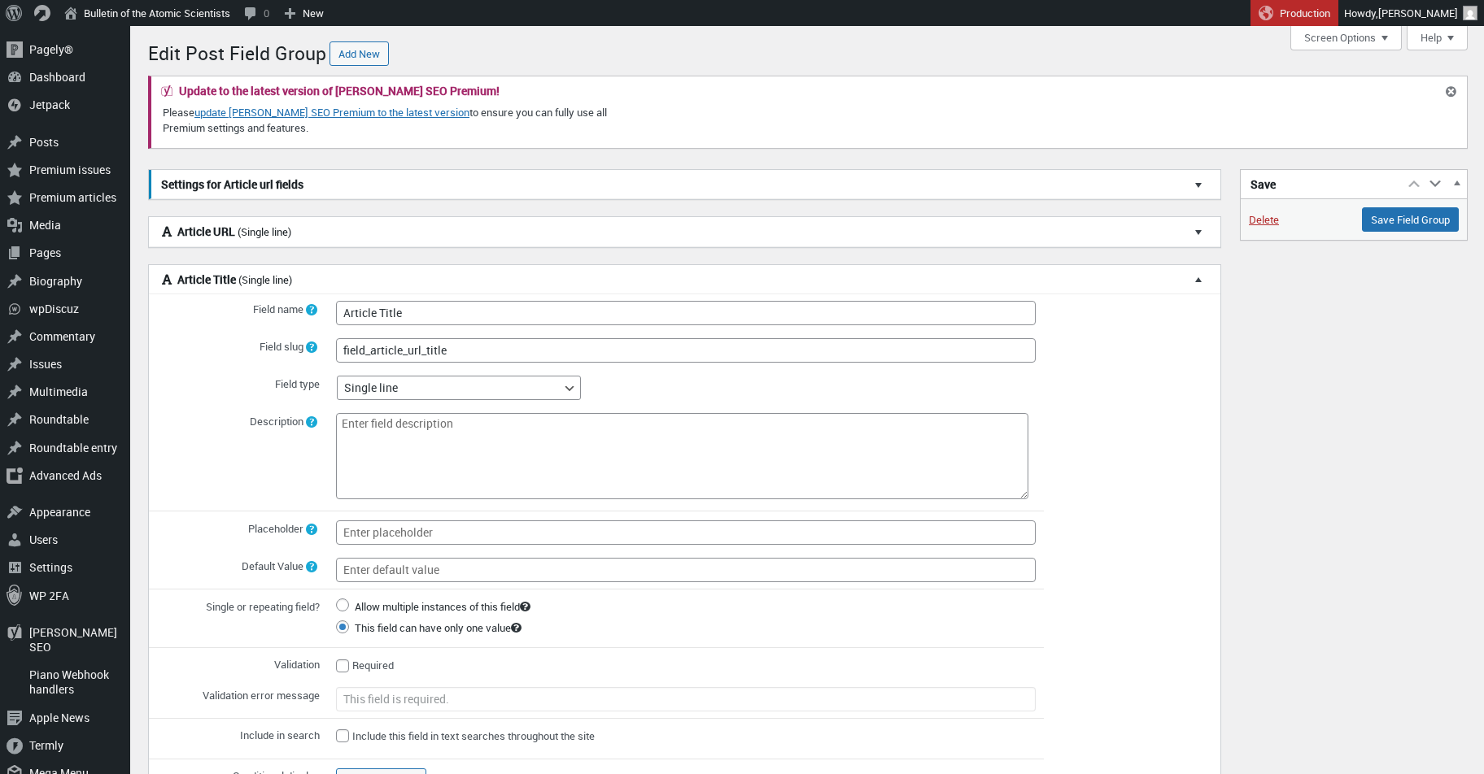
click at [292, 283] on span "(Single line)" at bounding box center [265, 279] width 54 height 15
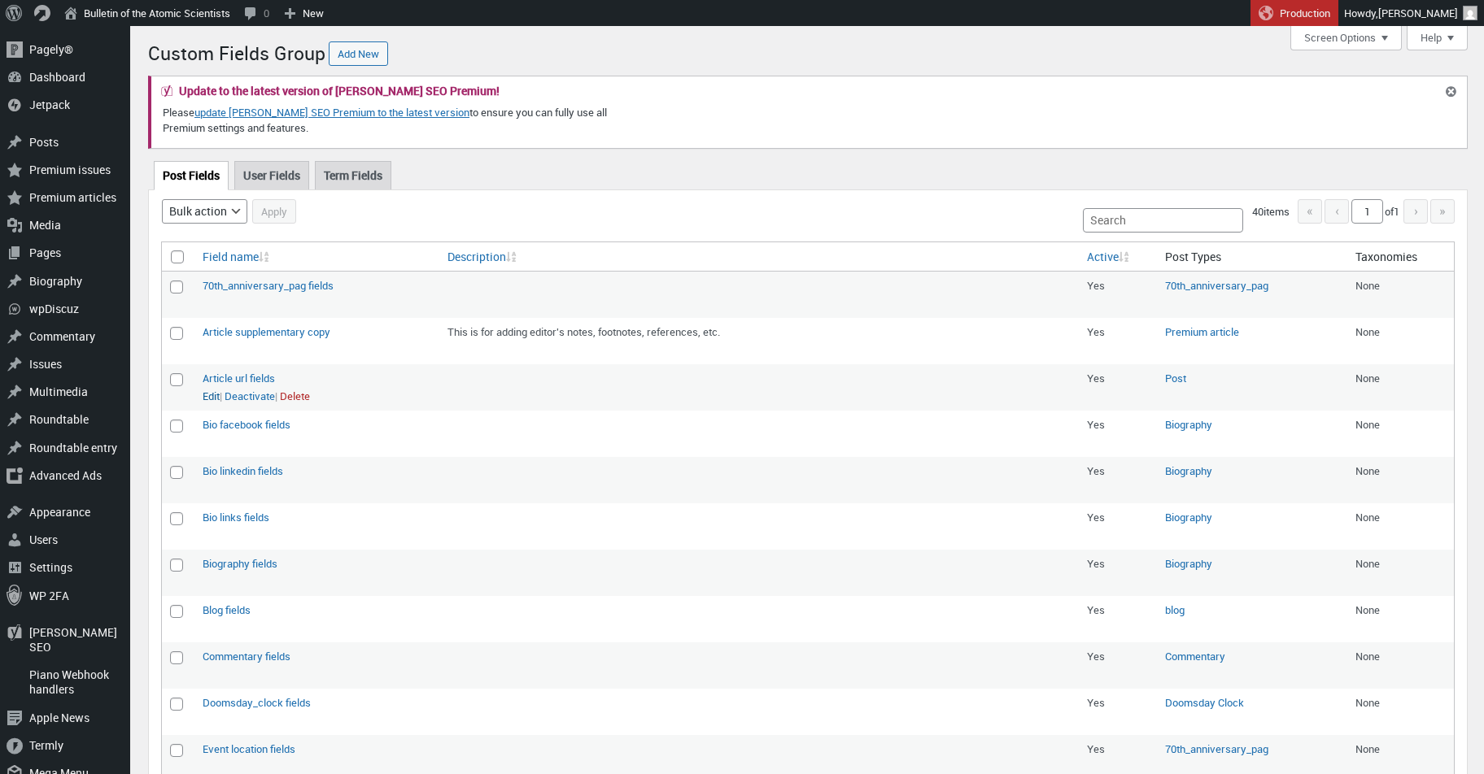
click at [211, 390] on link "Edit" at bounding box center [211, 397] width 17 height 16
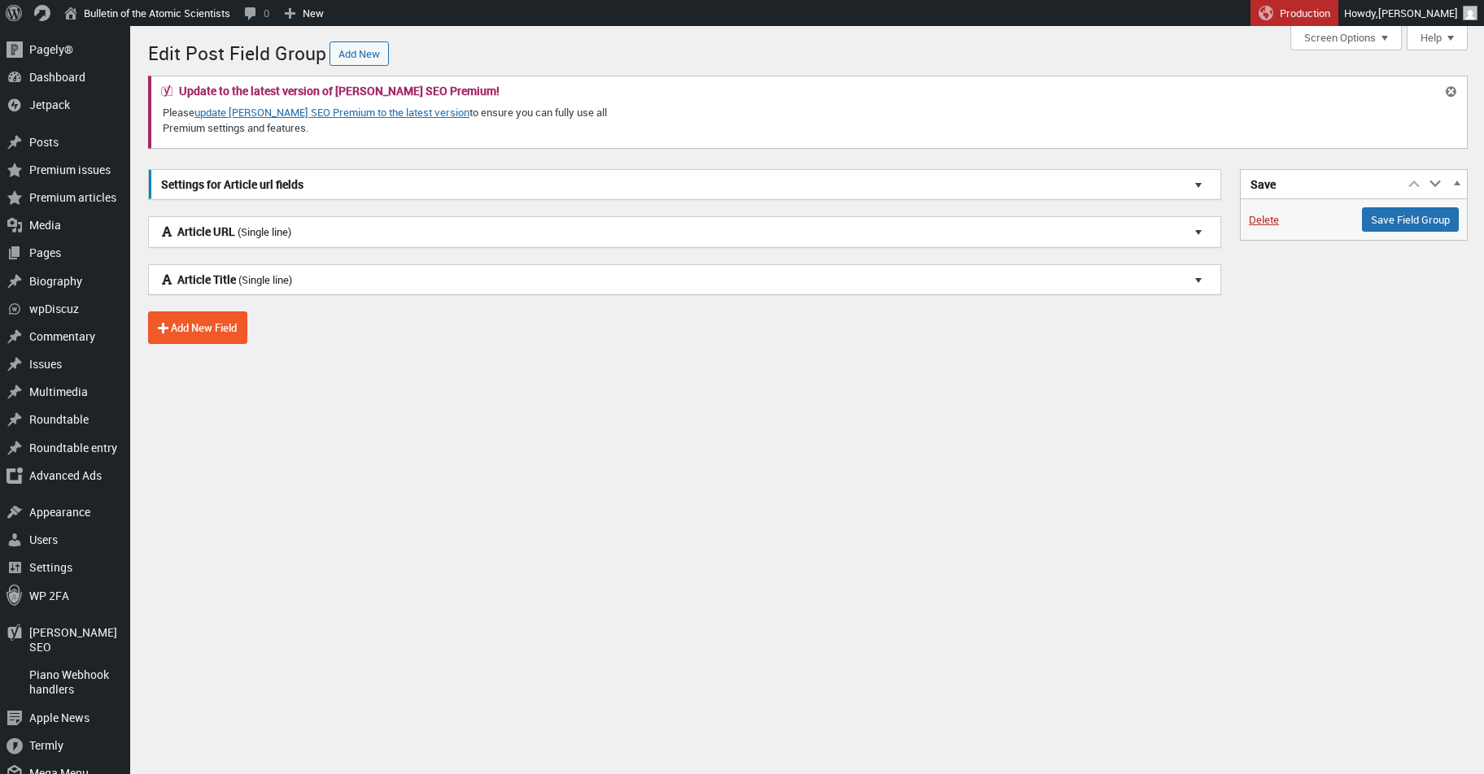
click at [364, 229] on h3 "Article URL (Single line)" at bounding box center [684, 232] width 1071 height 30
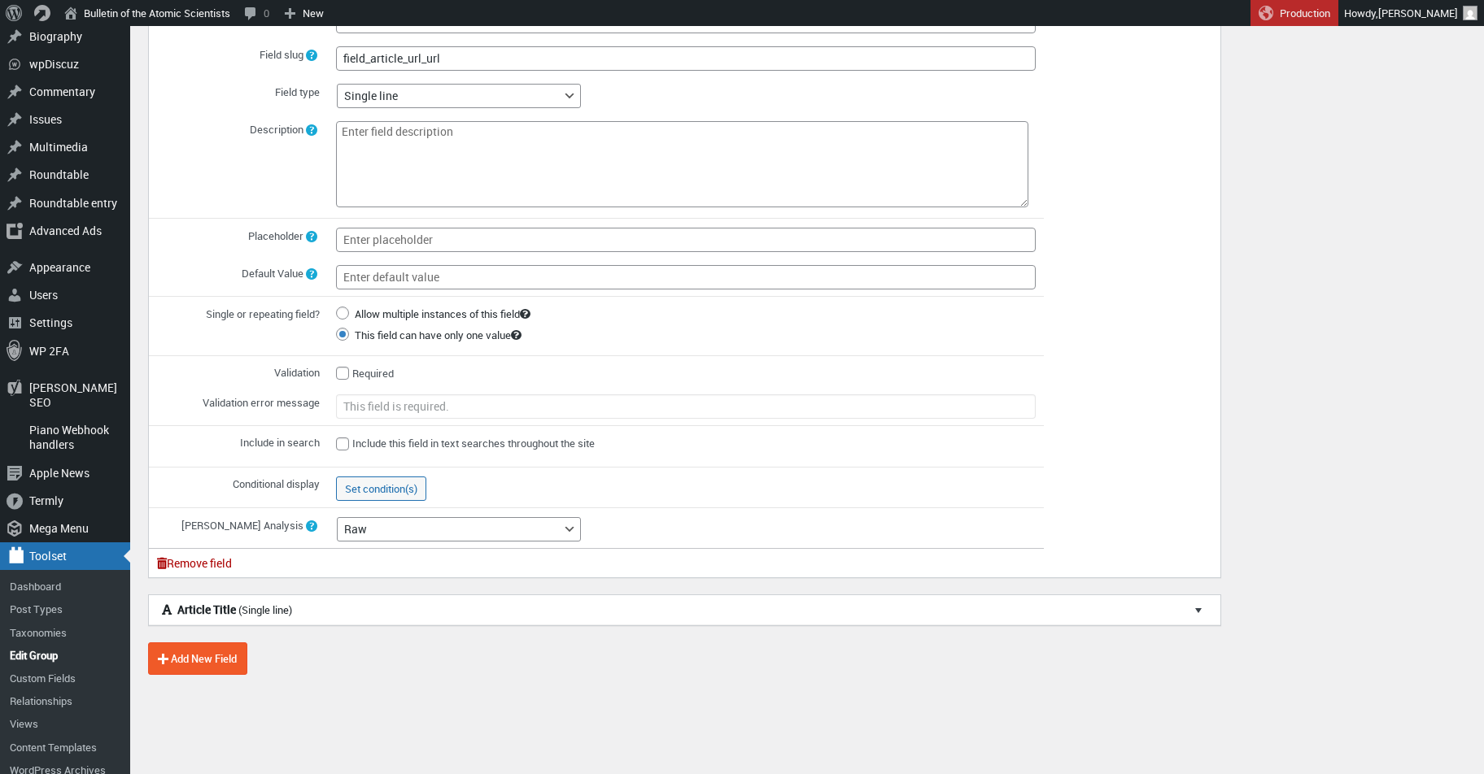
scroll to position [276, 0]
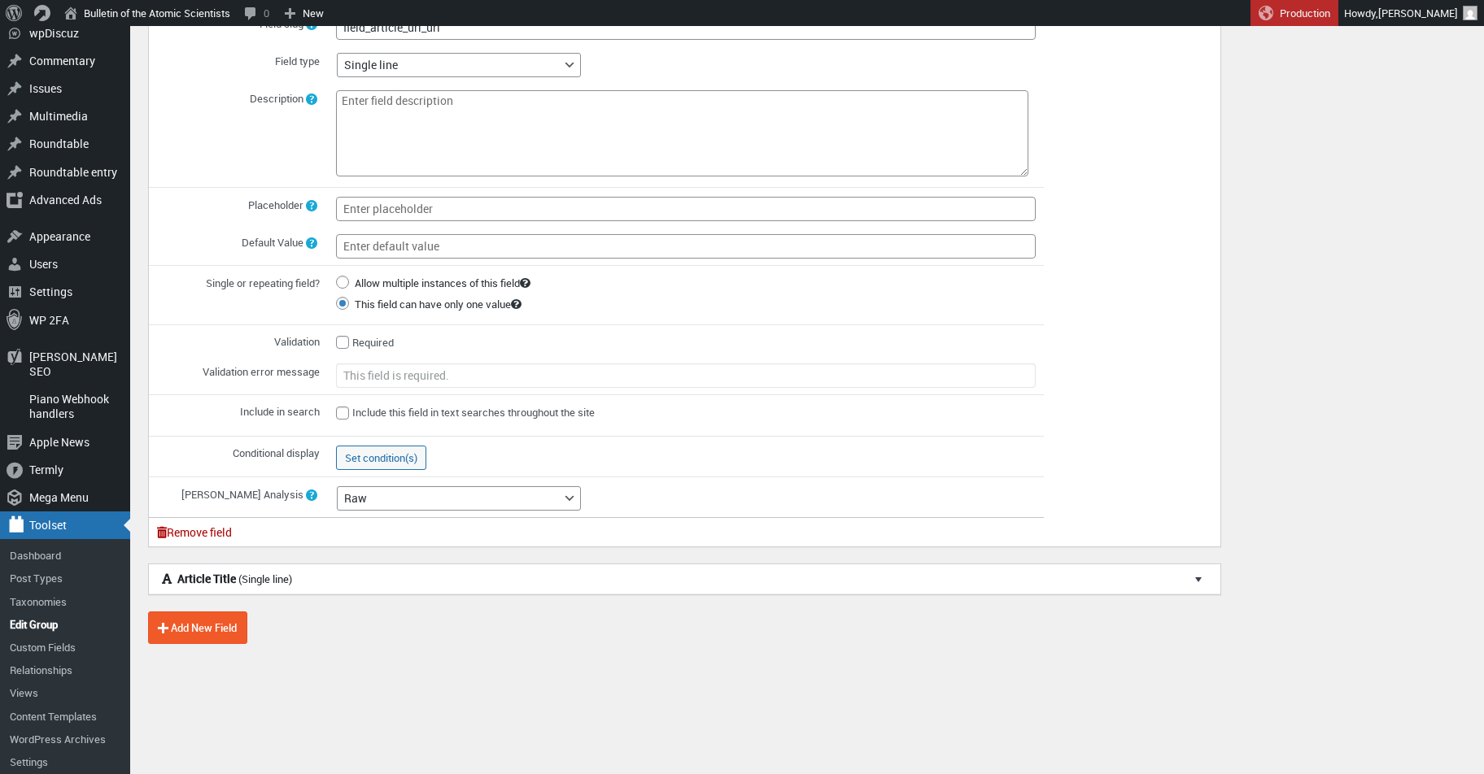
click at [490, 576] on h3 "Article Title (Single line)" at bounding box center [684, 579] width 1071 height 30
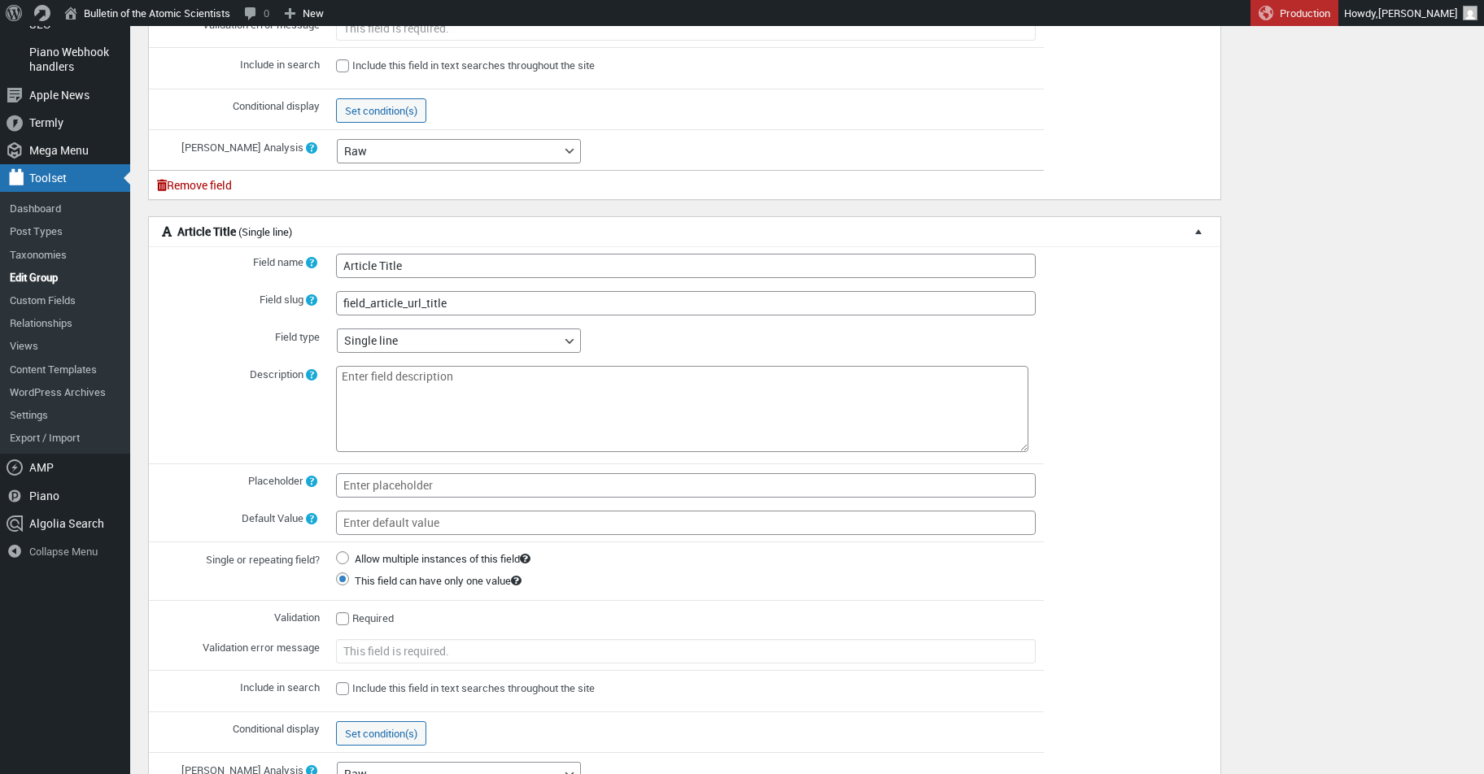
scroll to position [621, 0]
click at [54, 268] on link "Edit Group" at bounding box center [65, 279] width 130 height 23
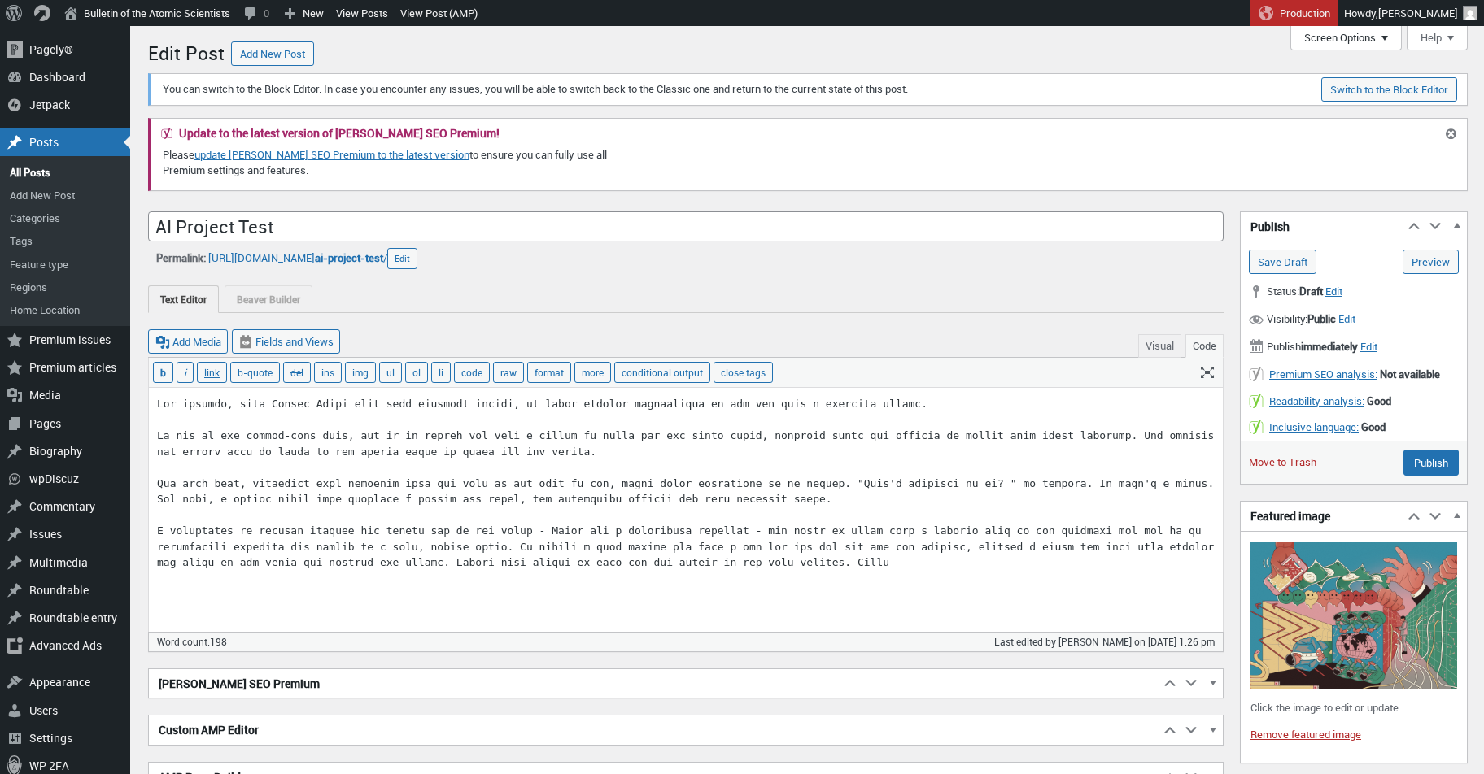
click at [1356, 33] on button "Screen Options" at bounding box center [1345, 38] width 111 height 24
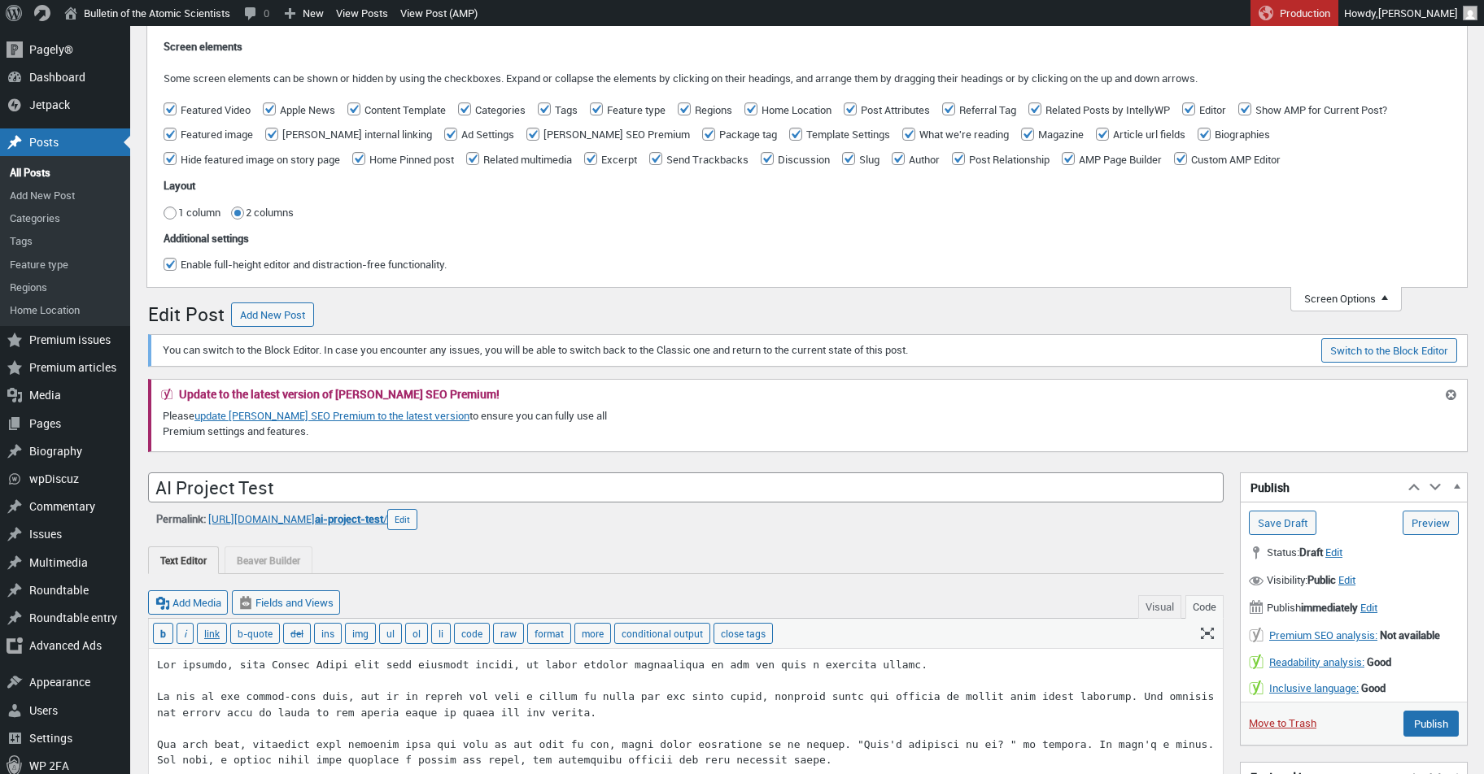
click at [1349, 296] on button "Screen Options" at bounding box center [1345, 299] width 111 height 24
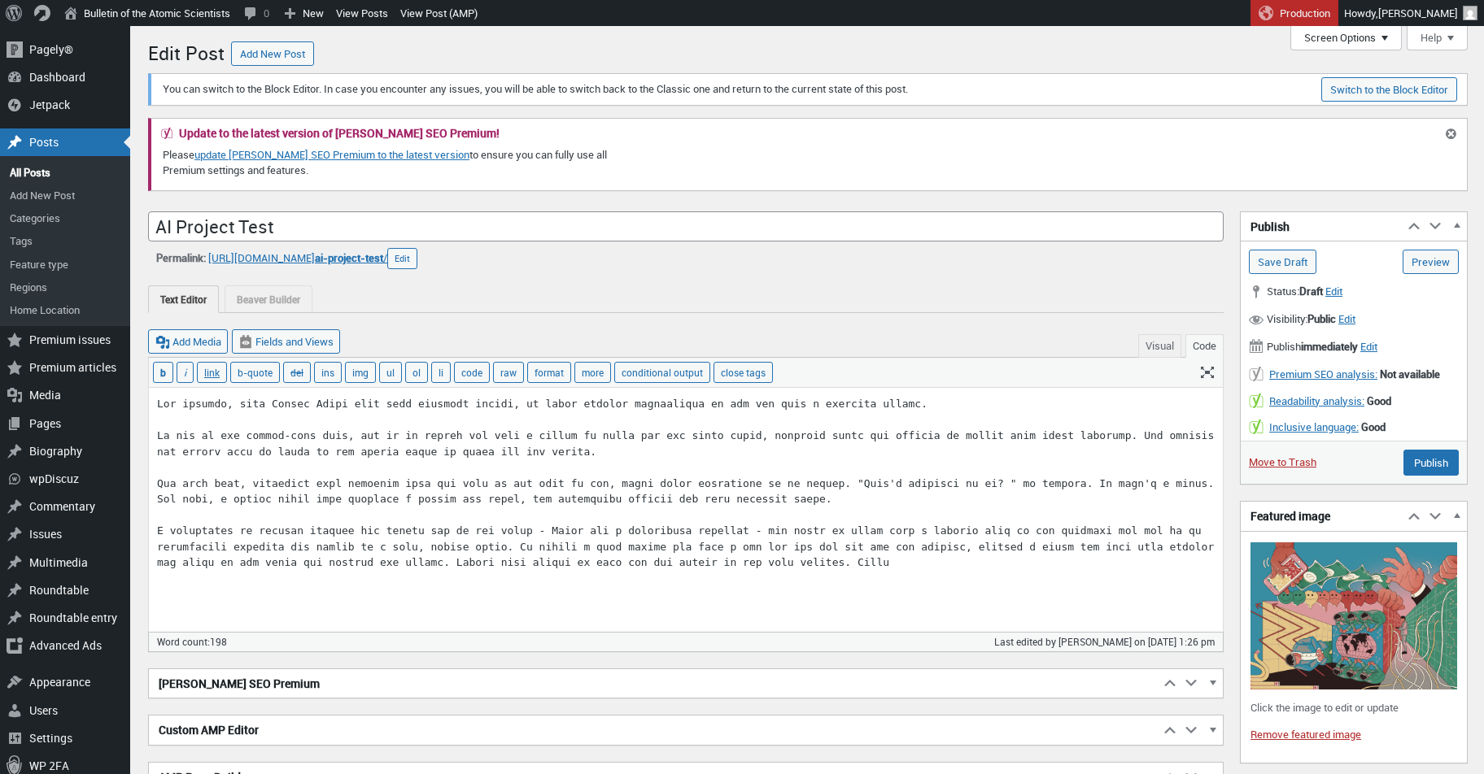
click at [1333, 35] on button "Screen Options" at bounding box center [1345, 38] width 111 height 24
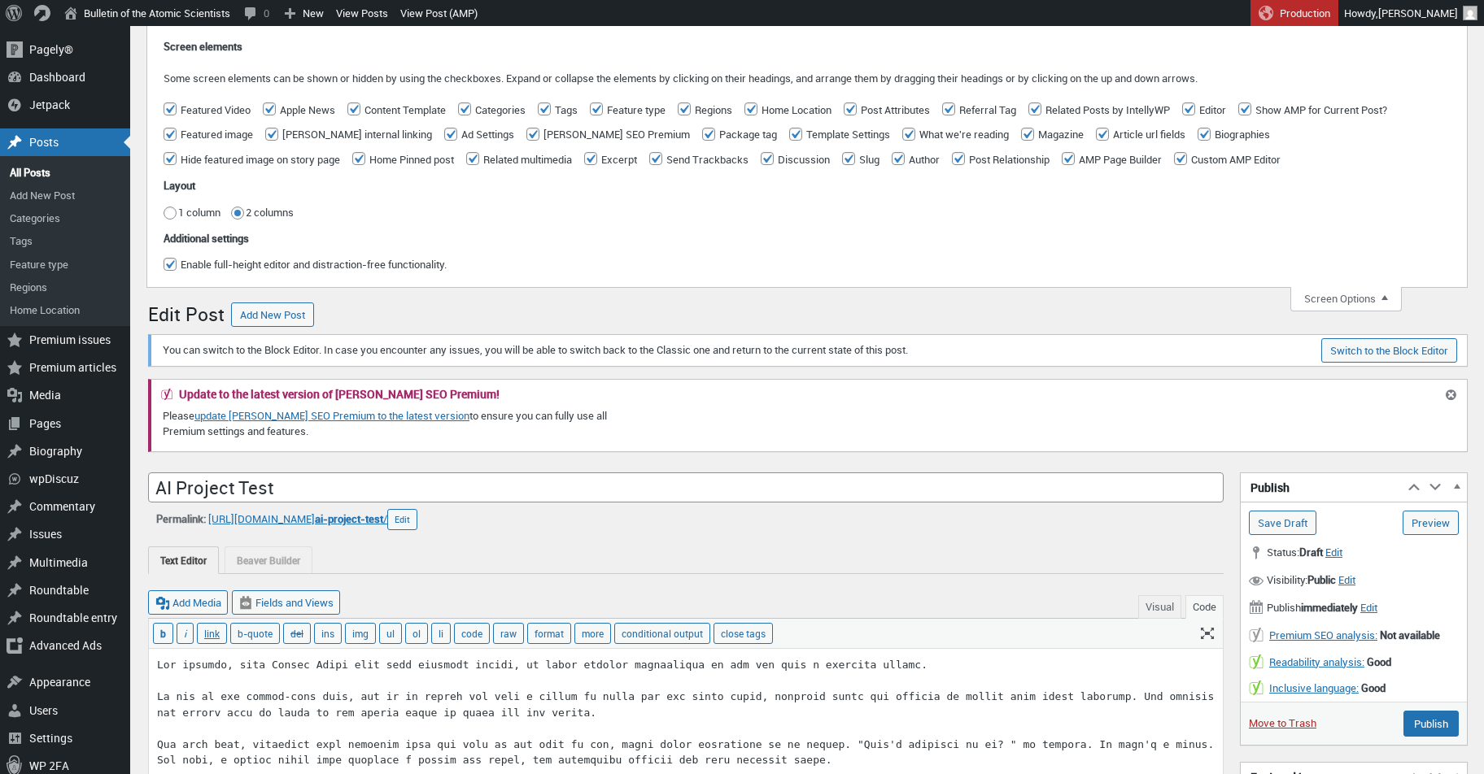
click at [1096, 133] on input "Article url fields" at bounding box center [1102, 134] width 13 height 13
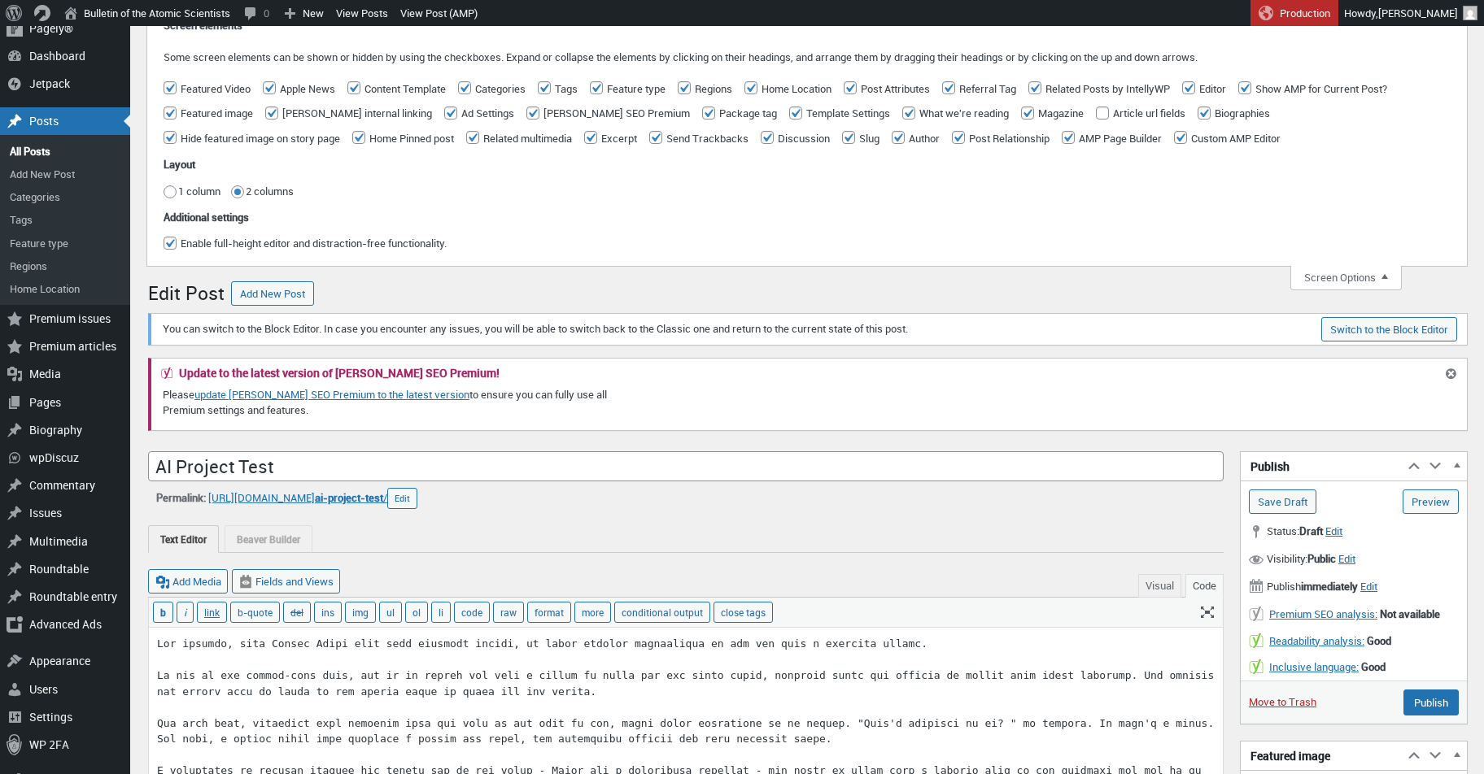
scroll to position [24, 0]
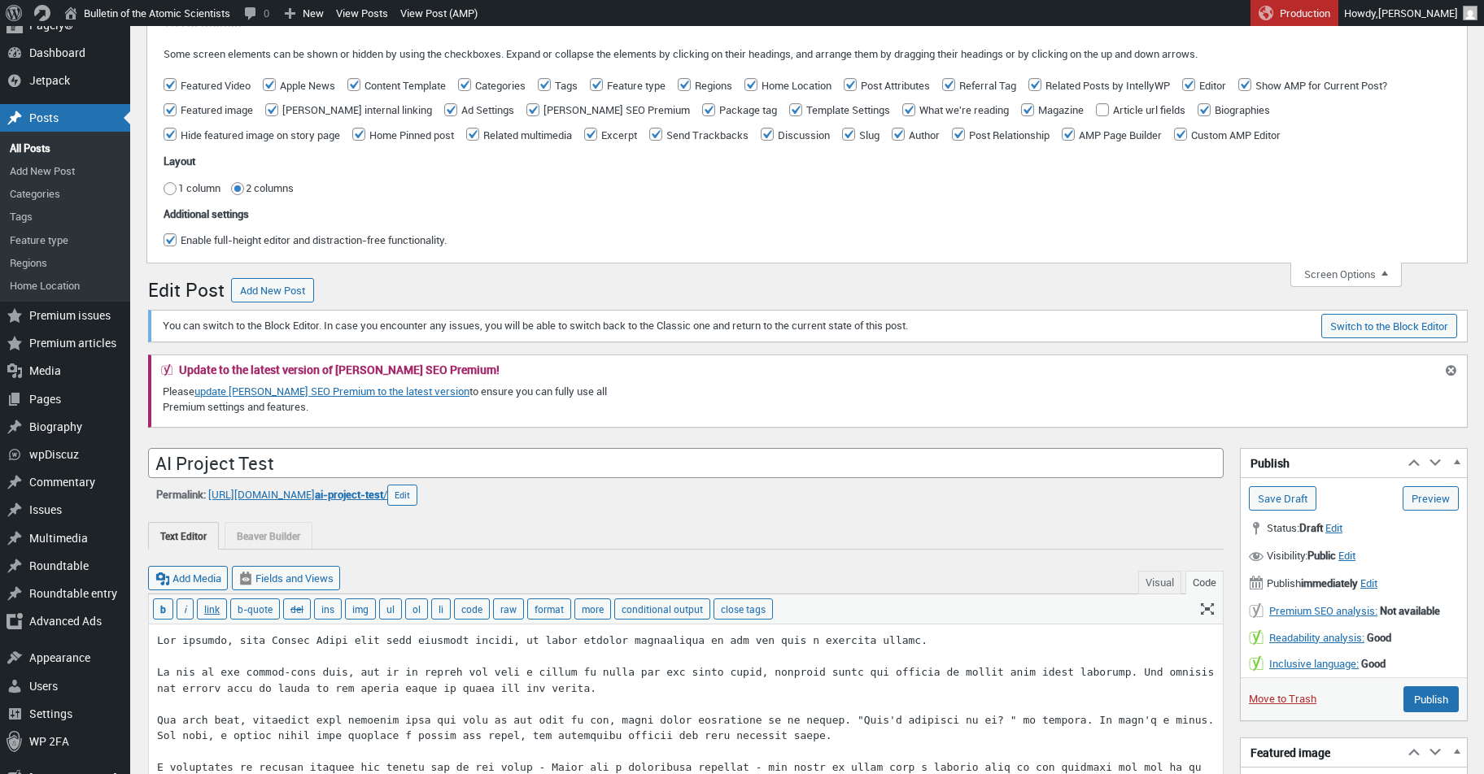
click at [1096, 103] on input "Article url fields" at bounding box center [1102, 109] width 13 height 13
checkbox input "true"
click at [1353, 272] on button "Screen Options" at bounding box center [1345, 275] width 111 height 24
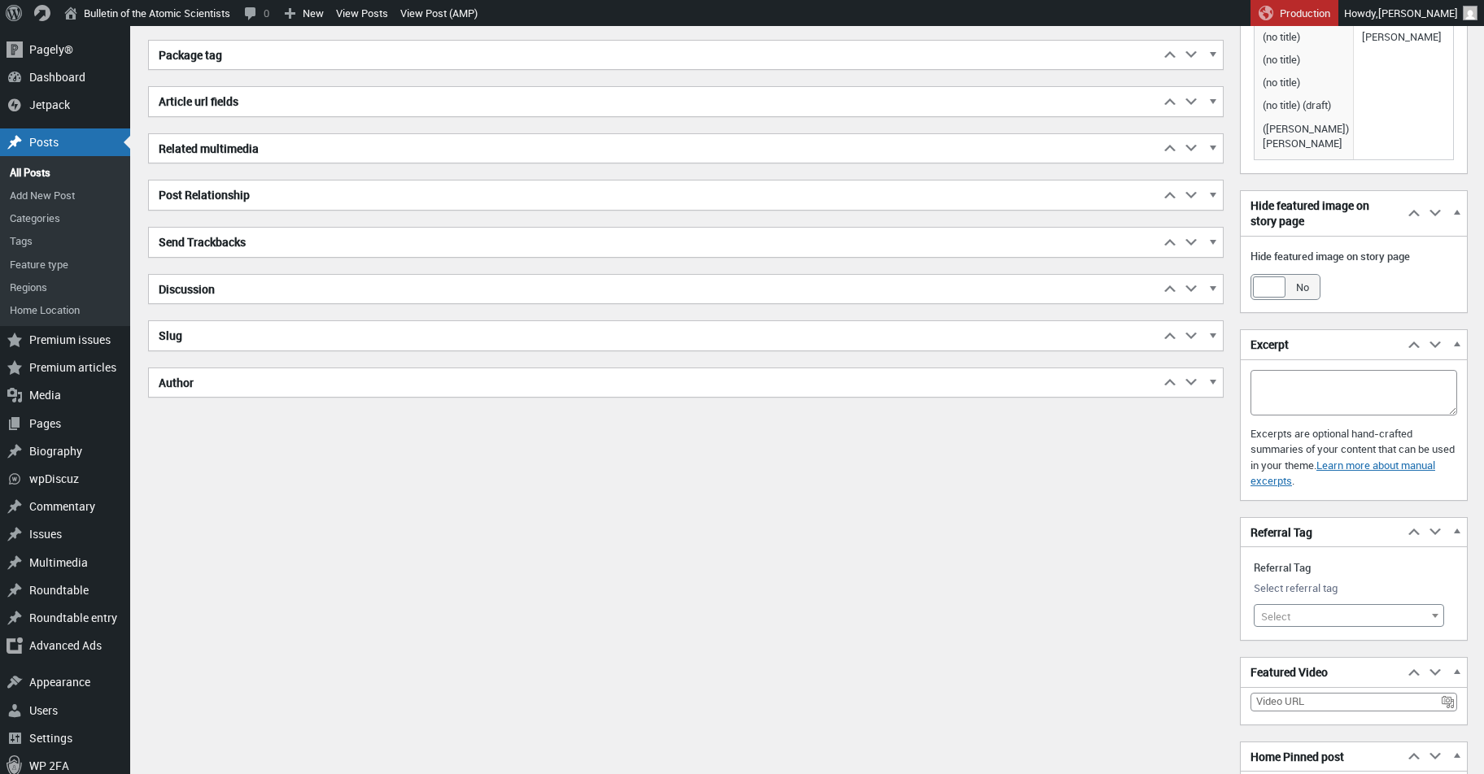
scroll to position [752, 0]
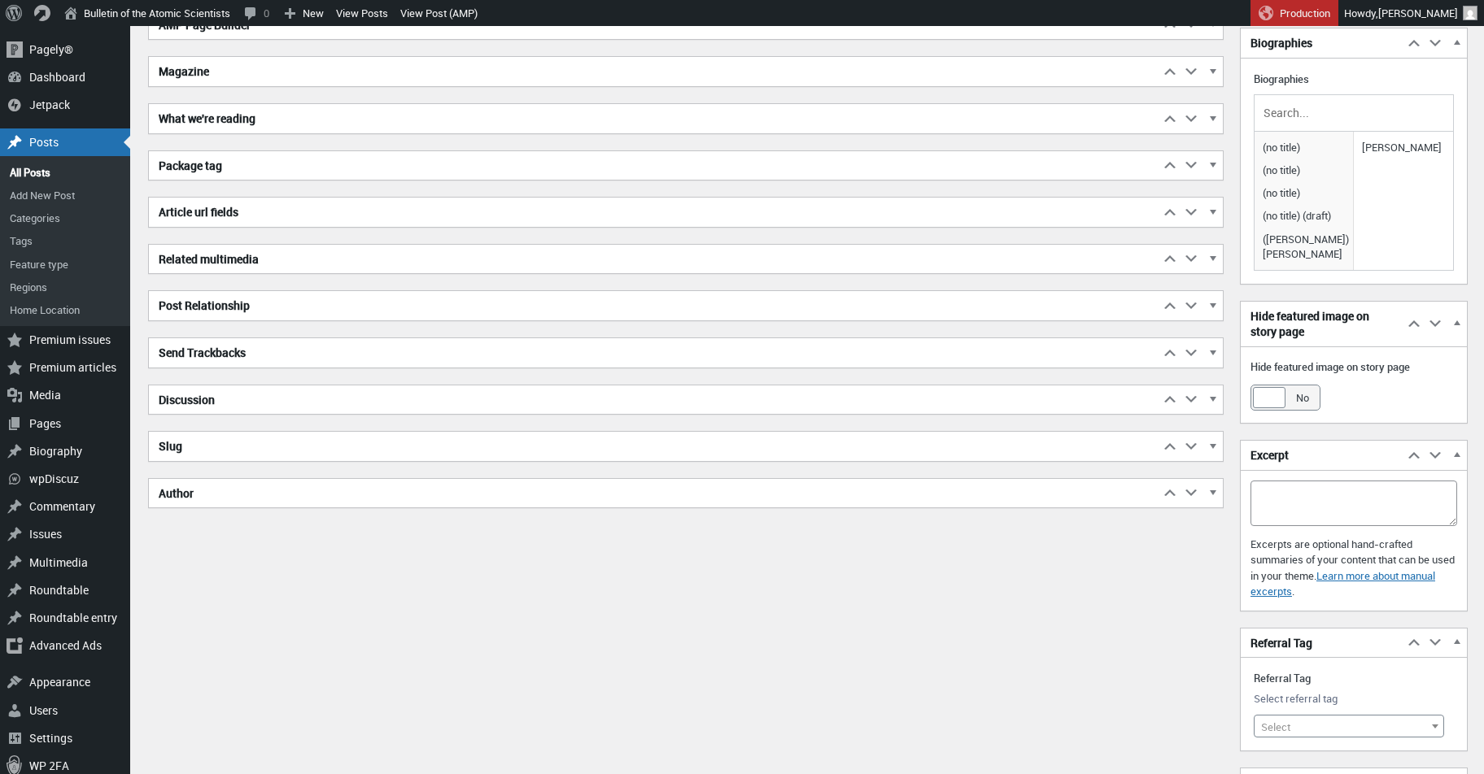
click at [1214, 202] on button "Toggle panel: Article url fields" at bounding box center [1211, 212] width 21 height 21
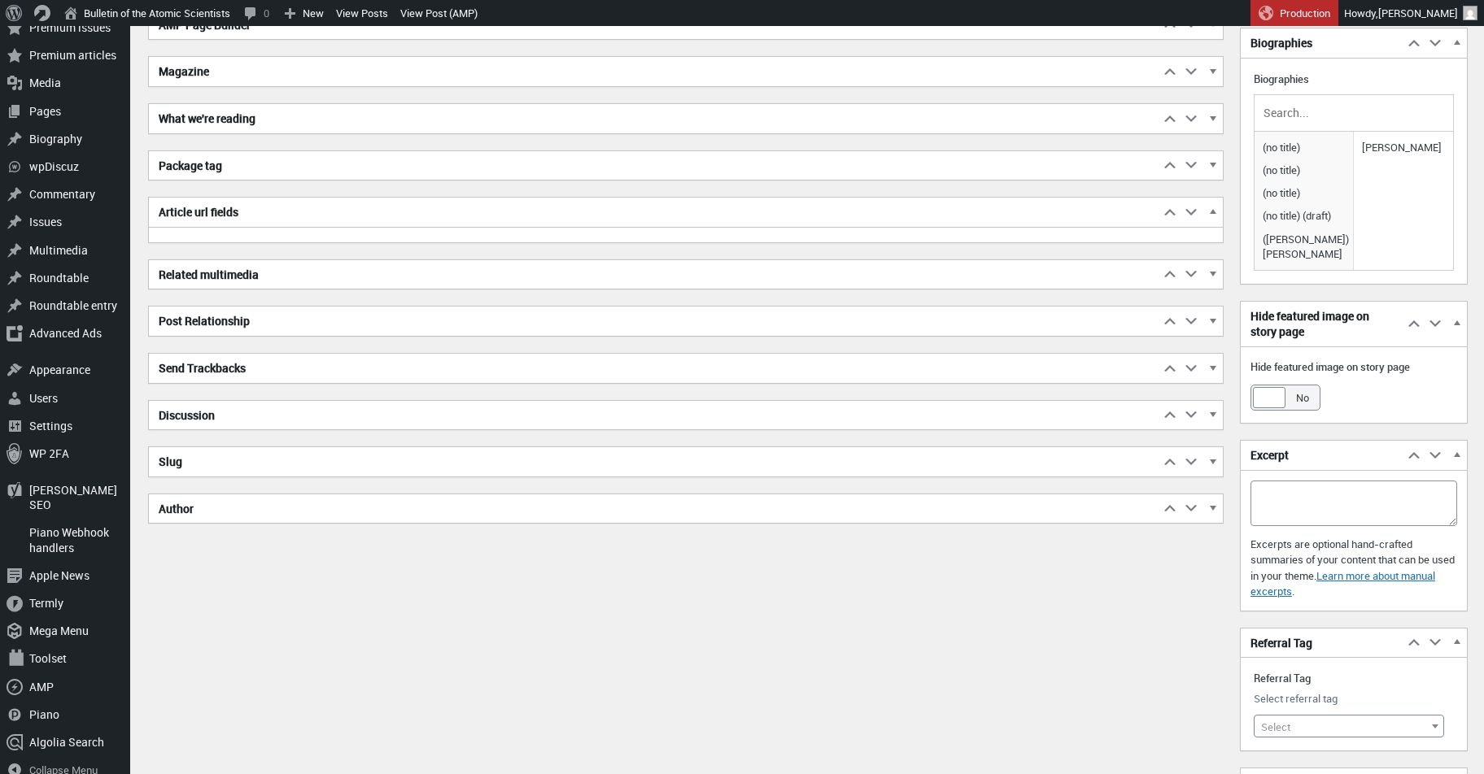
click at [1214, 202] on button "Toggle panel: Article url fields" at bounding box center [1211, 212] width 21 height 21
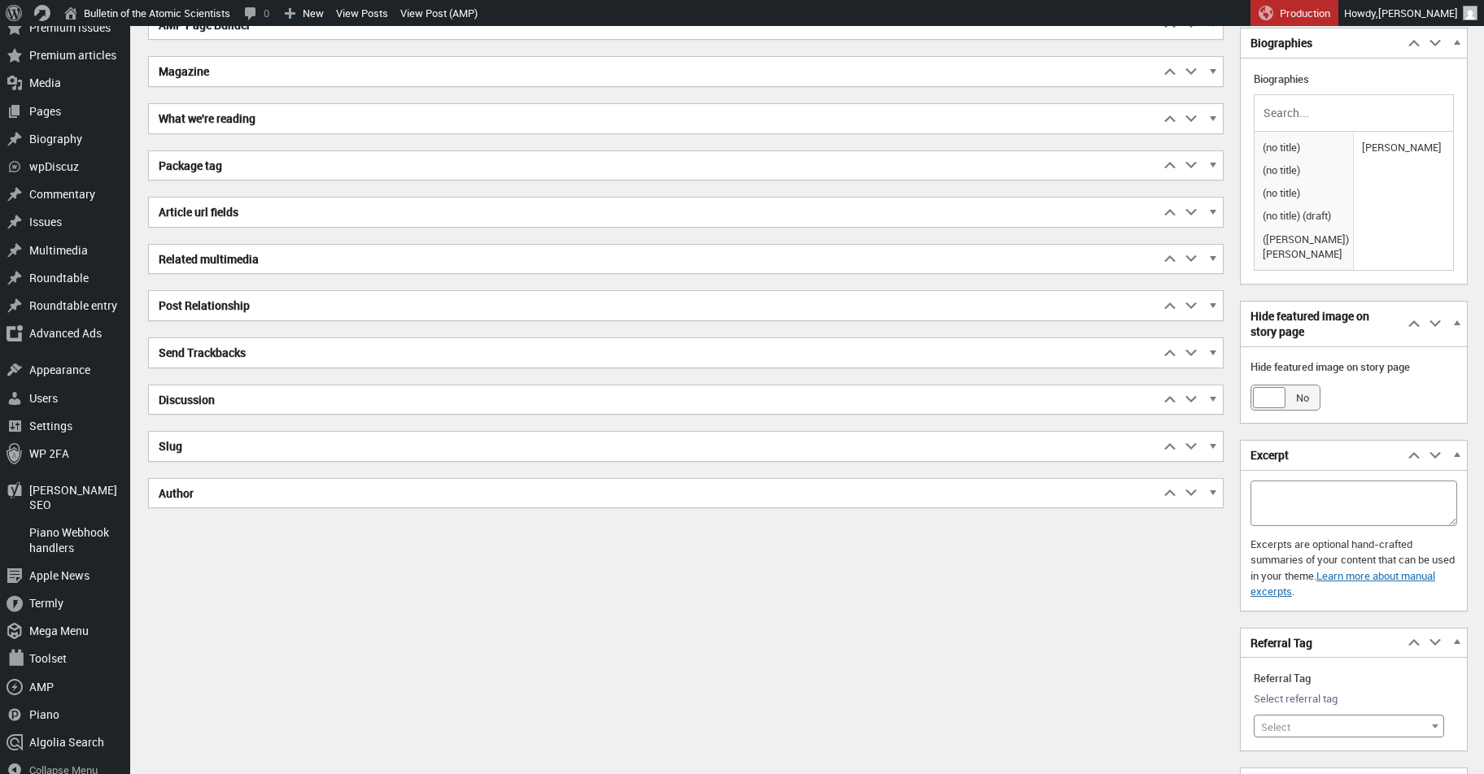
click at [1211, 165] on span "button" at bounding box center [1212, 167] width 16 height 15
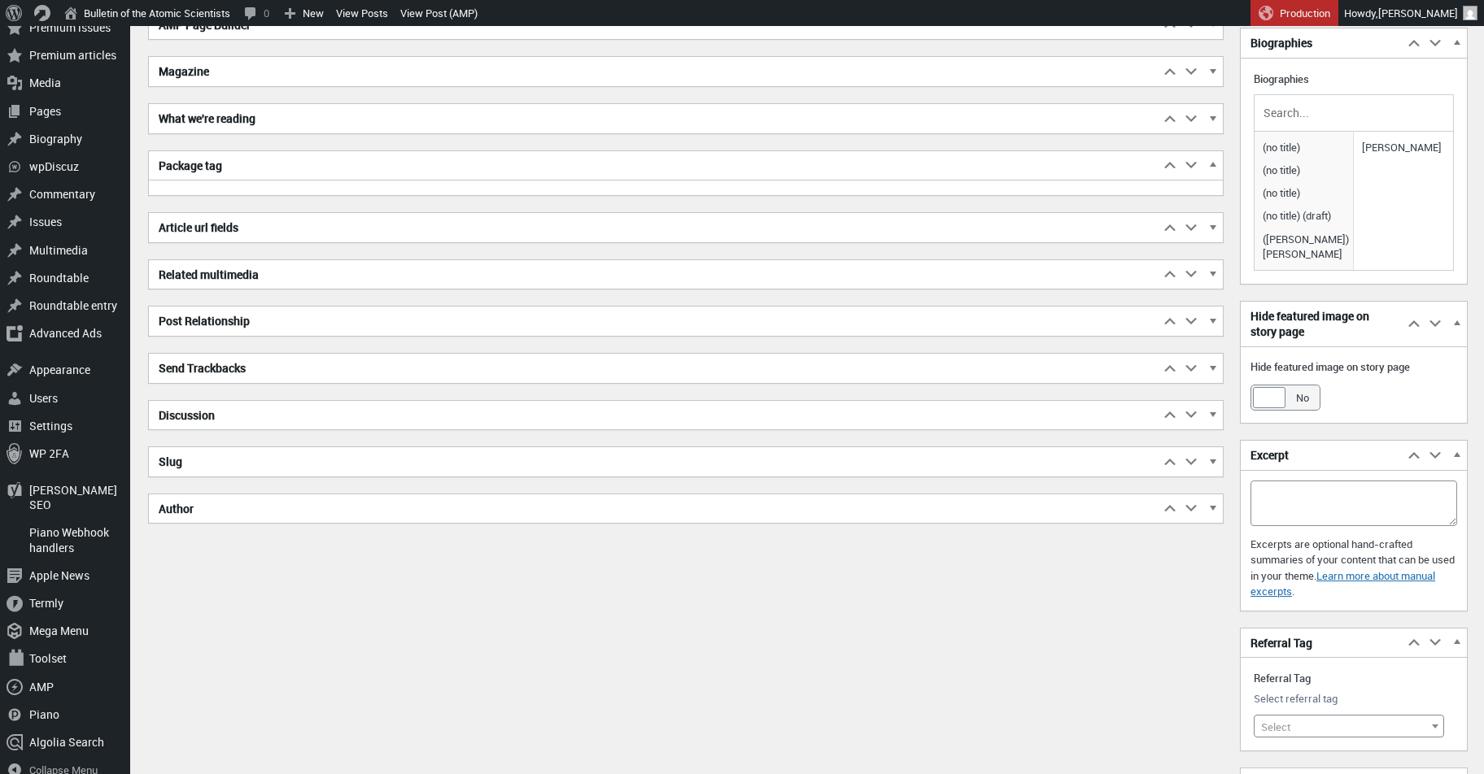
click at [1211, 165] on span "button" at bounding box center [1212, 167] width 16 height 15
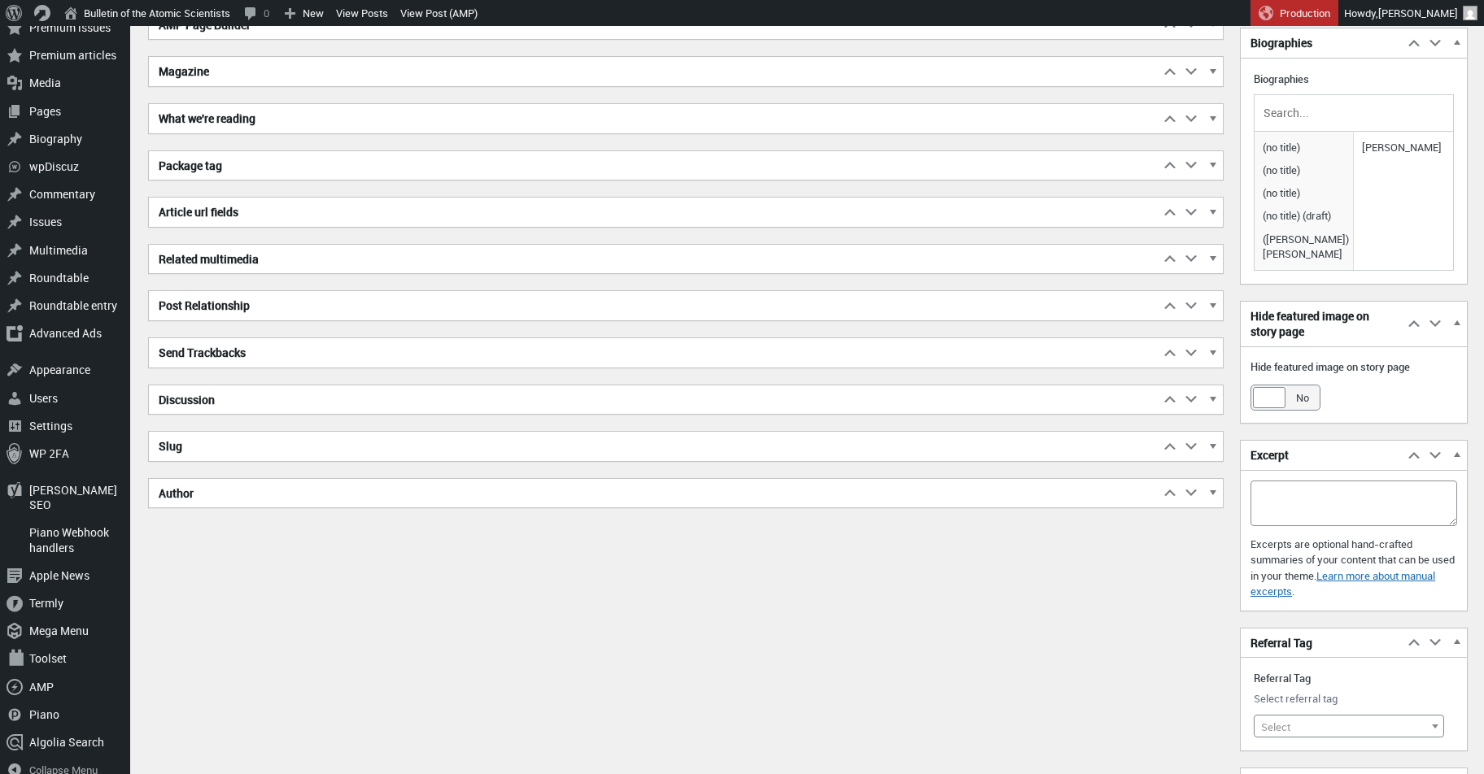
click at [1205, 394] on span "button" at bounding box center [1212, 401] width 16 height 15
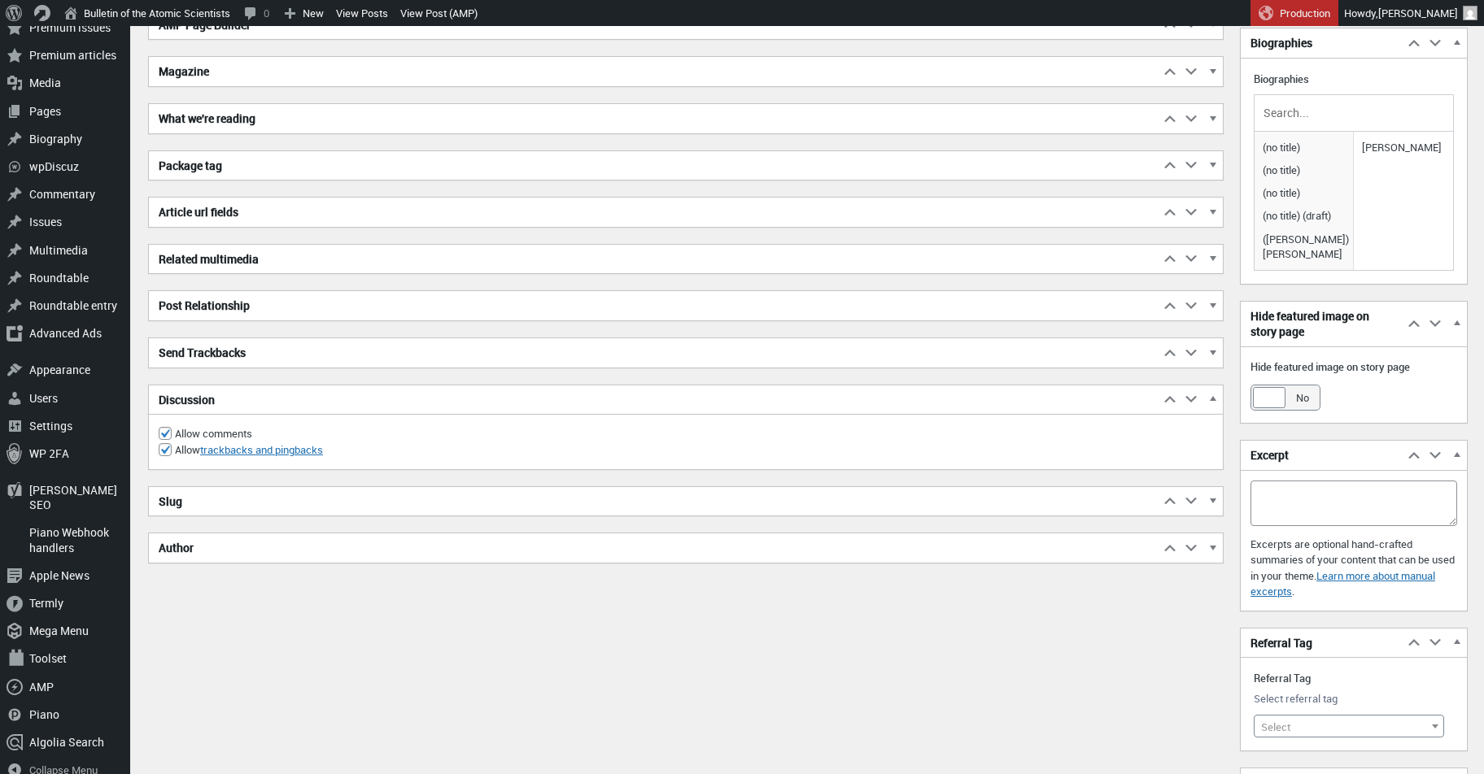
click at [1205, 394] on span "button" at bounding box center [1212, 401] width 16 height 15
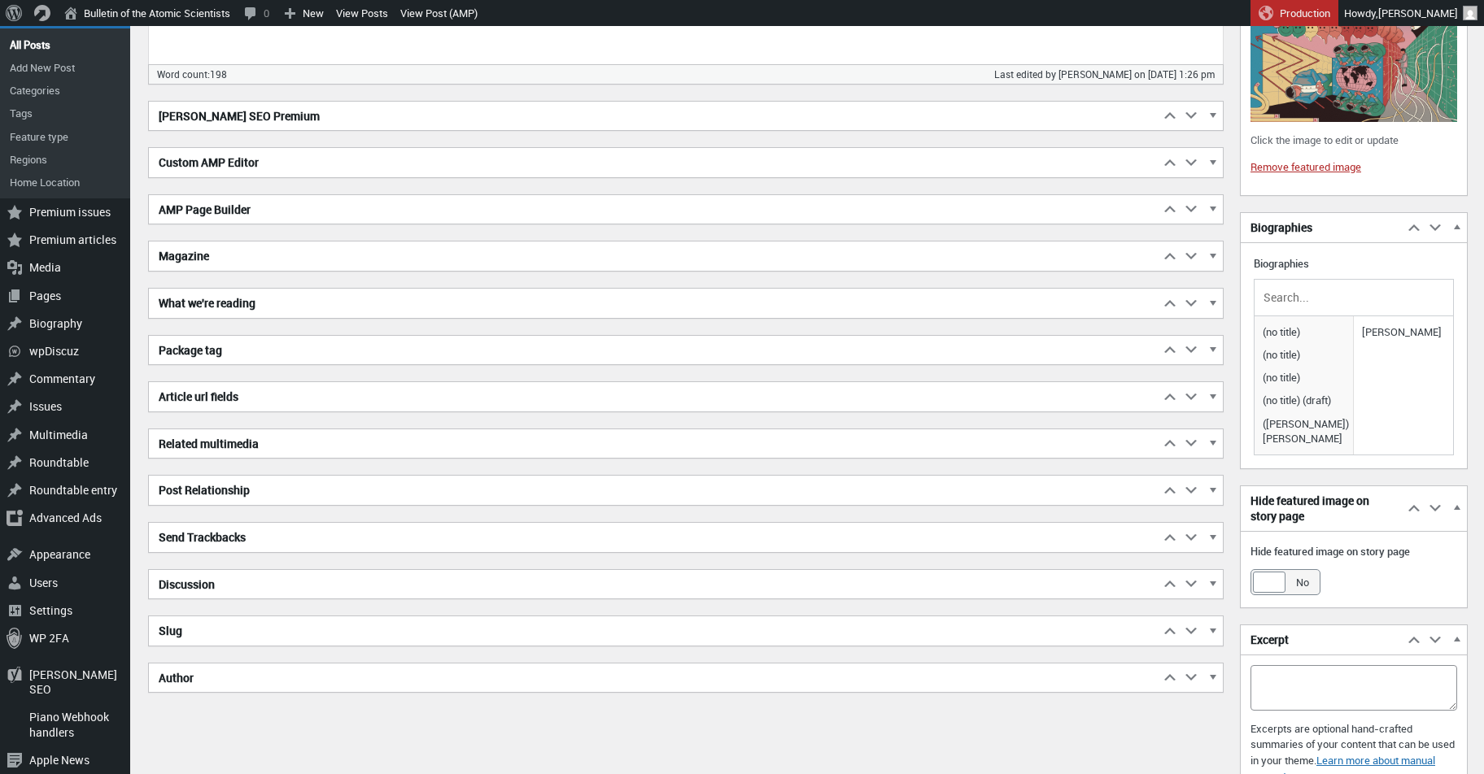
scroll to position [434, 0]
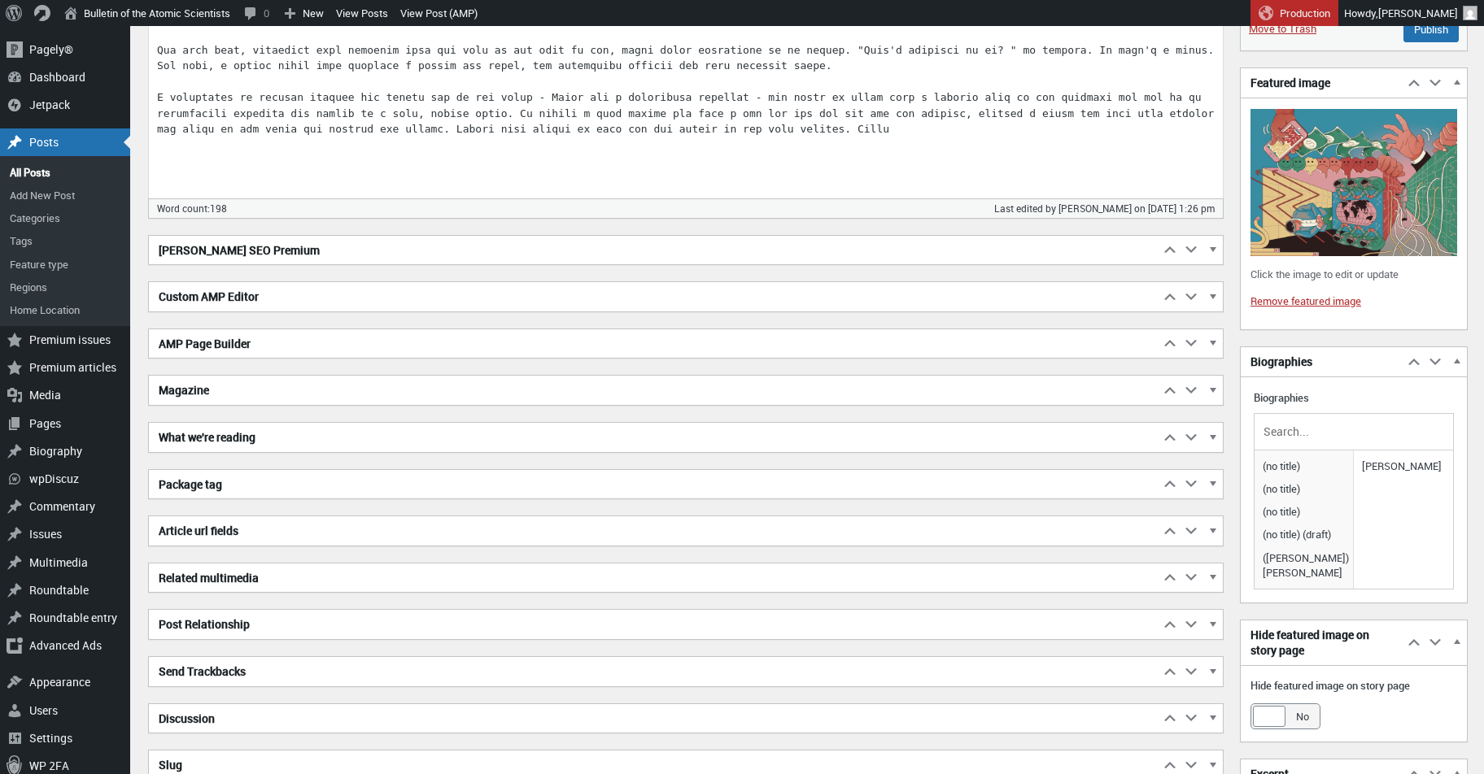
click at [1209, 297] on span "button" at bounding box center [1212, 299] width 16 height 15
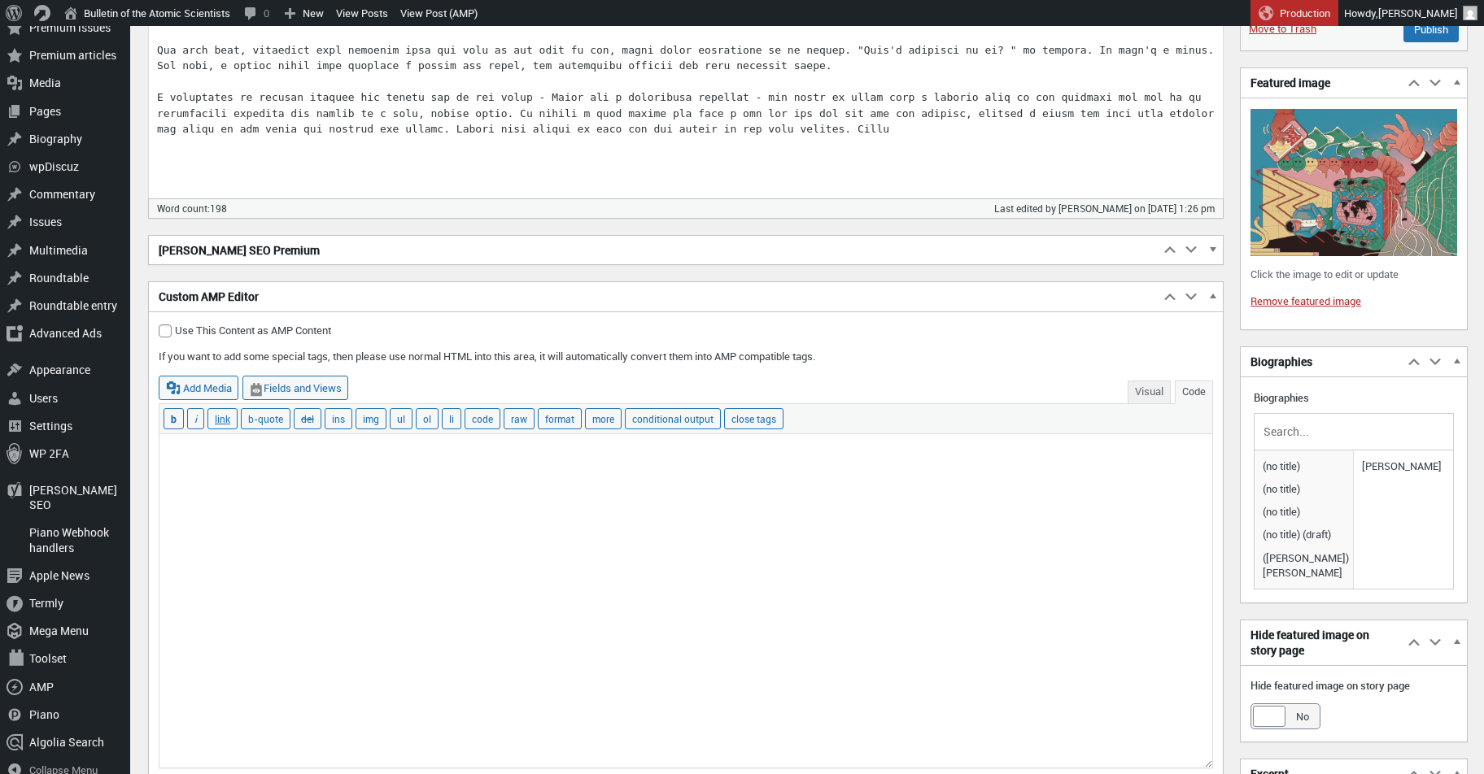
click at [1209, 297] on span "button" at bounding box center [1212, 299] width 16 height 15
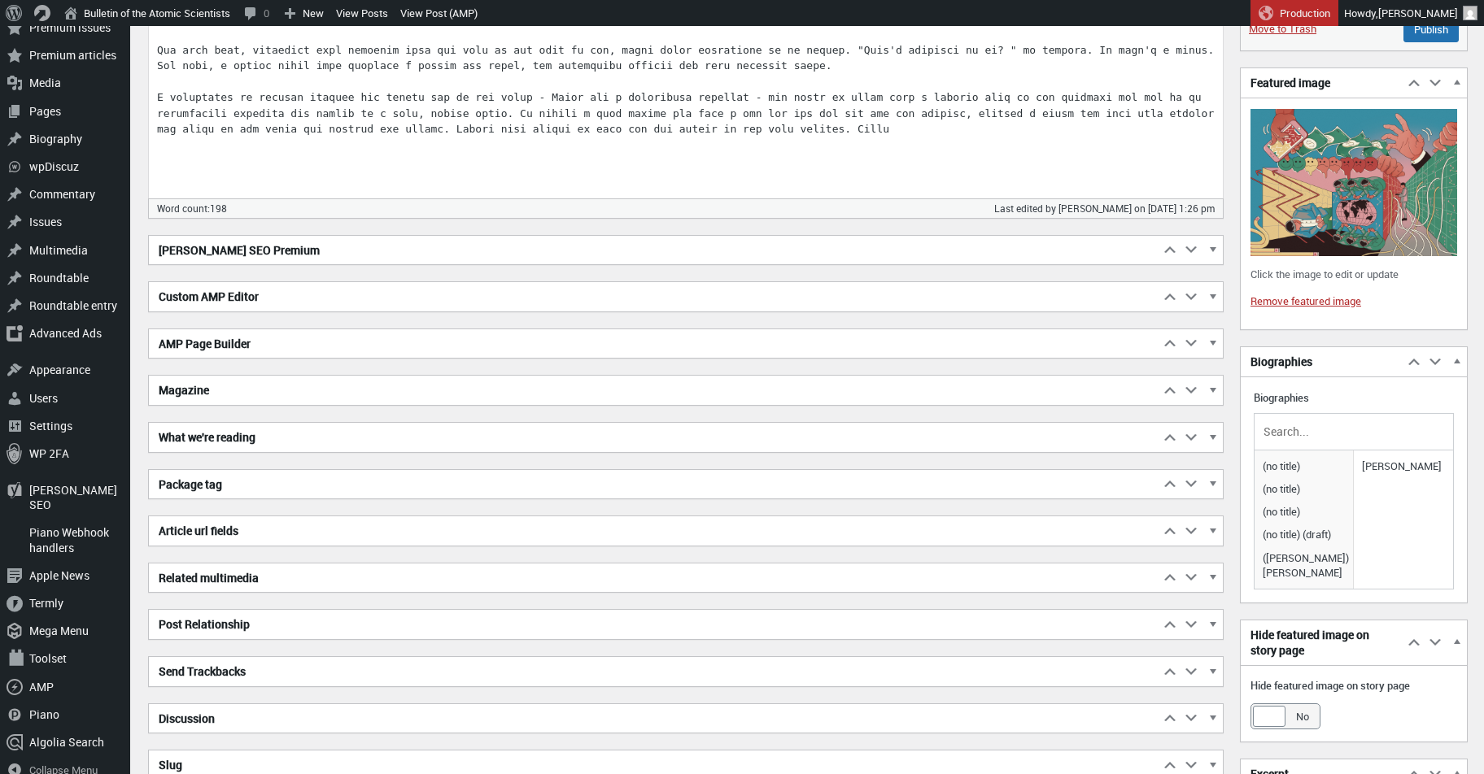
click at [1209, 245] on span "button" at bounding box center [1212, 252] width 16 height 15
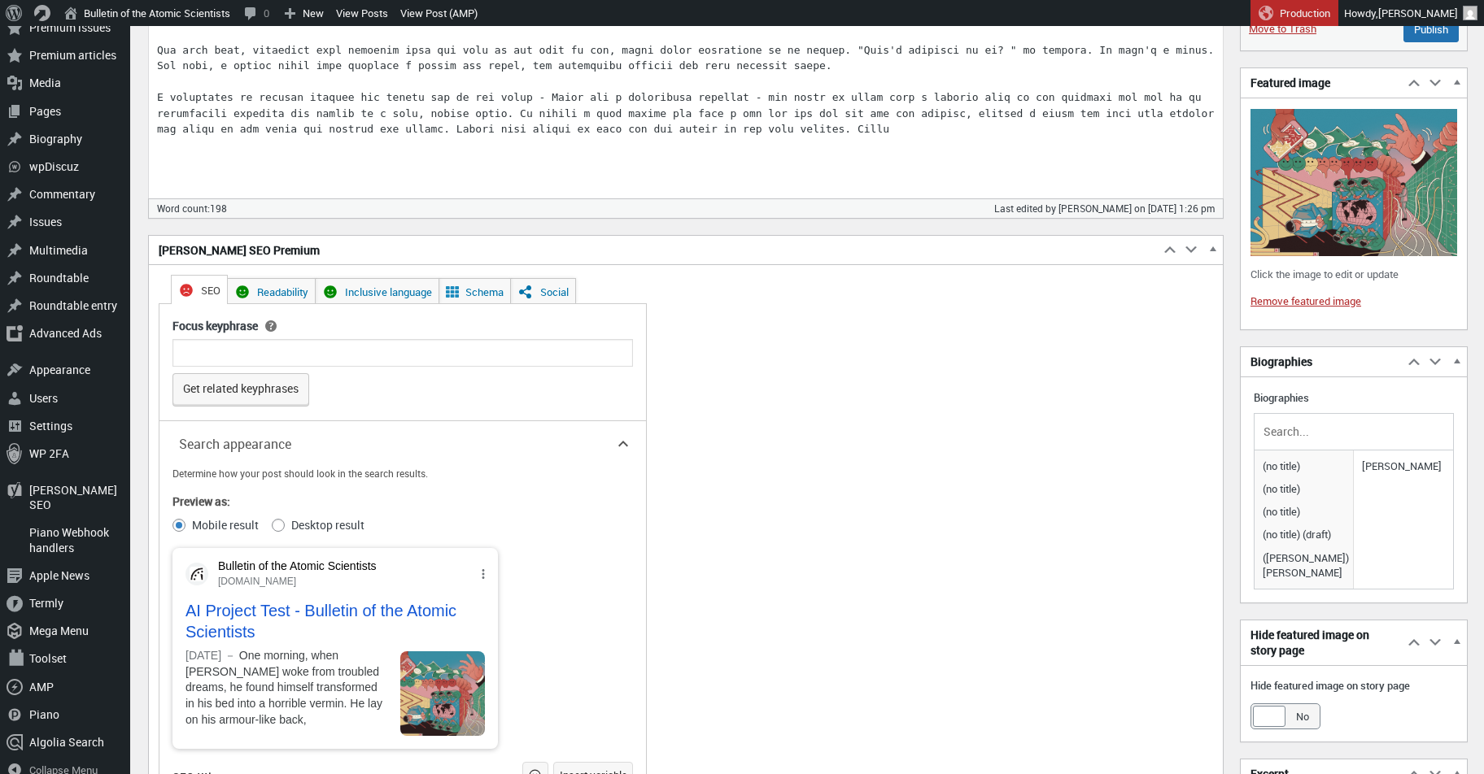
click at [1209, 245] on span "button" at bounding box center [1212, 252] width 16 height 15
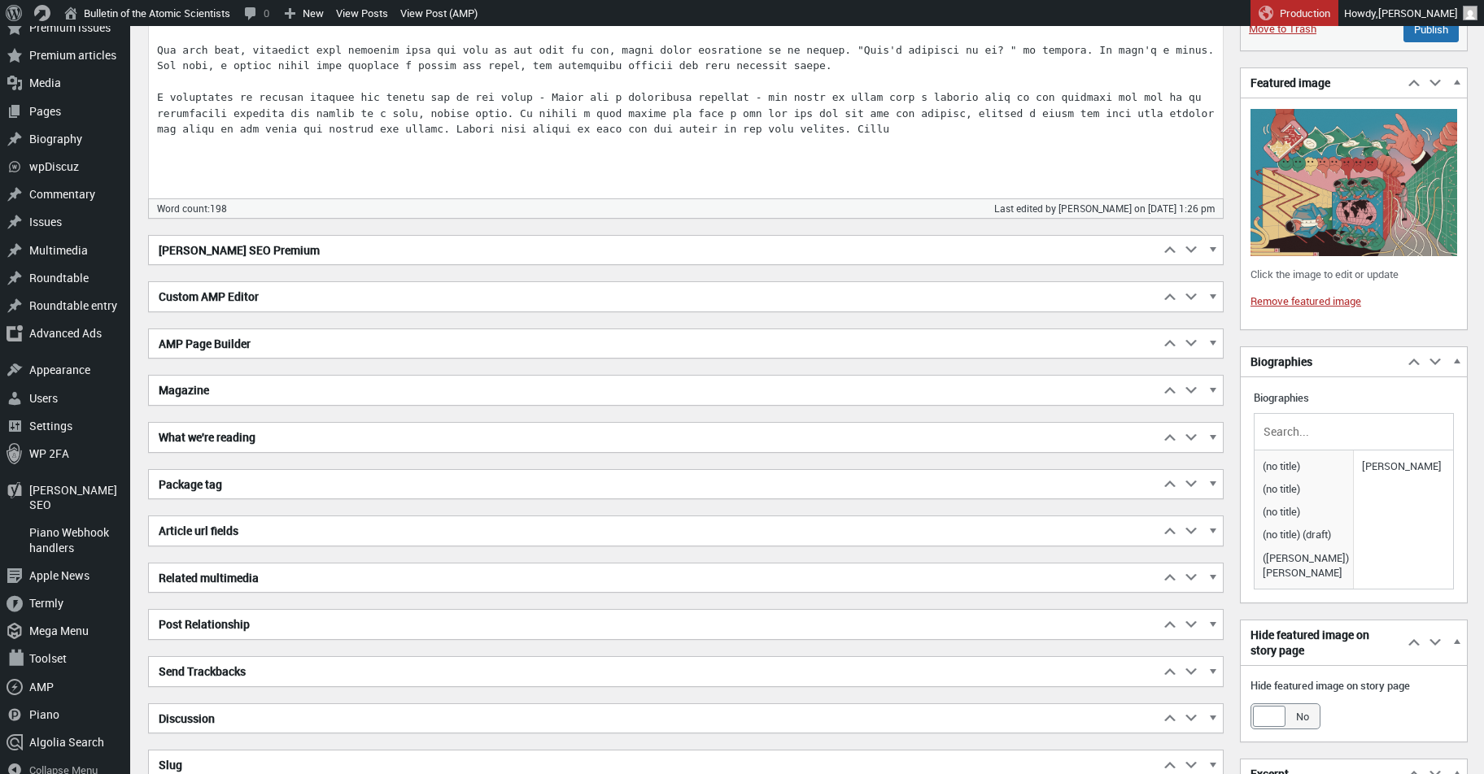
click at [1218, 339] on span "button" at bounding box center [1212, 346] width 16 height 15
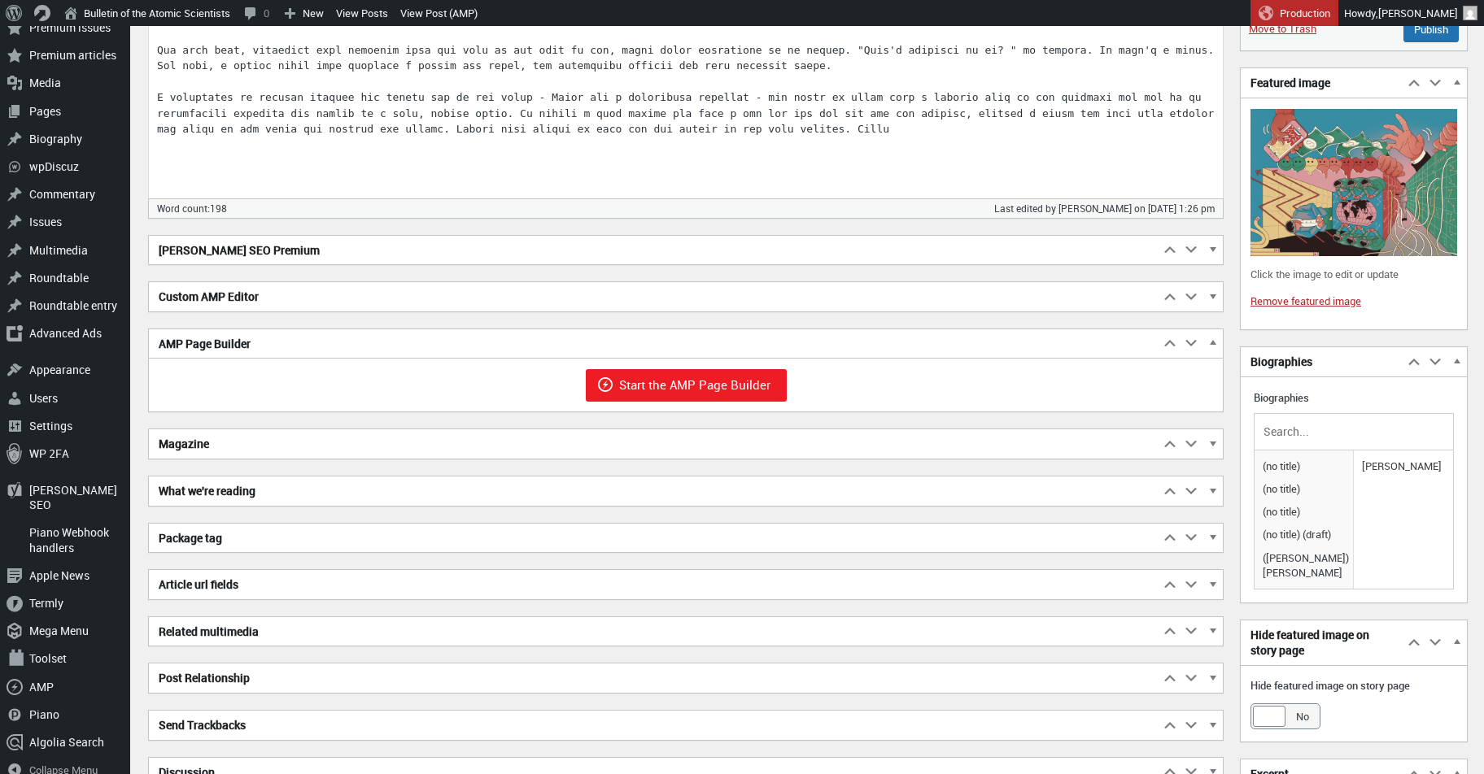
click at [1218, 339] on span "button" at bounding box center [1212, 346] width 16 height 15
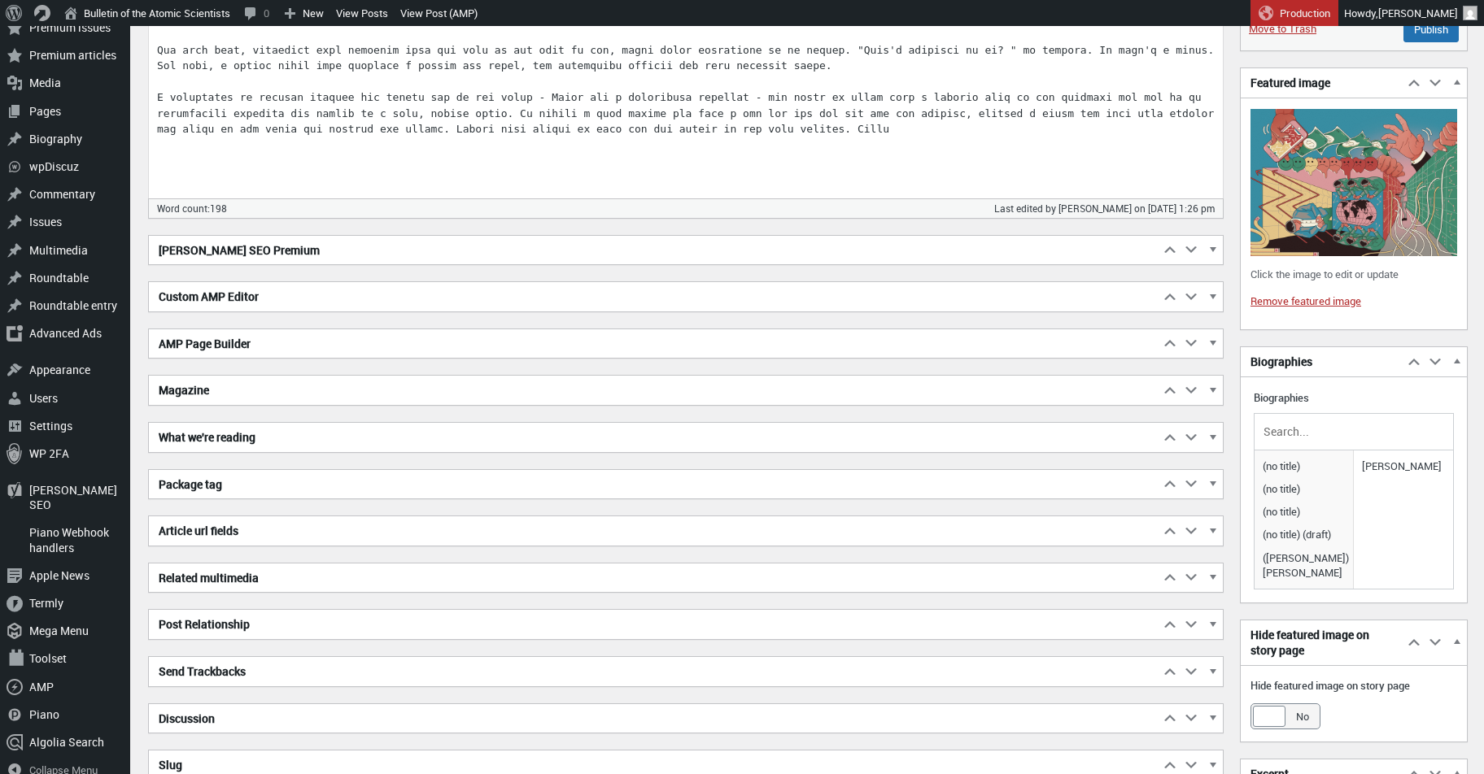
click at [1215, 386] on span "button" at bounding box center [1212, 393] width 16 height 15
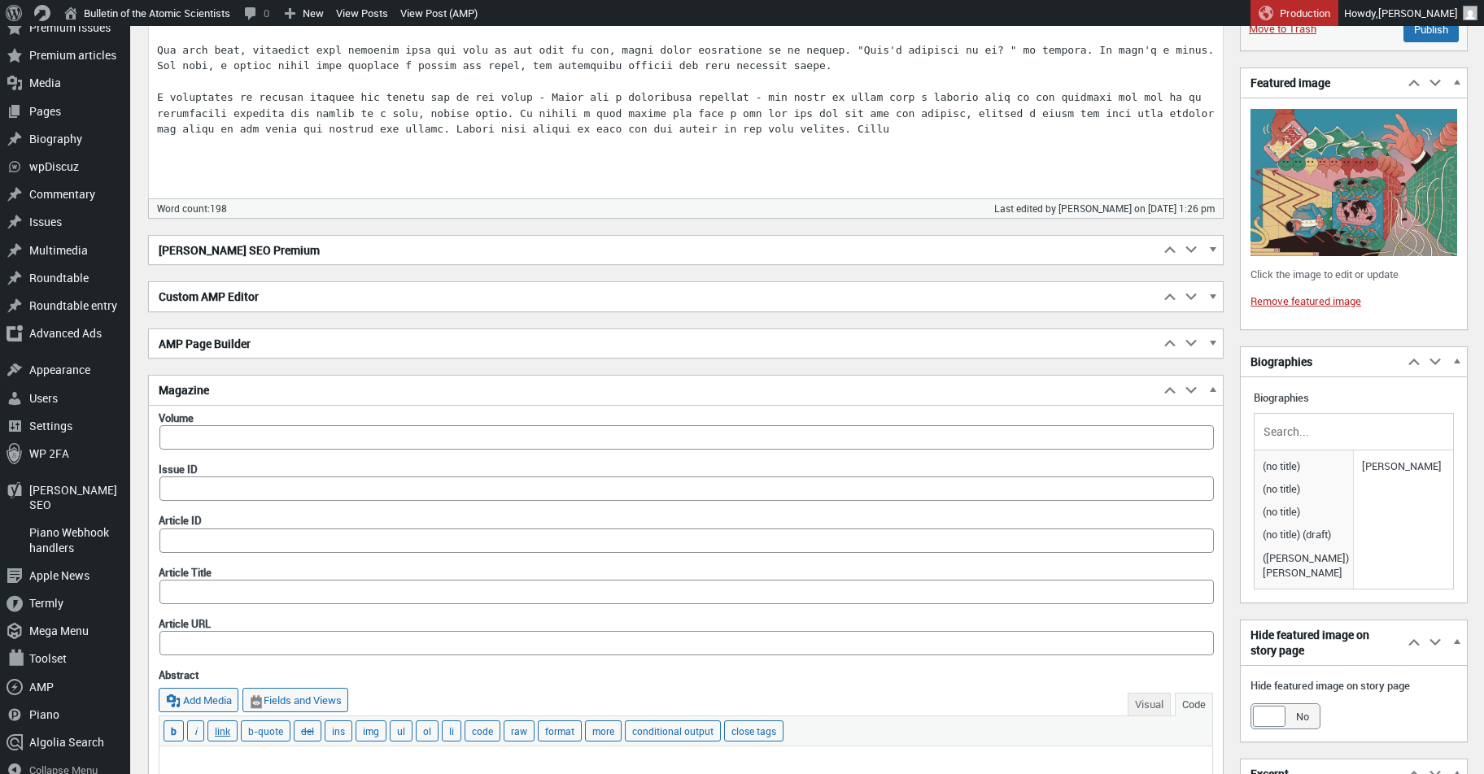
click at [1215, 386] on span "button" at bounding box center [1212, 393] width 16 height 15
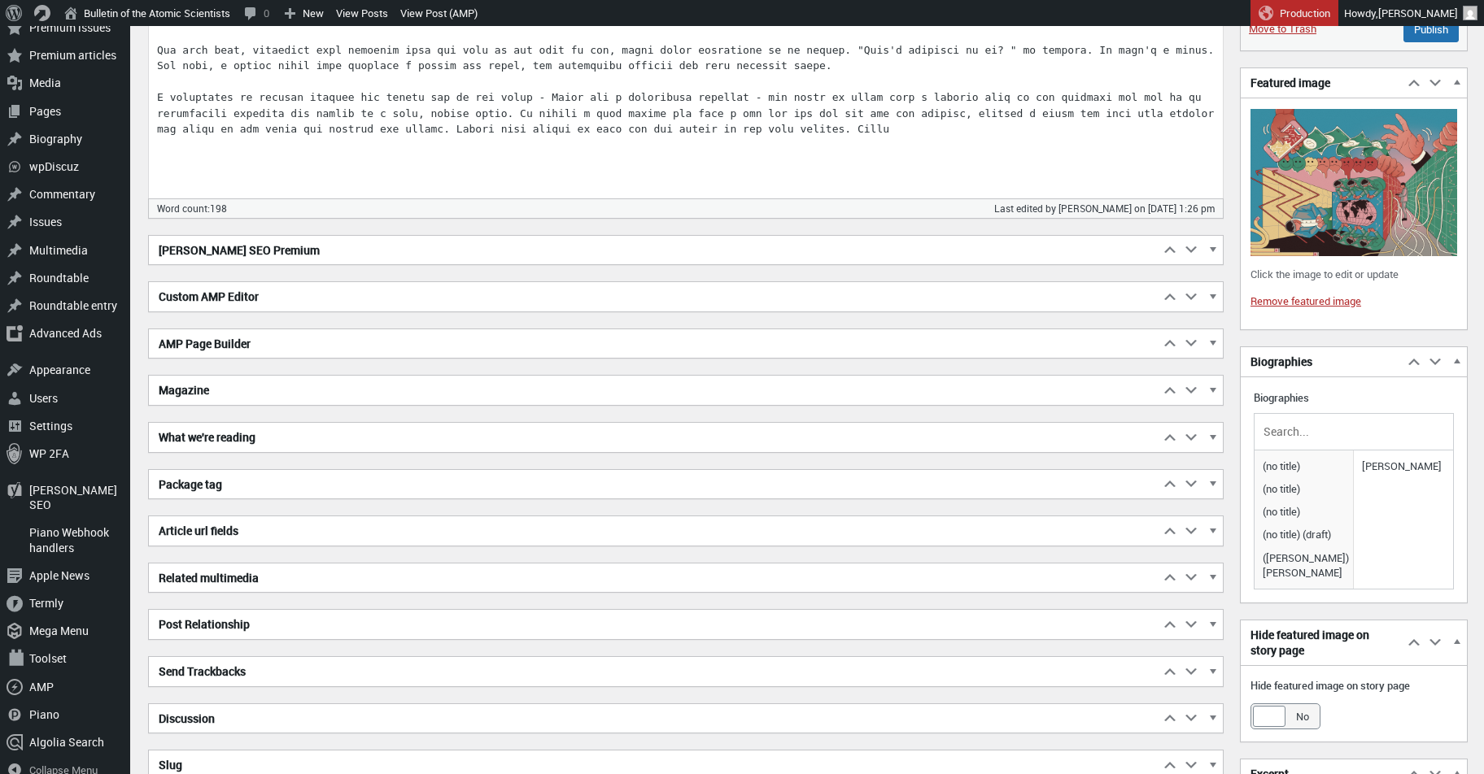
click at [1213, 438] on span "button" at bounding box center [1212, 440] width 16 height 15
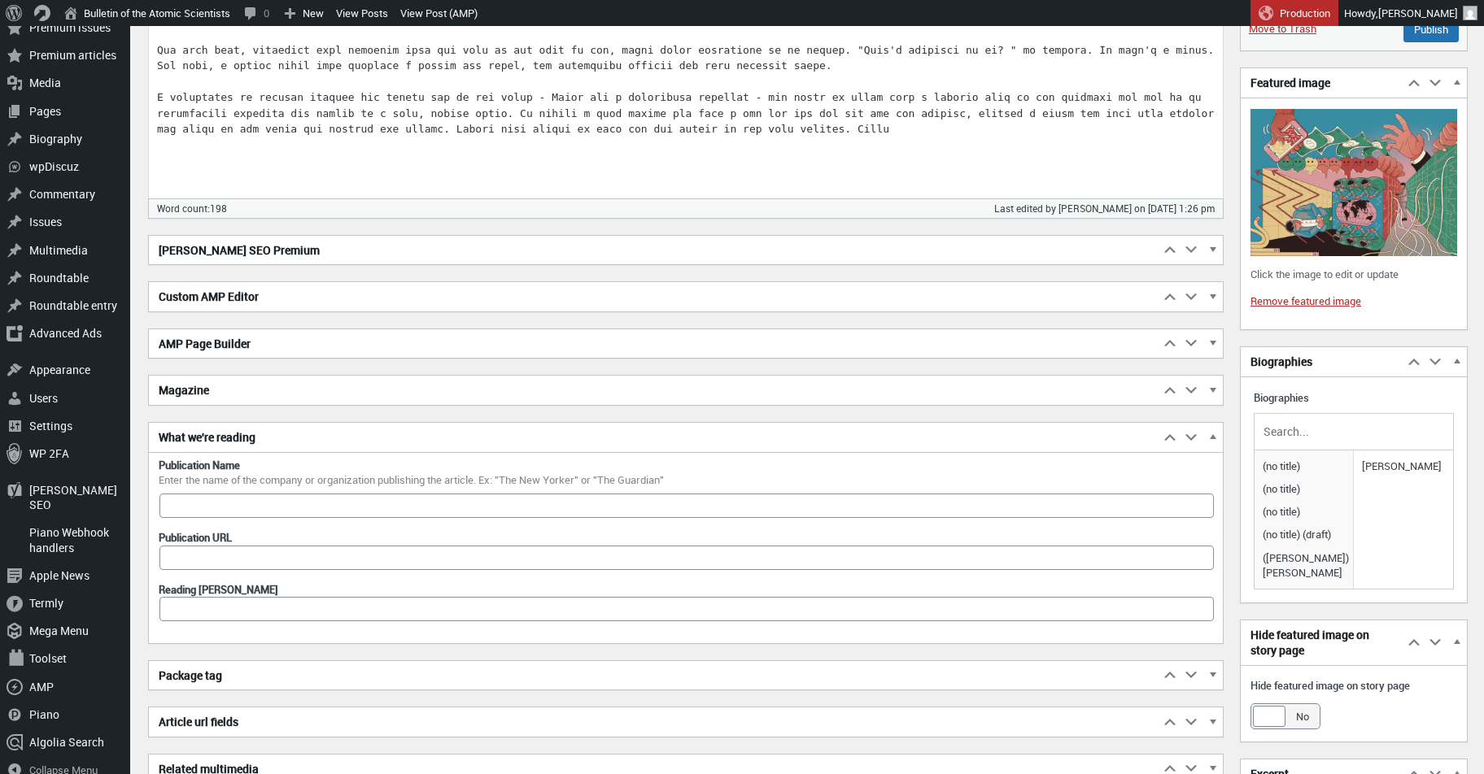
click at [1213, 438] on span "button" at bounding box center [1212, 440] width 16 height 15
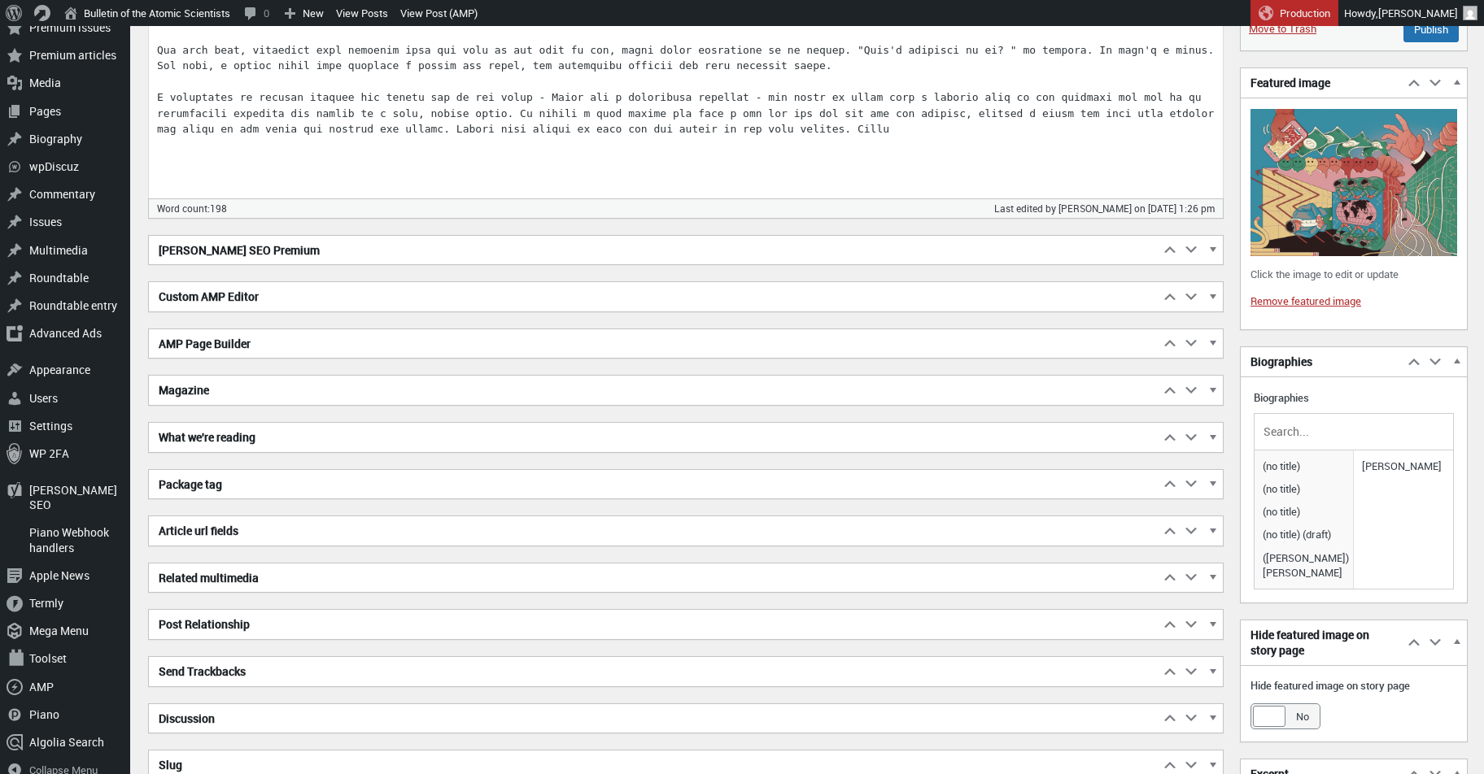
click at [1209, 491] on div "Package tag Move up Move Package tag box up Move down Move Package tag box down…" at bounding box center [686, 485] width 1074 height 30
click at [1209, 487] on span "button" at bounding box center [1212, 486] width 16 height 15
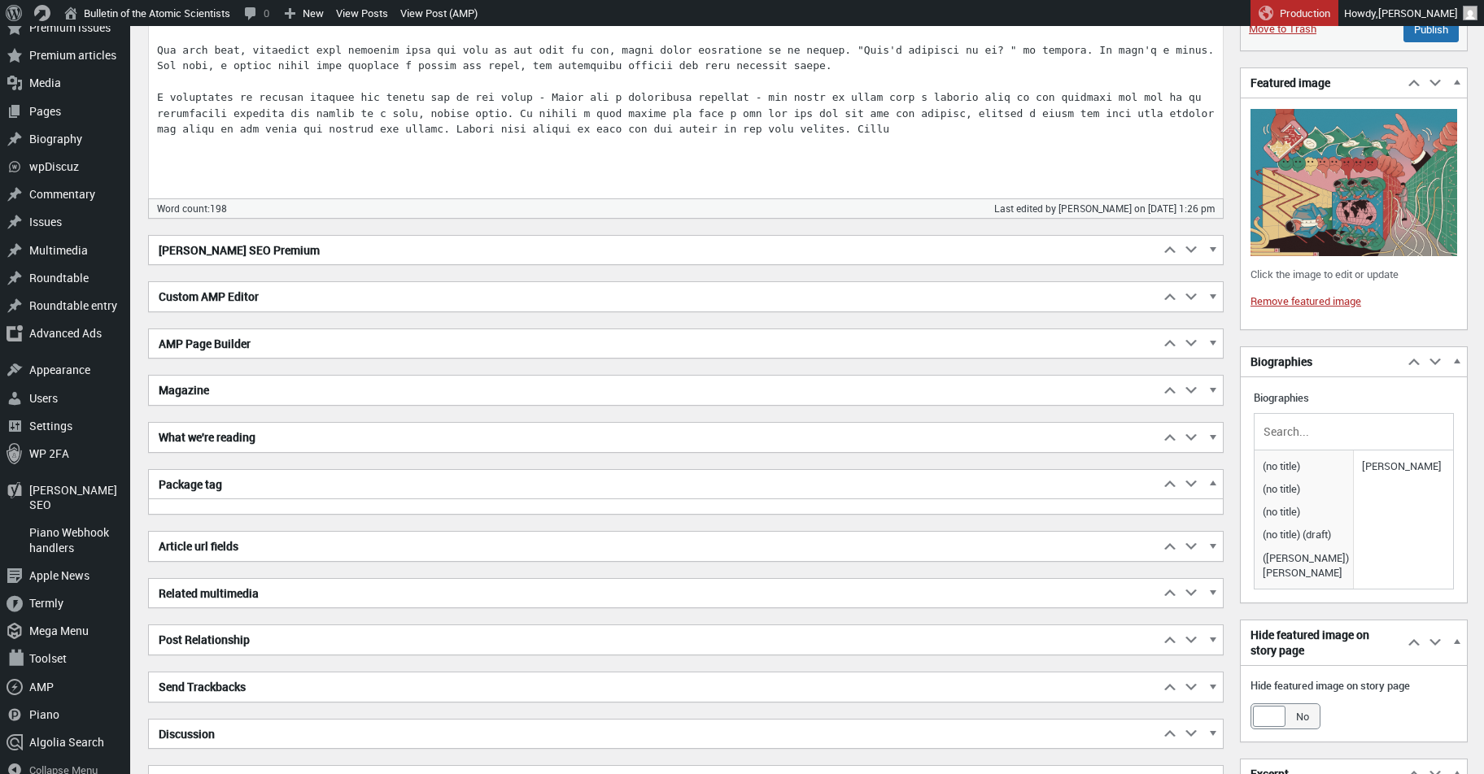
click at [1209, 487] on span "button" at bounding box center [1212, 486] width 16 height 15
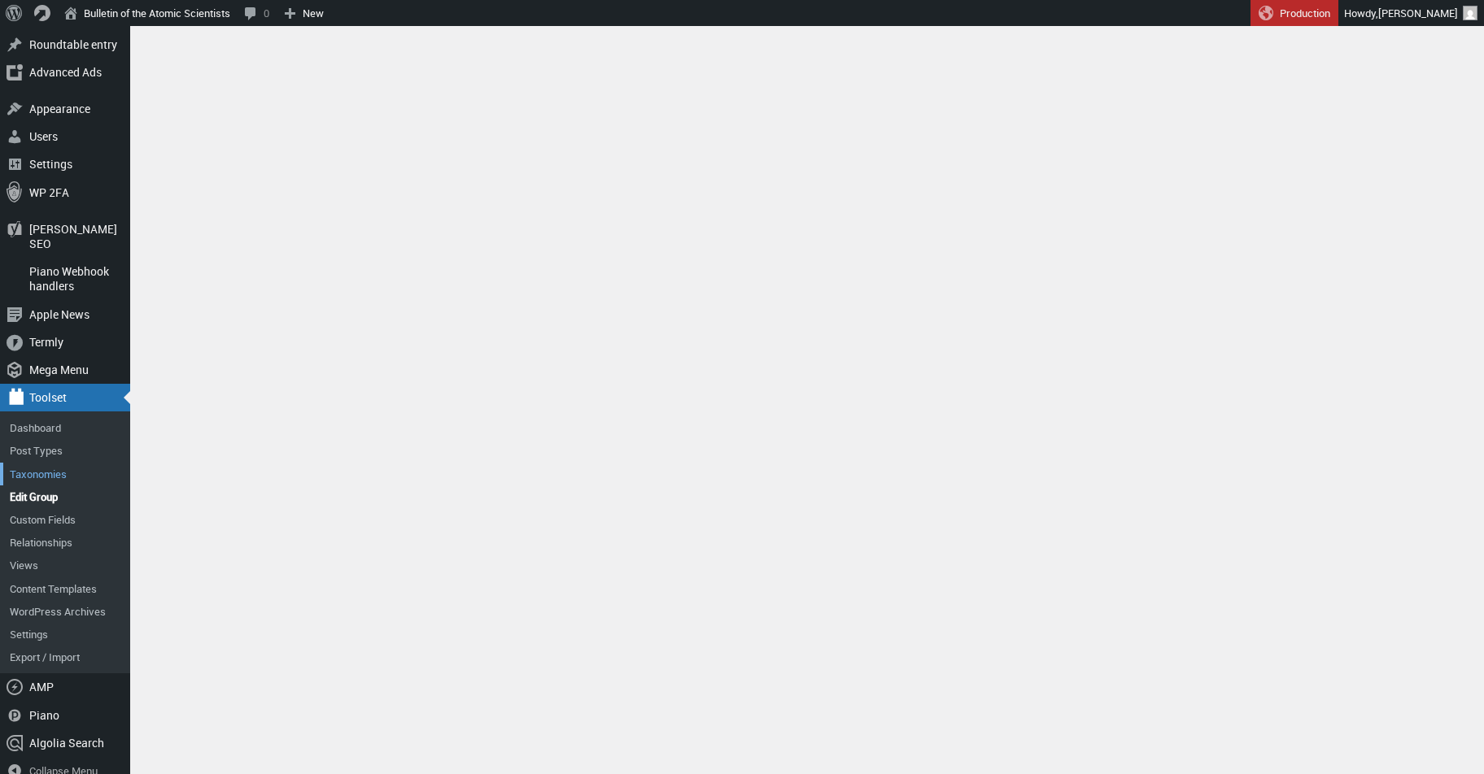
scroll to position [403, 0]
click at [50, 509] on link "Custom Fields" at bounding box center [65, 520] width 130 height 23
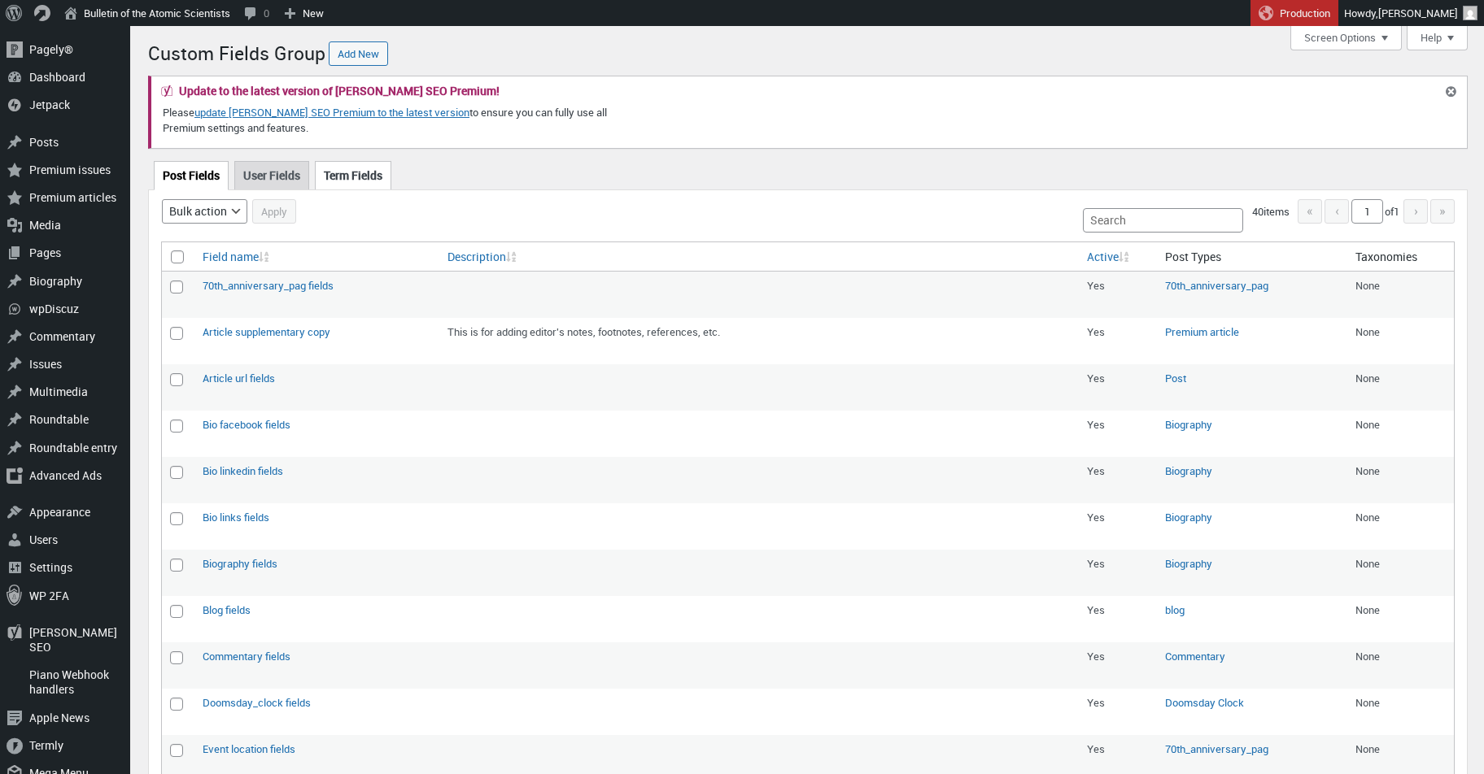
click at [390, 176] on link "Term Fields" at bounding box center [353, 175] width 76 height 28
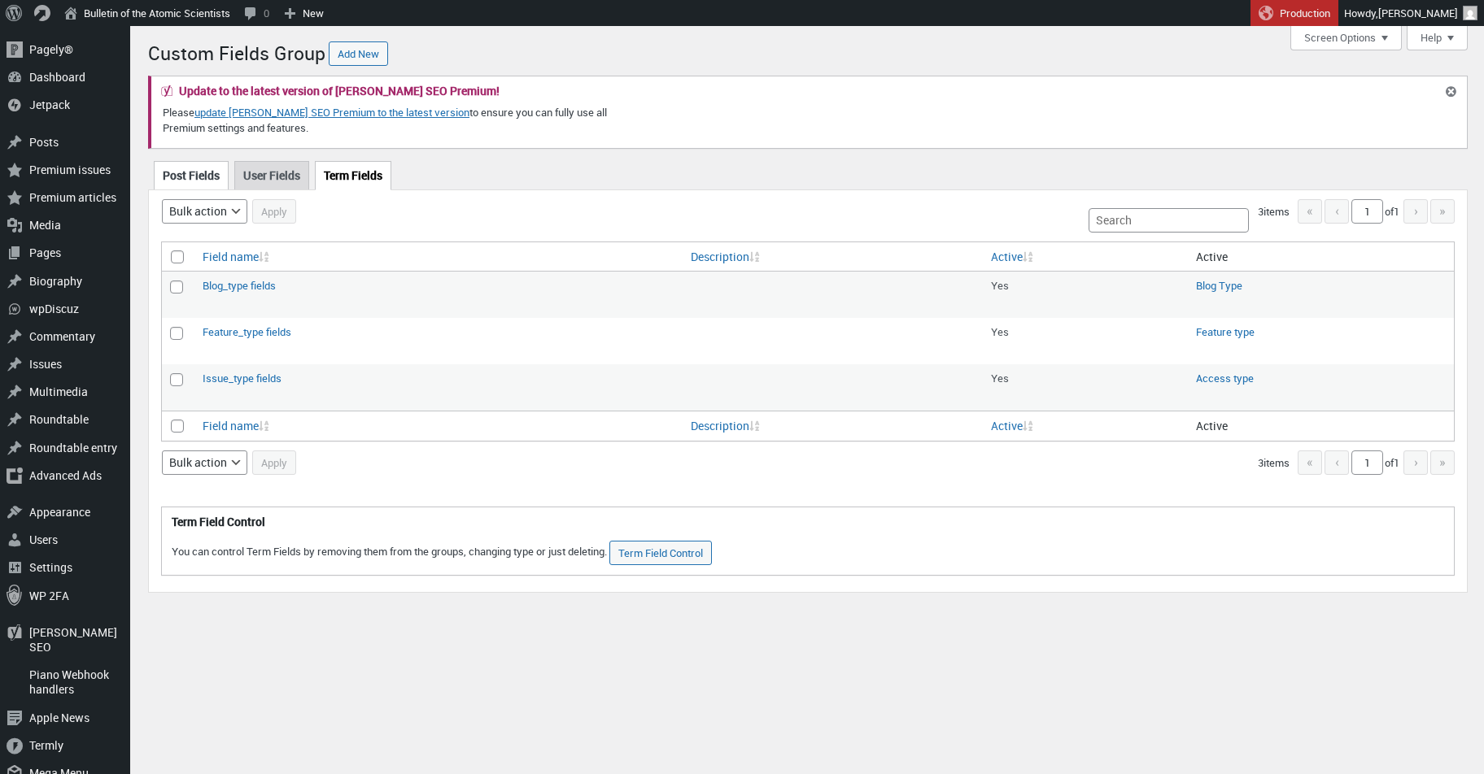
click at [194, 181] on link "Post Fields" at bounding box center [191, 175] width 75 height 28
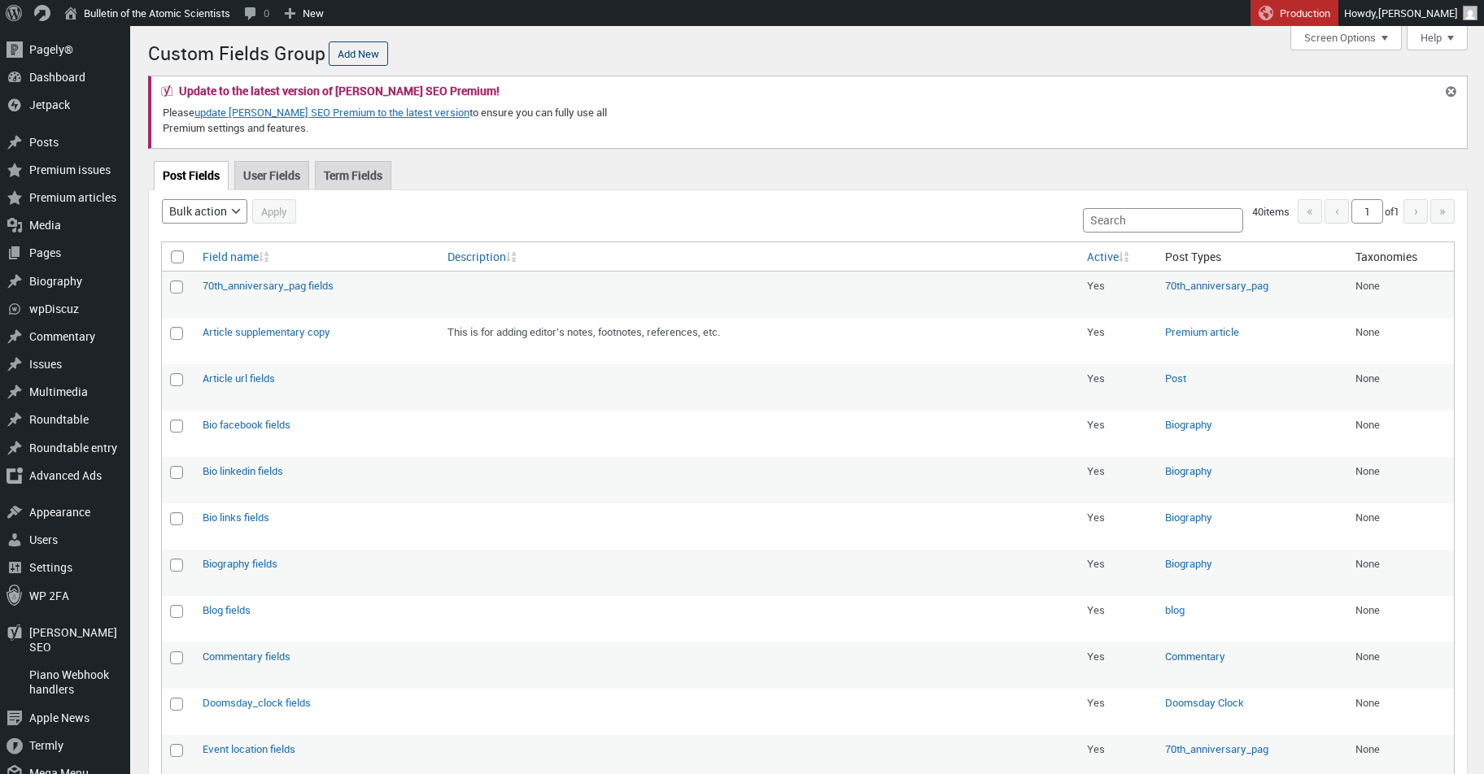
click at [360, 57] on link "Add New" at bounding box center [358, 53] width 59 height 24
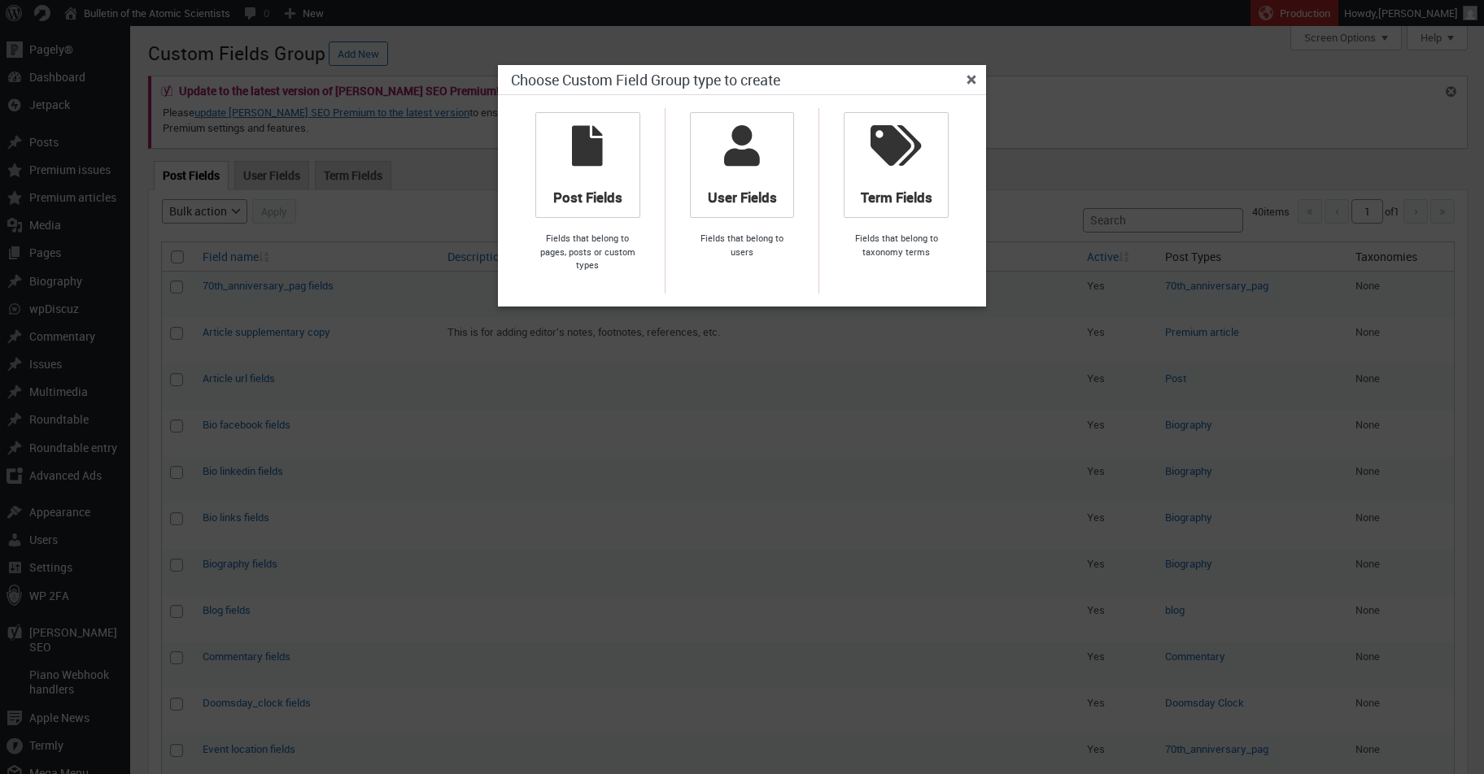
click at [607, 148] on span at bounding box center [587, 145] width 69 height 41
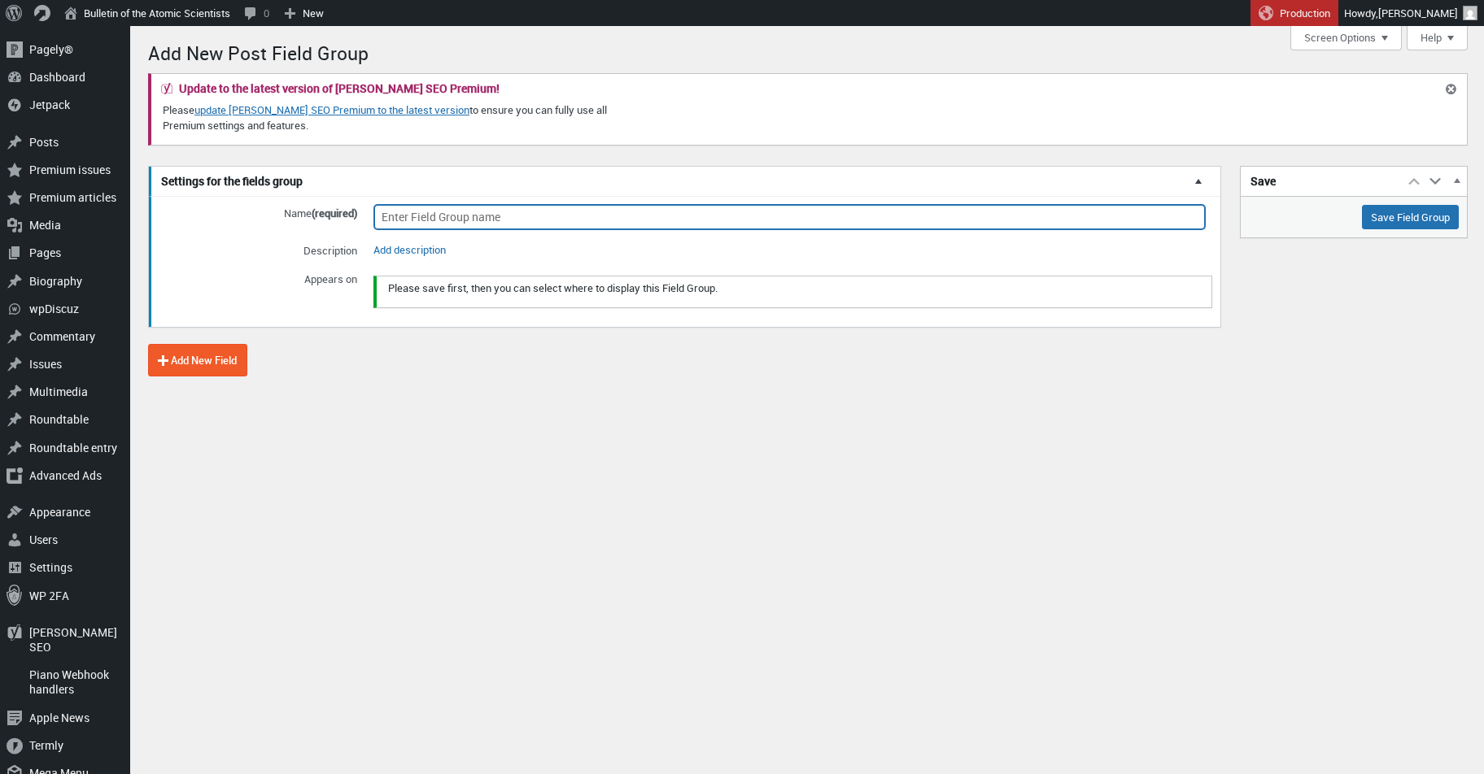
click at [497, 212] on input "Name (required)" at bounding box center [789, 217] width 830 height 24
type input "Dek"
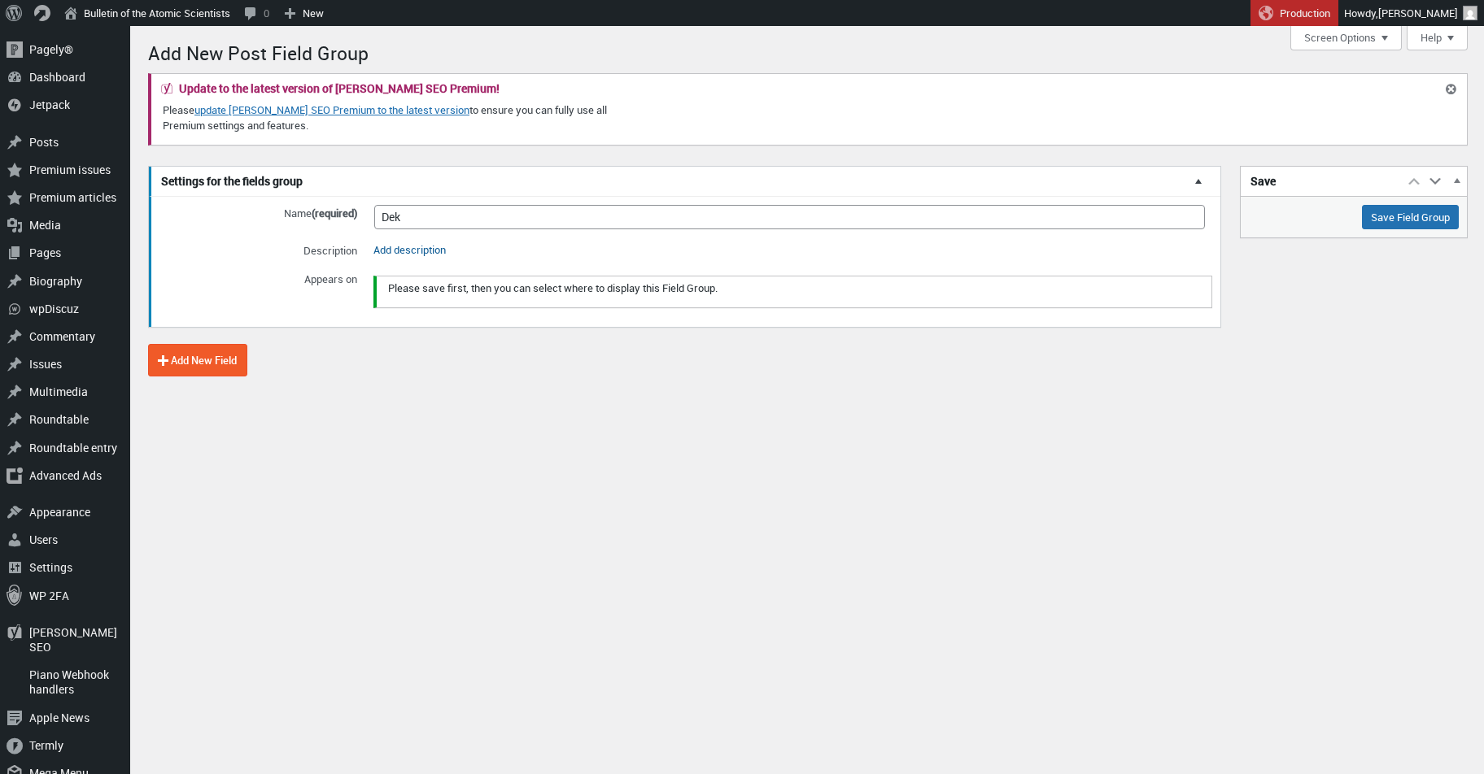
click at [416, 247] on link "Add description" at bounding box center [409, 249] width 72 height 15
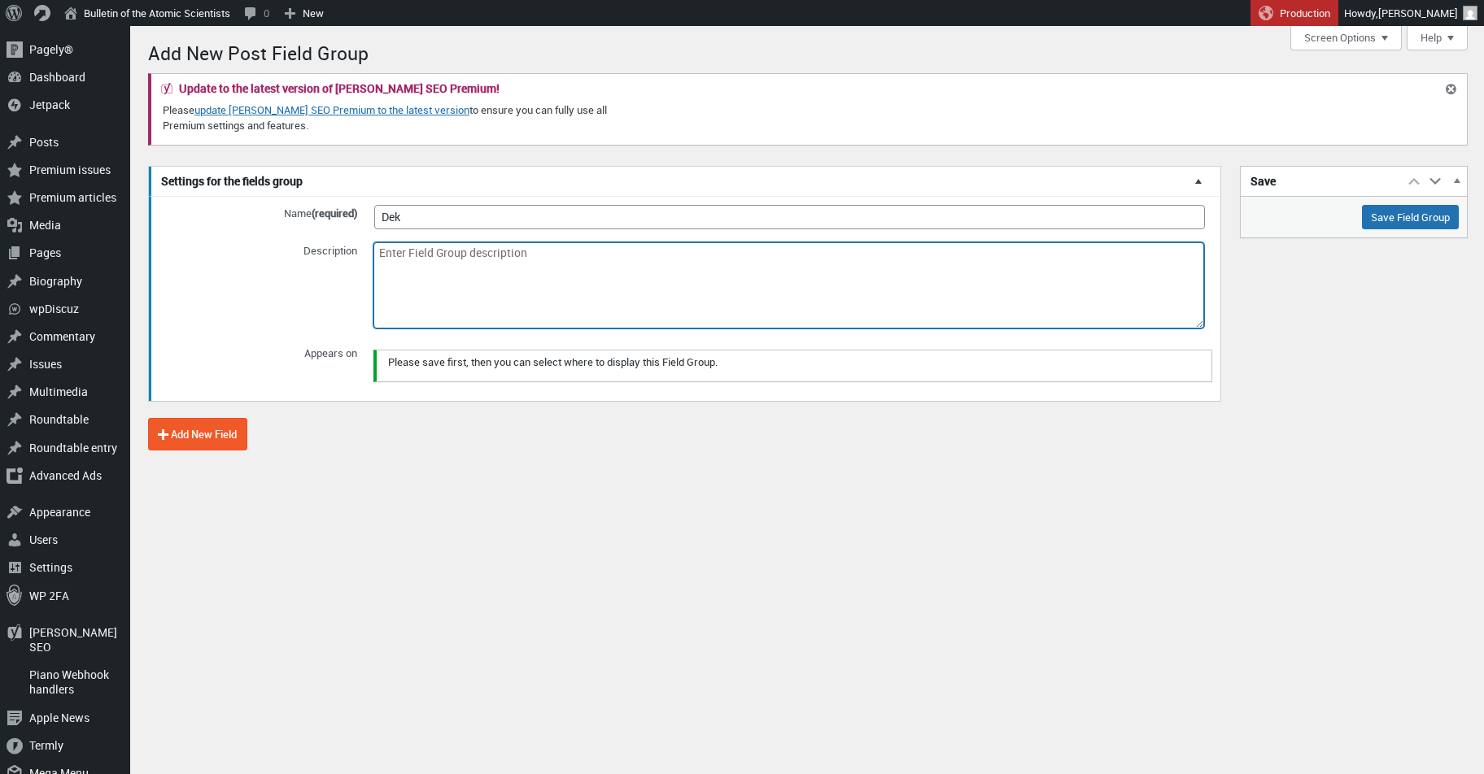
click at [417, 249] on textarea "Description" at bounding box center [788, 285] width 830 height 86
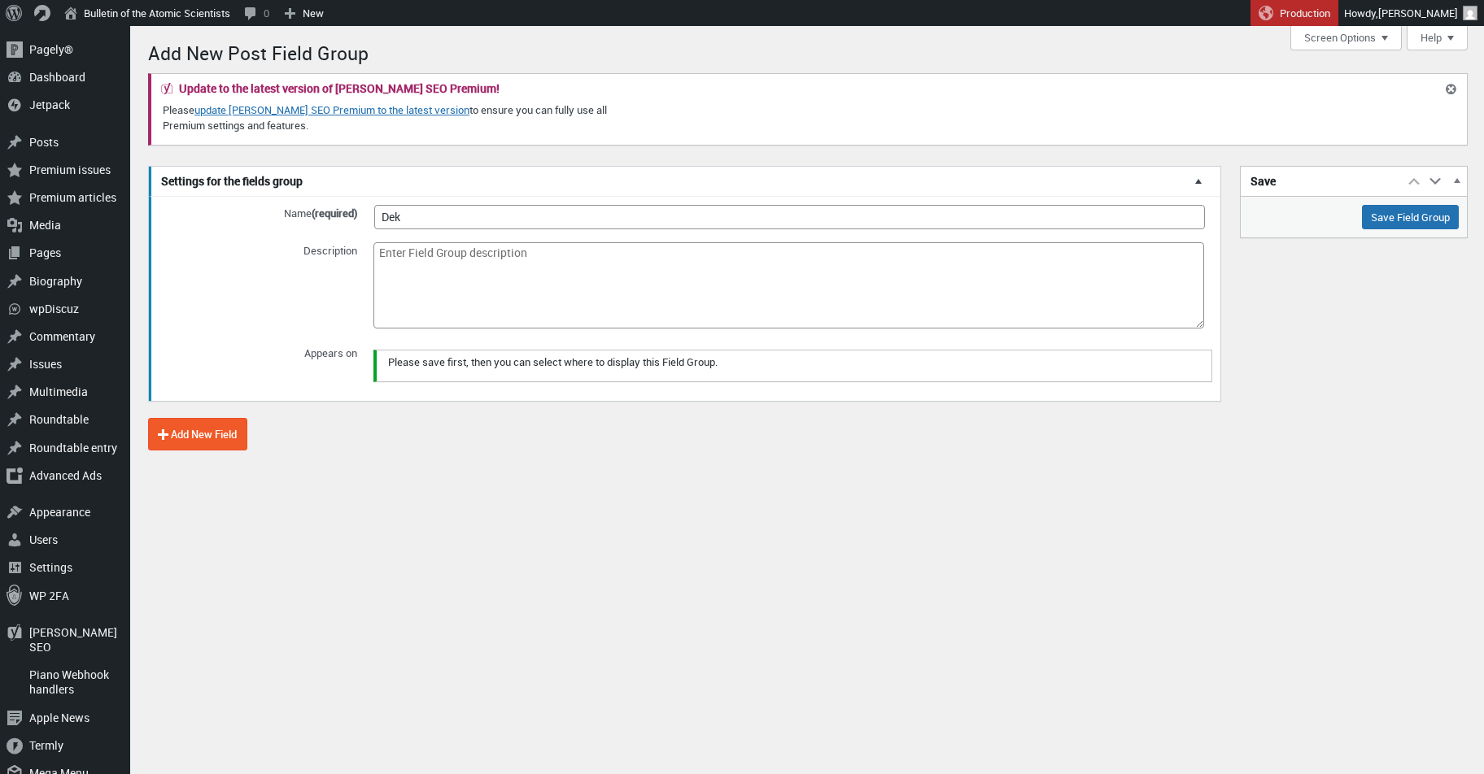
click at [604, 569] on div "Post Field Group Need More Help? Toolset Debug This is the edit page for your P…" at bounding box center [814, 619] width 1337 height 1187
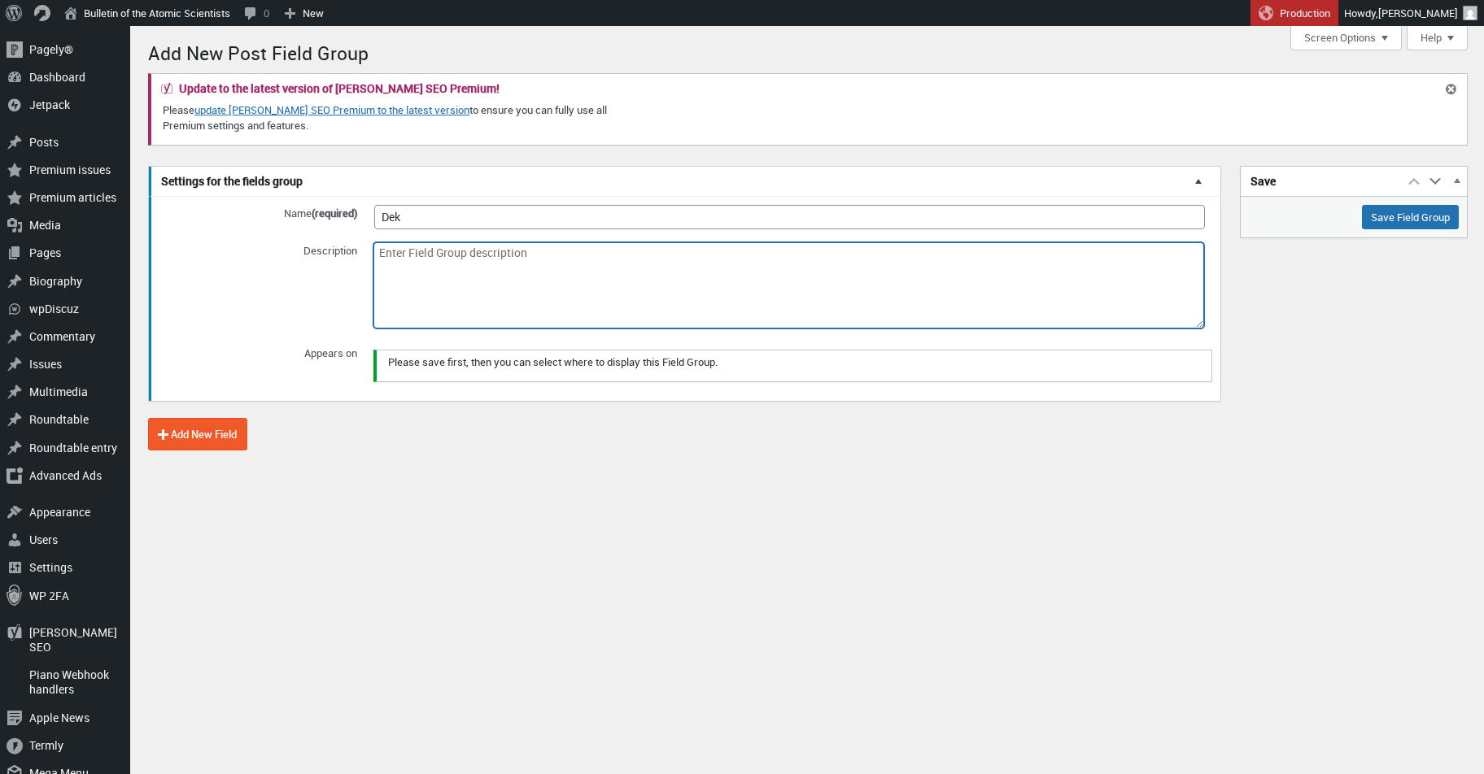
click at [489, 307] on textarea "Description" at bounding box center [788, 285] width 830 height 86
type textarea "A short"
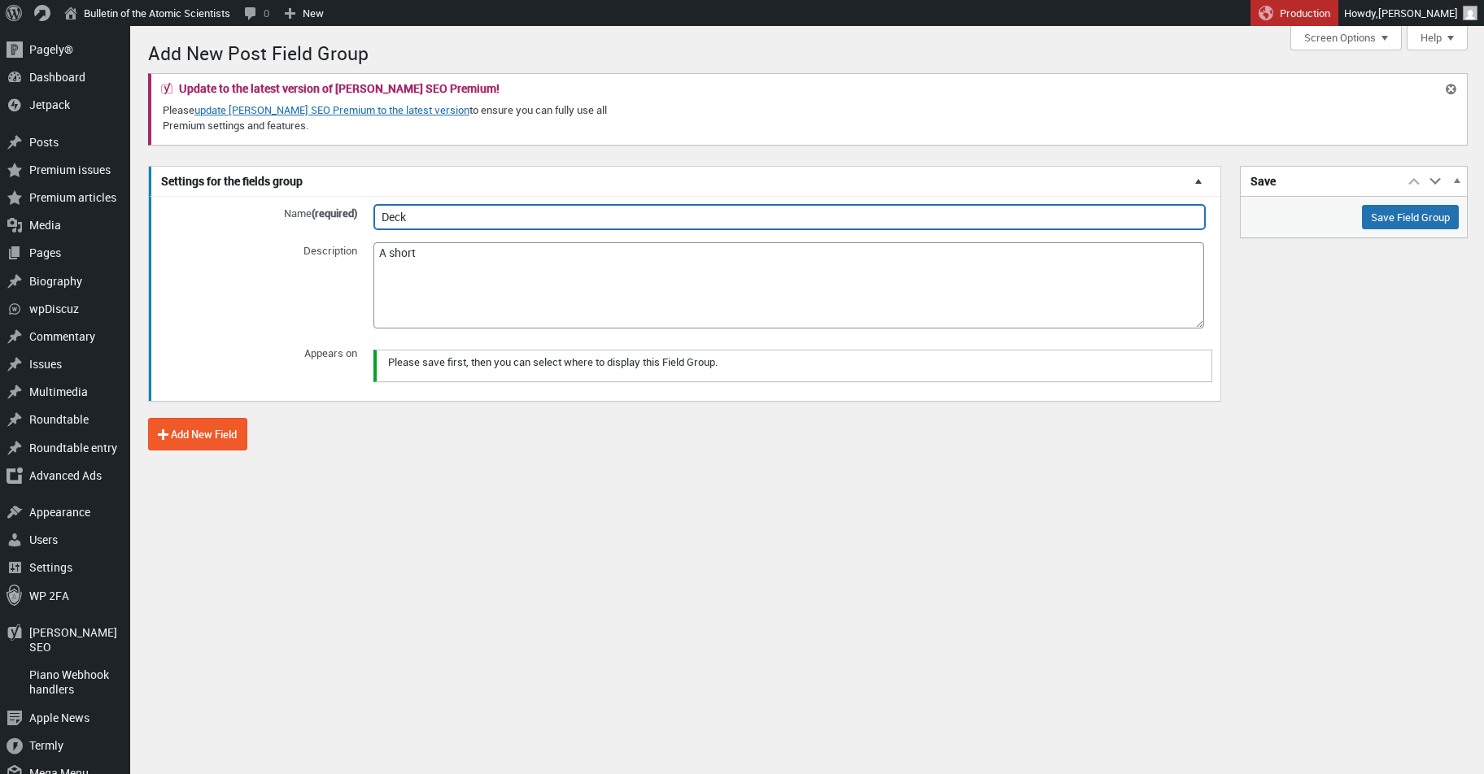
type input "Deck"
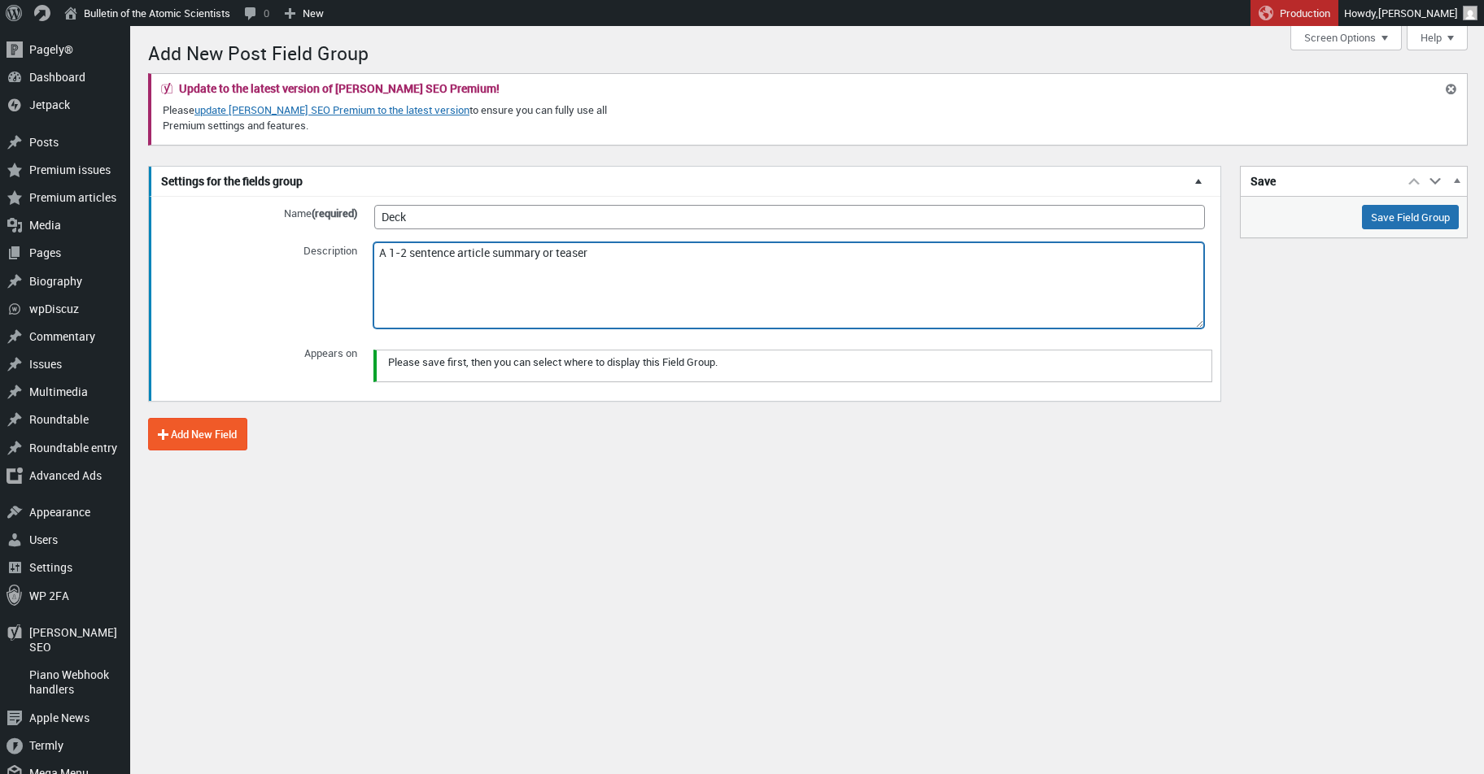
click at [621, 252] on textarea "A 1-2 sentence article summary or teaser" at bounding box center [788, 285] width 830 height 86
click at [580, 251] on textarea "A 1-2 sentence article summary or teaser" at bounding box center [788, 285] width 830 height 86
click at [795, 255] on textarea "1-2 sentences supplementing the headline with a summary, preview, or detail tha…" at bounding box center [788, 285] width 830 height 86
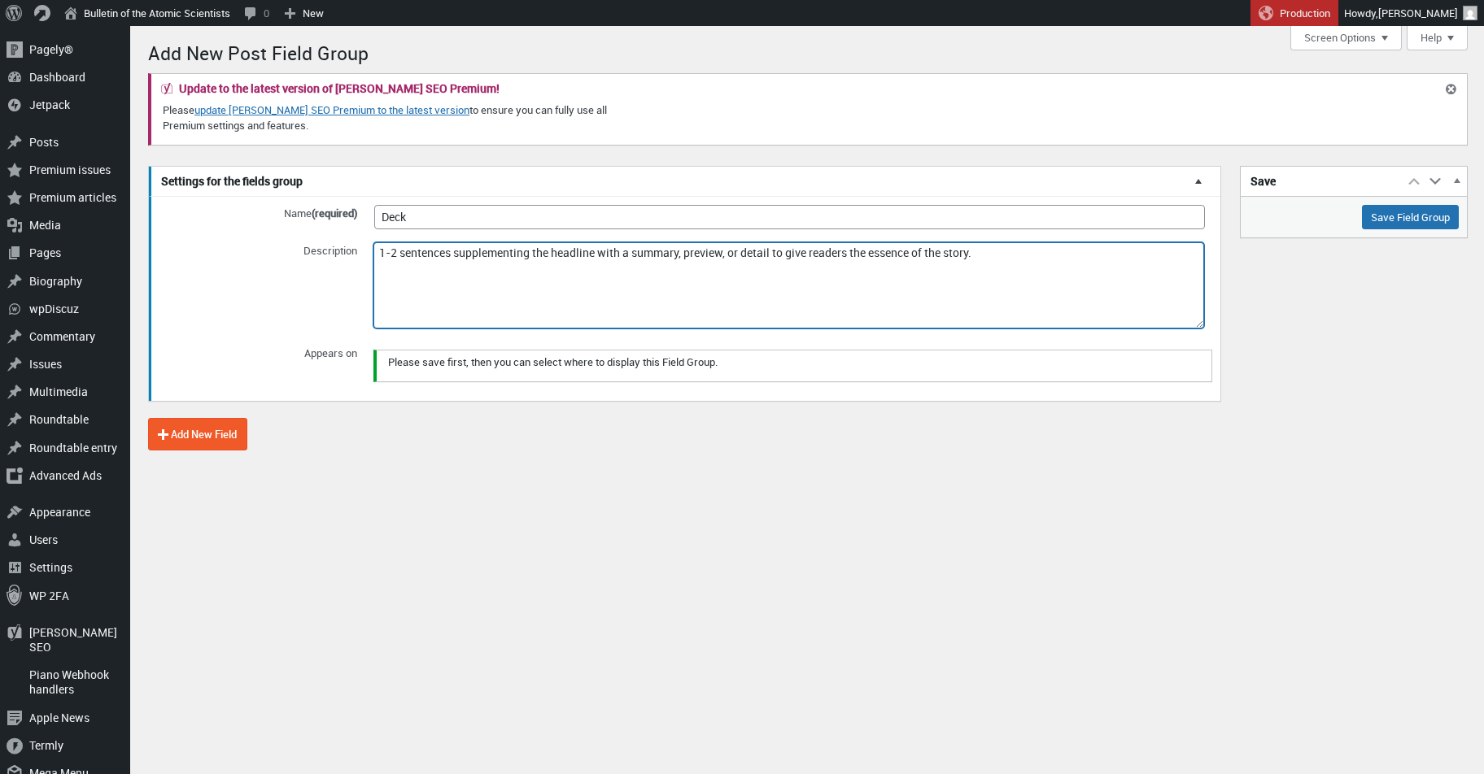
click at [1034, 256] on textarea "1-2 sentences supplementing the headline with a summary, preview, or detail to …" at bounding box center [788, 285] width 830 height 86
drag, startPoint x: 930, startPoint y: 249, endPoint x: 1001, endPoint y: 318, distance: 98.9
click at [939, 255] on textarea "1-2 sentences supplementing the headline with a summary, preview, or detail to …" at bounding box center [788, 285] width 830 height 86
click at [1035, 251] on textarea "1-2 sentences supplementing the headline with a summary, preview, or detail to …" at bounding box center [788, 285] width 830 height 86
click at [765, 246] on textarea "1-2 sentences supplementing the headline with a summary, preview, or detail to …" at bounding box center [788, 285] width 830 height 86
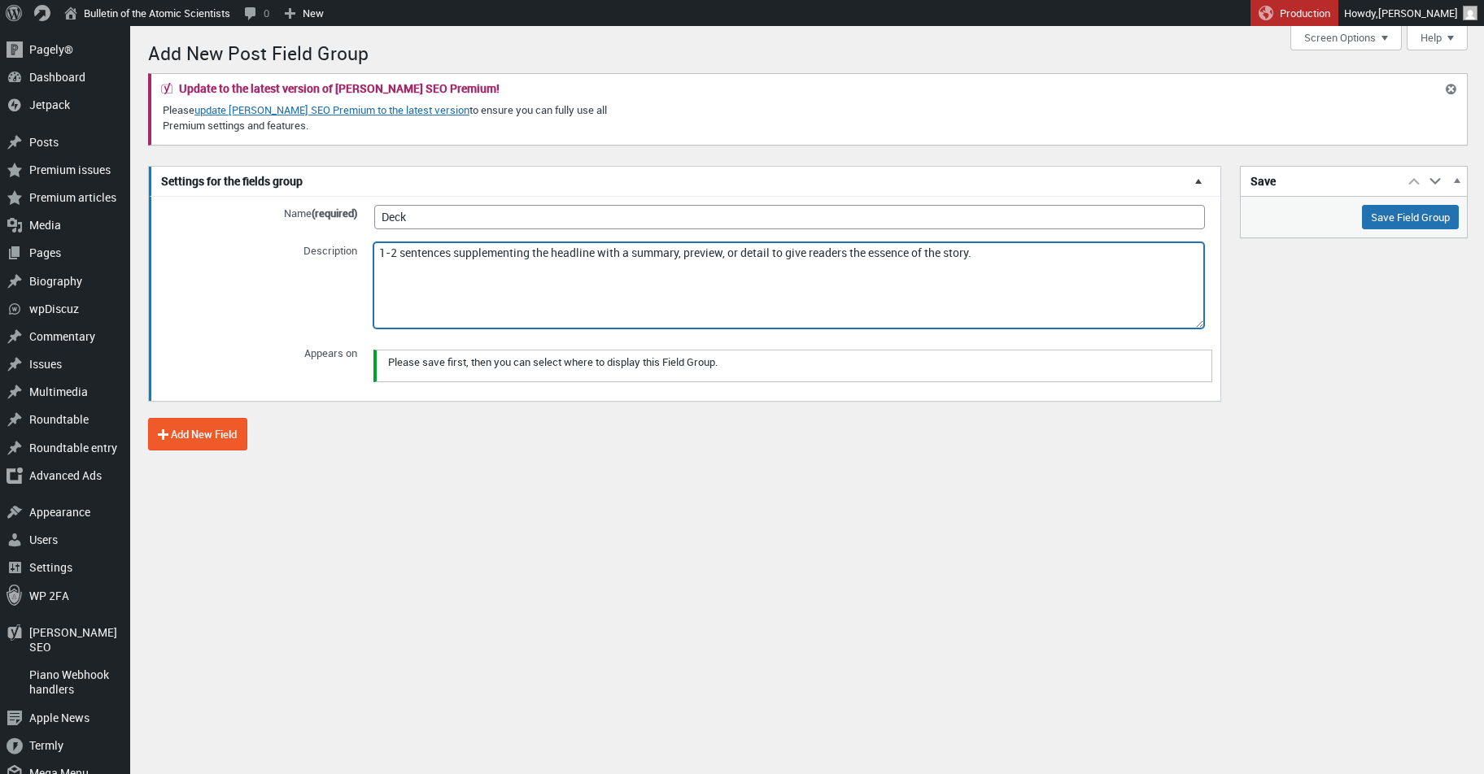
click at [765, 246] on textarea "1-2 sentences supplementing the headline with a summary, preview, or detail to …" at bounding box center [788, 285] width 830 height 86
paste textarea "a précis of radical pithiness"
click at [682, 253] on textarea "One or two sentences supplementing the headline with a summary, preview, or det…" at bounding box center [788, 285] width 830 height 86
type textarea "“A précis of radical pithiness.” -[PERSON_NAME]"
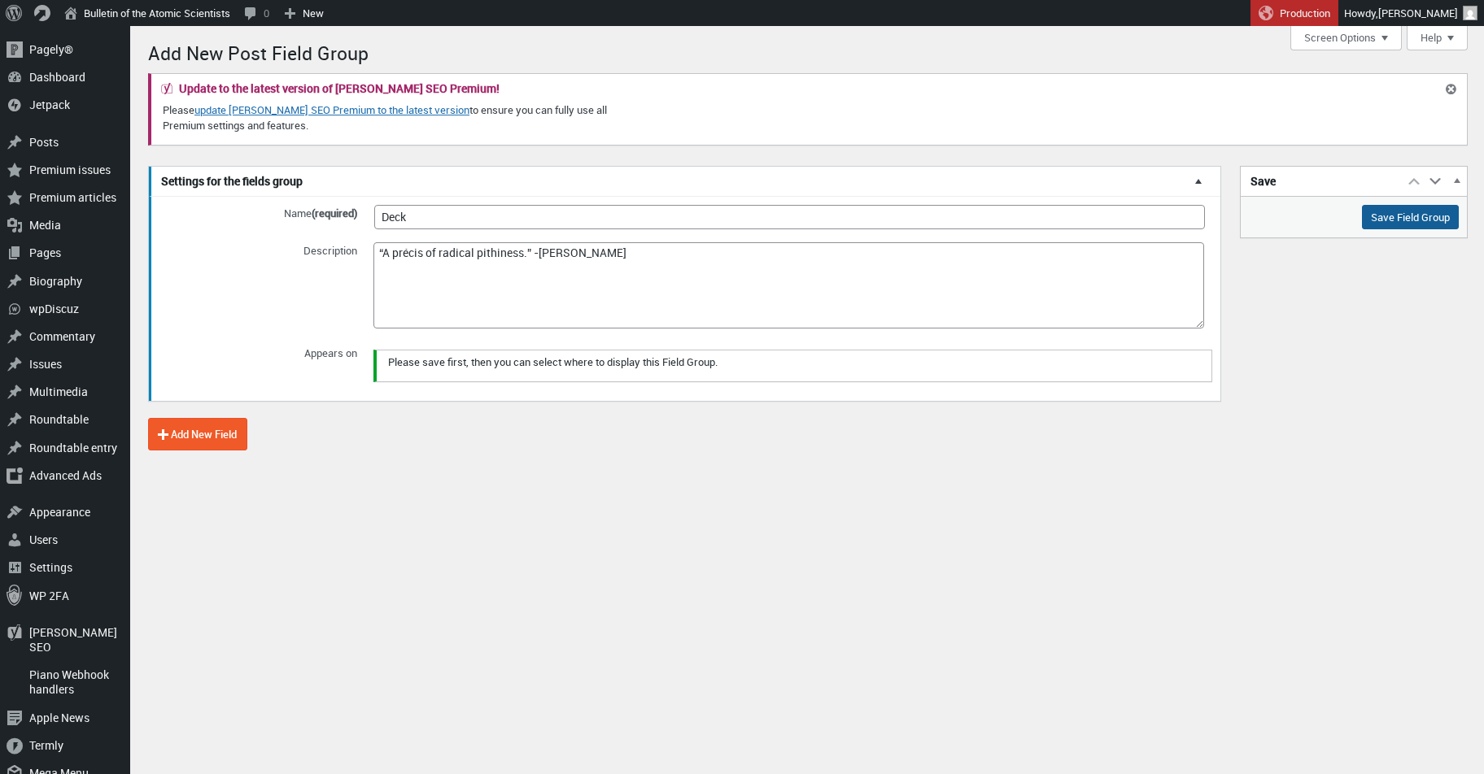
click at [1406, 211] on input "Save Field Group" at bounding box center [1410, 217] width 97 height 24
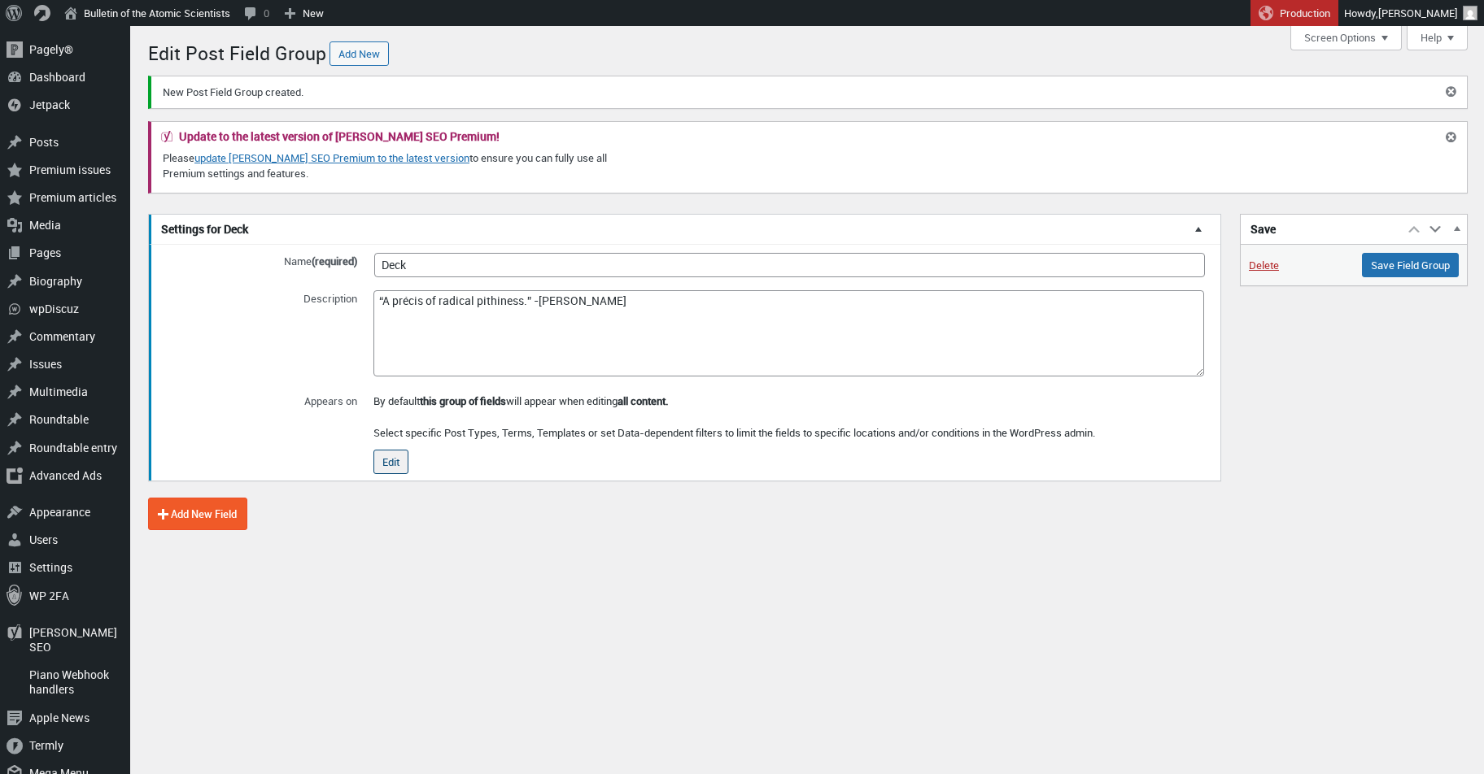
click at [387, 454] on button "Edit" at bounding box center [390, 462] width 35 height 24
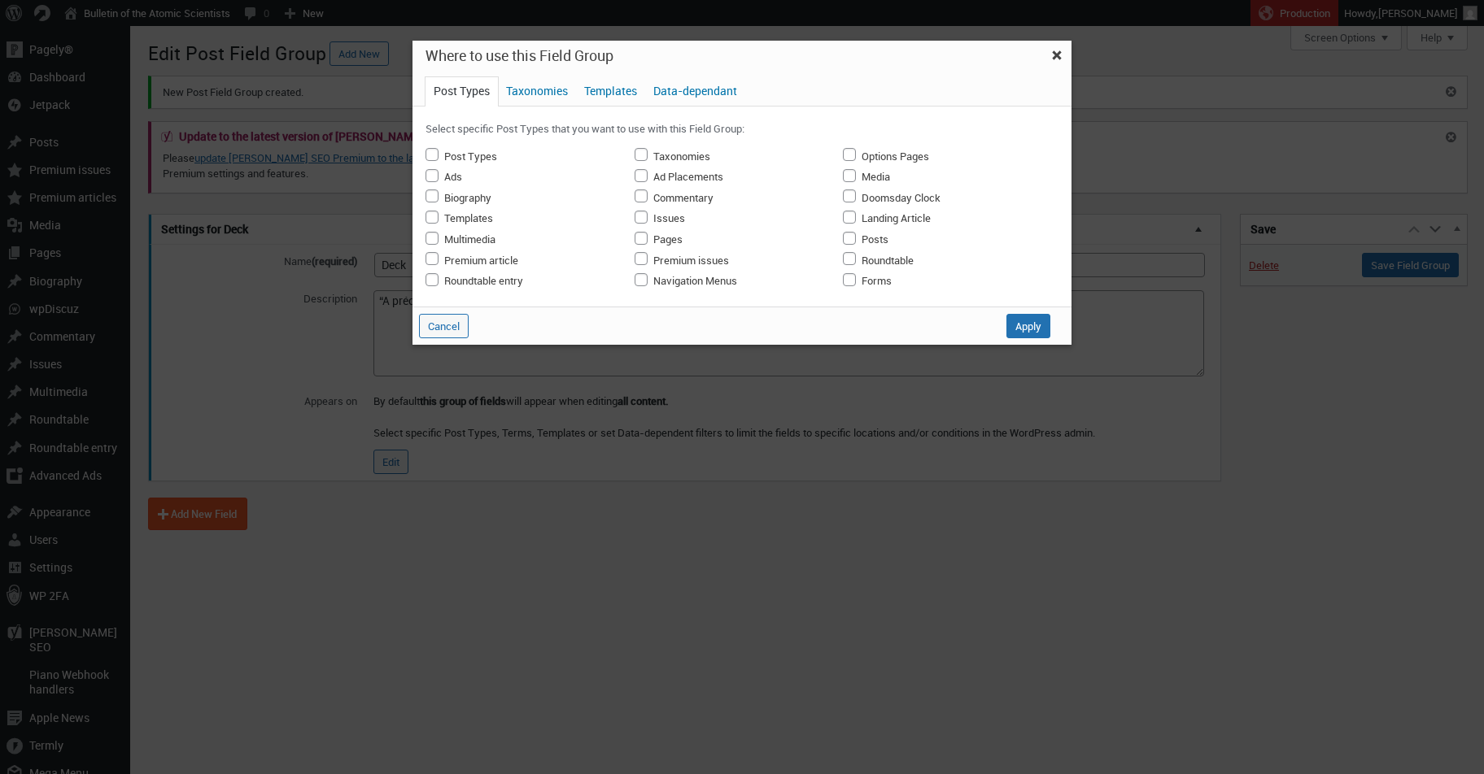
click at [451, 153] on label "Post Types" at bounding box center [470, 156] width 53 height 15
click at [438, 153] on input "Post Types" at bounding box center [431, 154] width 13 height 13
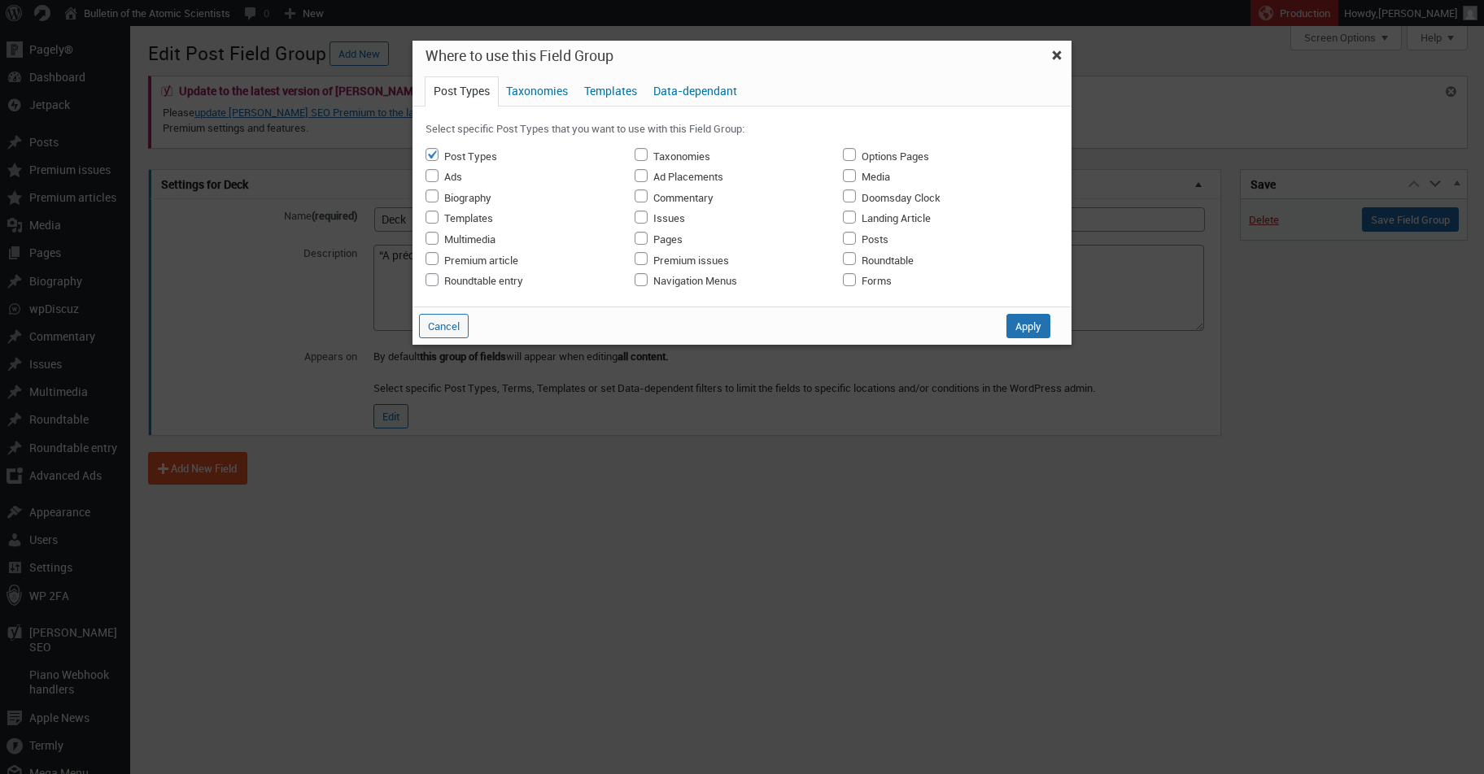
drag, startPoint x: 1028, startPoint y: 325, endPoint x: 643, endPoint y: 174, distance: 413.1
click at [643, 175] on div "Where to use this Field Group false Post Types Taxonomies Templates Data-depend…" at bounding box center [741, 193] width 659 height 304
click at [430, 151] on input "Post Types" at bounding box center [431, 154] width 13 height 13
checkbox input "false"
click at [852, 237] on input "Posts" at bounding box center [849, 238] width 13 height 13
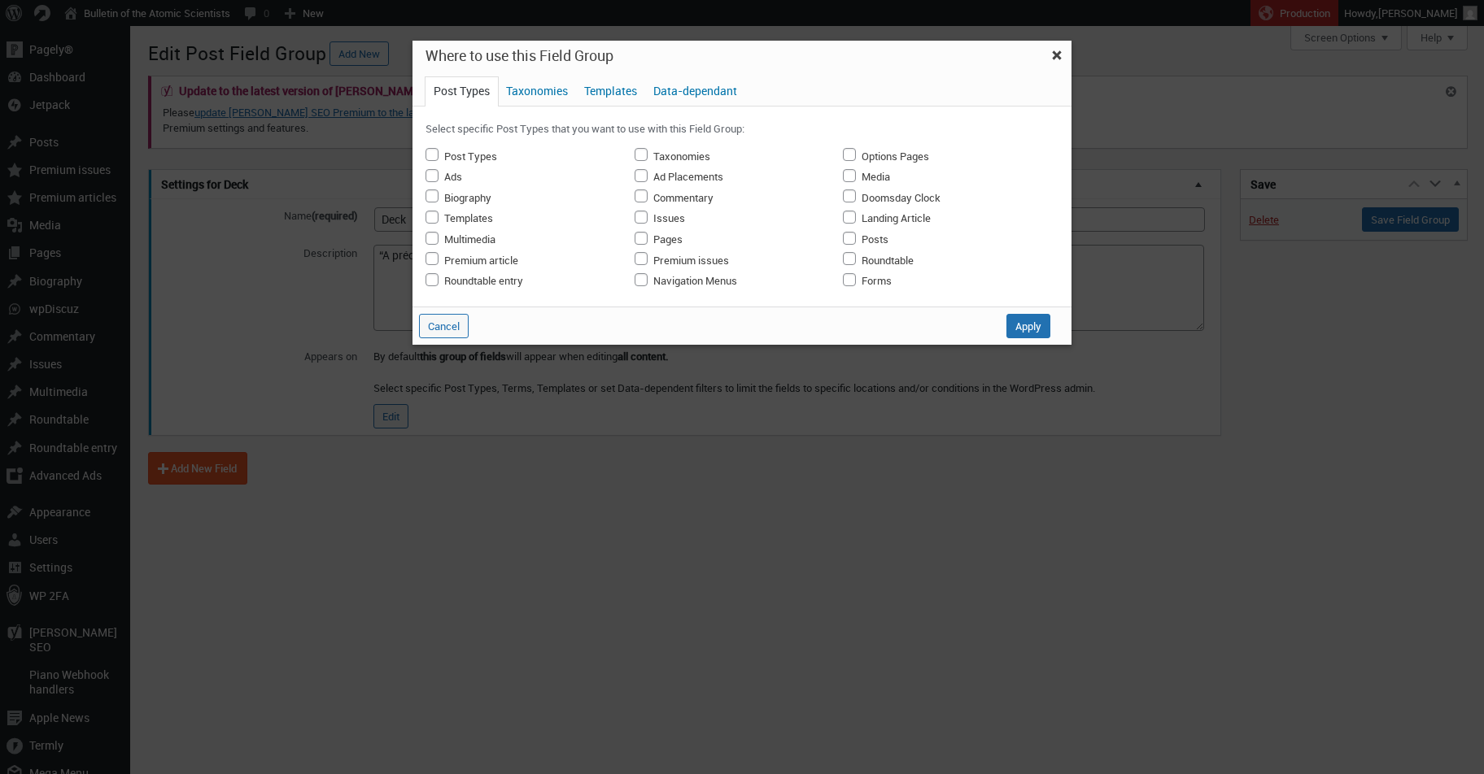
checkbox input "true"
click at [536, 97] on span "Taxonomies" at bounding box center [537, 91] width 78 height 28
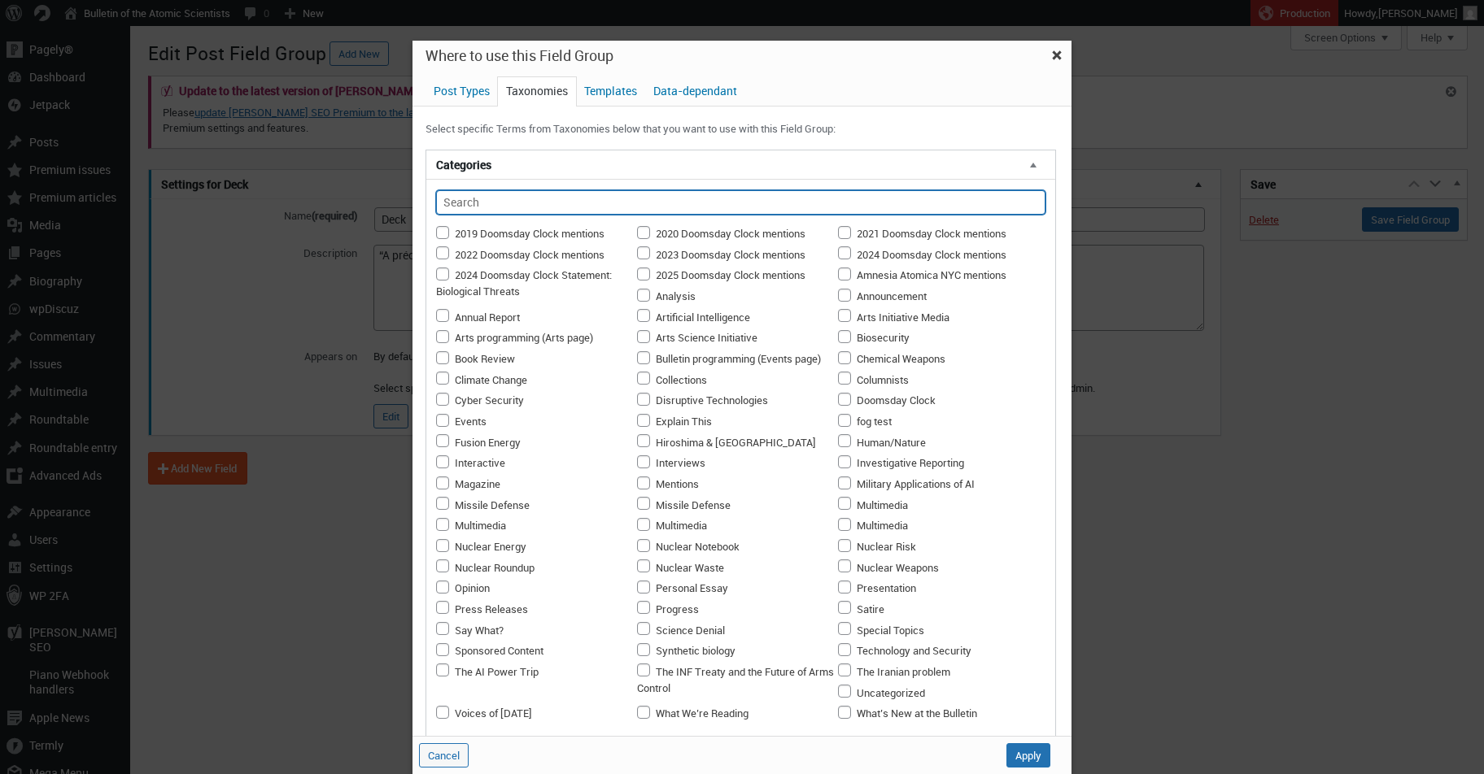
click at [606, 201] on input "text" at bounding box center [740, 202] width 609 height 24
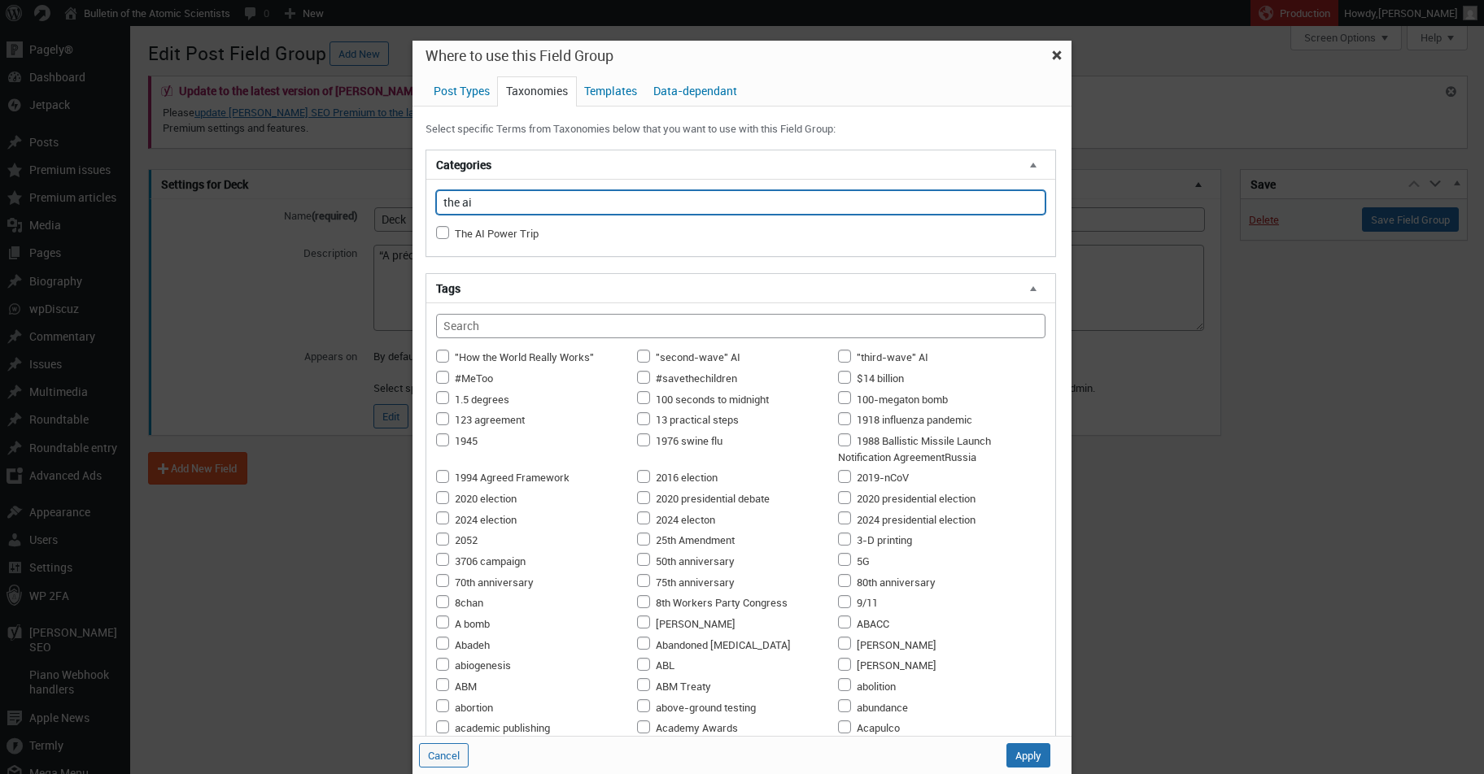
type input "the ai"
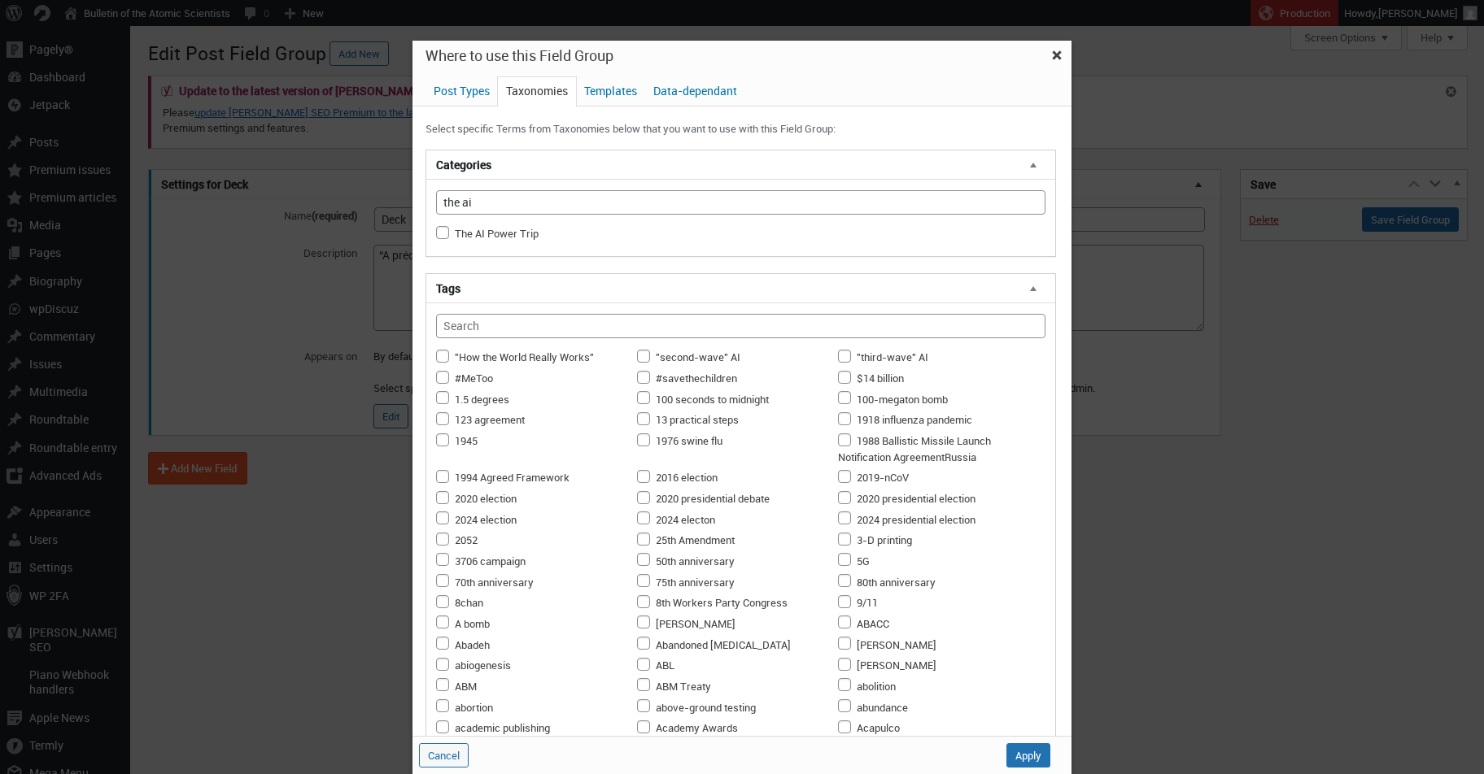
click at [441, 232] on input "The AI Power Trip" at bounding box center [442, 232] width 13 height 13
checkbox input "true"
click at [627, 90] on span "Templates" at bounding box center [610, 91] width 69 height 28
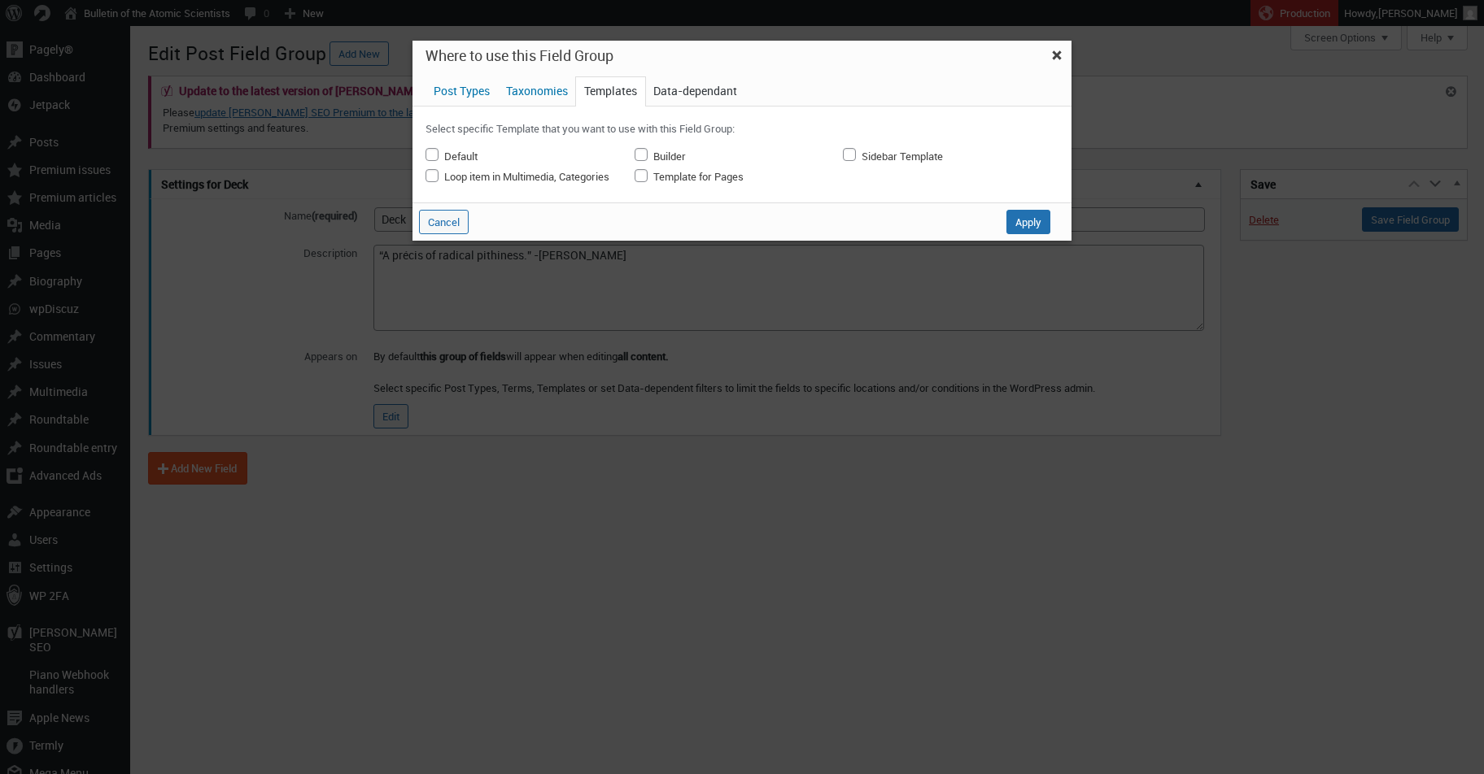
click at [701, 88] on span "Data-dependant" at bounding box center [695, 91] width 100 height 28
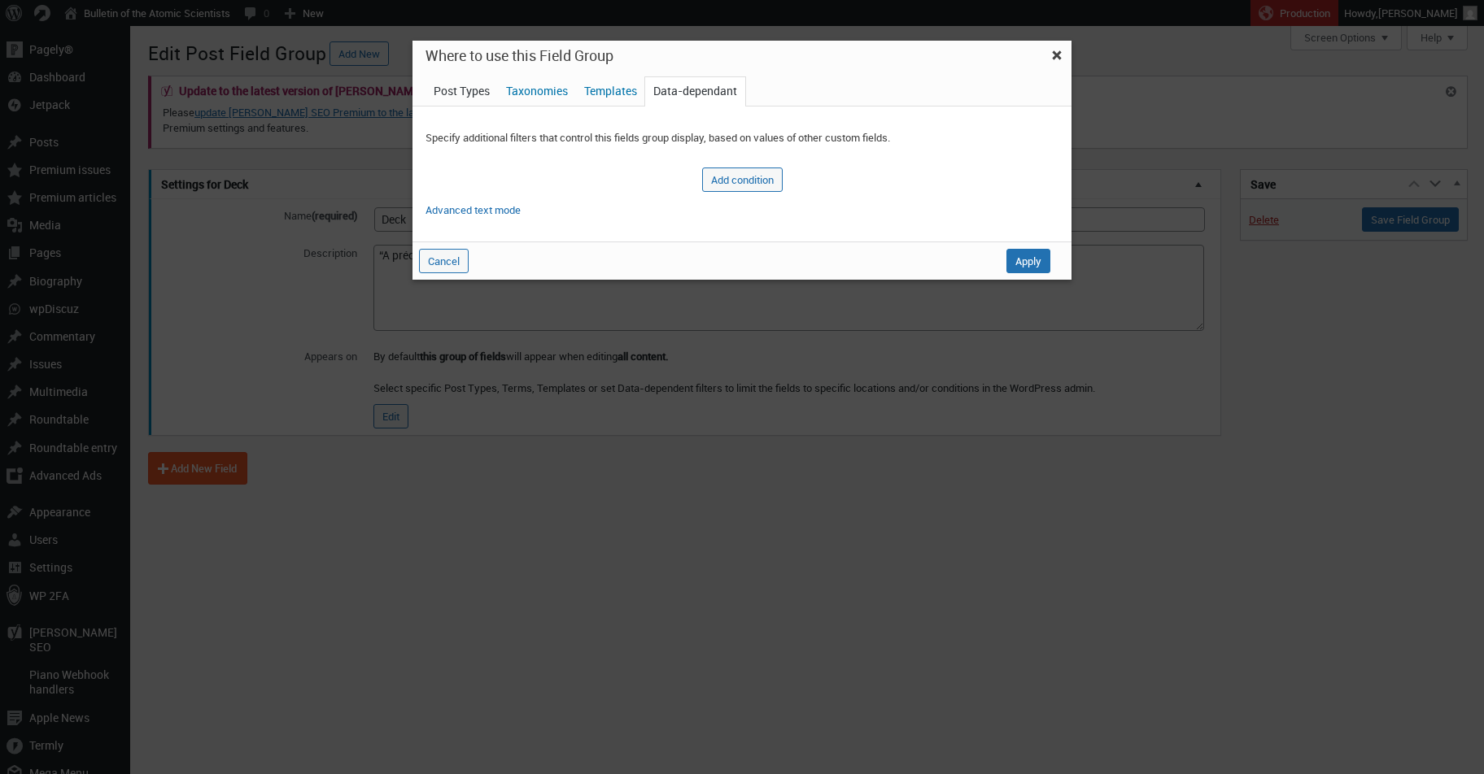
click at [456, 90] on span "Post Types" at bounding box center [461, 91] width 72 height 28
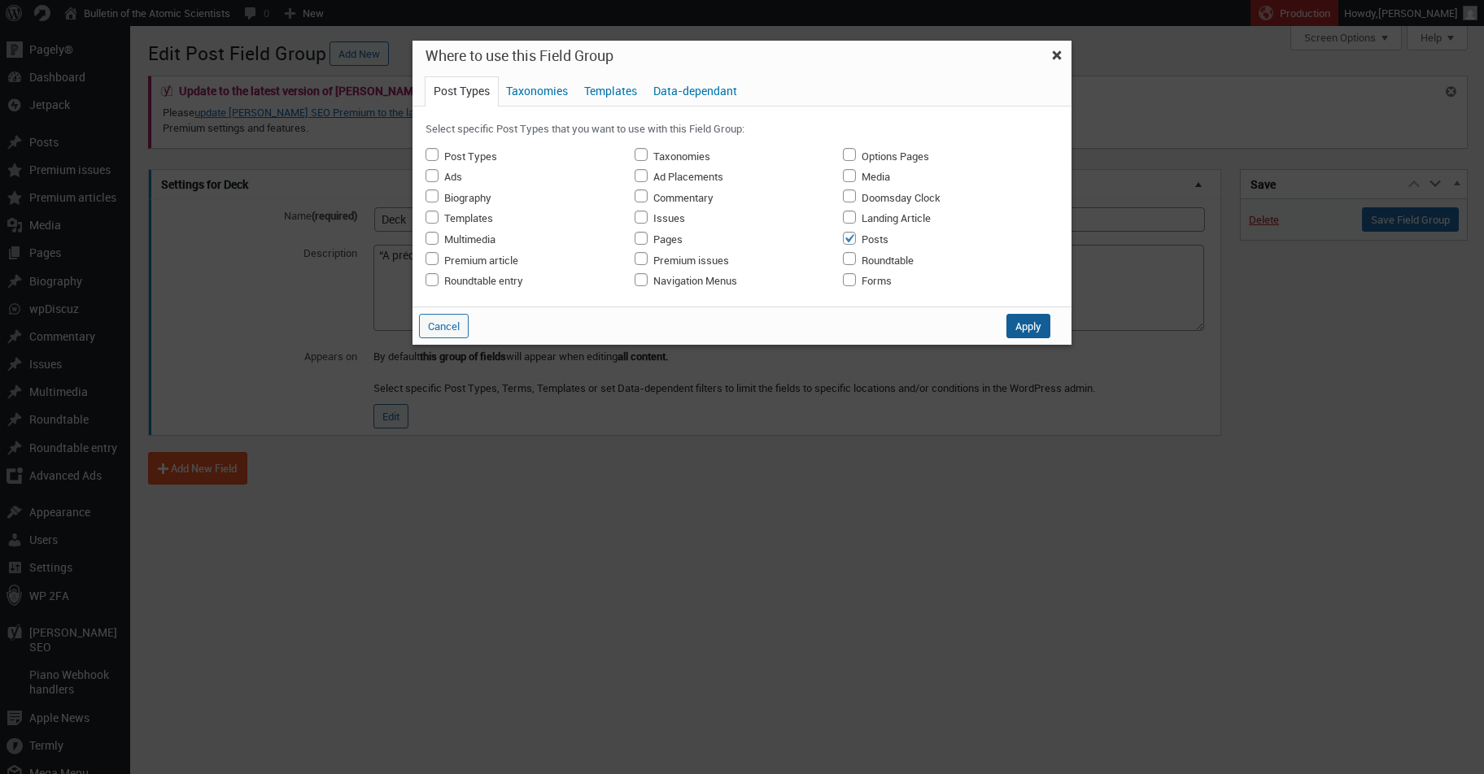
click at [1027, 327] on button "Apply" at bounding box center [1028, 326] width 44 height 24
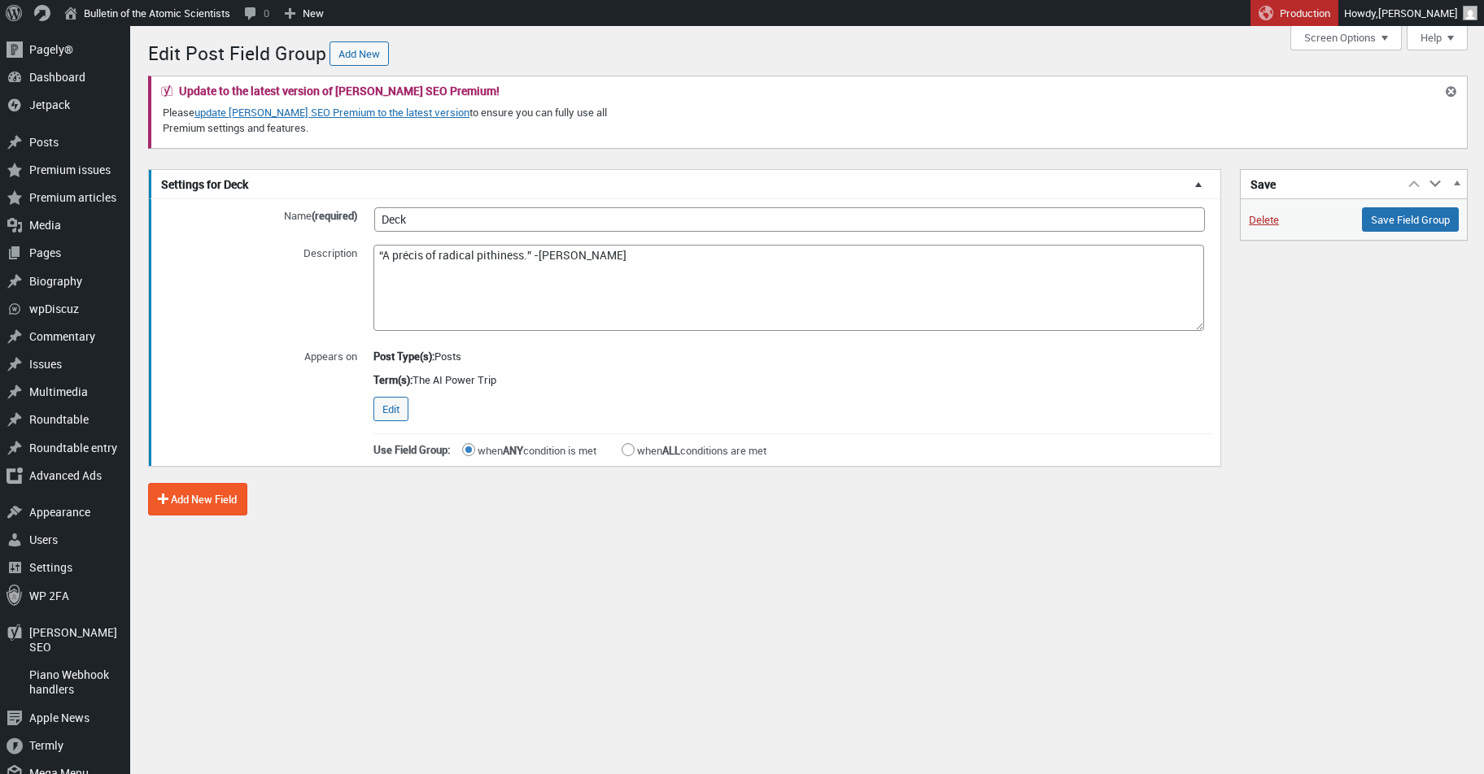
drag, startPoint x: 257, startPoint y: 510, endPoint x: 322, endPoint y: 499, distance: 66.1
click at [322, 499] on div "Settings for Deck Name (required) Deck Description “A précis of radical pithine…" at bounding box center [685, 347] width 1075 height 357
click at [634, 443] on input "when ALL conditions are met" at bounding box center [627, 449] width 13 height 13
radio input "true"
click at [217, 504] on button "Add New Field" at bounding box center [197, 499] width 99 height 33
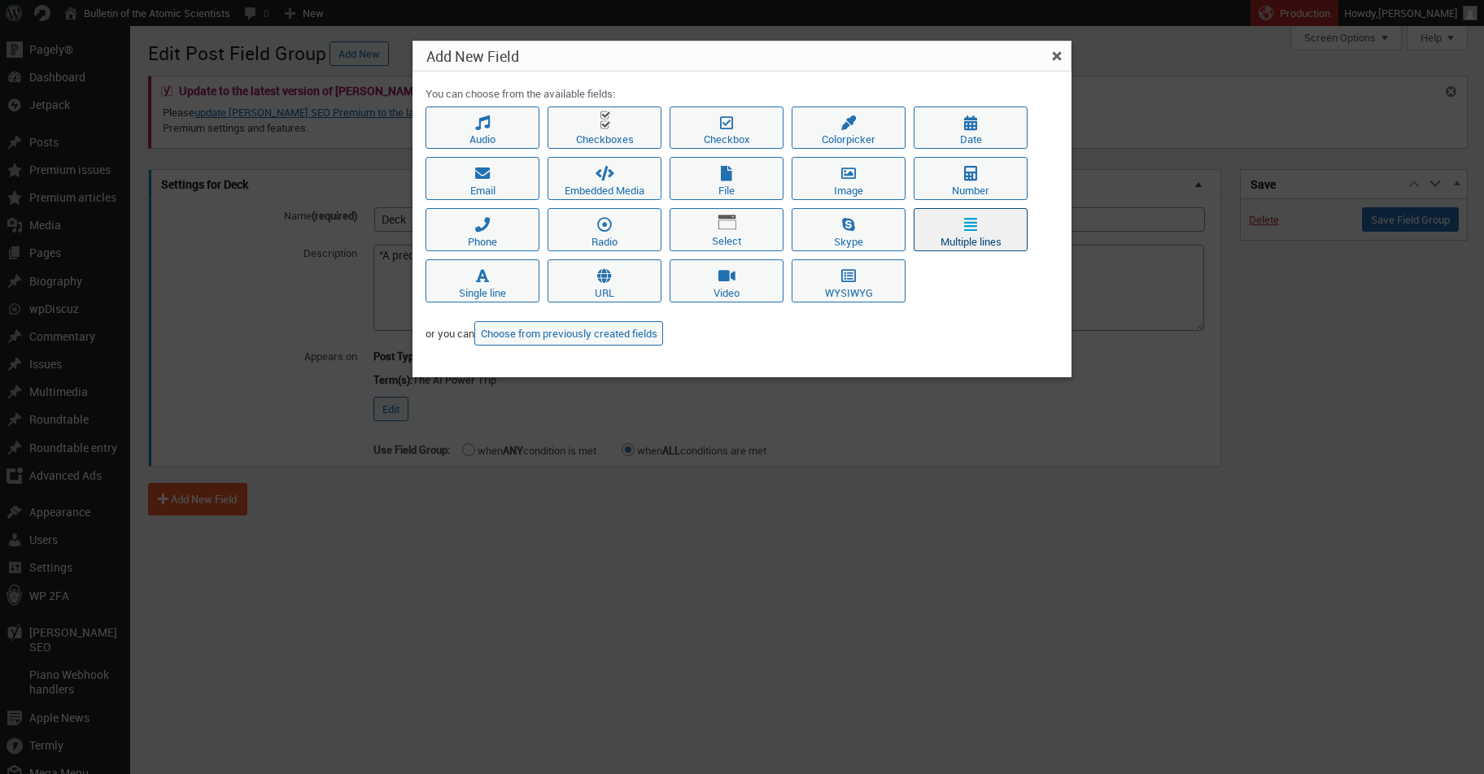
click at [957, 225] on icon "button" at bounding box center [970, 220] width 104 height 23
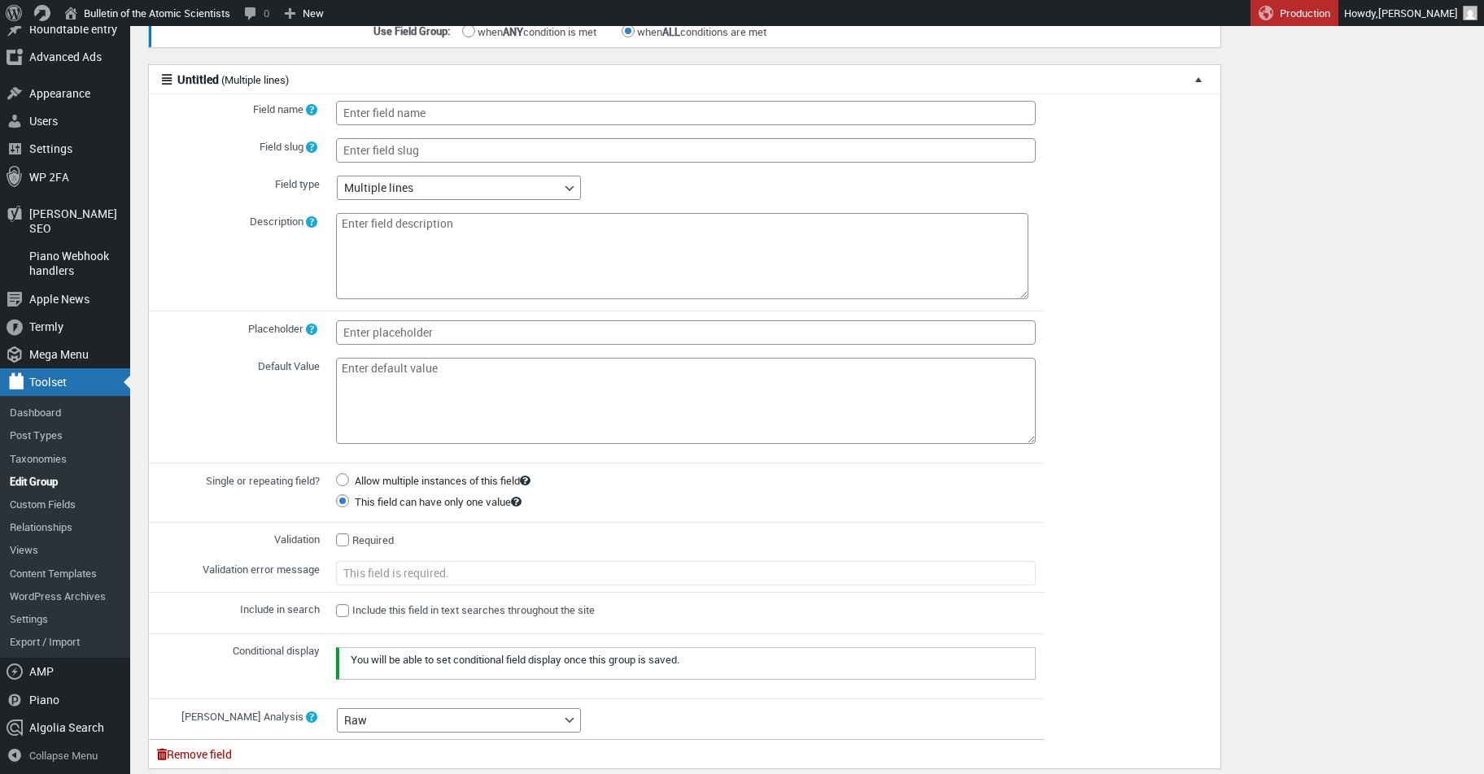
scroll to position [440, 0]
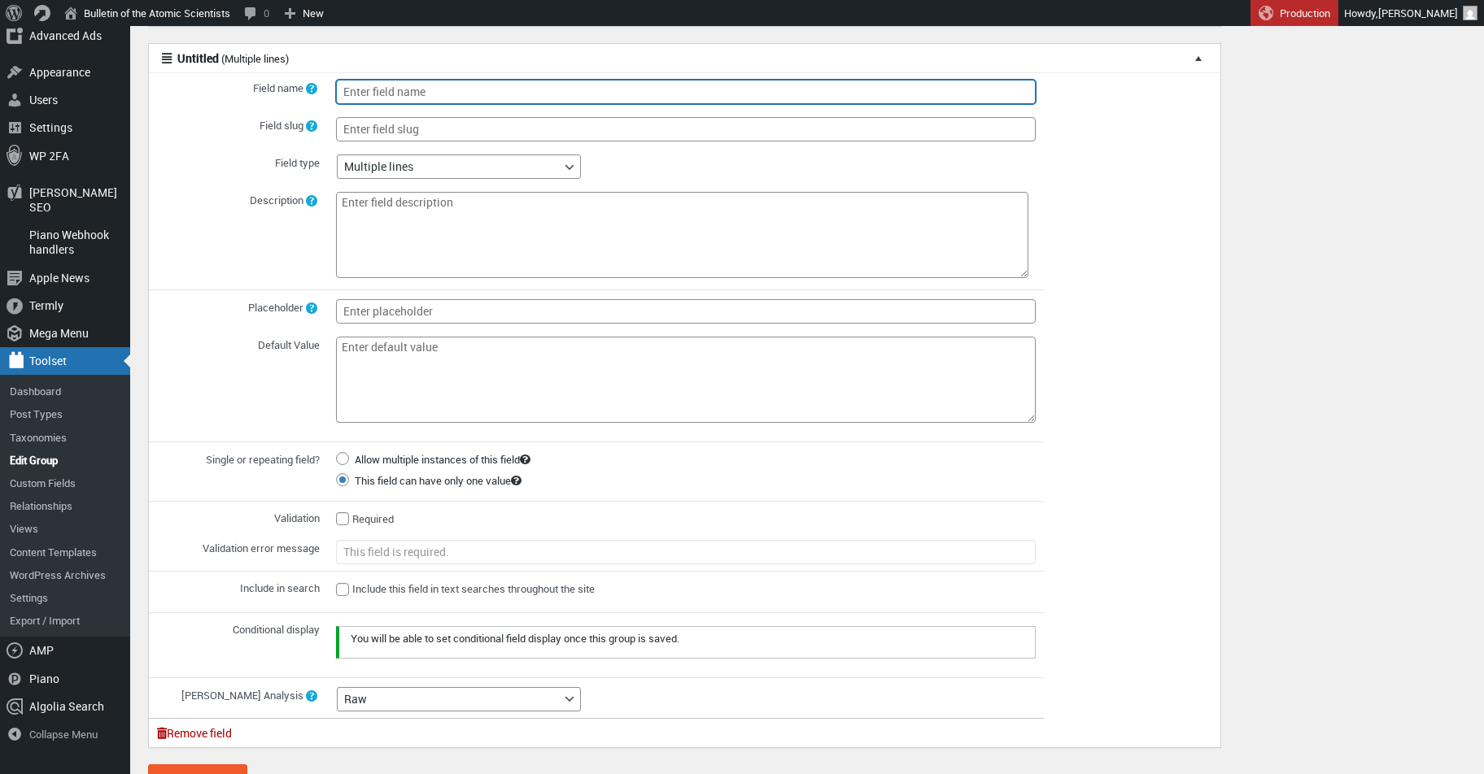
click at [413, 89] on input "Field name" at bounding box center [685, 92] width 699 height 24
type input "Dek"
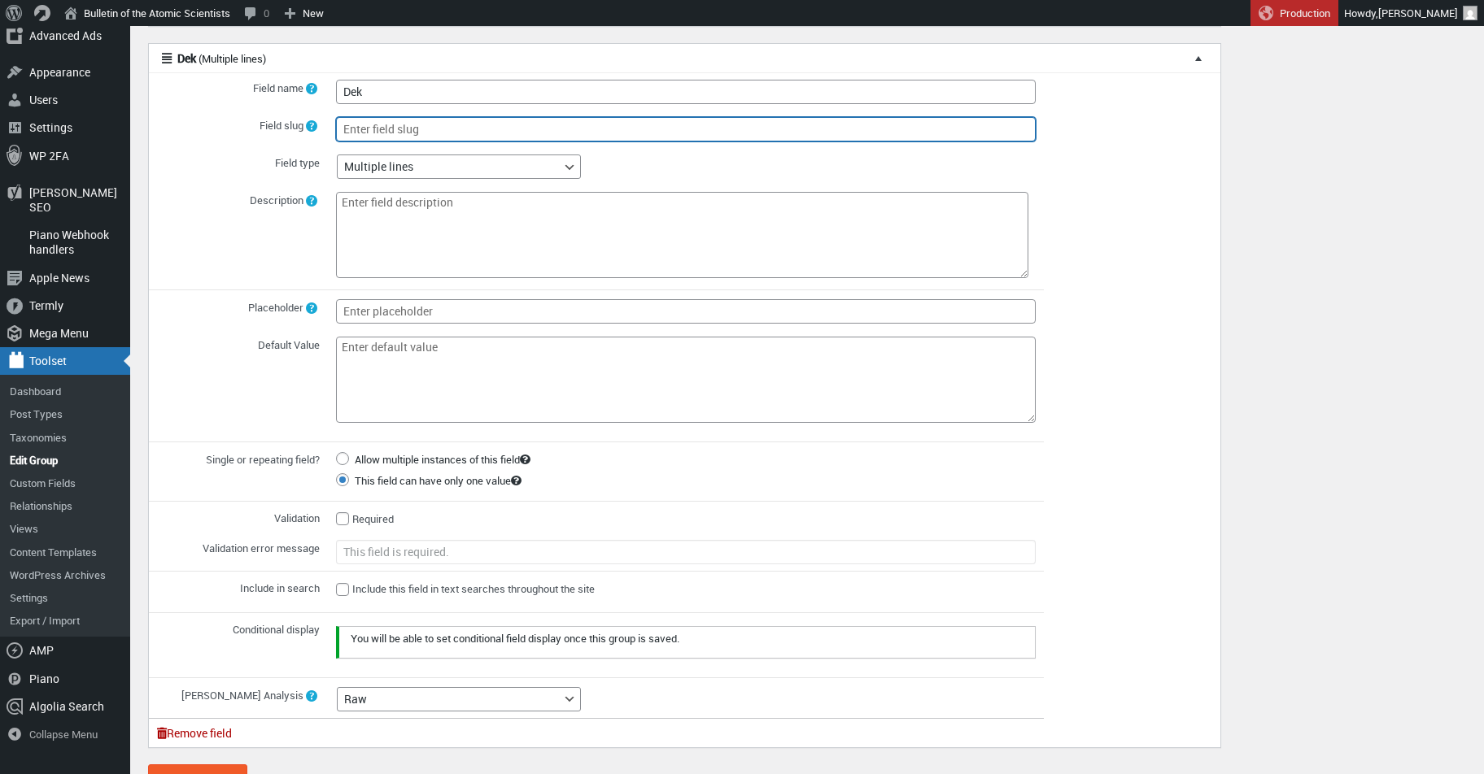
type input "dek"
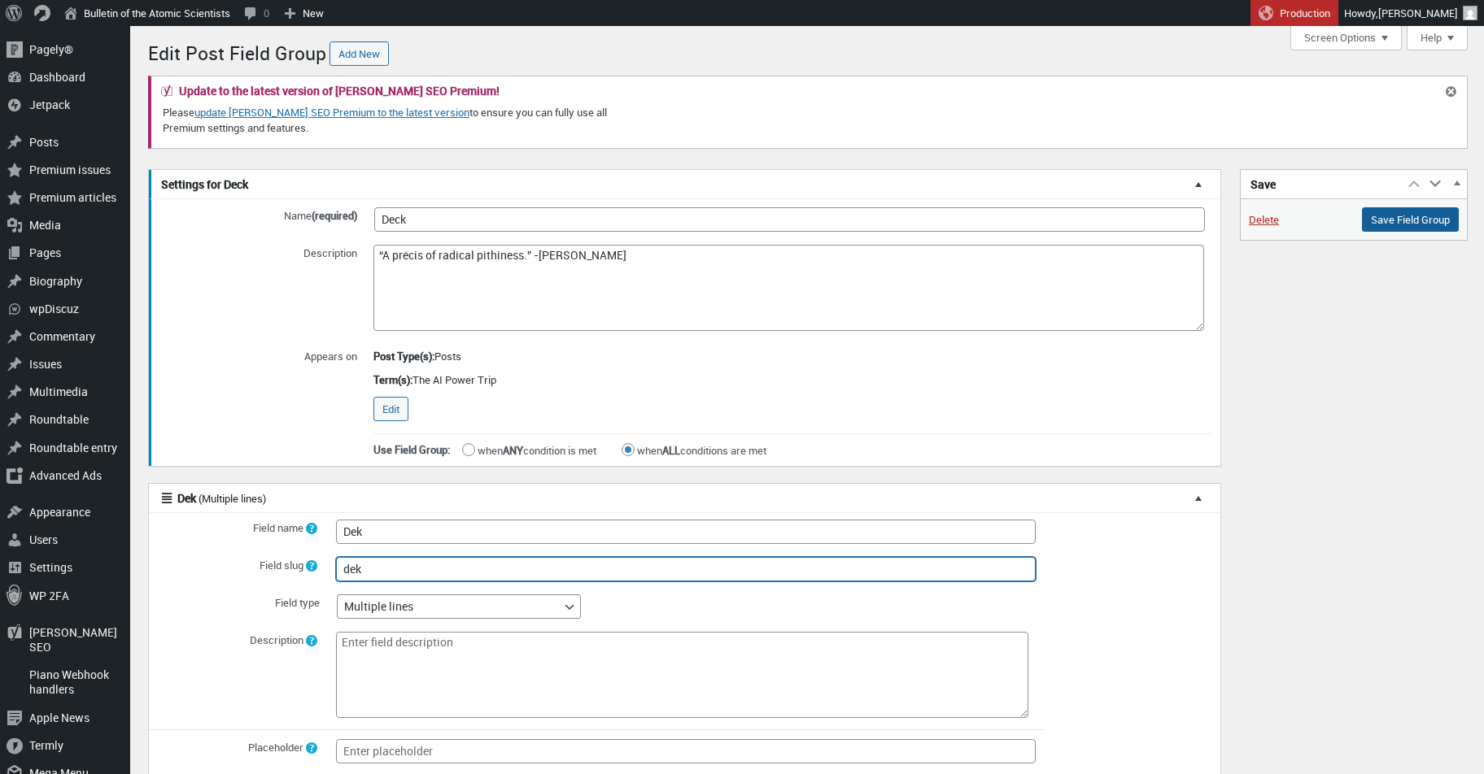
scroll to position [0, 0]
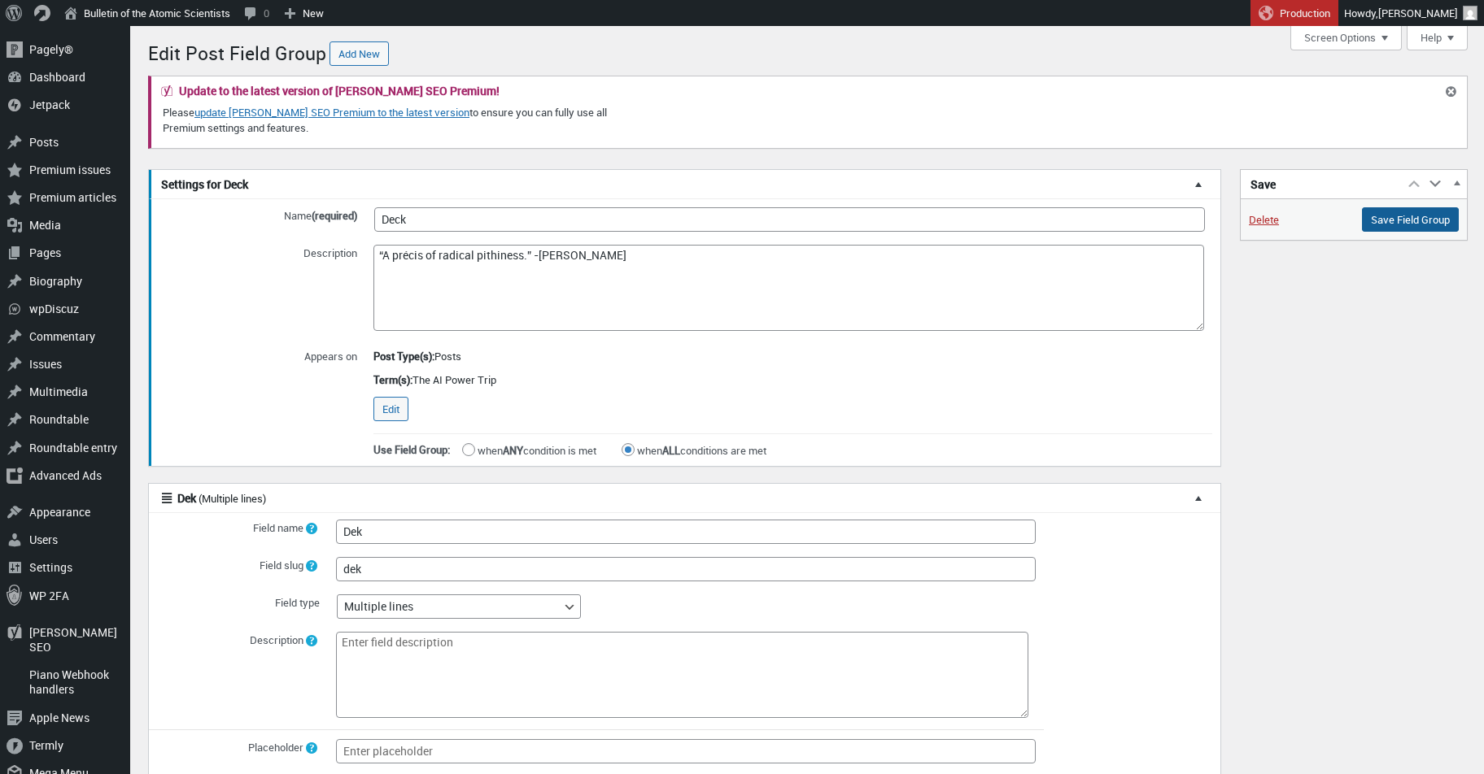
click at [1436, 220] on input "Save Field Group" at bounding box center [1410, 219] width 97 height 24
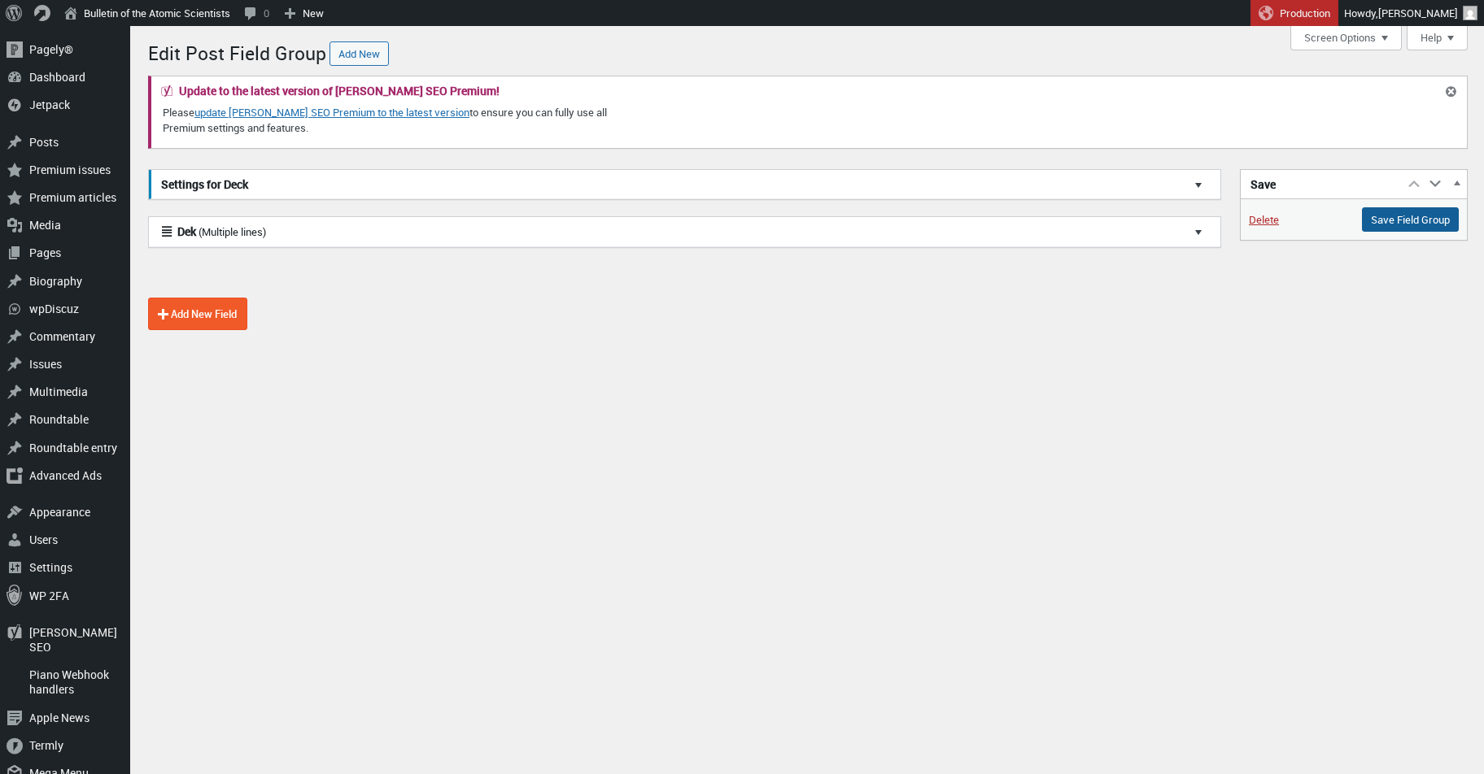
click at [1440, 226] on input "Save Field Group" at bounding box center [1410, 219] width 97 height 24
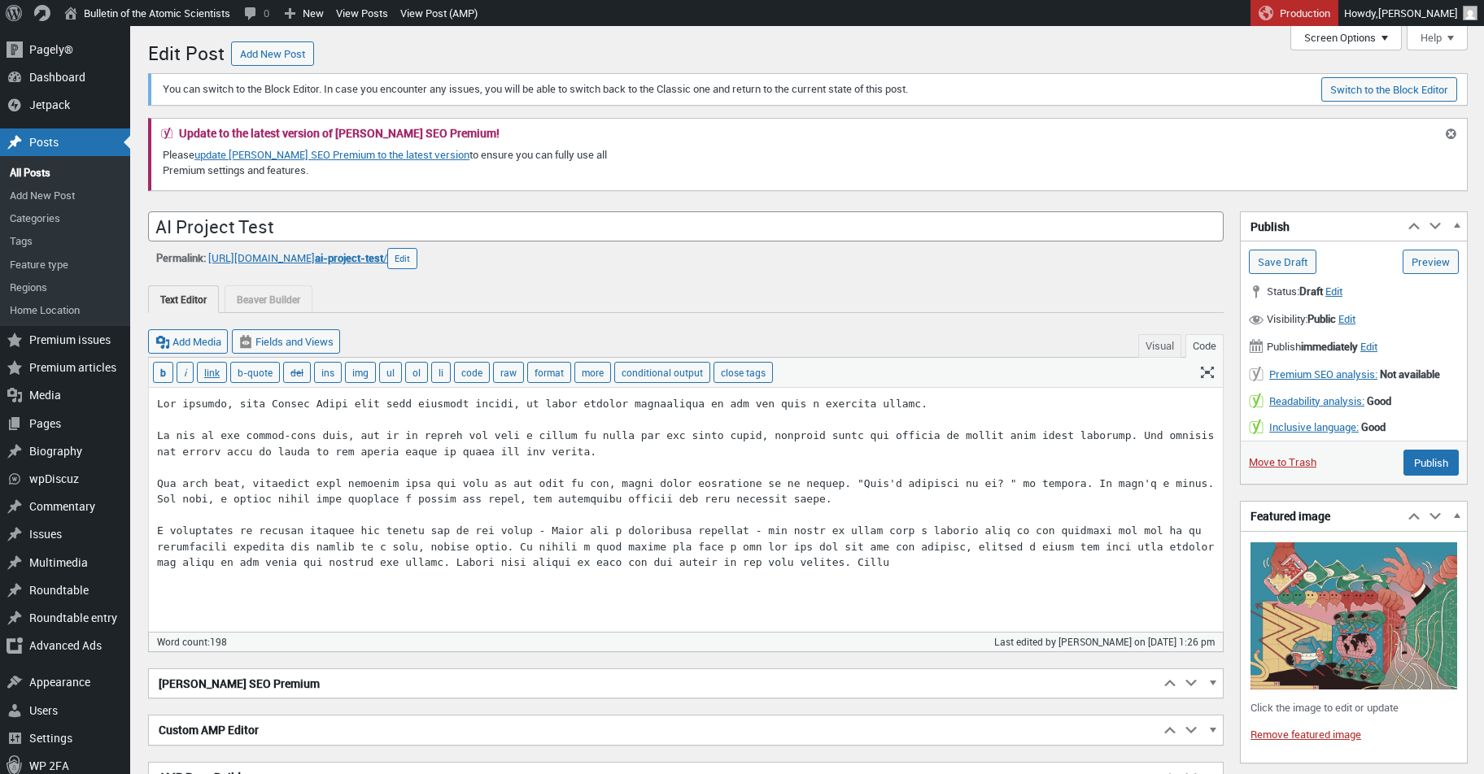
click at [1331, 45] on button "Screen Options" at bounding box center [1345, 38] width 111 height 24
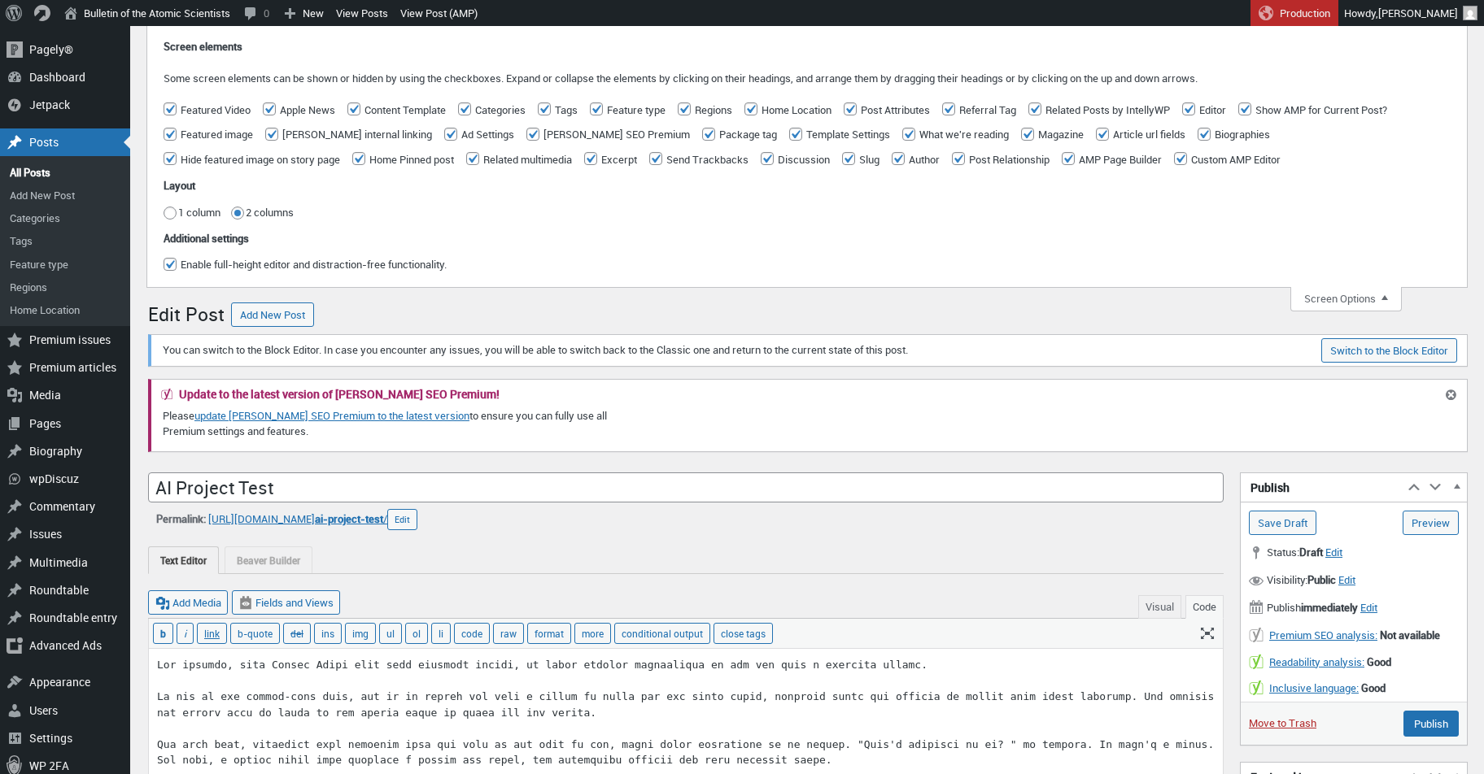
scroll to position [11, 0]
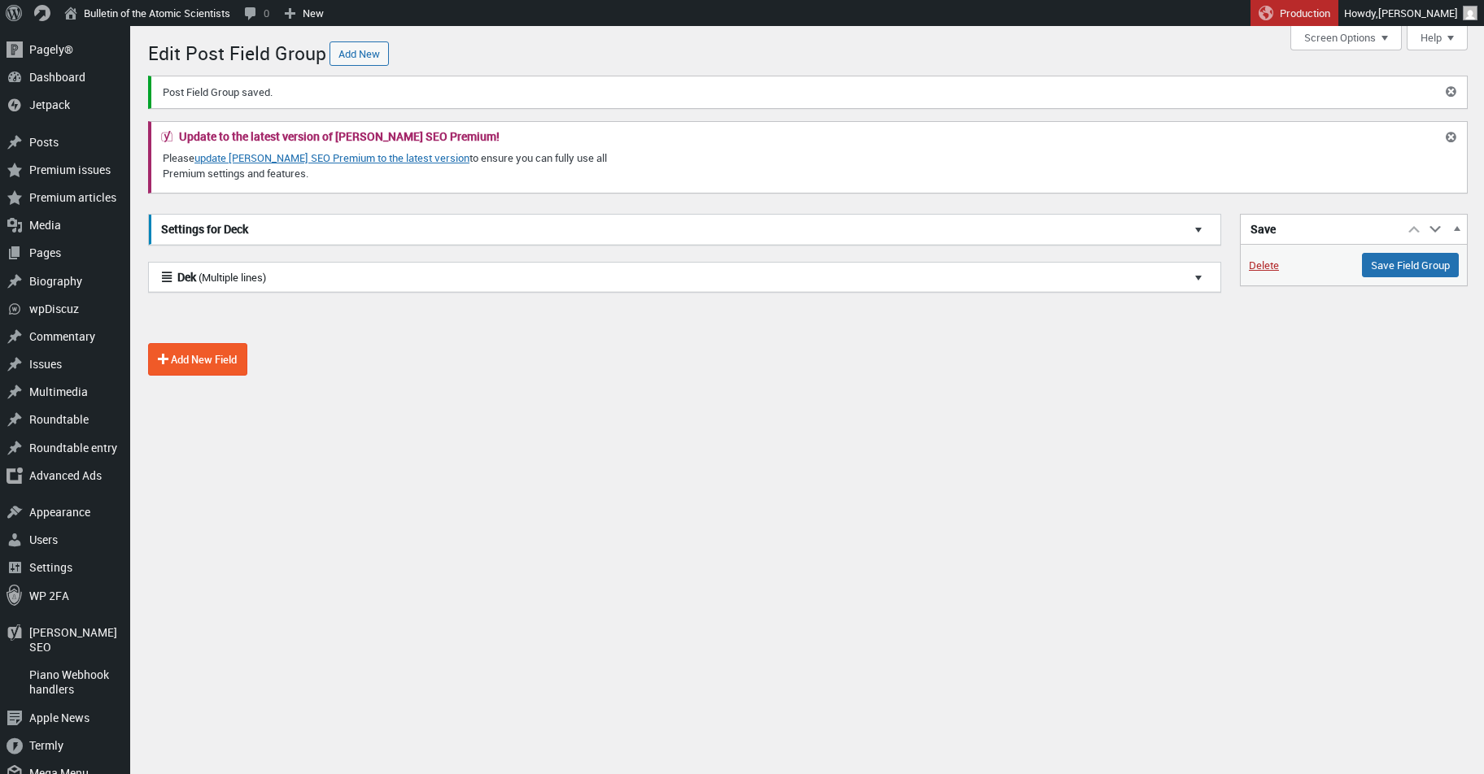
click at [549, 334] on div "Dek (Multiple lines) Field name Dek Field slug dek Field type Audio Colorpicker…" at bounding box center [685, 302] width 1075 height 81
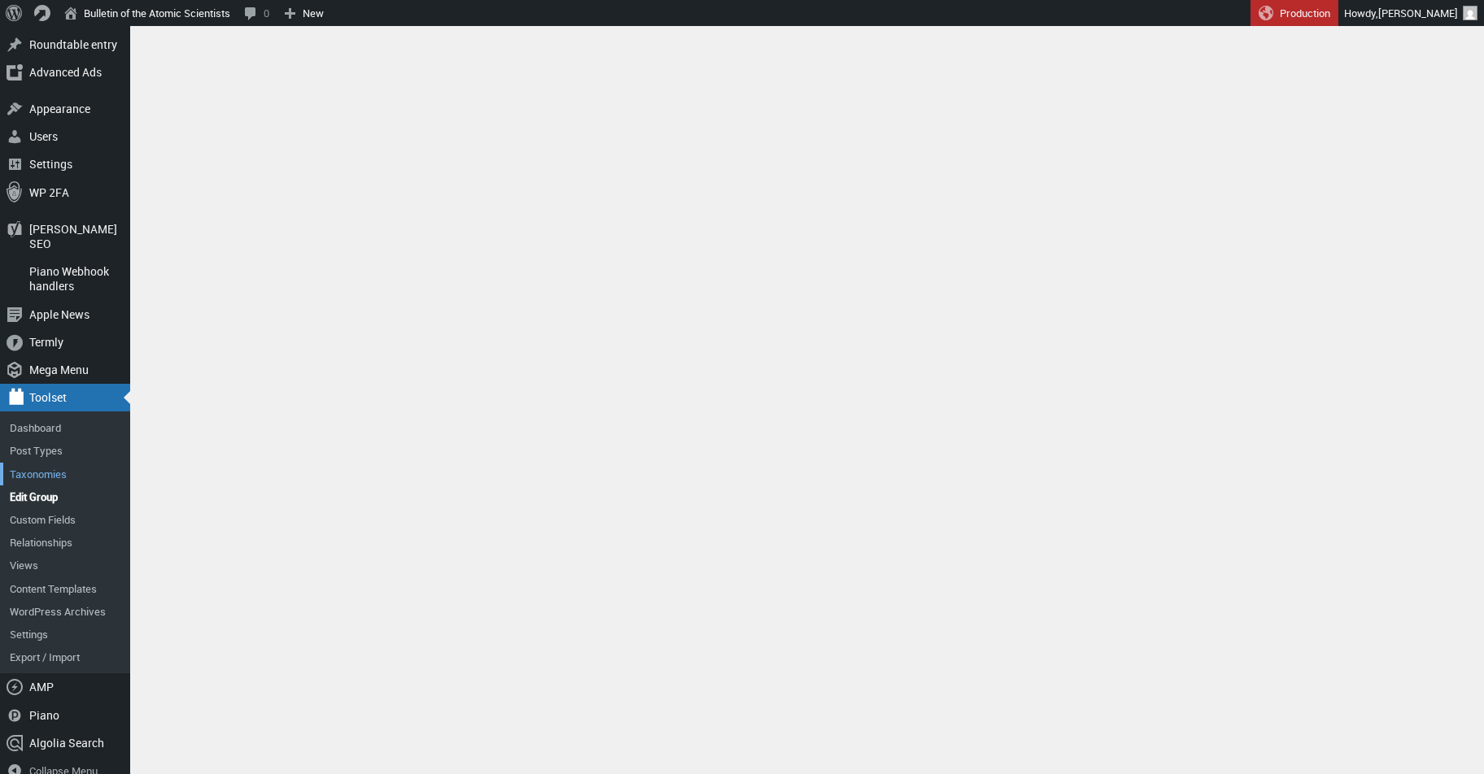
scroll to position [403, 0]
click at [72, 509] on link "Custom Fields" at bounding box center [65, 520] width 130 height 23
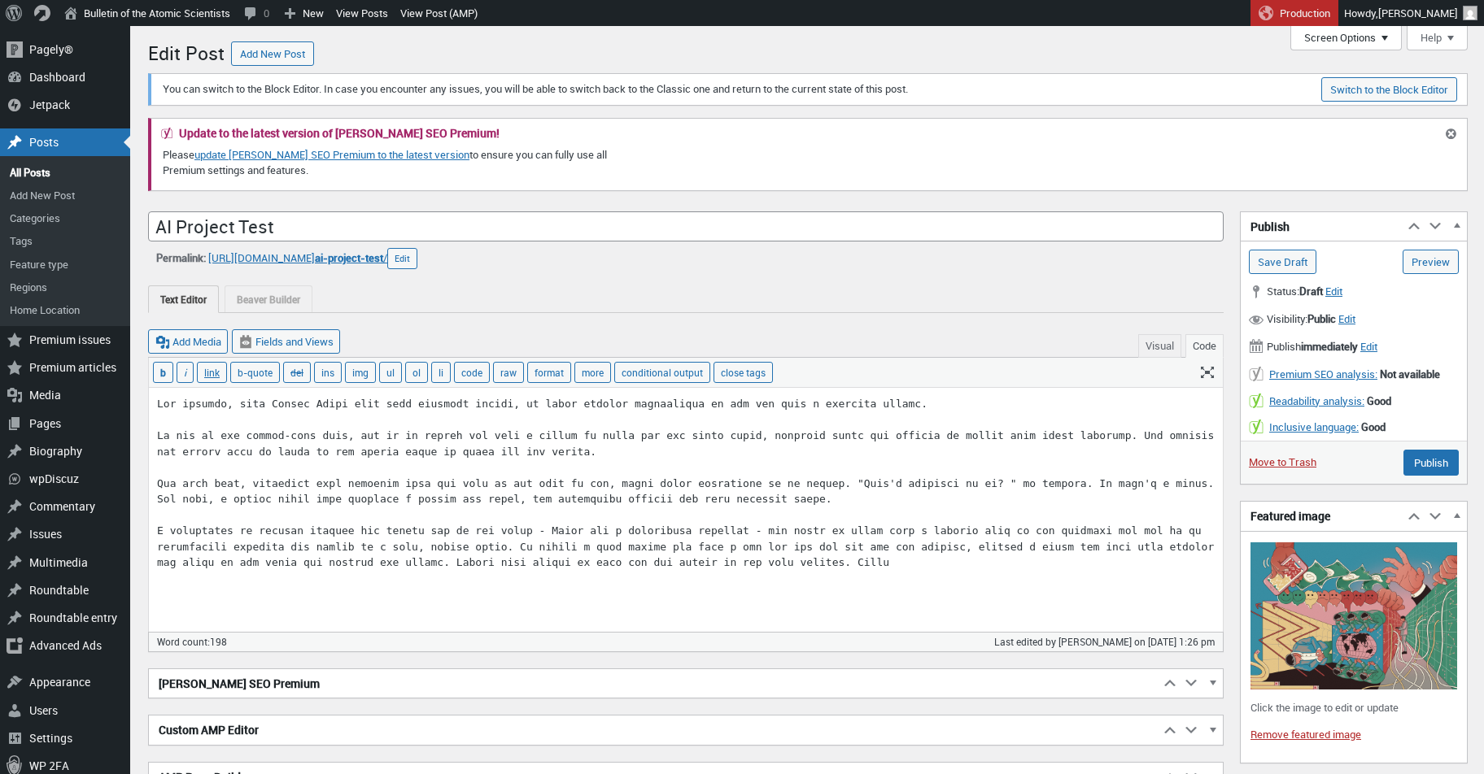
scroll to position [11, 0]
click at [1327, 37] on button "Screen Options" at bounding box center [1345, 38] width 111 height 24
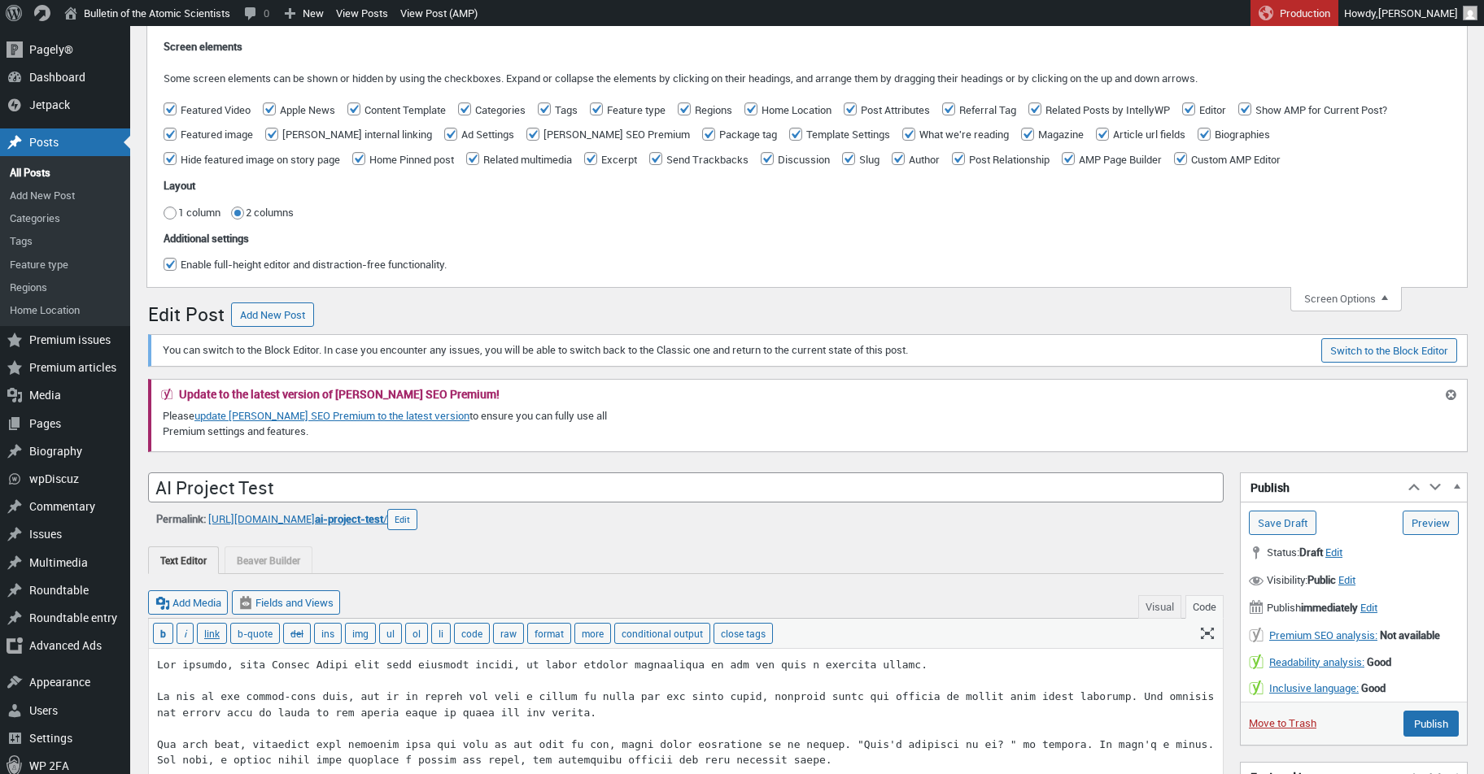
scroll to position [0, 0]
click at [512, 697] on textarea at bounding box center [686, 771] width 1074 height 244
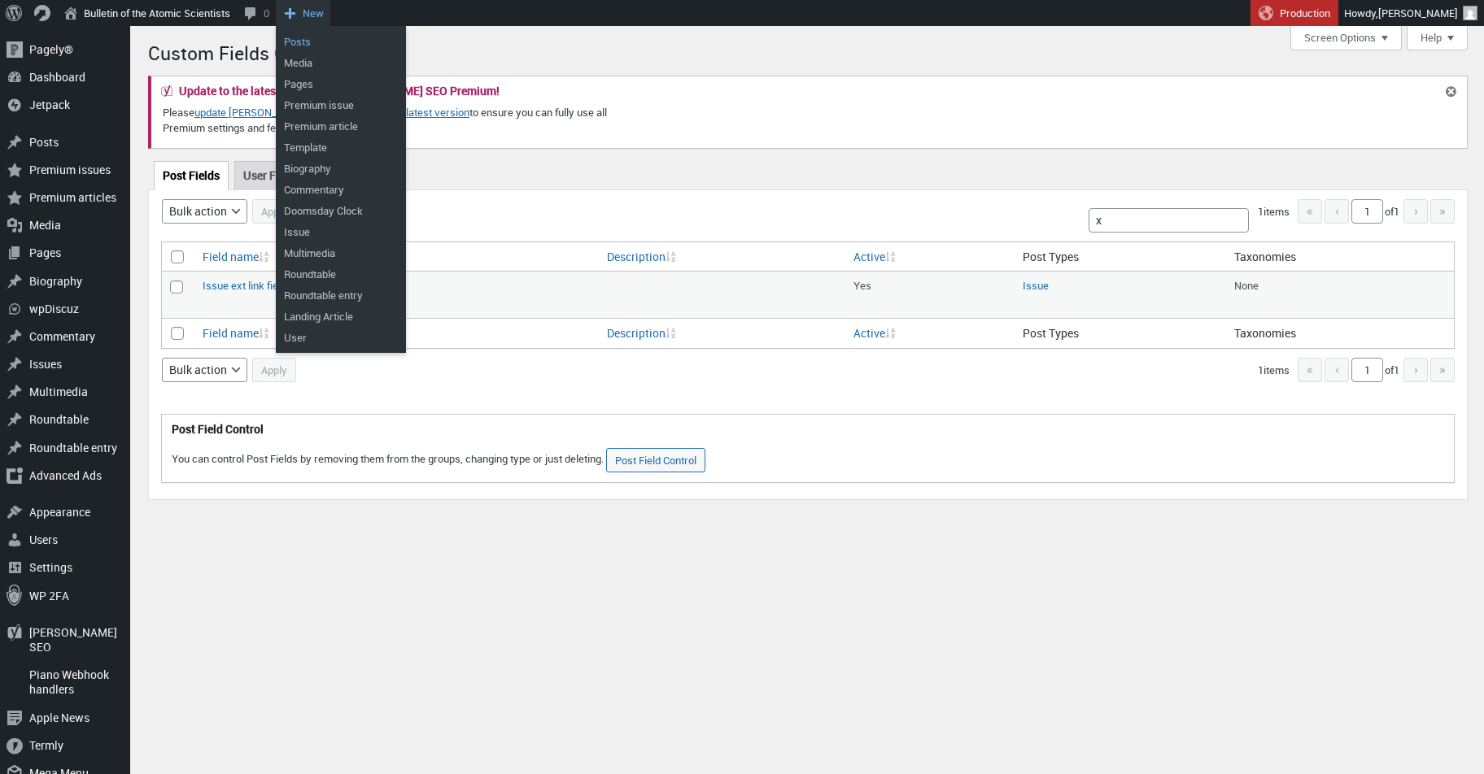
type input "x"
click at [314, 43] on link "Posts" at bounding box center [341, 41] width 130 height 21
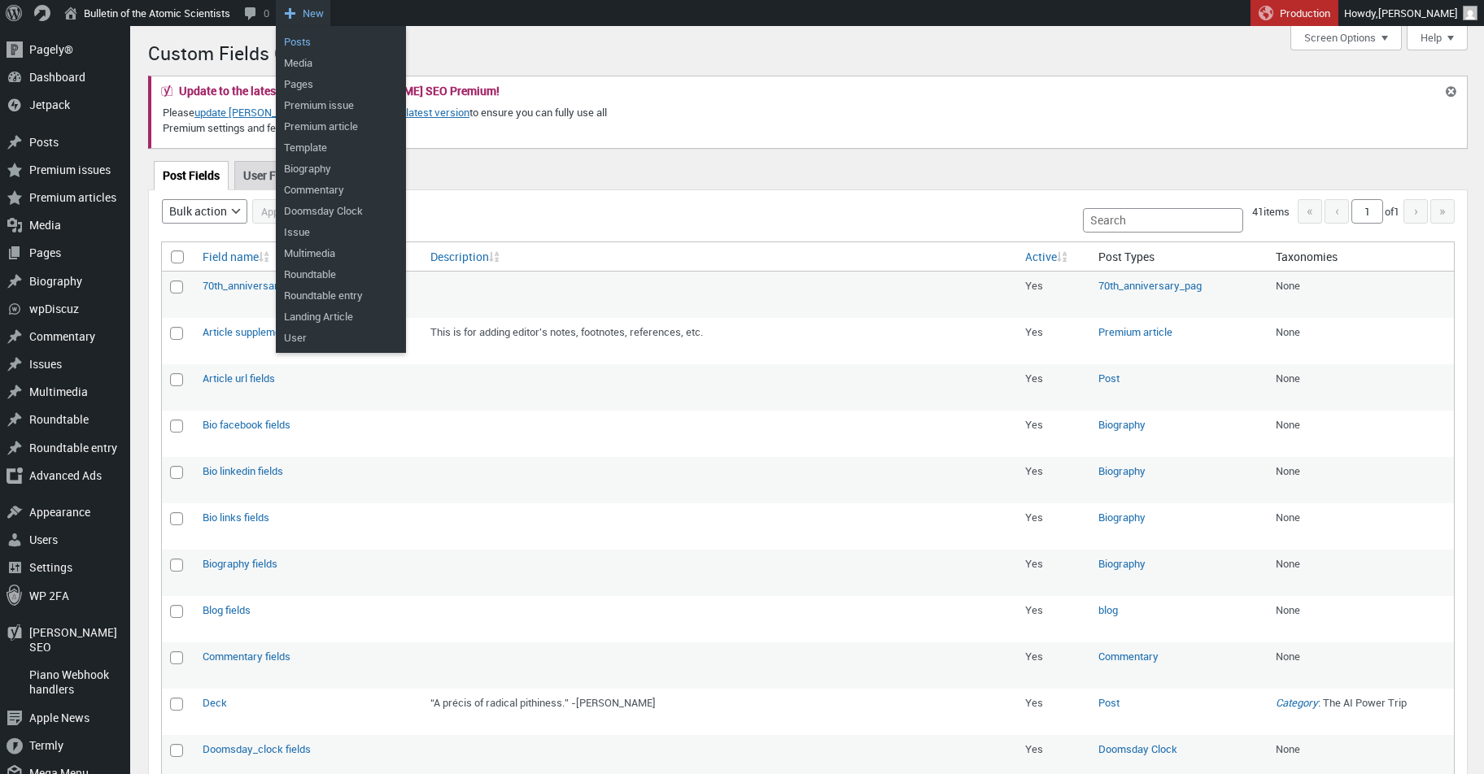
click at [307, 38] on link "Posts" at bounding box center [341, 41] width 130 height 21
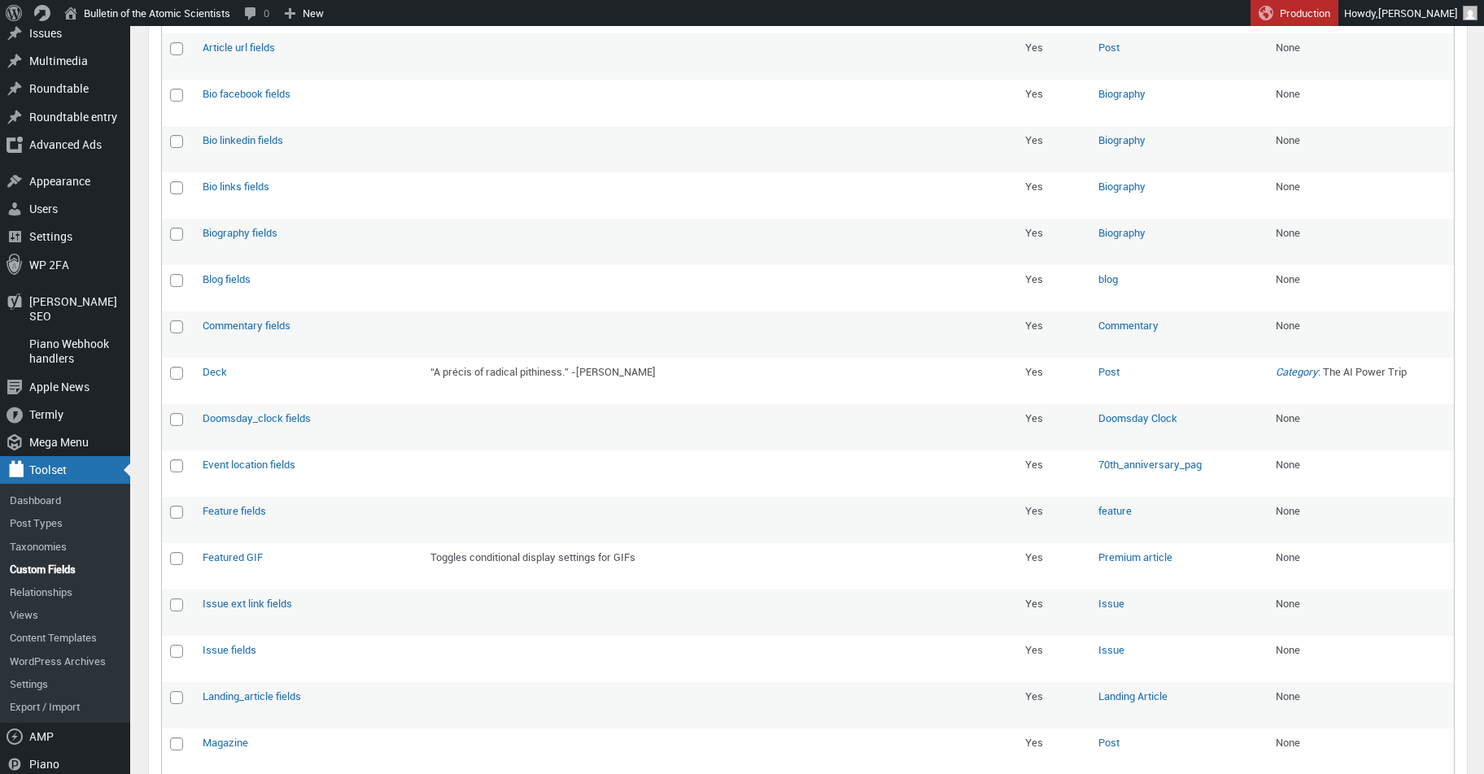
scroll to position [334, 0]
click at [208, 380] on link "Edit" at bounding box center [211, 387] width 17 height 16
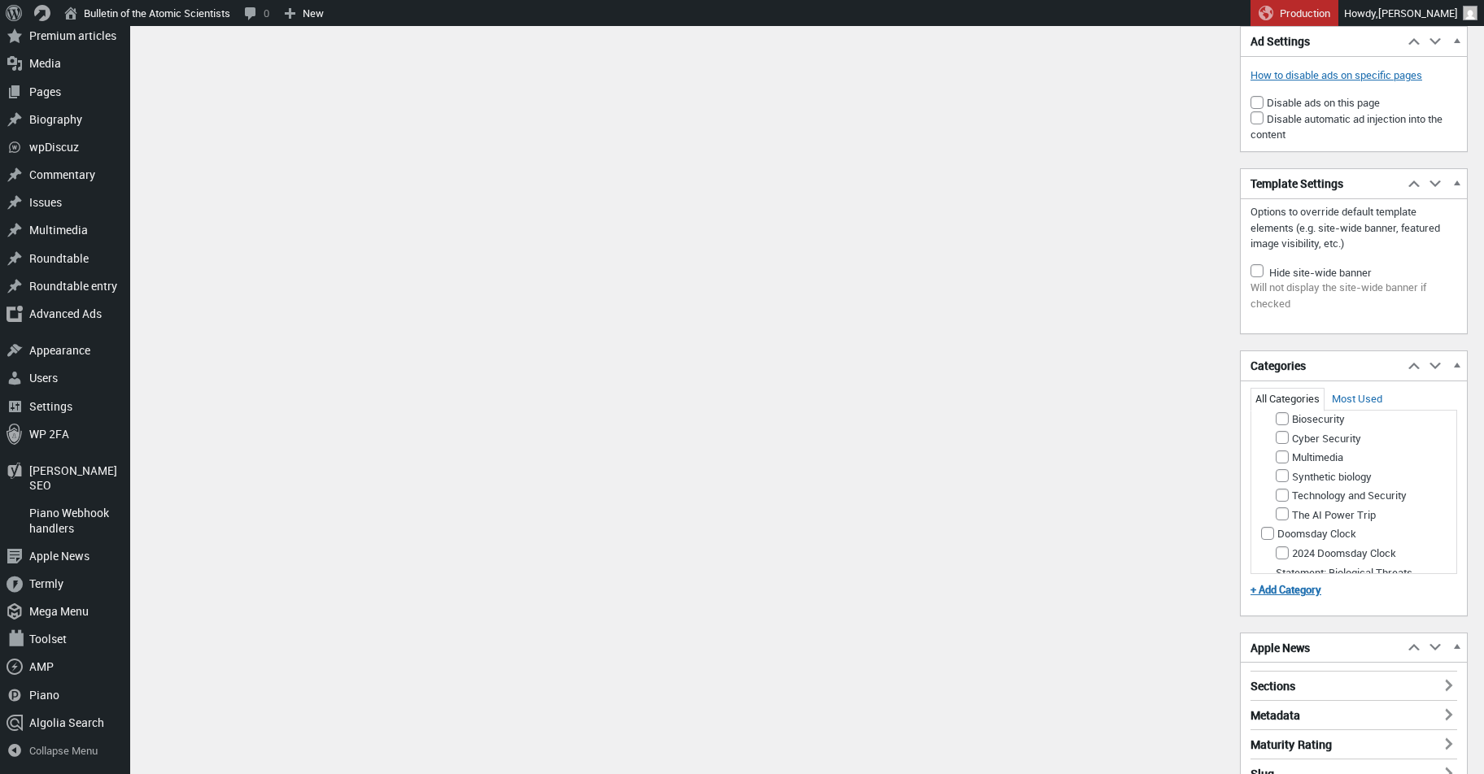
scroll to position [495, 0]
click at [1282, 518] on input "The AI Power Trip" at bounding box center [1281, 511] width 13 height 13
checkbox input "true"
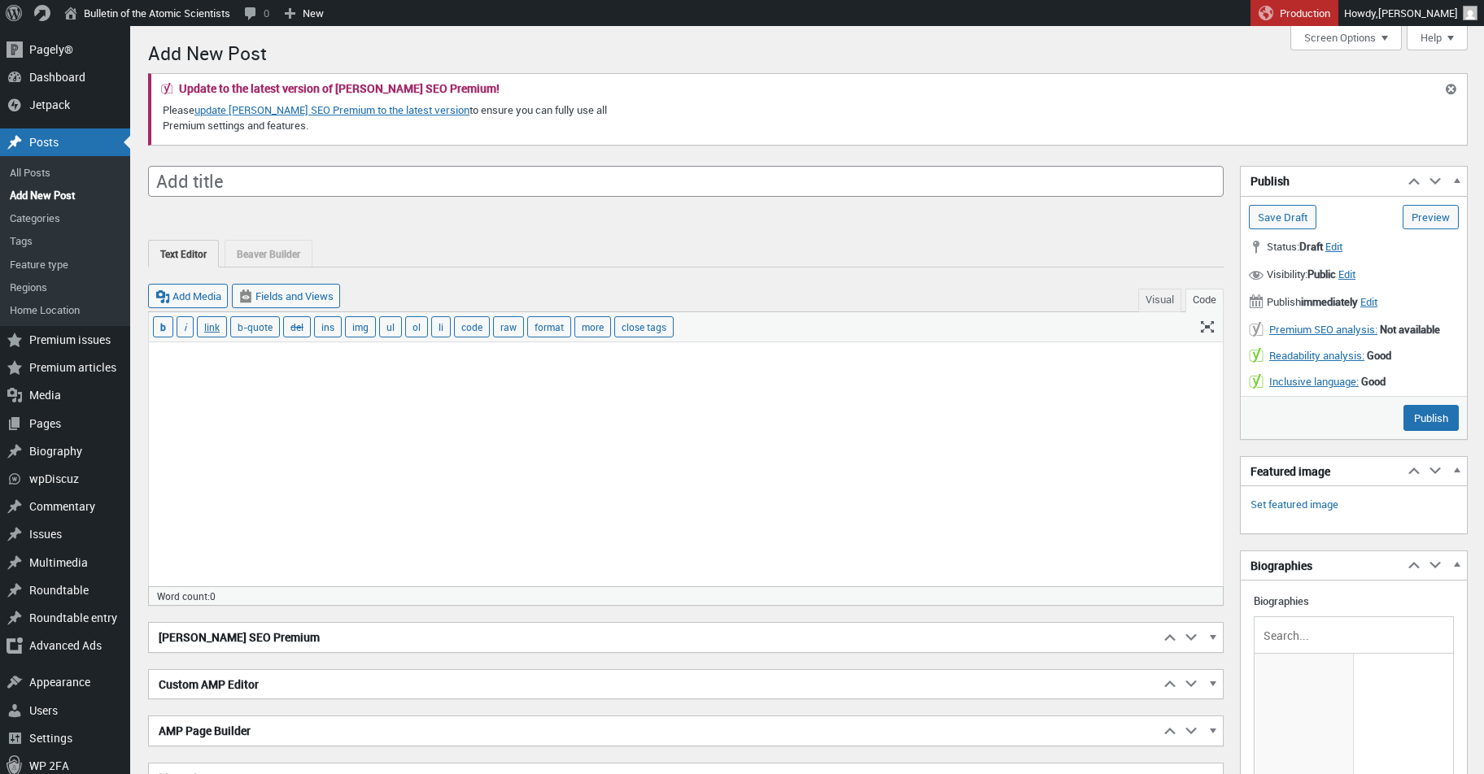
scroll to position [0, 0]
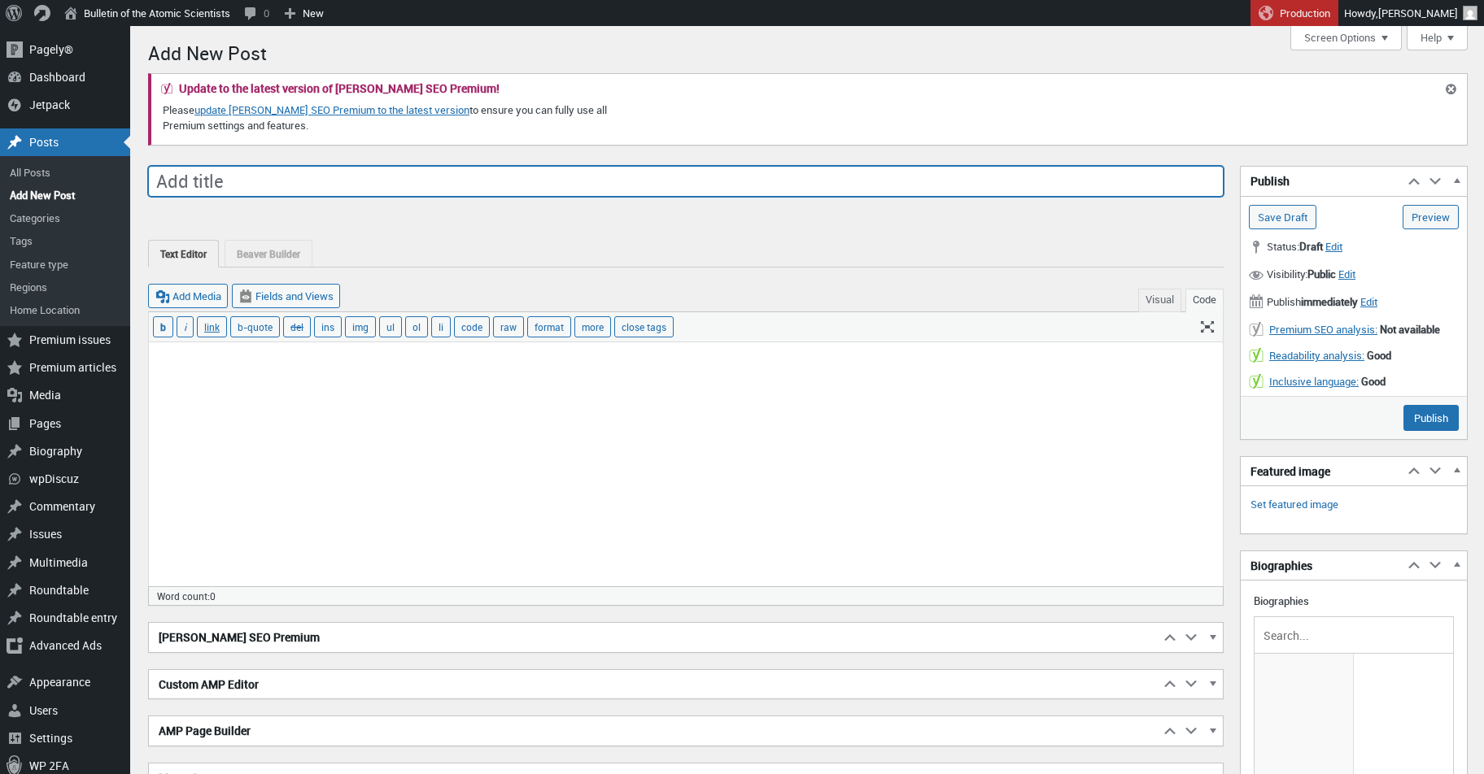
click at [839, 175] on input "Add title" at bounding box center [685, 181] width 1075 height 31
type input "AI Power Trip article test"
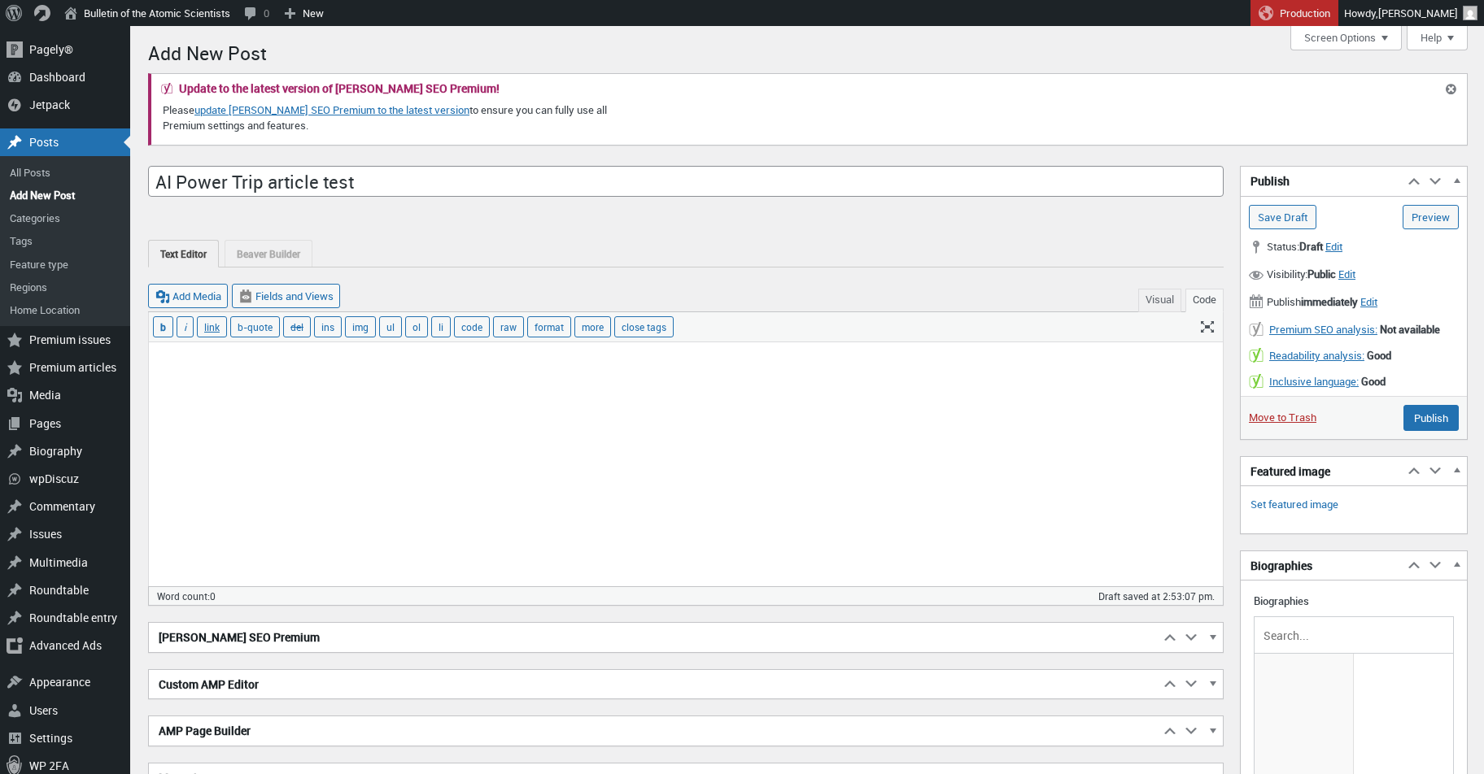
click at [468, 494] on textarea at bounding box center [686, 464] width 1074 height 244
paste textarea "One morning, when Gregor Samsa woke from troubled dreams, he found himself tran…"
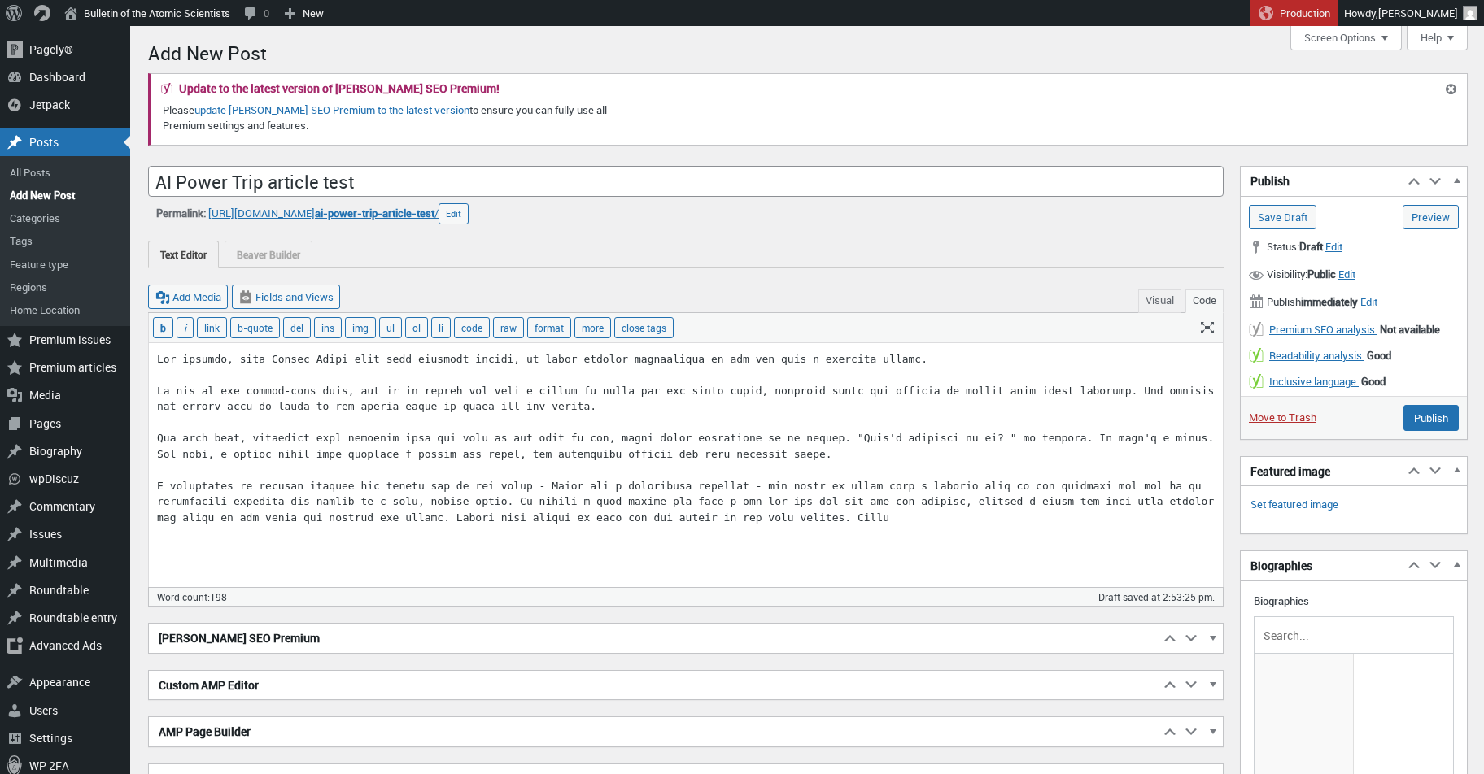
click at [574, 428] on textarea at bounding box center [686, 465] width 1074 height 244
type textarea "One morning, when Gregor Samsa woke from troubled dreams, he found himself tran…"
click at [1151, 299] on button "Visual" at bounding box center [1159, 302] width 43 height 24
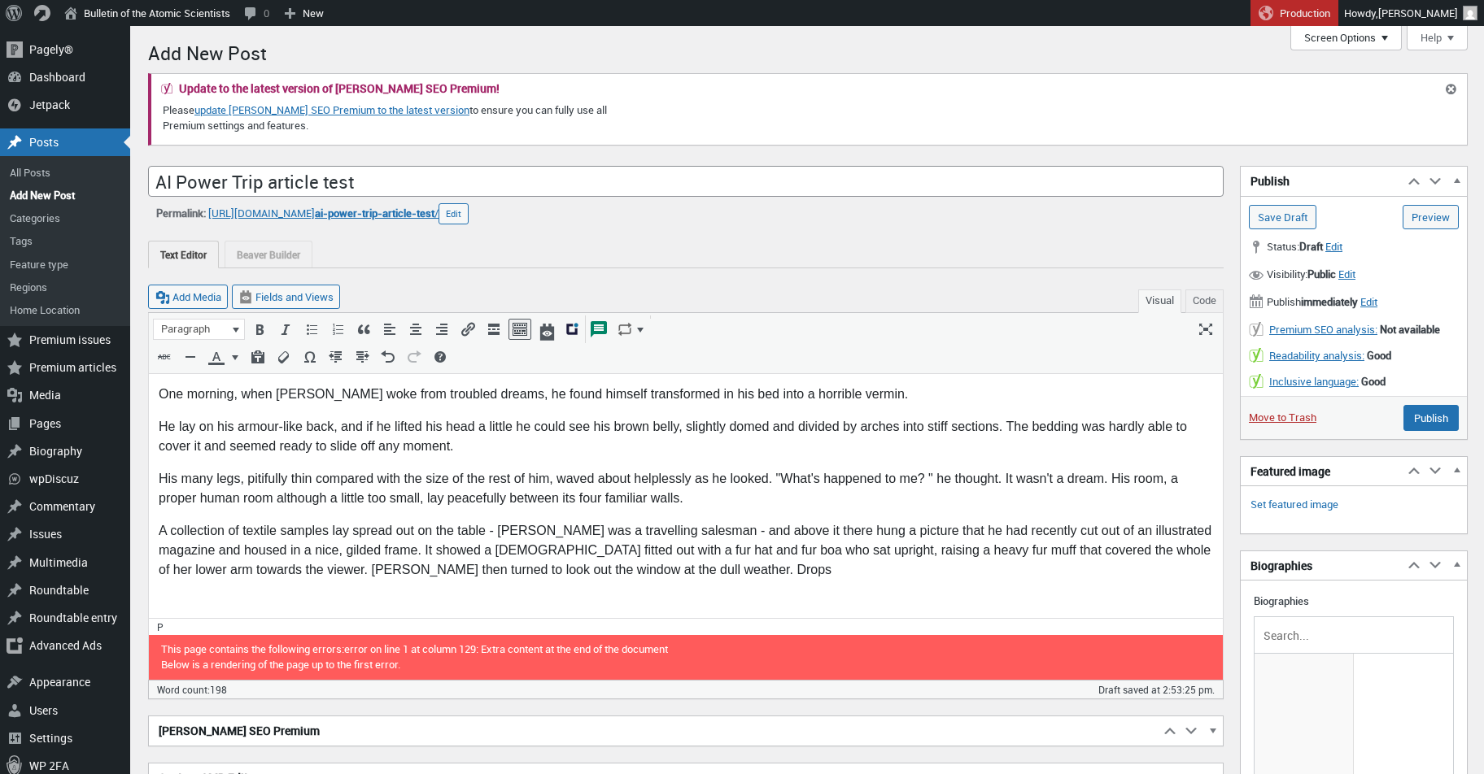
click at [1357, 39] on button "Screen Options" at bounding box center [1345, 38] width 111 height 24
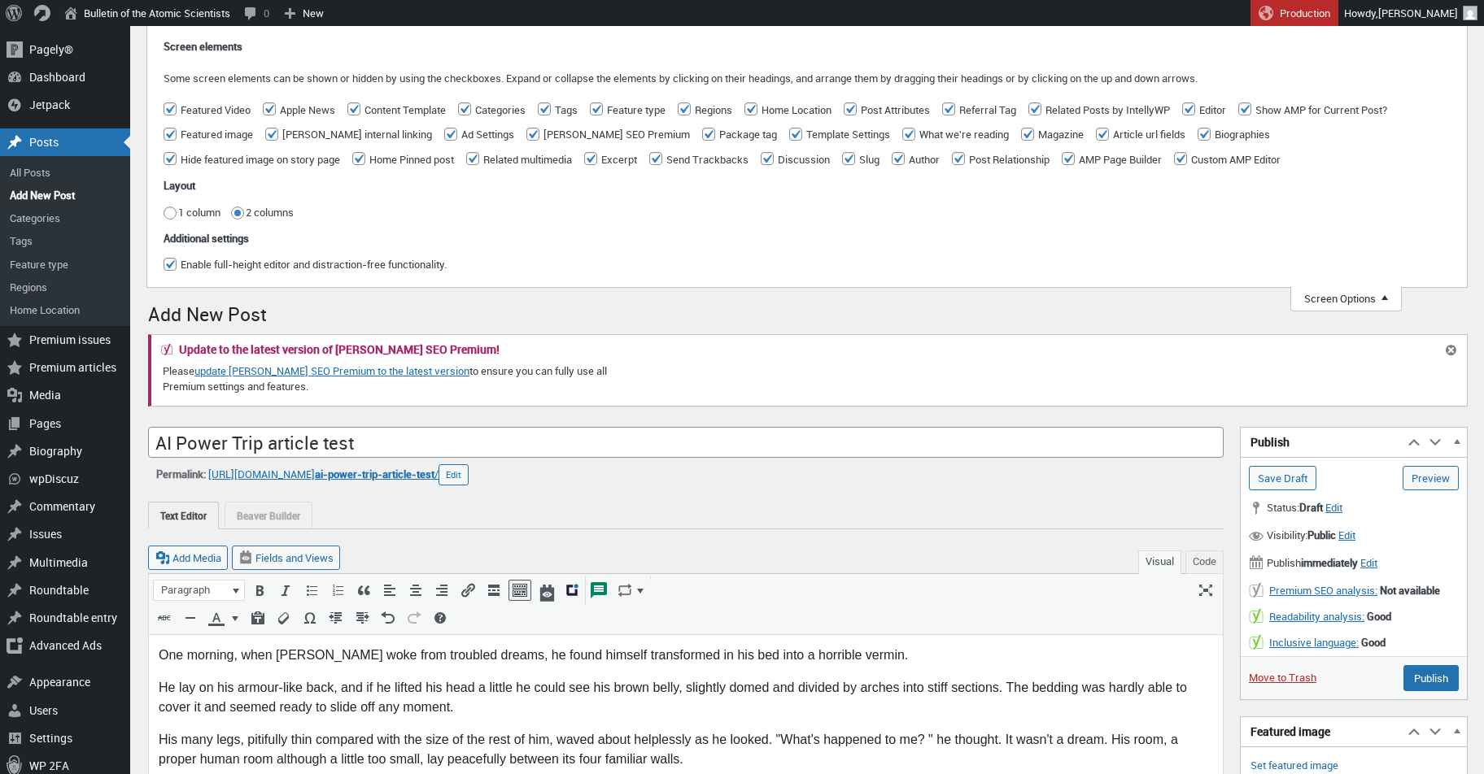
click at [1359, 300] on button "Screen Options" at bounding box center [1345, 299] width 111 height 24
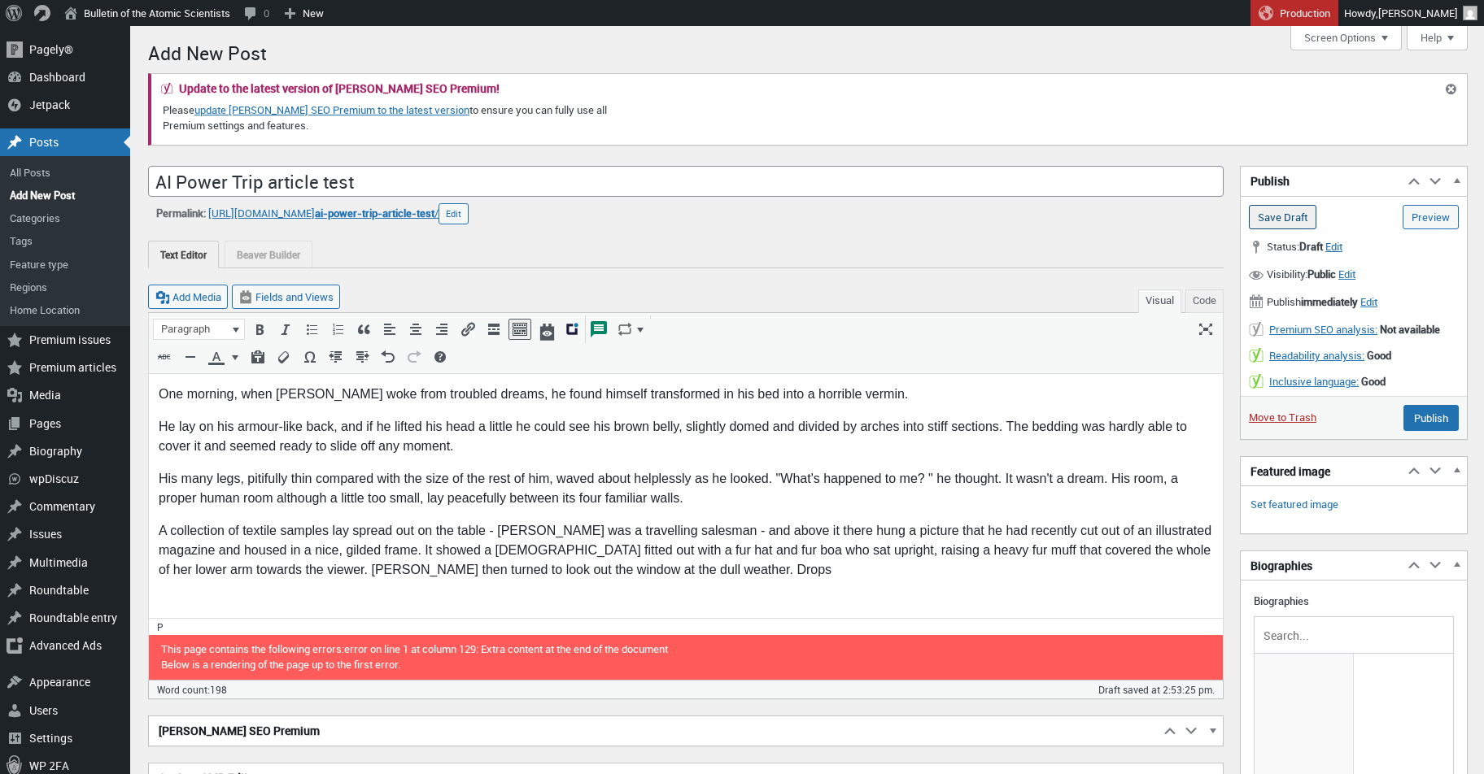
click at [1301, 215] on input "Save Draft" at bounding box center [1282, 217] width 68 height 24
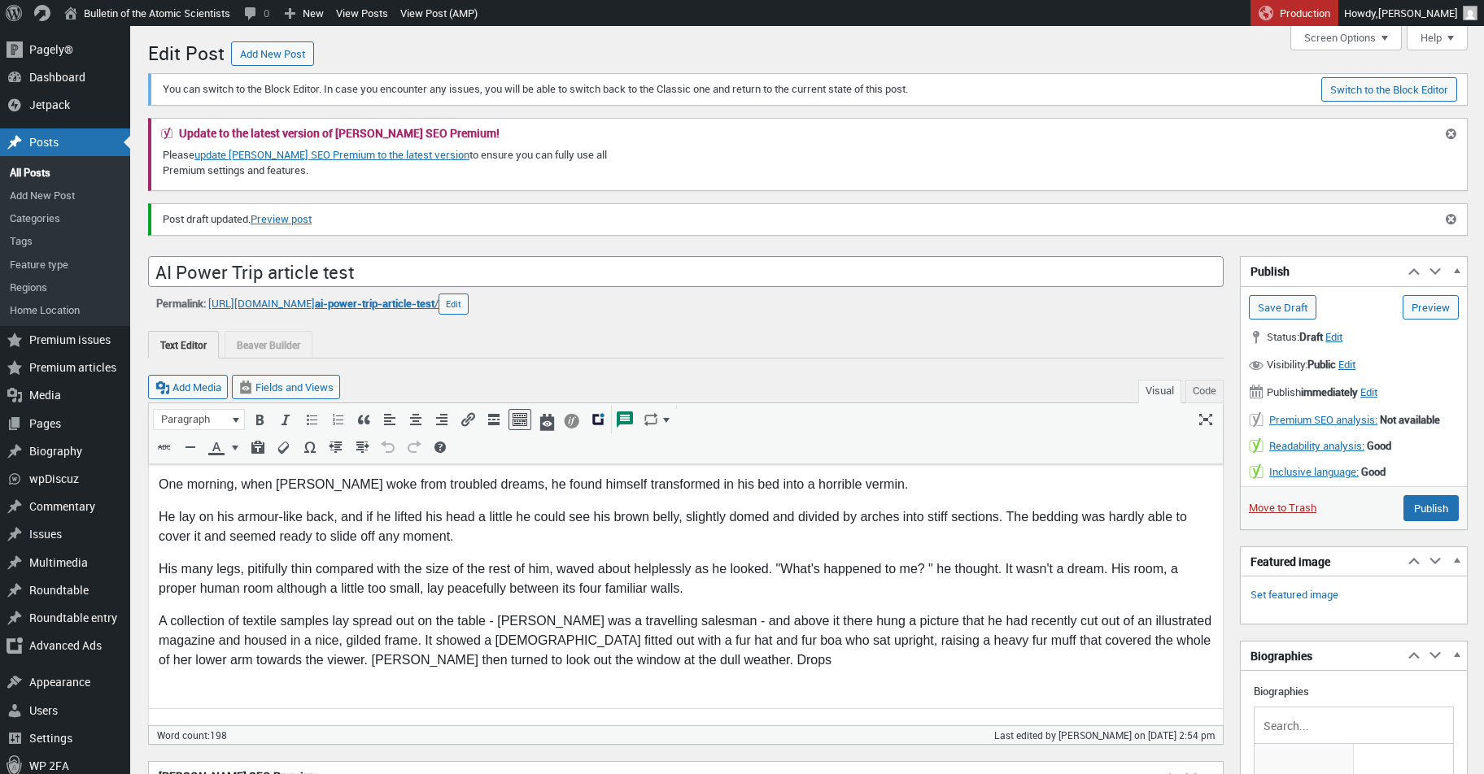
scroll to position [11, 0]
click at [1332, 38] on button "Screen Options" at bounding box center [1345, 38] width 111 height 24
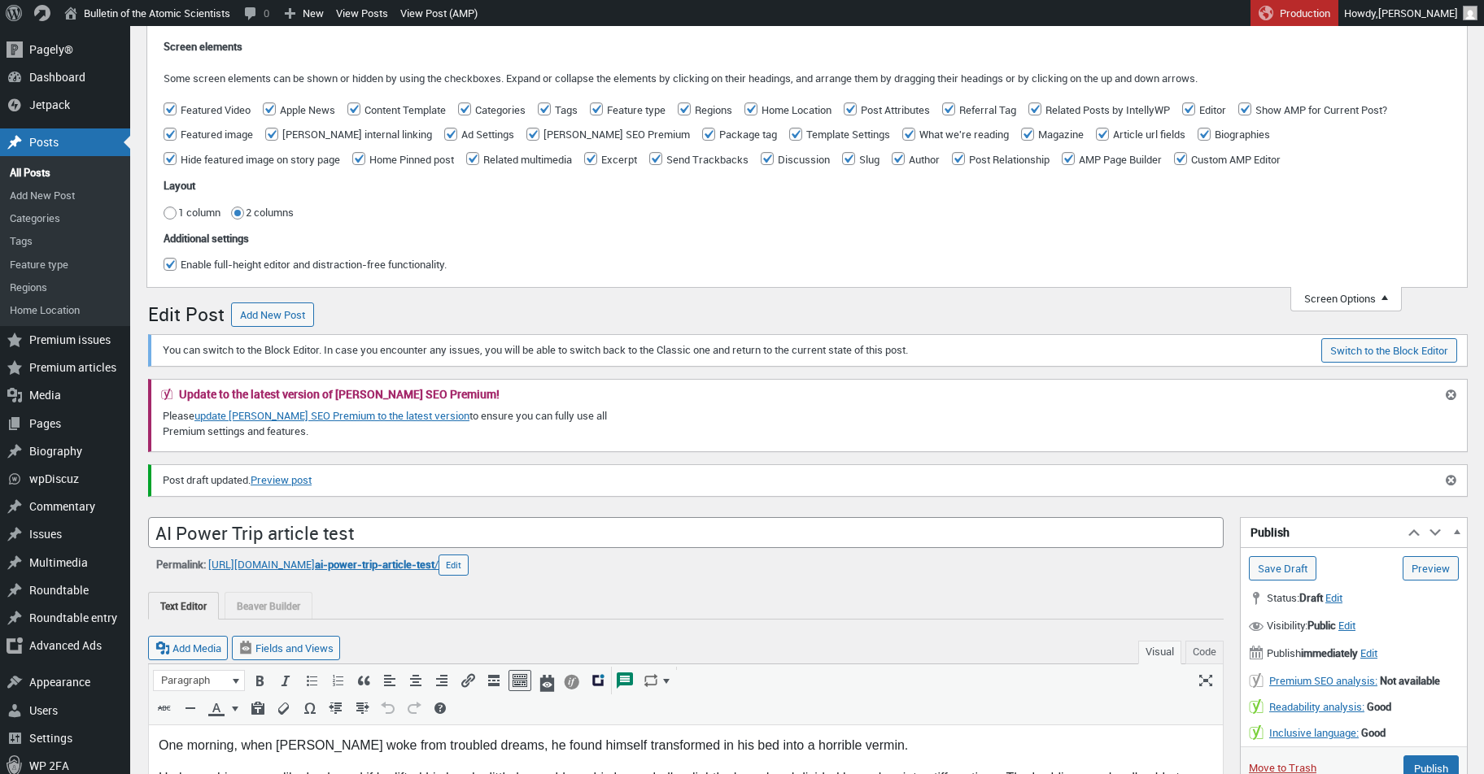
click at [1332, 38] on fieldset "Screen elements Some screen elements can be shown or hidden by using the checkb…" at bounding box center [806, 102] width 1287 height 139
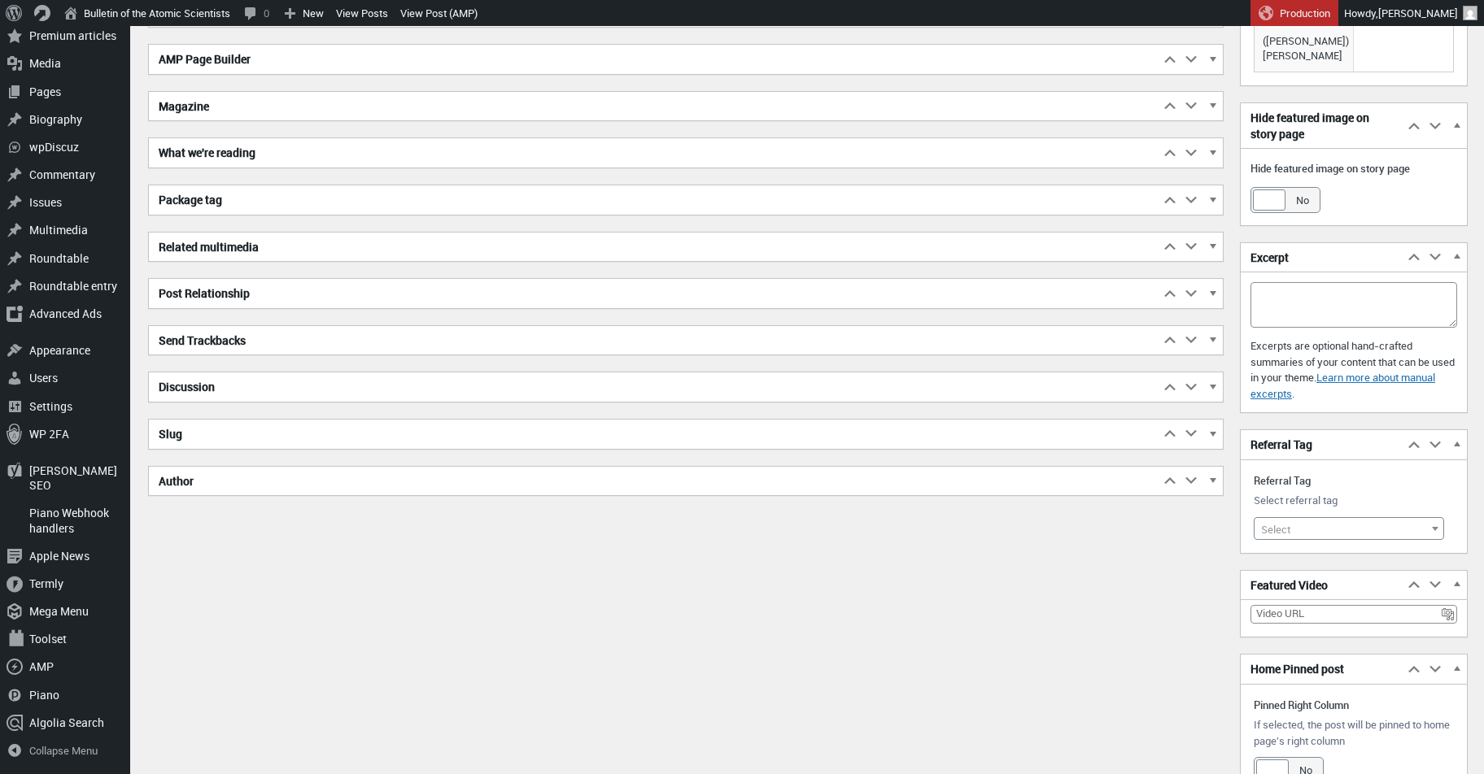
scroll to position [1073, 0]
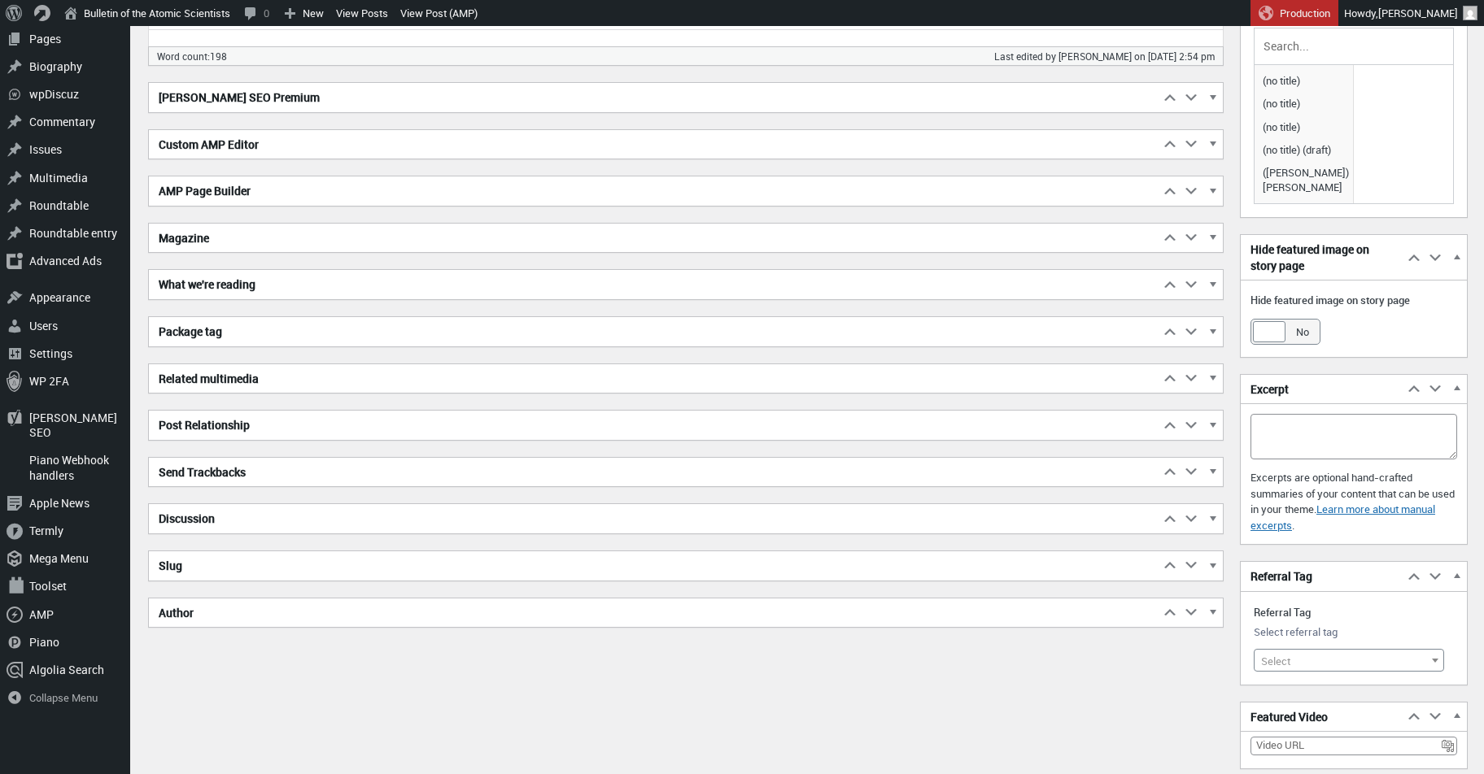
scroll to position [995, 0]
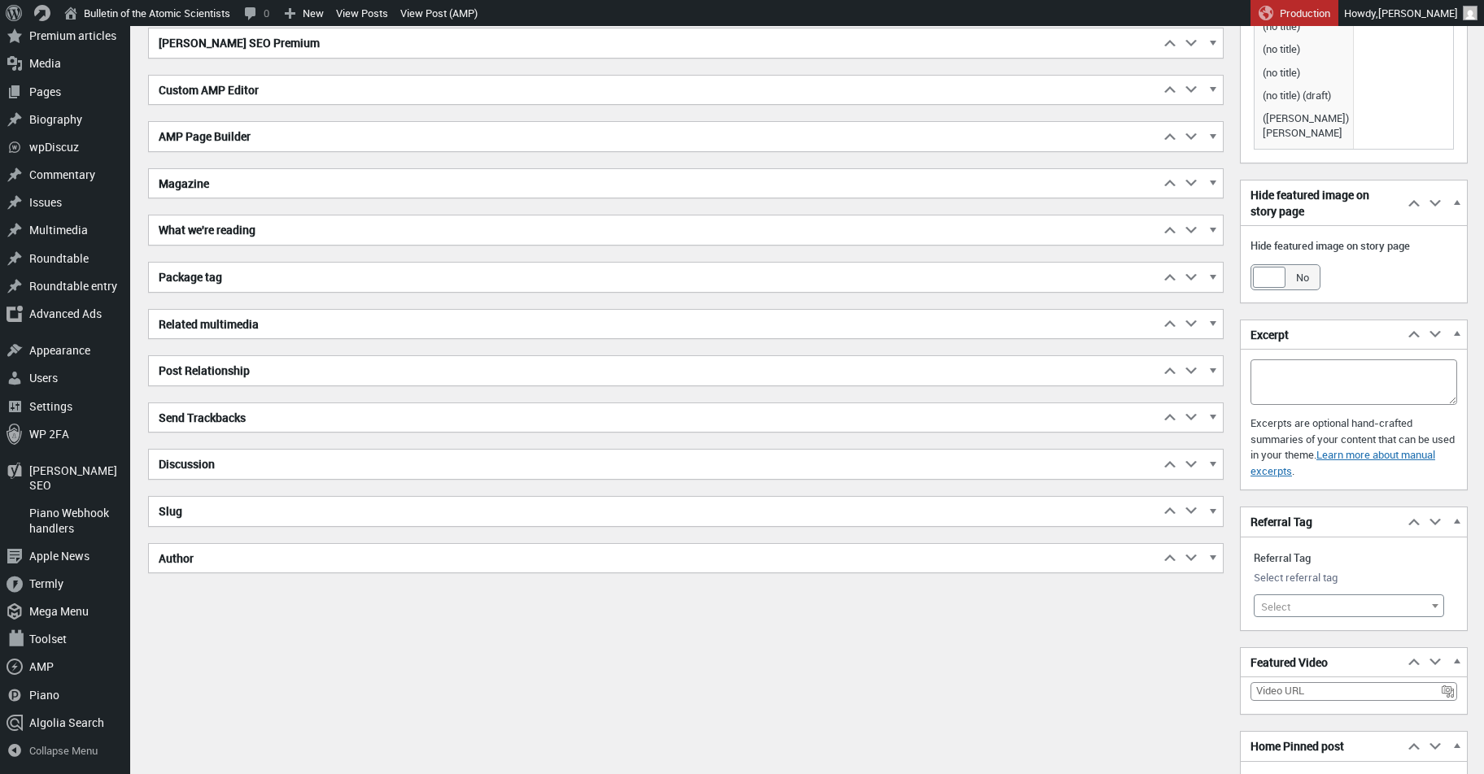
click at [666, 529] on div "[PERSON_NAME] SEO Premium Move up Move [PERSON_NAME] SEO Premium box up Move do…" at bounding box center [685, 301] width 1075 height 546
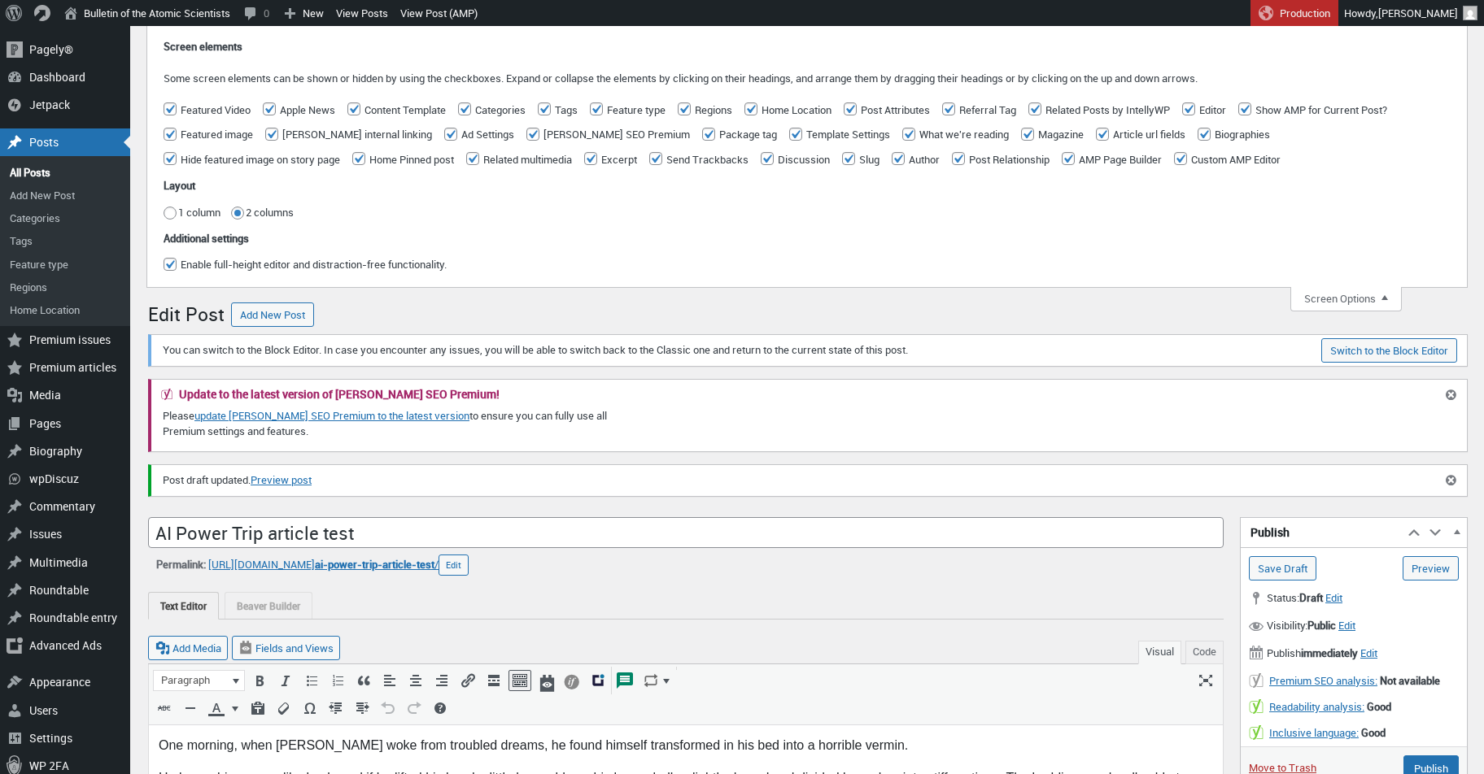
scroll to position [0, 0]
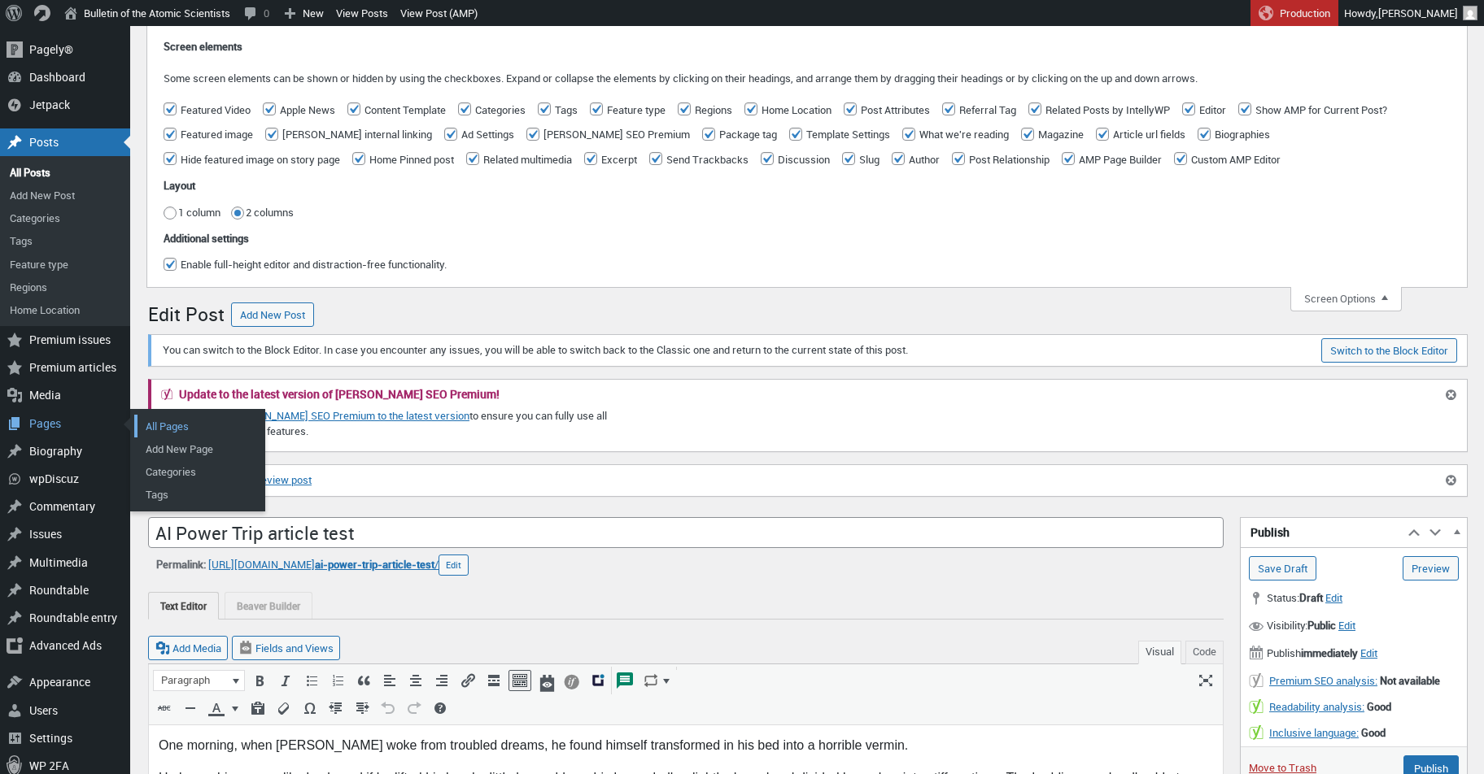
click at [175, 424] on link "All Pages" at bounding box center [199, 426] width 130 height 23
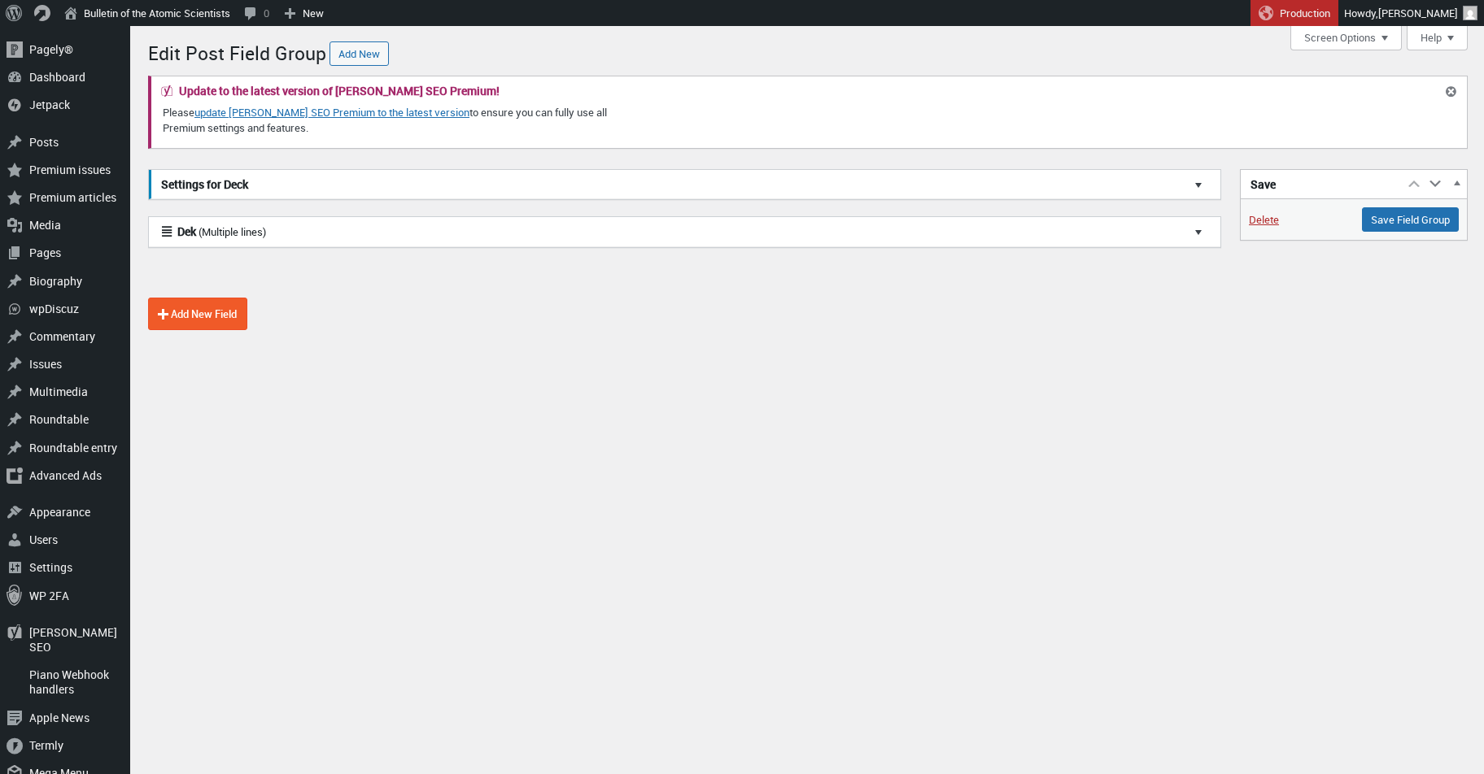
click at [1191, 230] on div at bounding box center [1205, 231] width 29 height 29
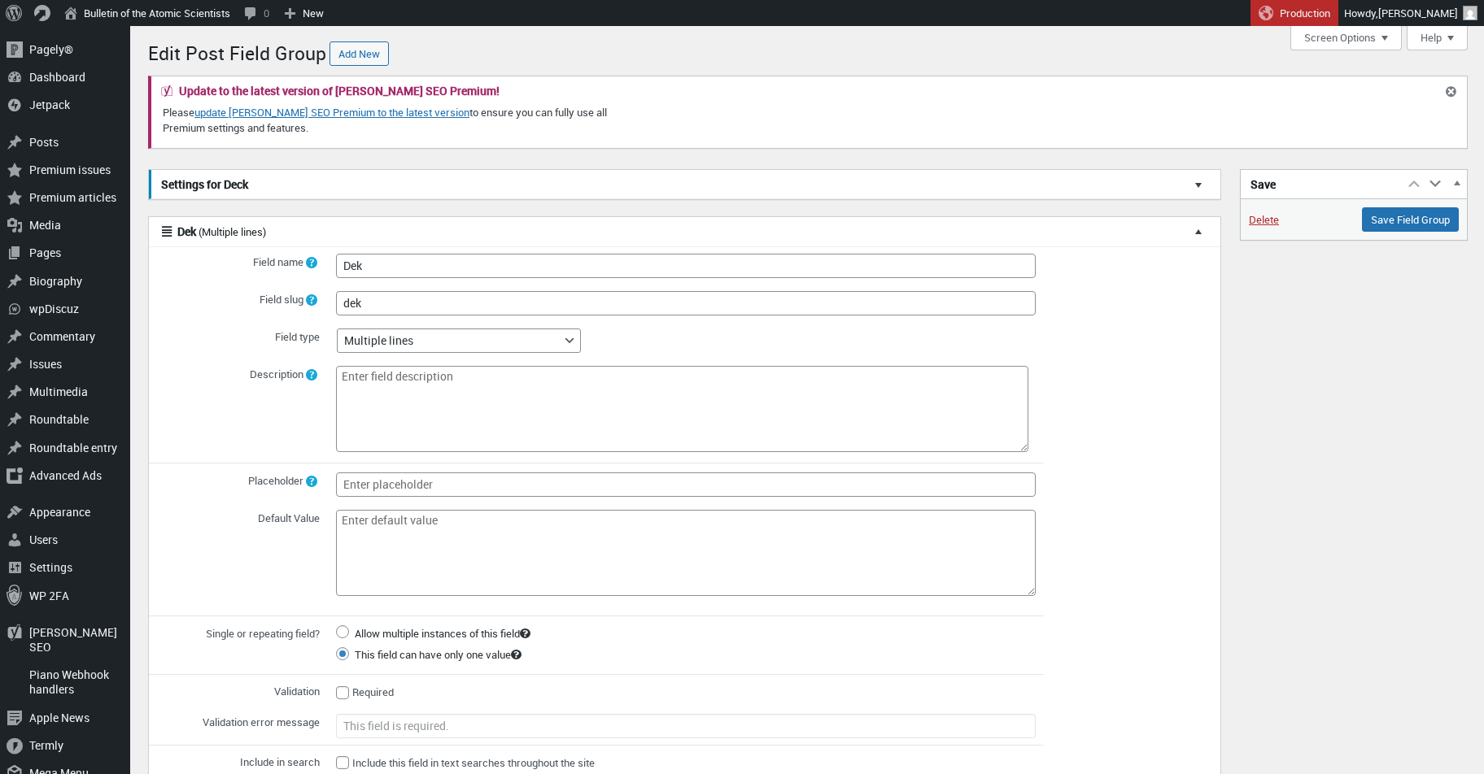
click at [1196, 190] on div at bounding box center [1205, 184] width 29 height 29
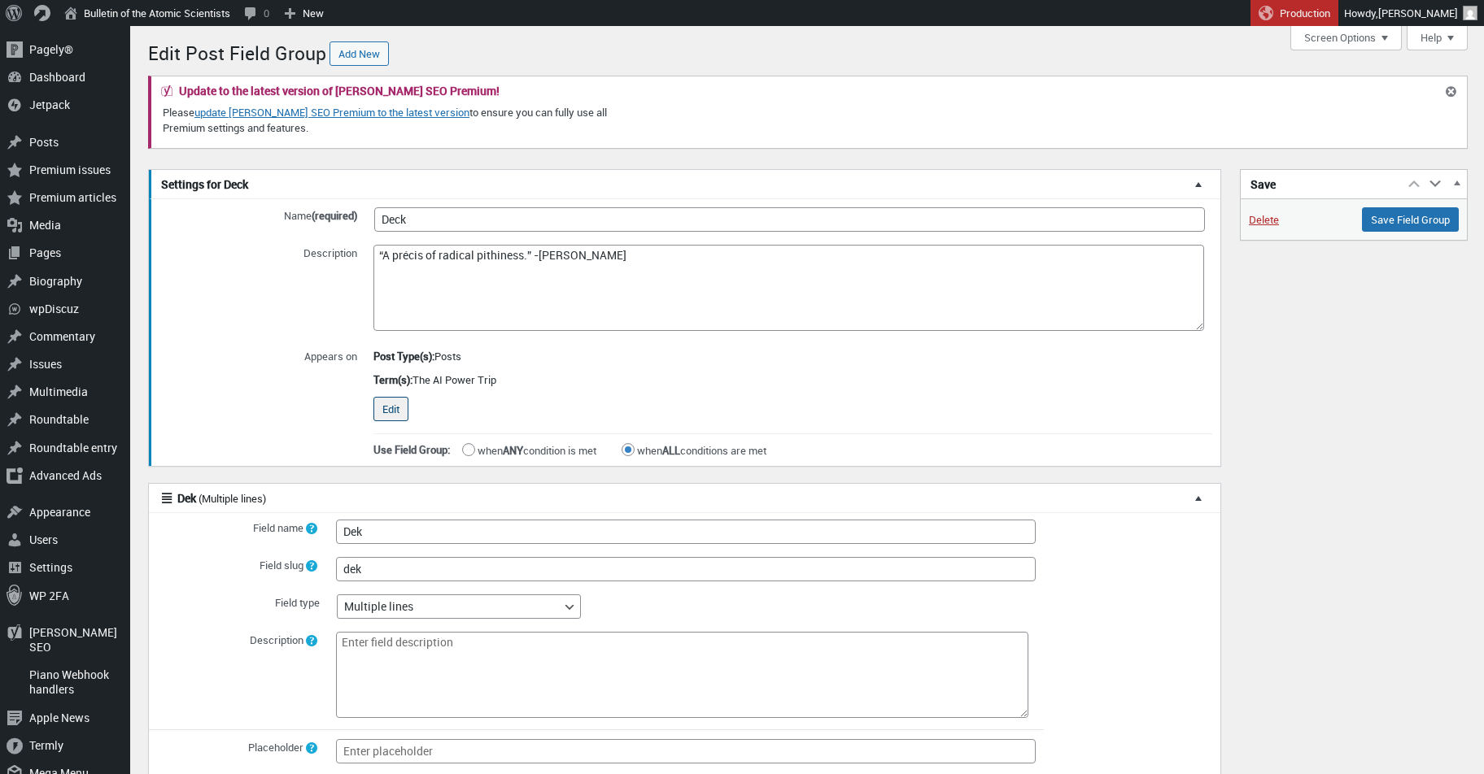
click at [392, 411] on button "Edit" at bounding box center [390, 409] width 35 height 24
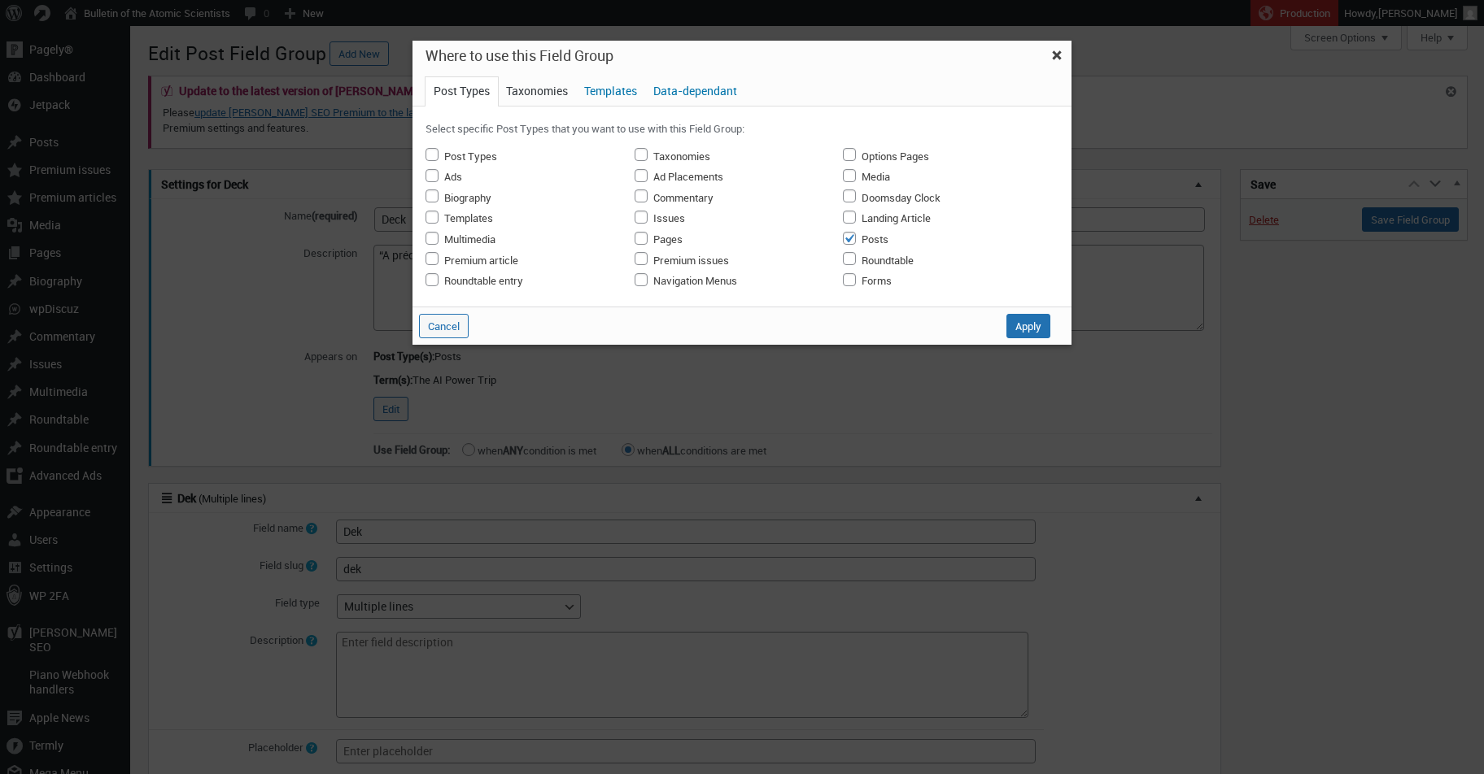
click at [528, 98] on span "Taxonomies" at bounding box center [537, 91] width 78 height 28
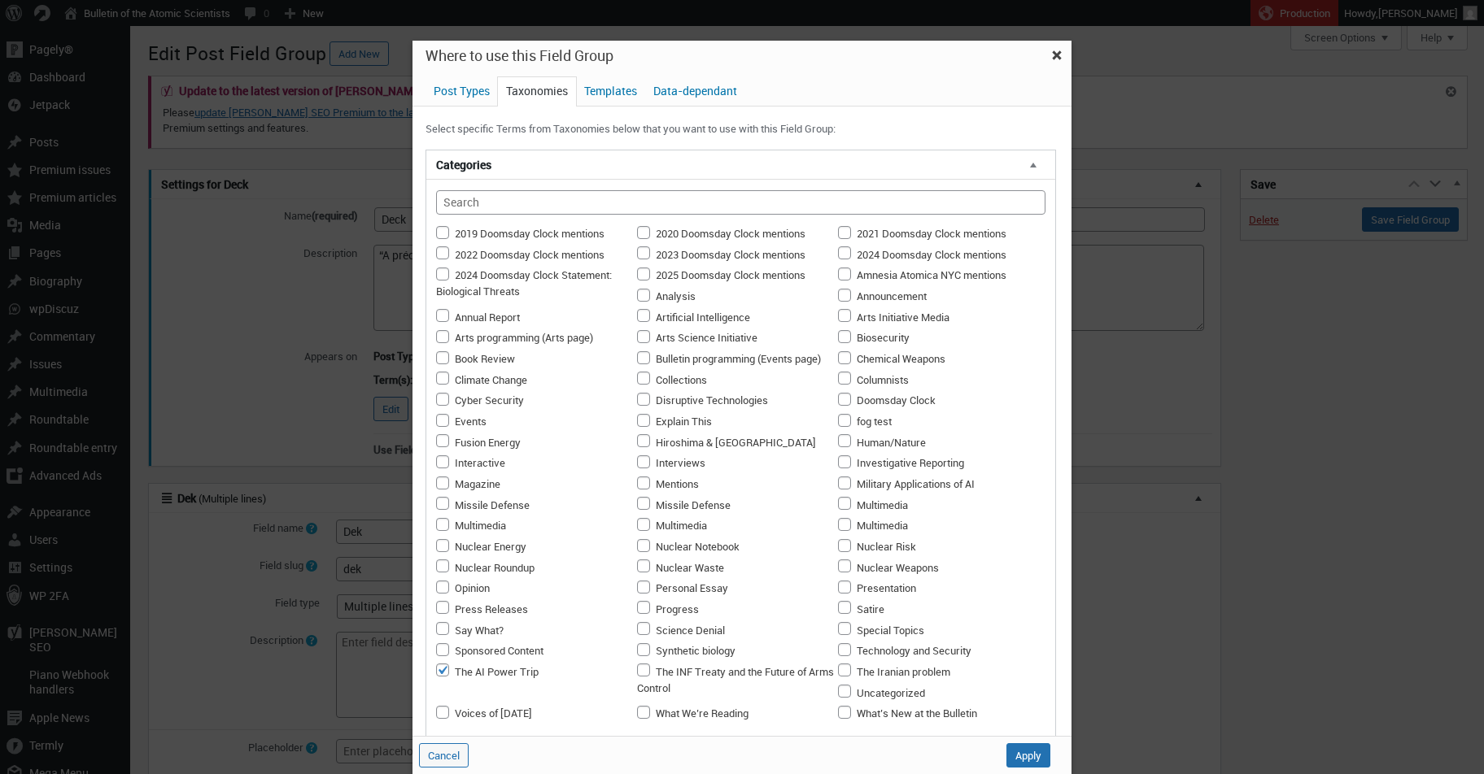
click at [439, 664] on input "The AI Power Trip" at bounding box center [442, 670] width 13 height 13
checkbox input "false"
click at [1026, 752] on button "Apply" at bounding box center [1028, 755] width 44 height 24
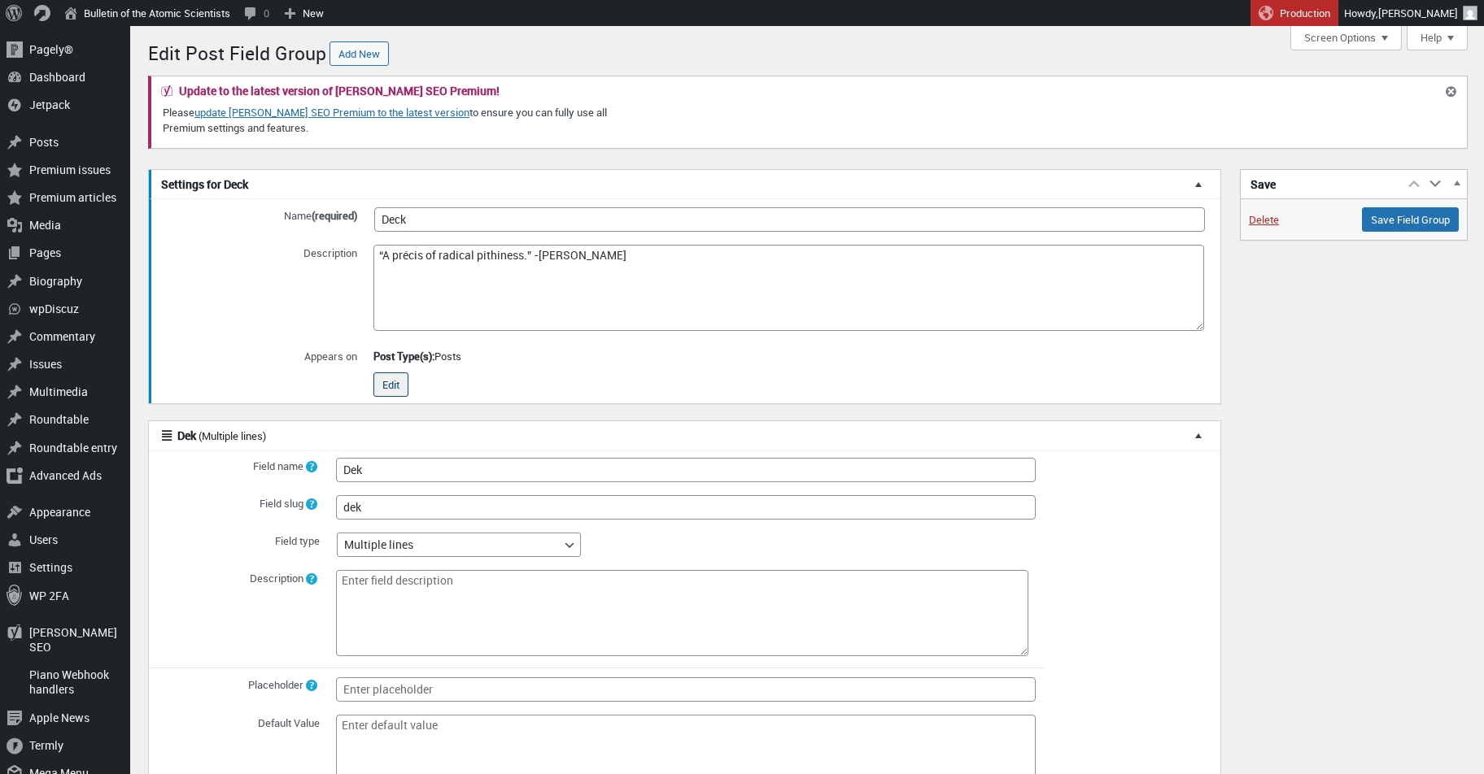
click at [388, 385] on button "Edit" at bounding box center [390, 385] width 35 height 24
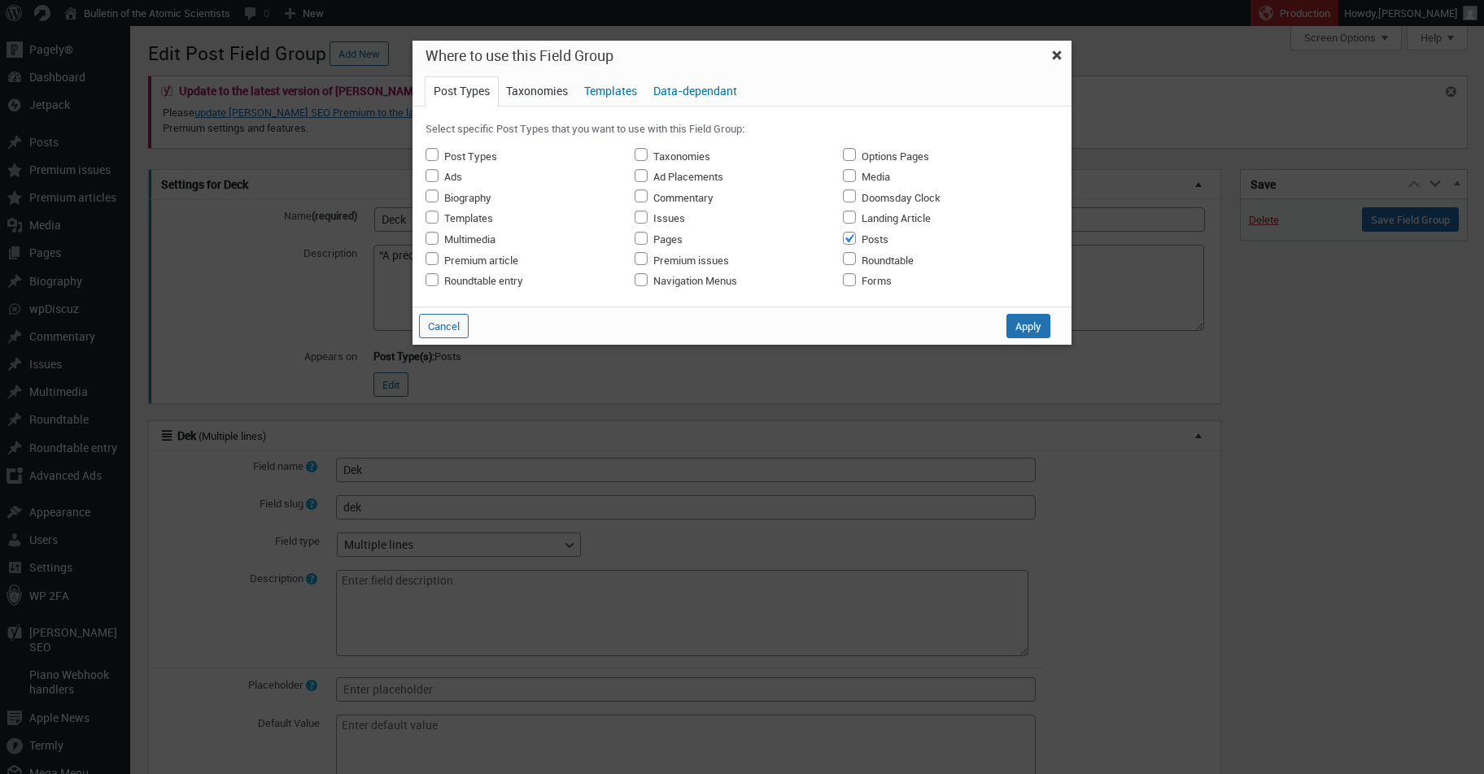
click at [538, 88] on span "Taxonomies" at bounding box center [537, 91] width 78 height 28
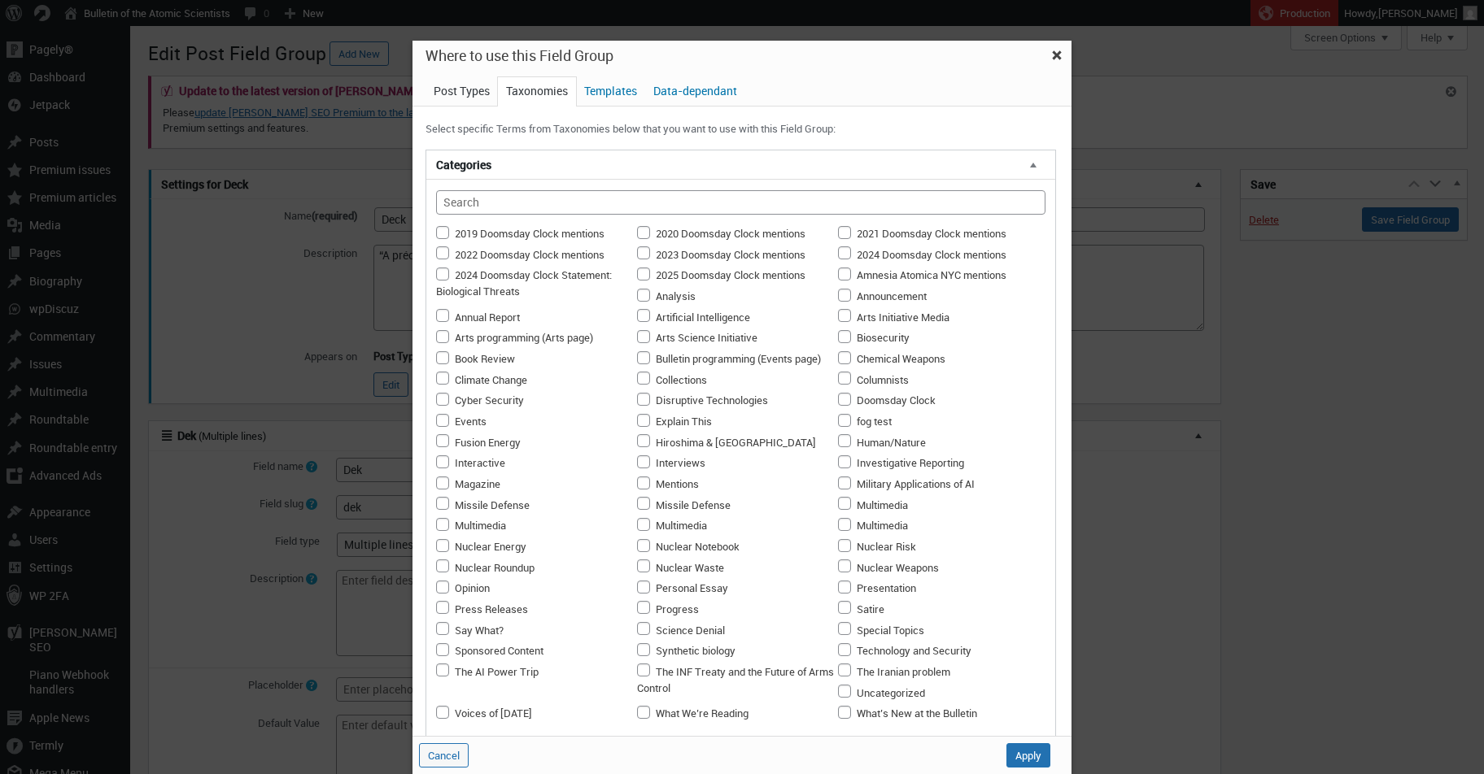
click at [458, 99] on span "Post Types" at bounding box center [461, 91] width 72 height 28
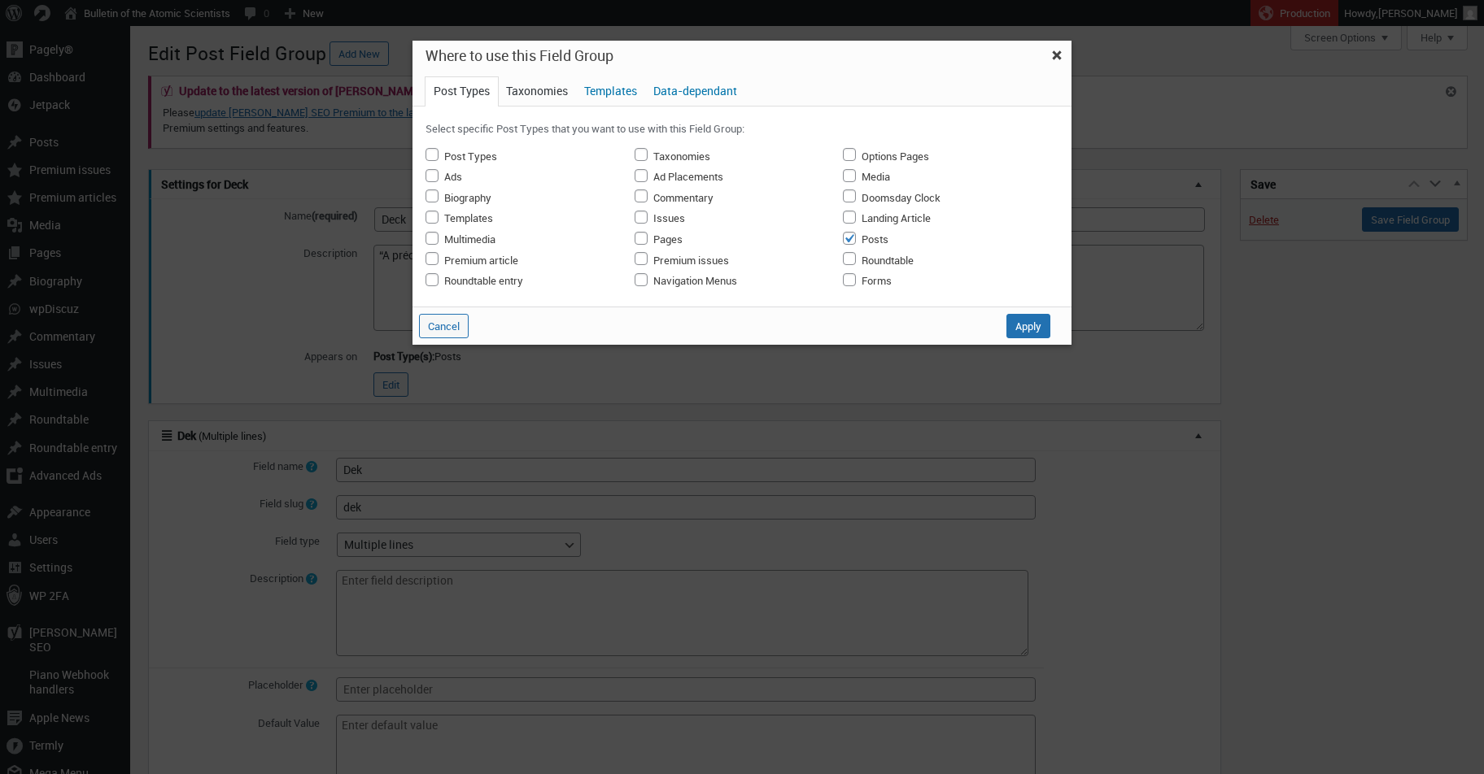
click at [555, 98] on span "Taxonomies" at bounding box center [537, 91] width 78 height 28
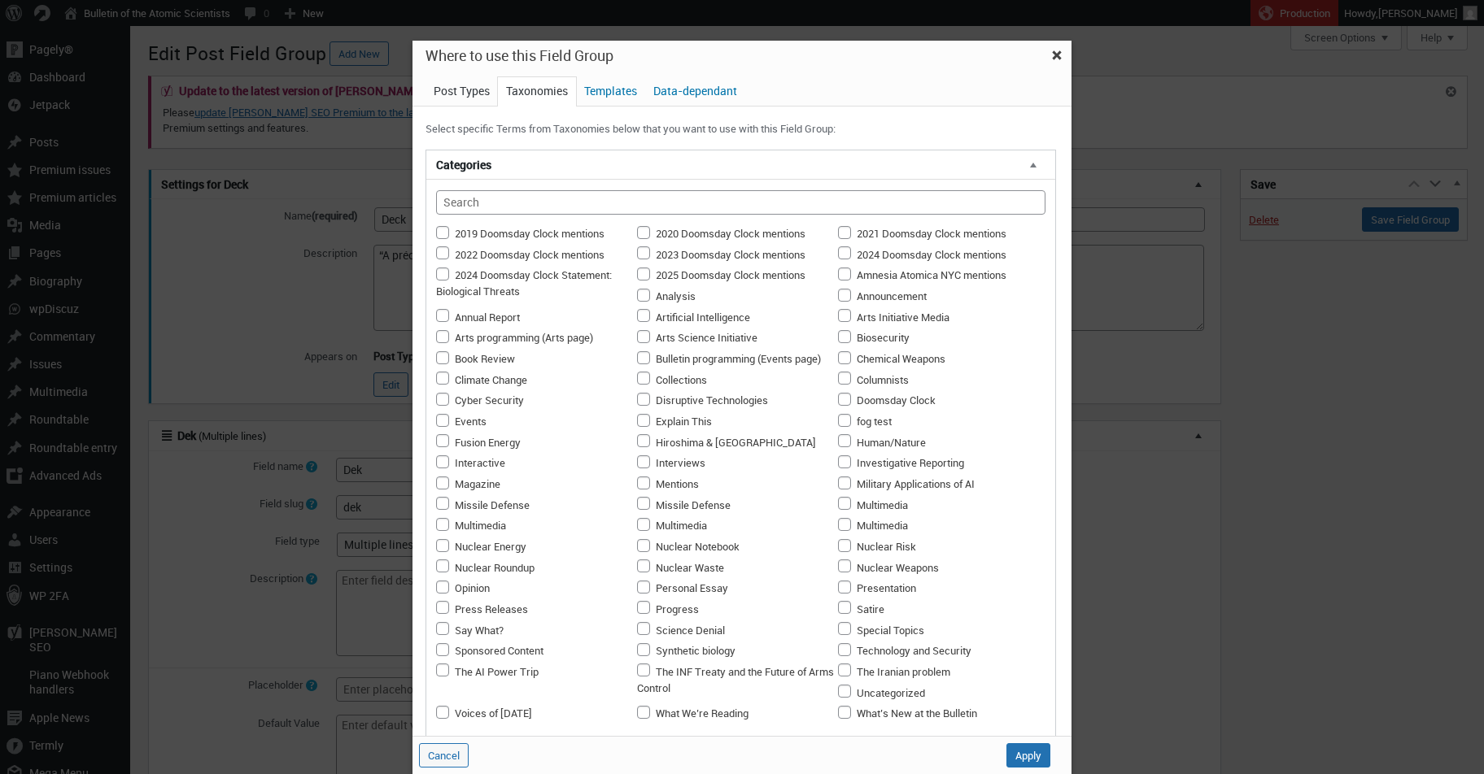
click at [455, 90] on span "Post Types" at bounding box center [461, 91] width 72 height 28
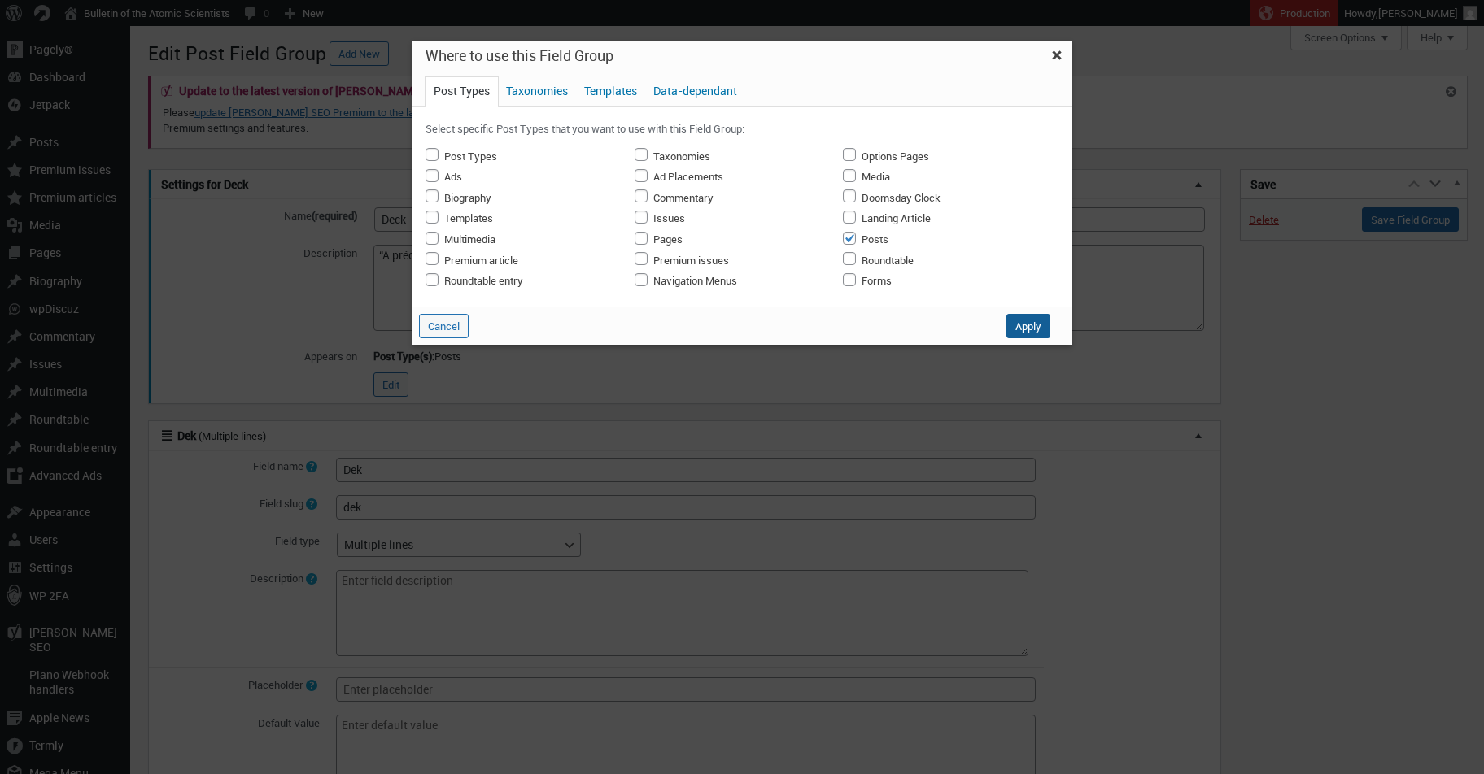
click at [1016, 324] on button "Apply" at bounding box center [1028, 326] width 44 height 24
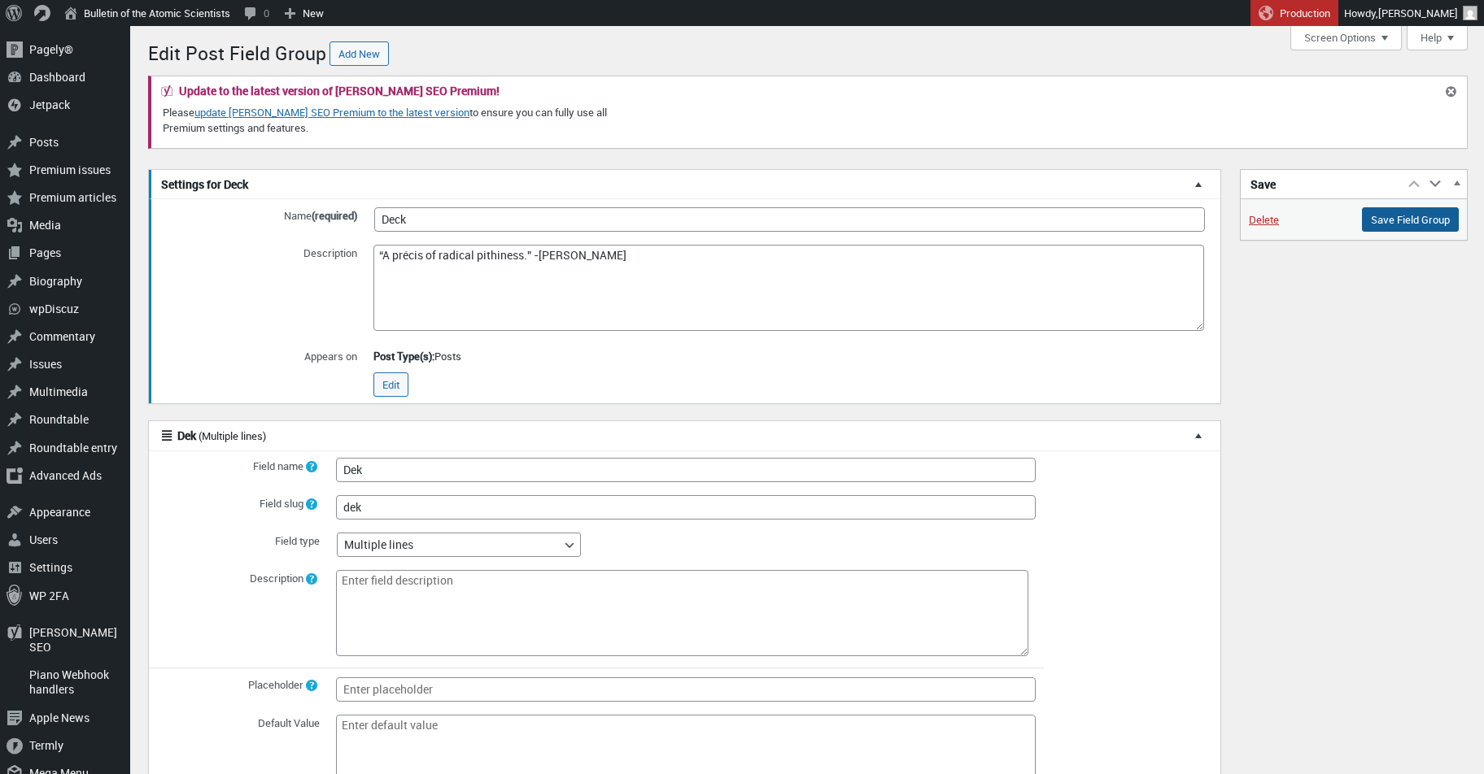
click at [1412, 221] on input "Save Field Group" at bounding box center [1410, 219] width 97 height 24
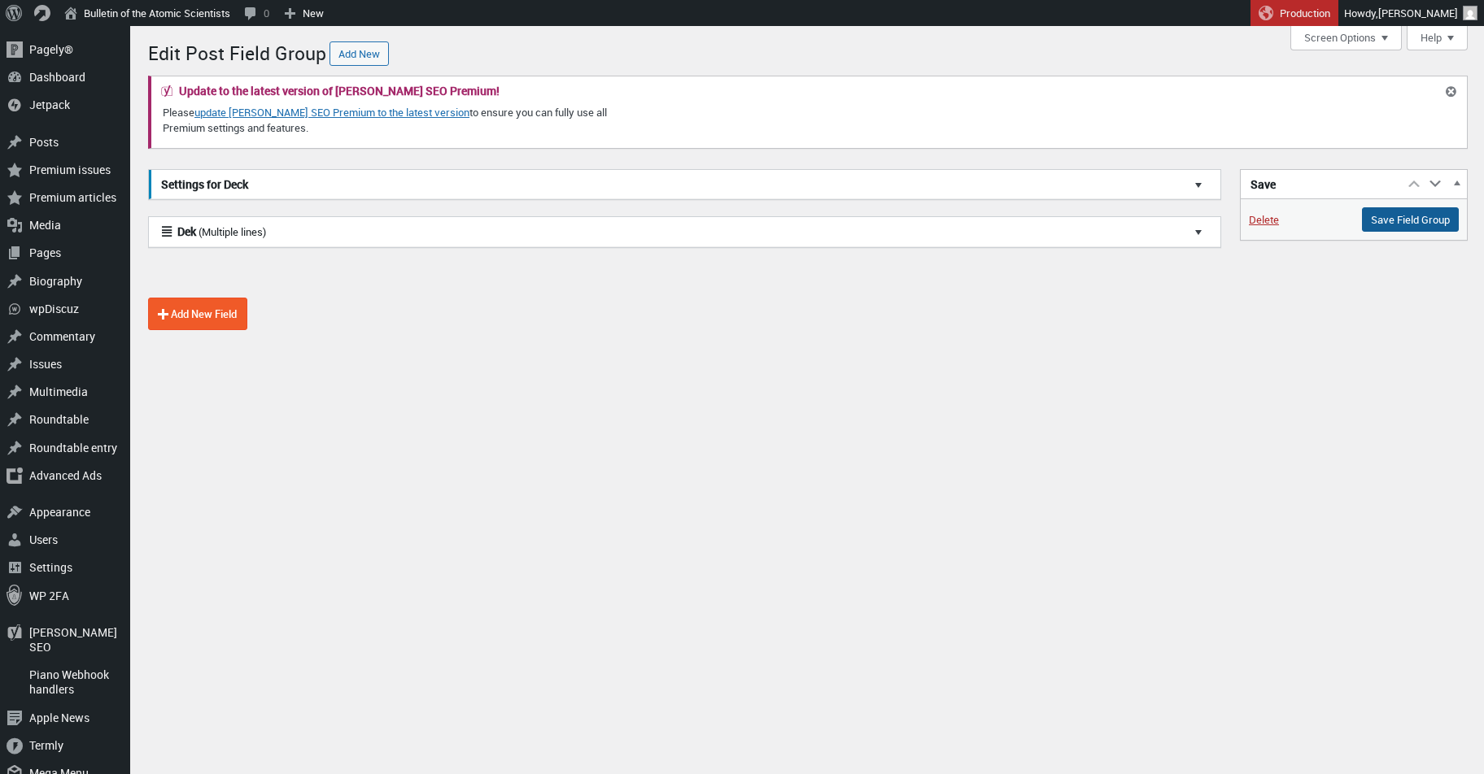
click at [1432, 224] on input "Save Field Group" at bounding box center [1410, 219] width 97 height 24
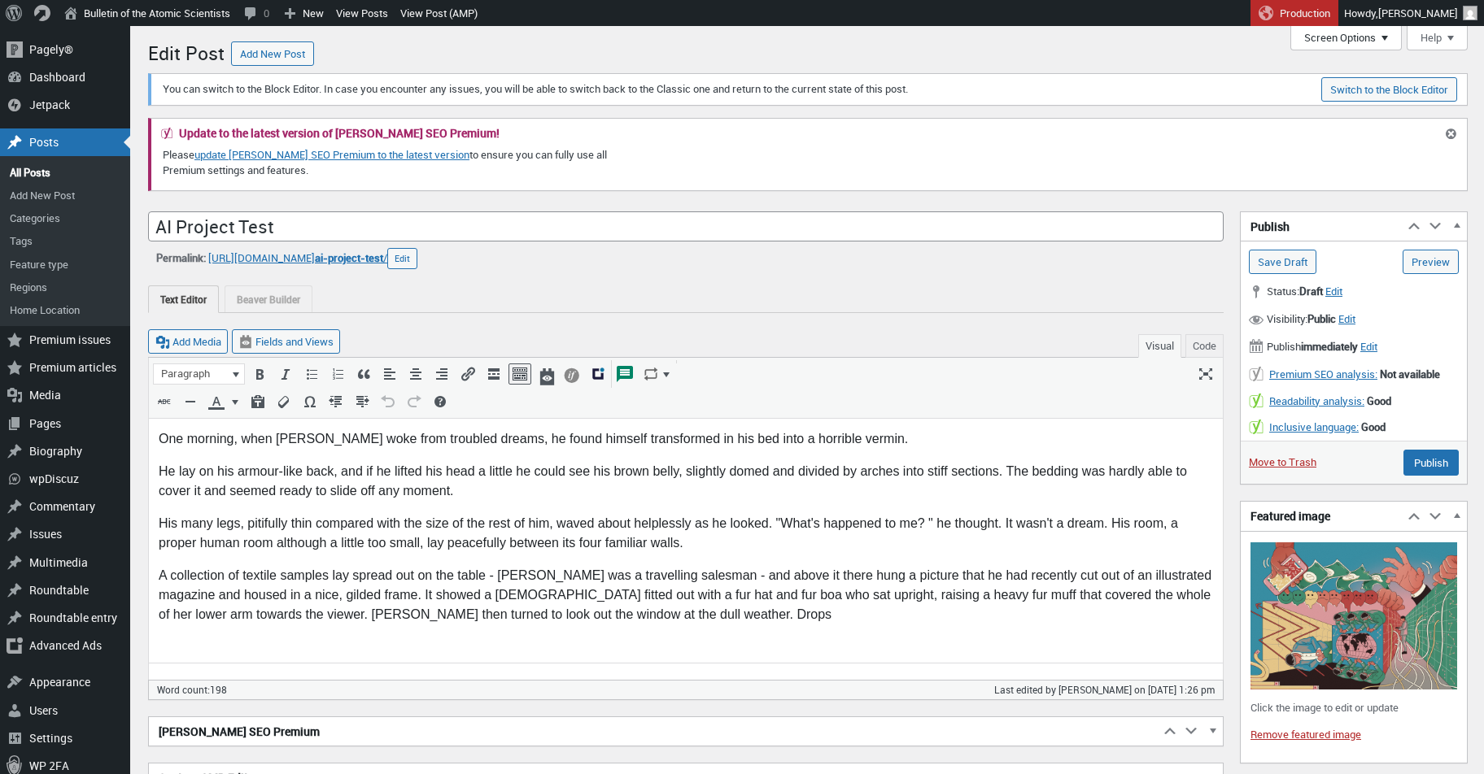
click at [1351, 45] on button "Screen Options" at bounding box center [1345, 38] width 111 height 24
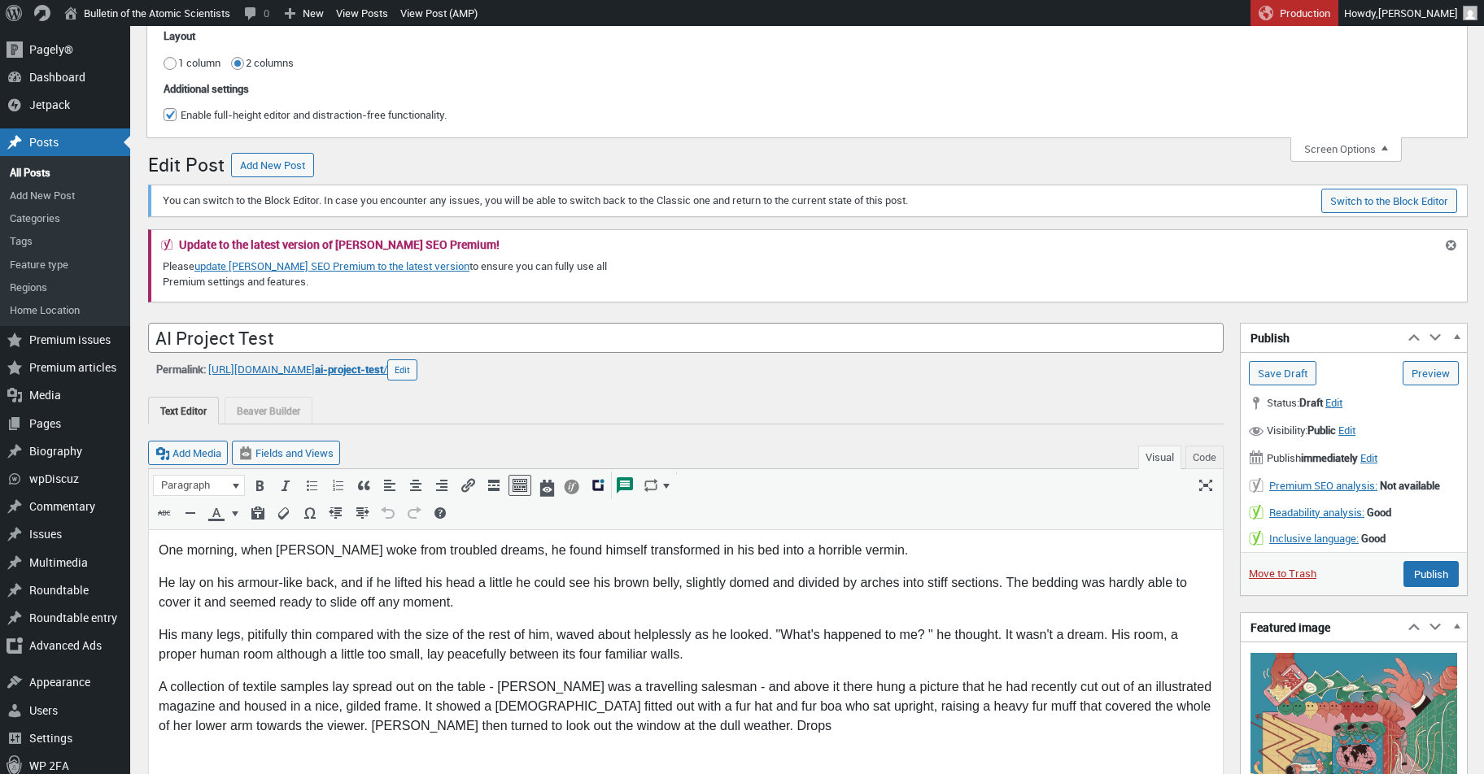
scroll to position [104, 0]
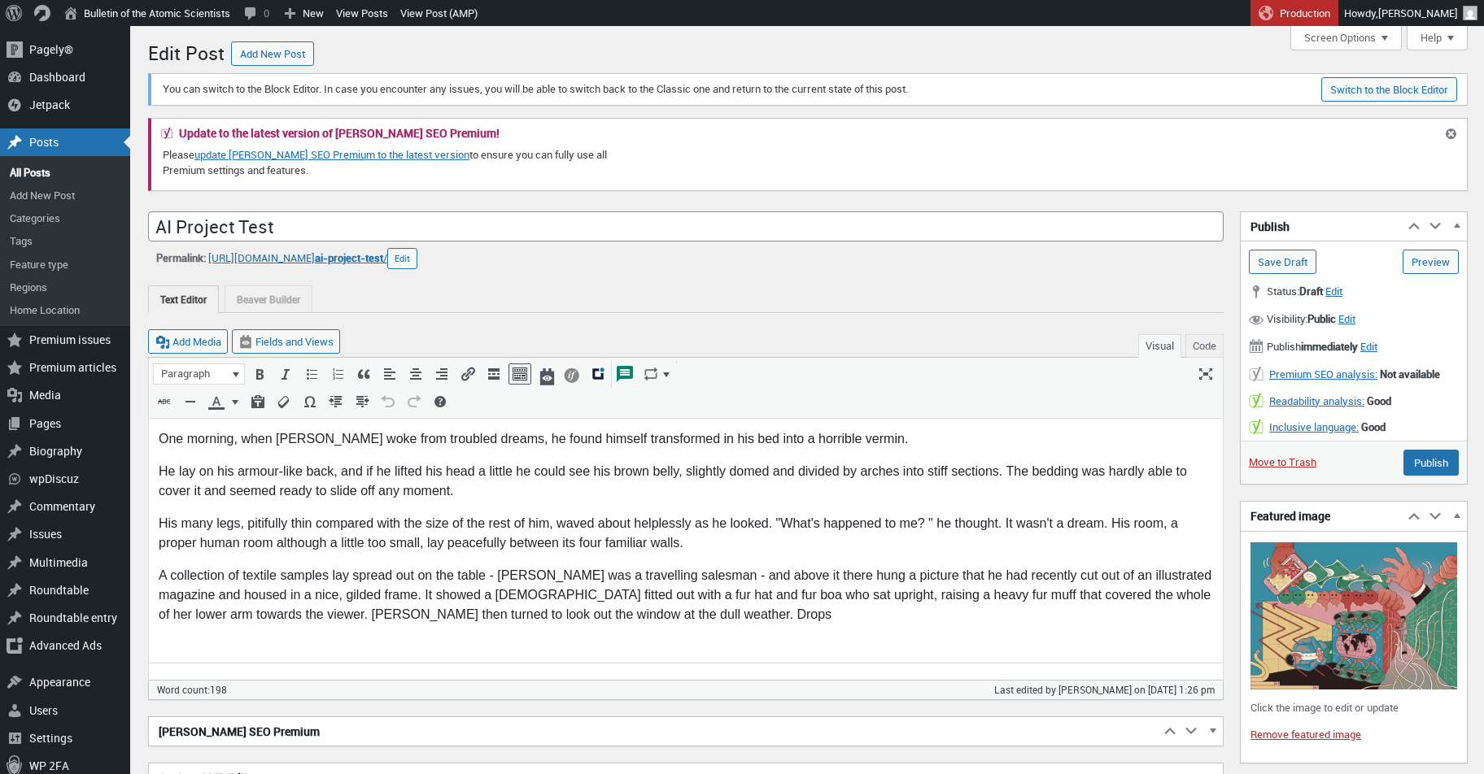
click at [1143, 262] on div "Permalink: [URL][DOMAIN_NAME] ai-project-test / ‎ Edit ai-project-test" at bounding box center [685, 258] width 1075 height 21
click at [1376, 39] on button "Screen Options" at bounding box center [1345, 38] width 111 height 24
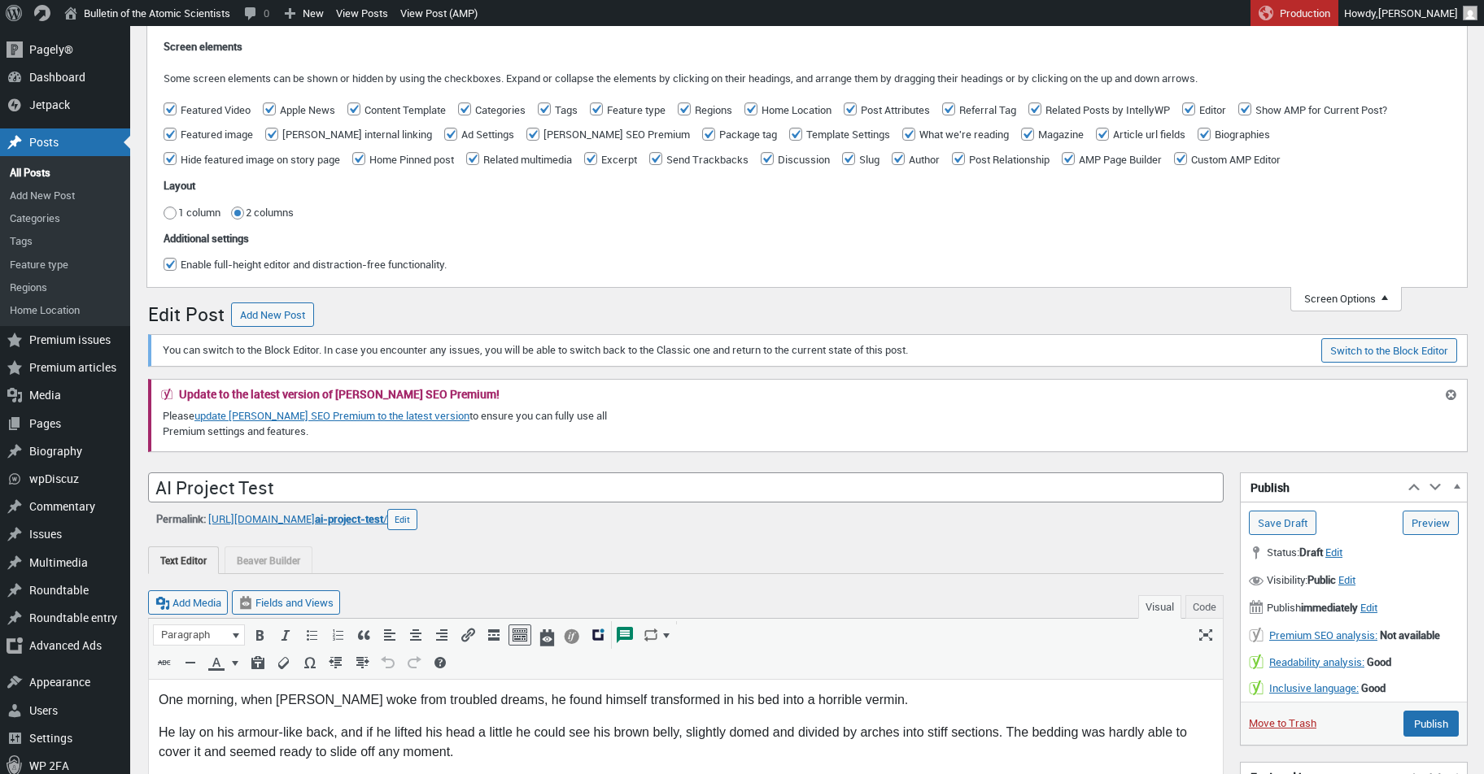
click at [1340, 293] on button "Screen Options" at bounding box center [1345, 299] width 111 height 24
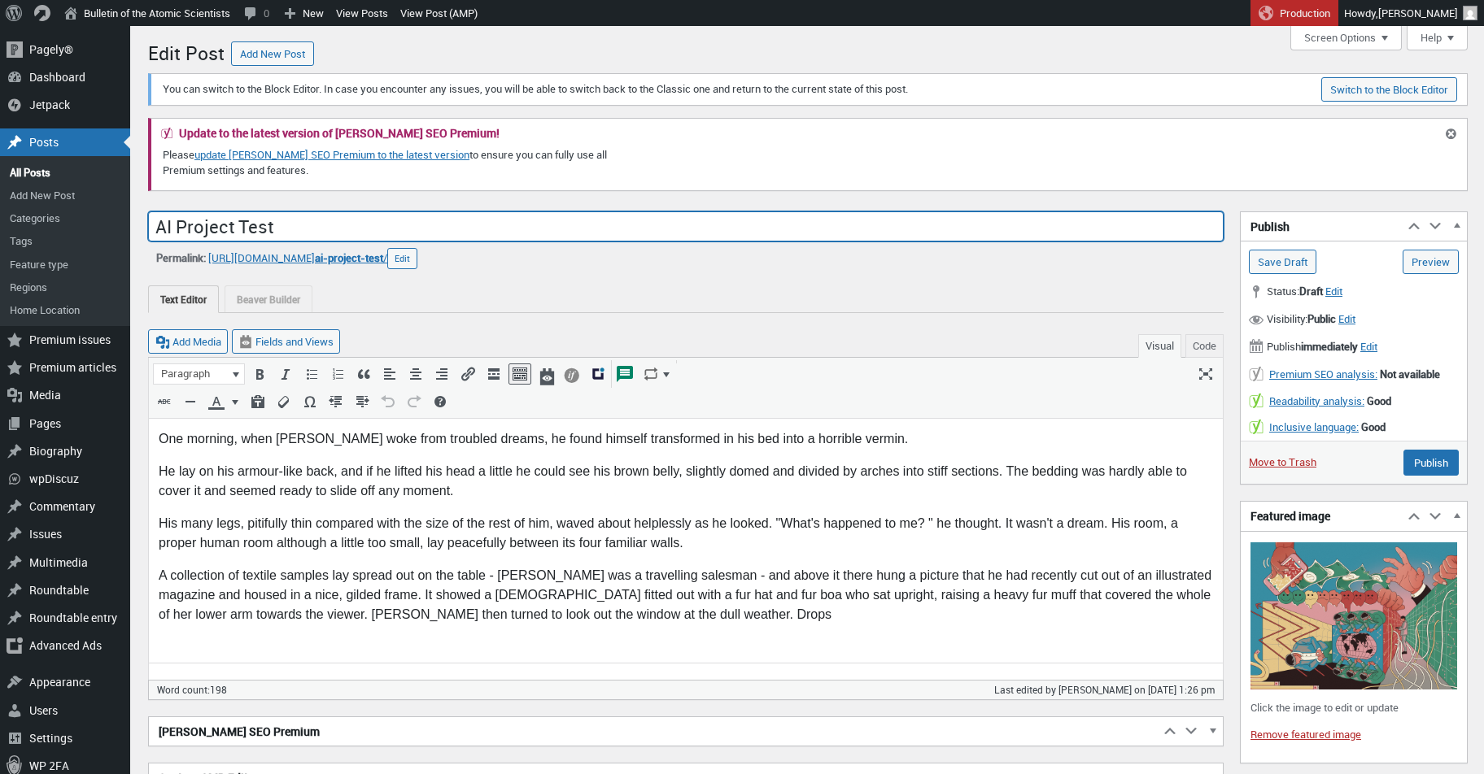
click at [362, 230] on input "AI Project Test" at bounding box center [685, 226] width 1075 height 31
click at [338, 229] on input "AI Project Test" at bounding box center [685, 226] width 1075 height 31
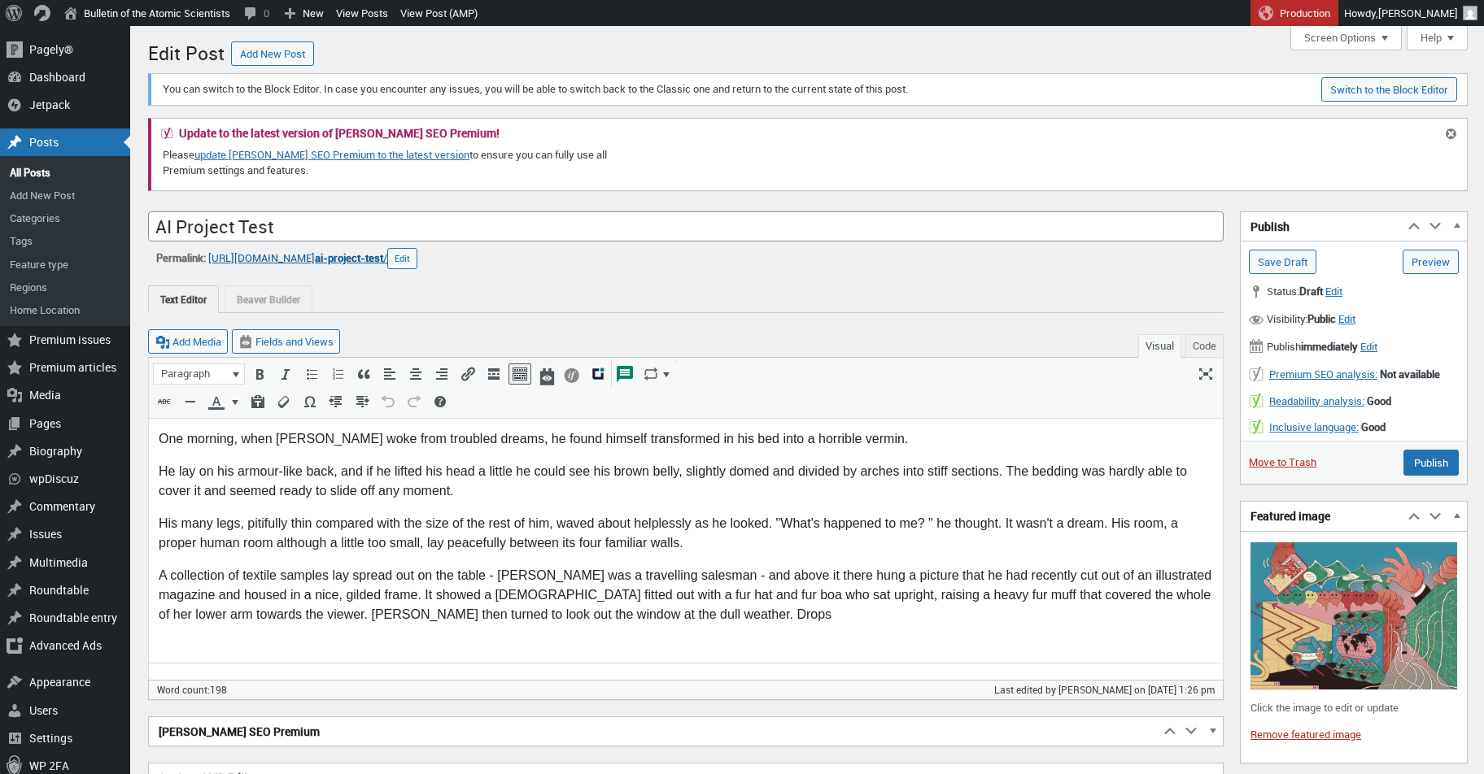
click at [381, 256] on span "ai-project-test" at bounding box center [349, 258] width 68 height 15
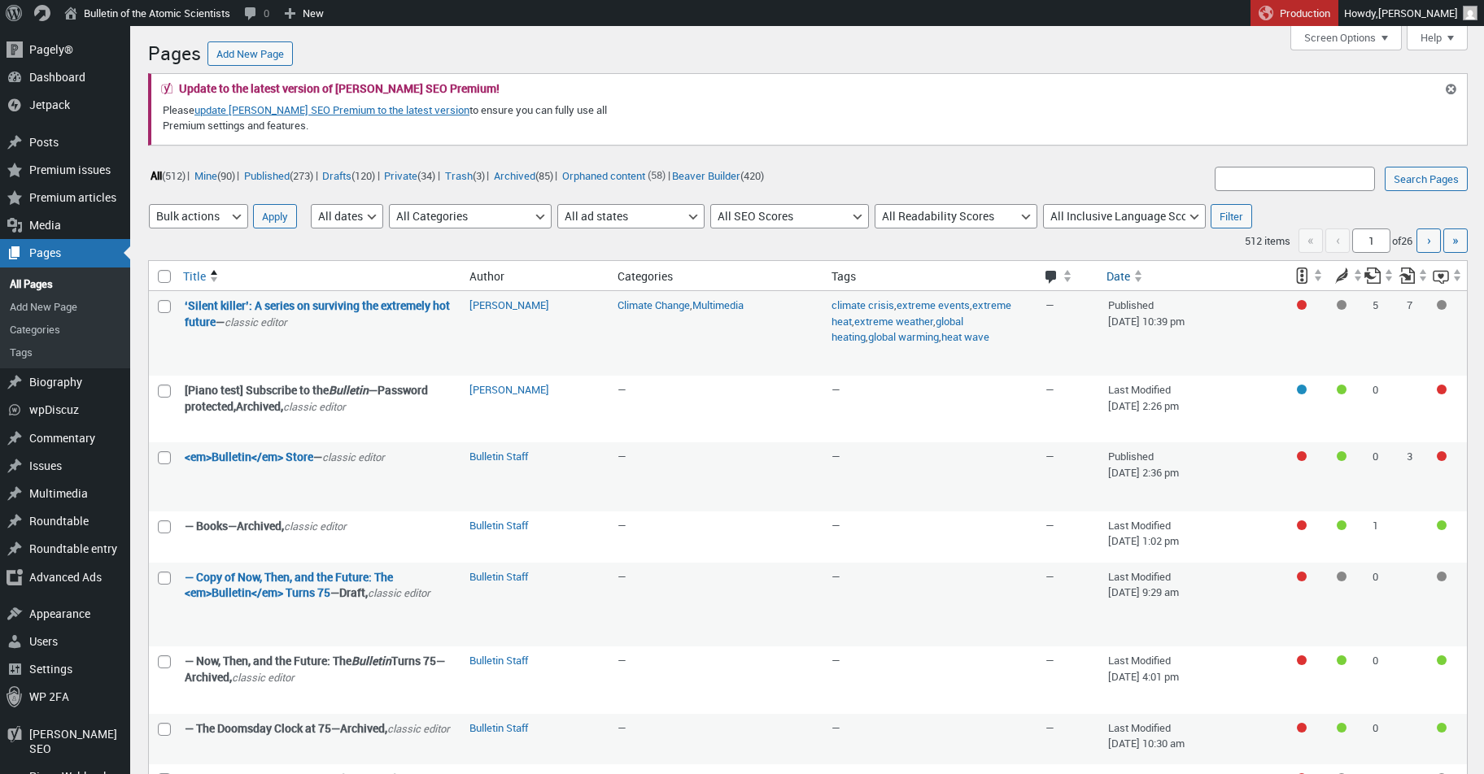
click at [1126, 281] on span "Date" at bounding box center [1118, 276] width 24 height 16
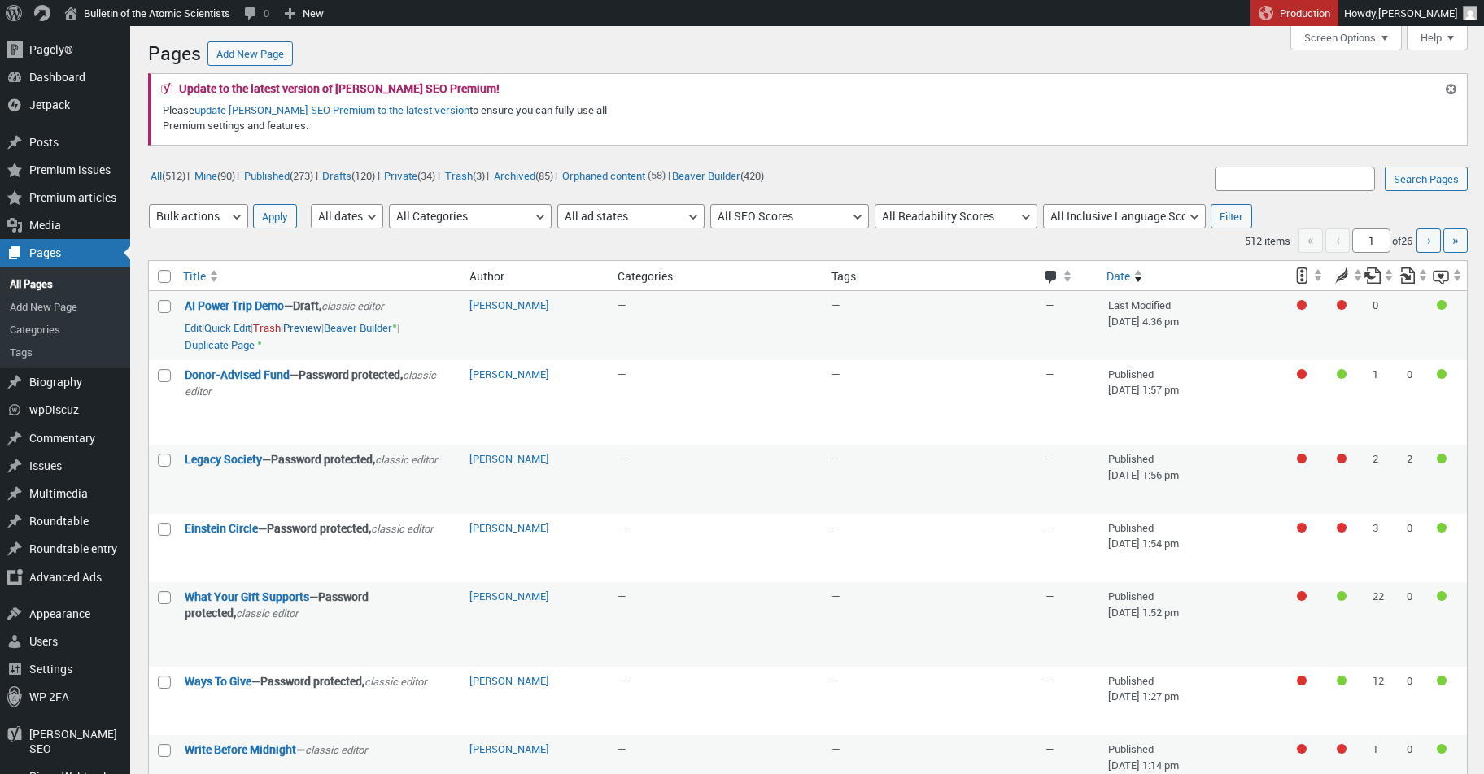
click at [321, 329] on link "Preview" at bounding box center [302, 328] width 38 height 16
